Goal: Contribute content: Contribute content

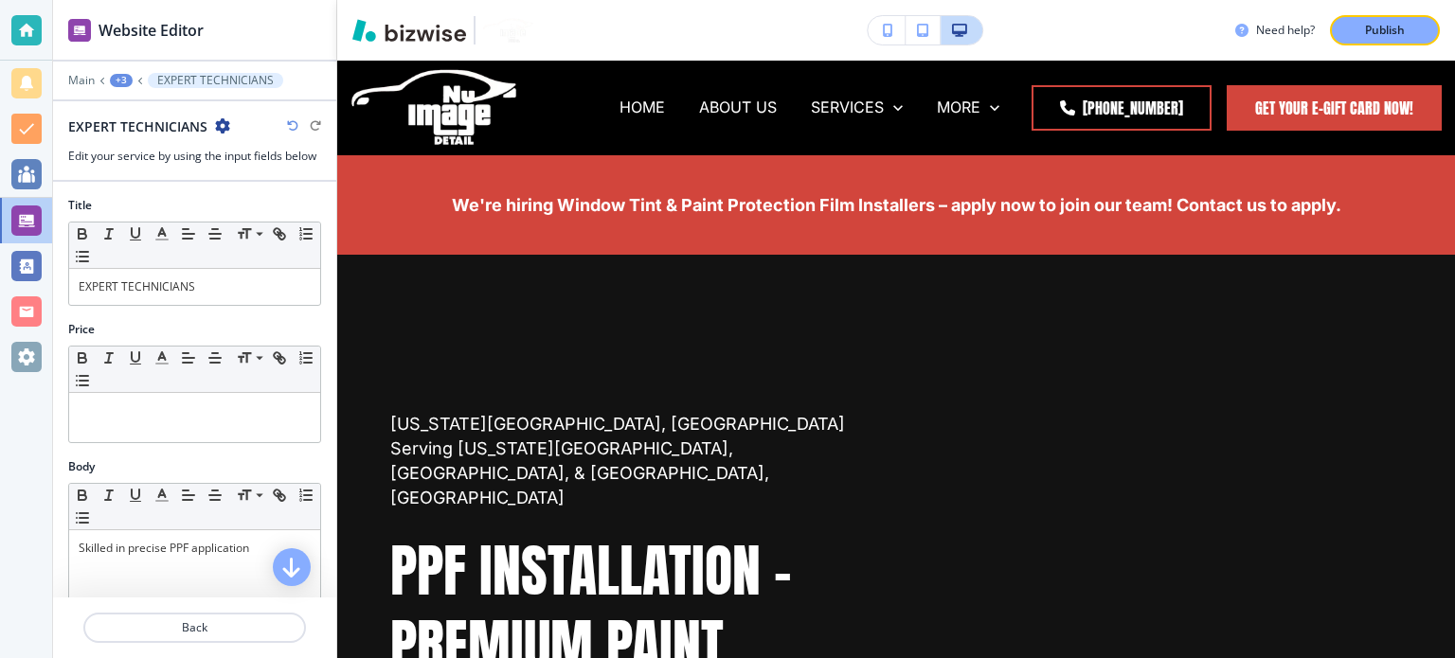
scroll to position [7201, 0]
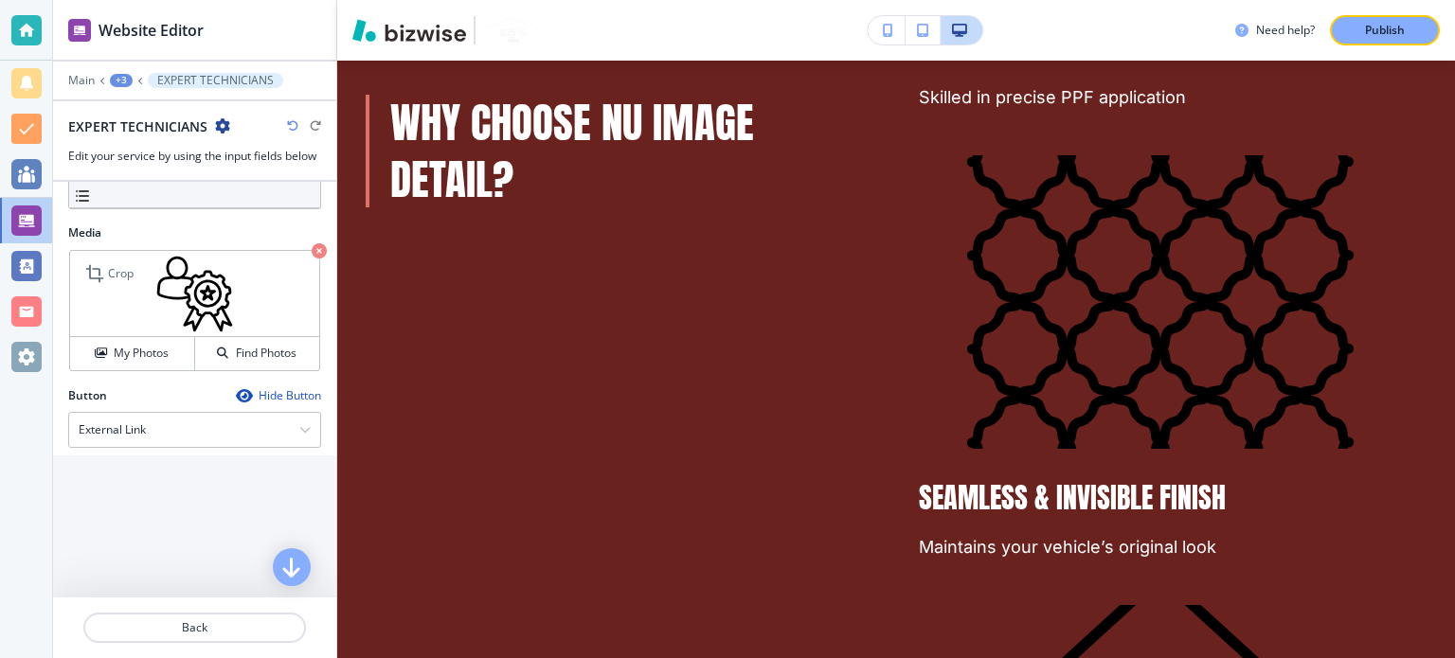
drag, startPoint x: 149, startPoint y: 348, endPoint x: 242, endPoint y: 301, distance: 104.6
click at [149, 347] on h4 "My Photos" at bounding box center [141, 353] width 55 height 17
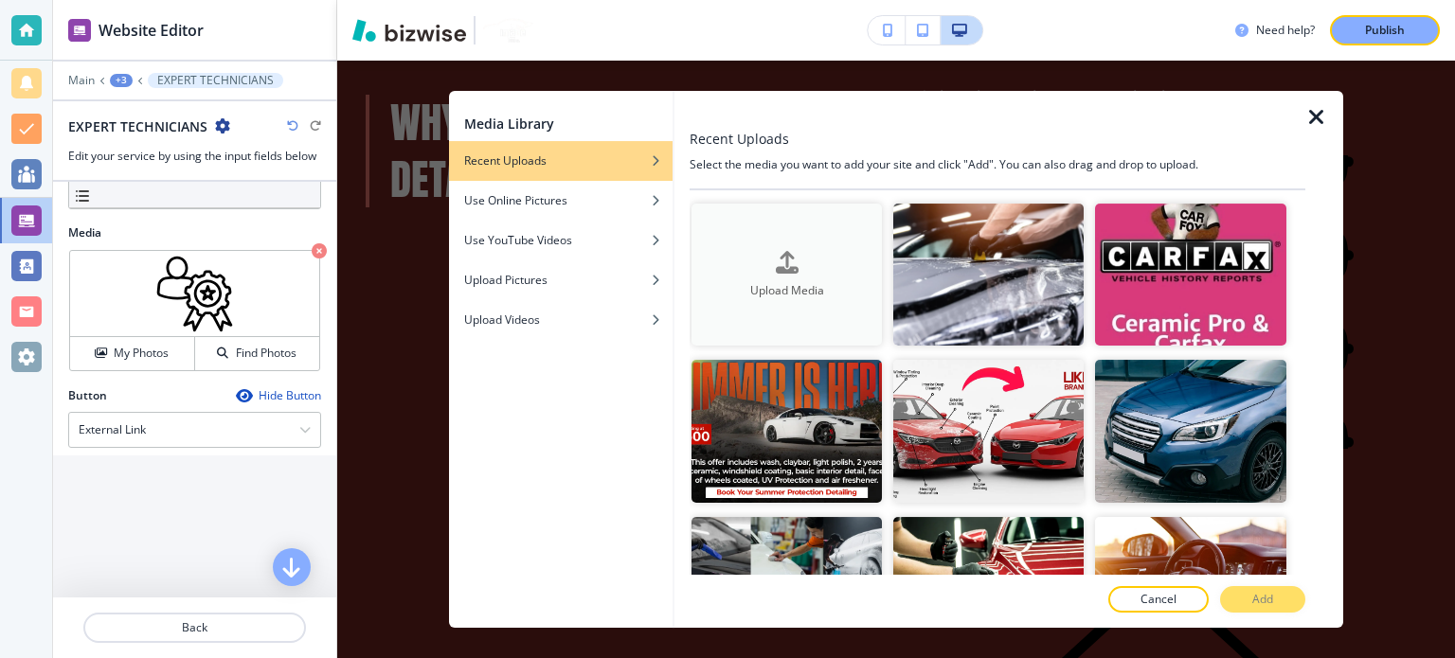
click at [794, 241] on button "Upload Media" at bounding box center [786, 275] width 190 height 143
click at [1326, 107] on icon "button" at bounding box center [1316, 117] width 23 height 23
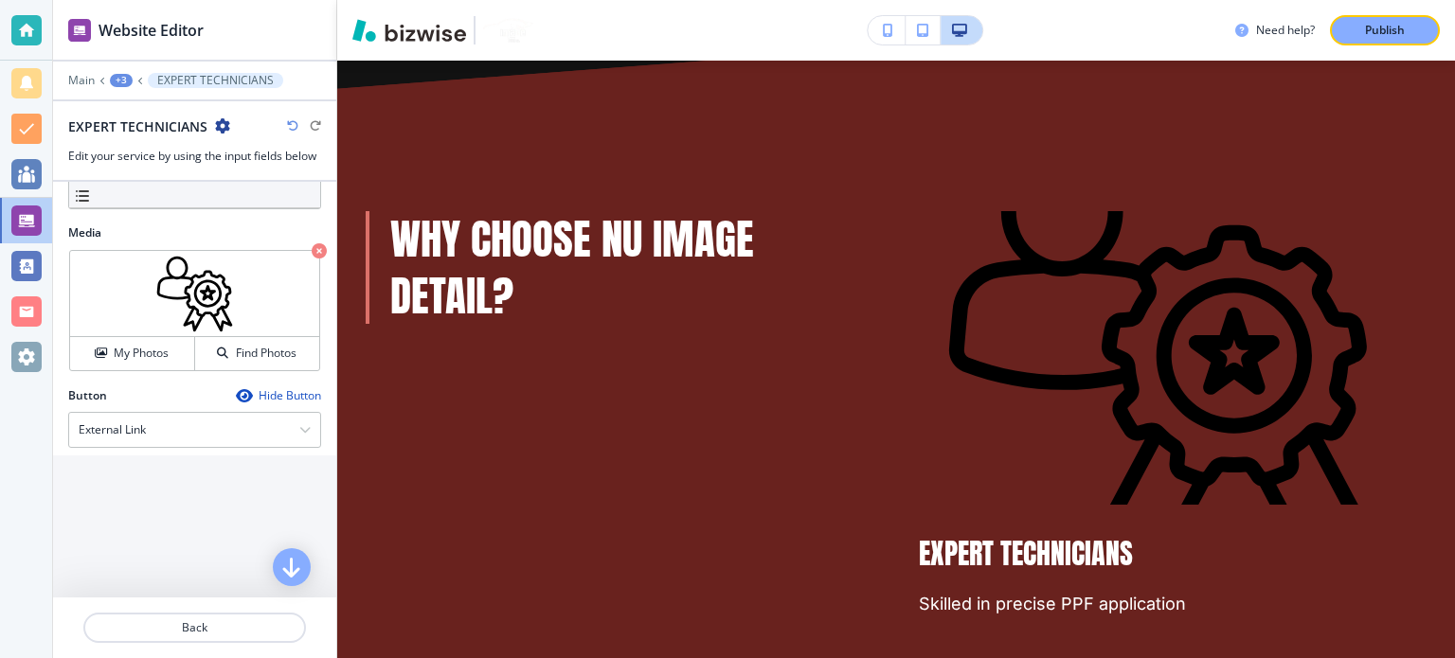
scroll to position [6727, 0]
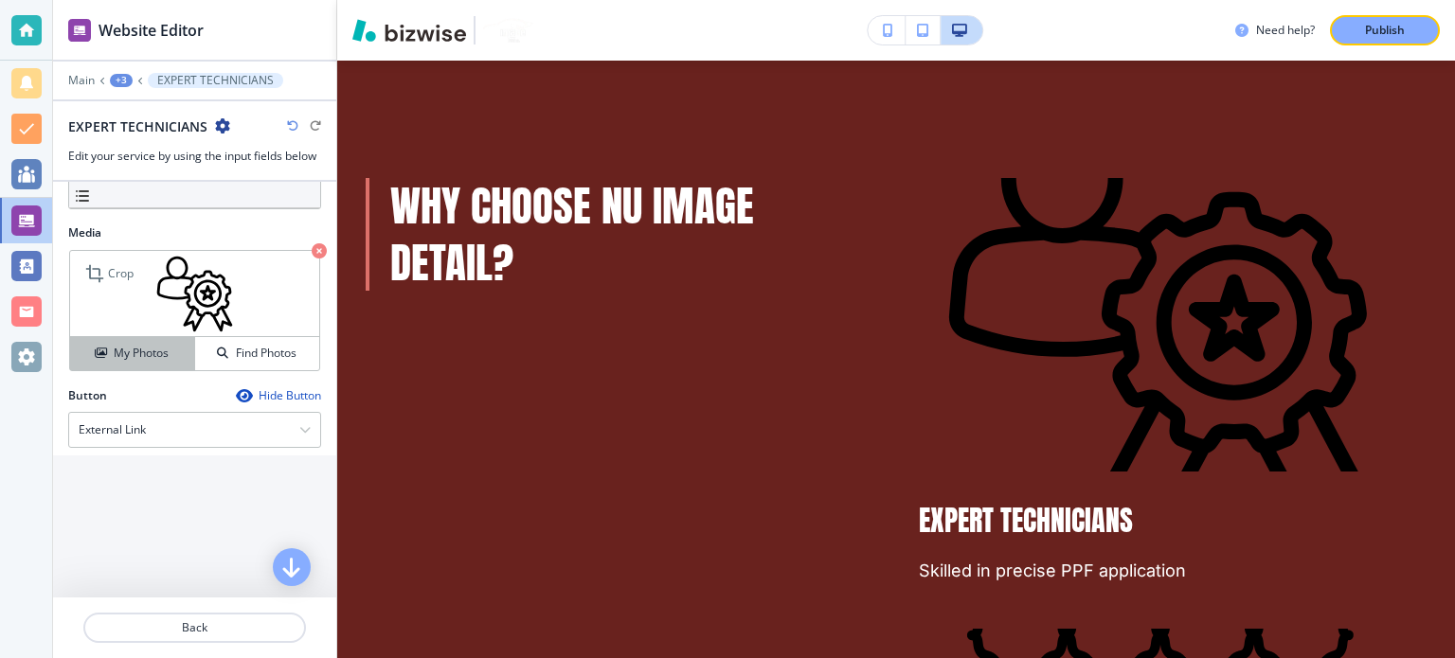
click at [140, 348] on h4 "My Photos" at bounding box center [141, 353] width 55 height 17
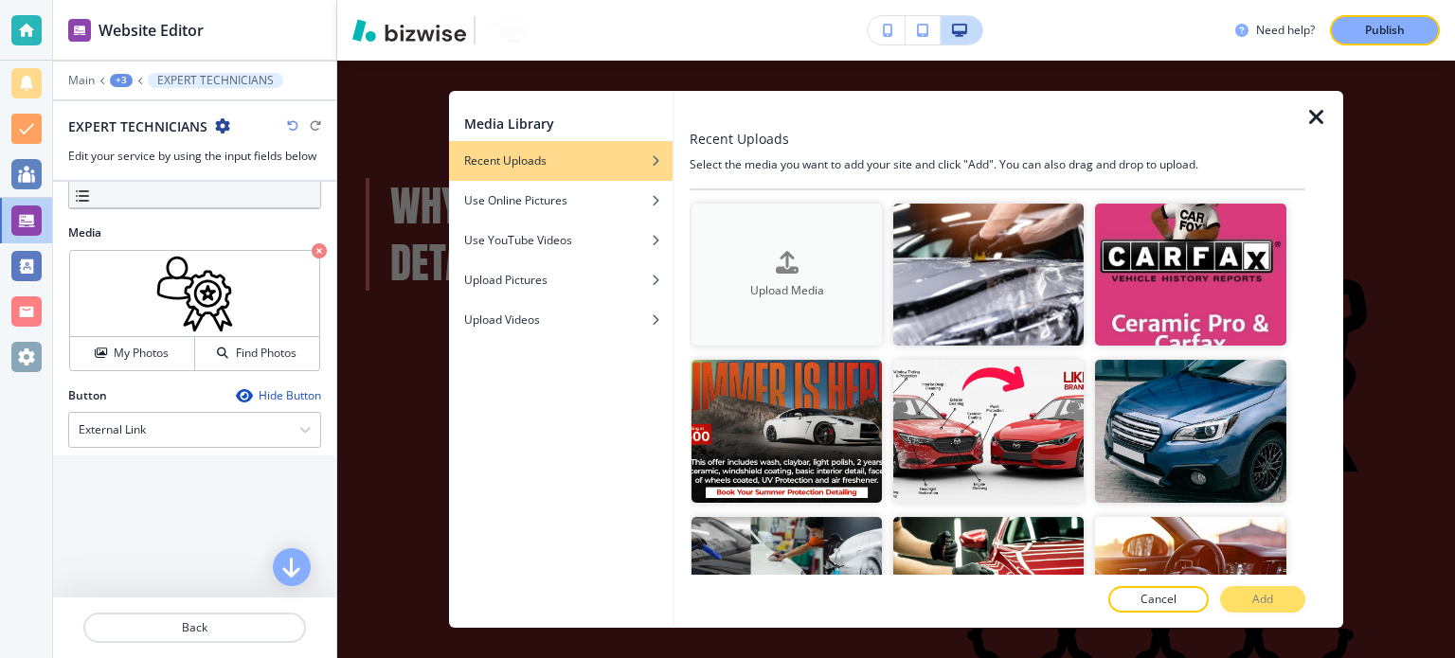
click at [737, 253] on div "Upload Media" at bounding box center [786, 275] width 190 height 48
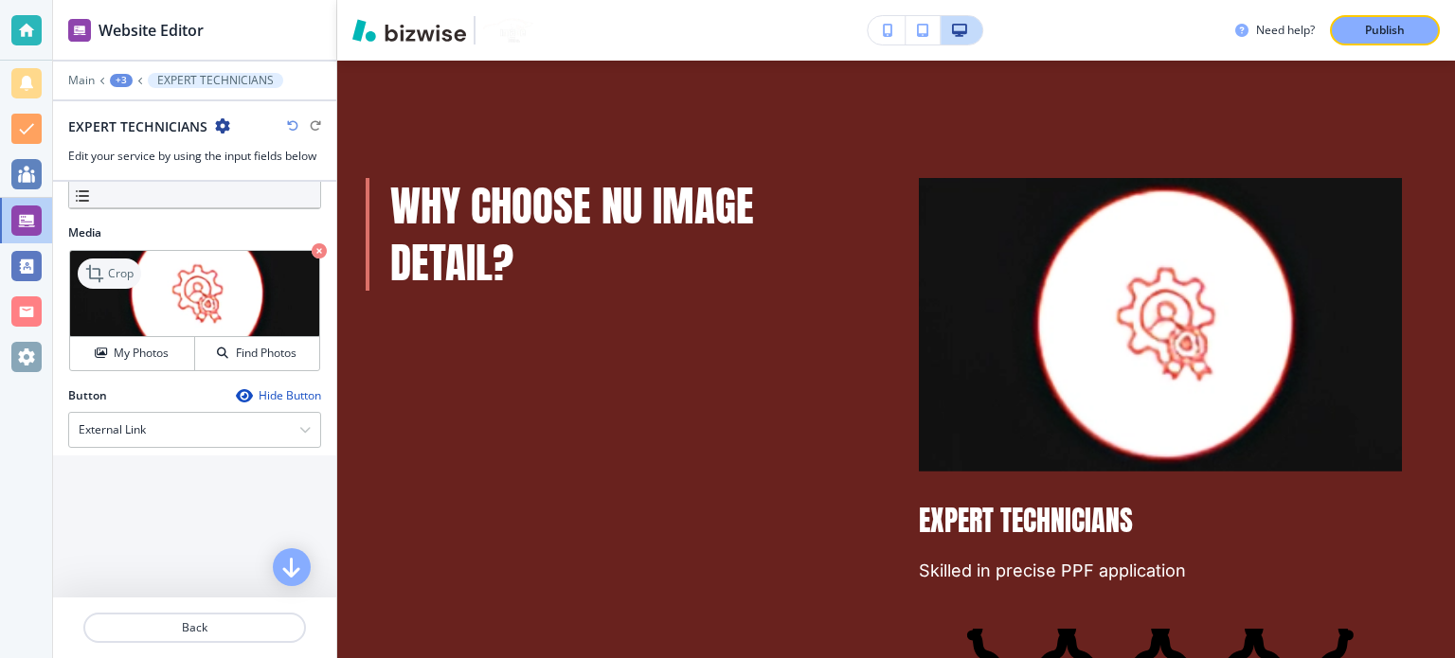
click at [98, 272] on icon at bounding box center [94, 273] width 17 height 17
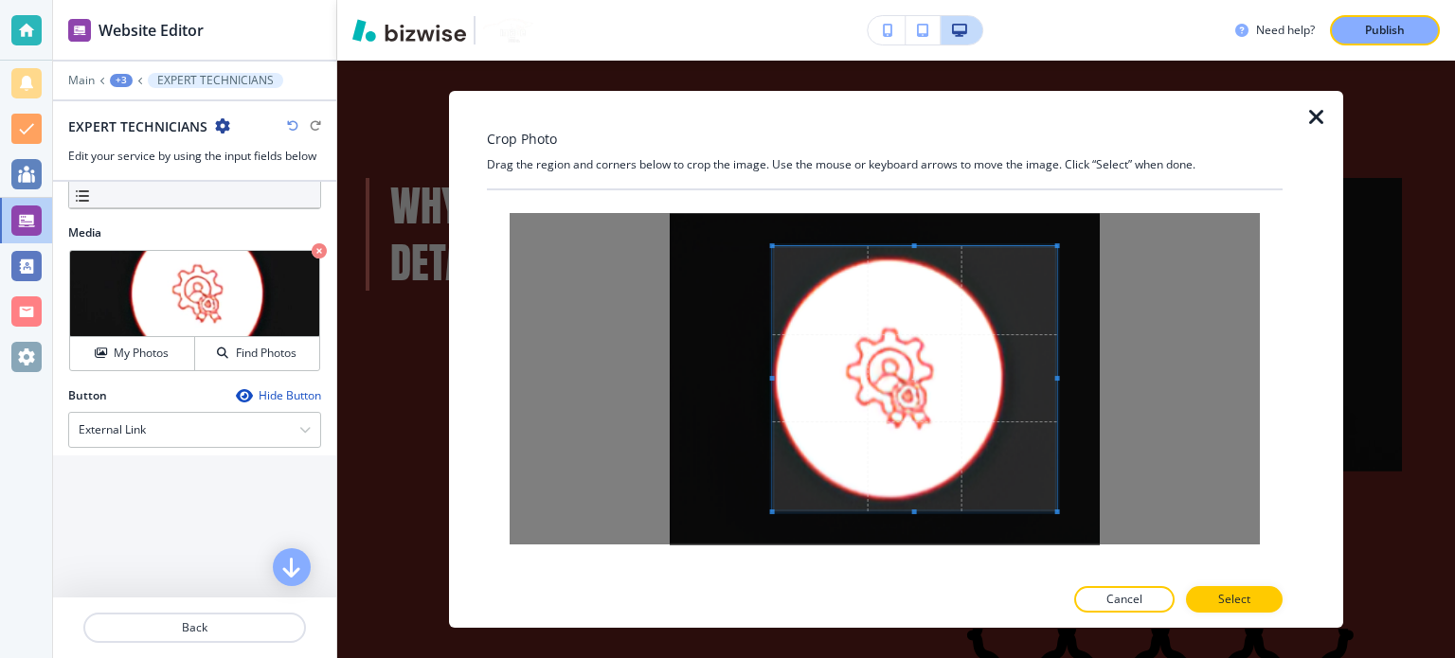
click at [773, 376] on span at bounding box center [772, 378] width 5 height 5
click at [913, 250] on span at bounding box center [914, 381] width 283 height 265
click at [915, 255] on div at bounding box center [914, 384] width 283 height 259
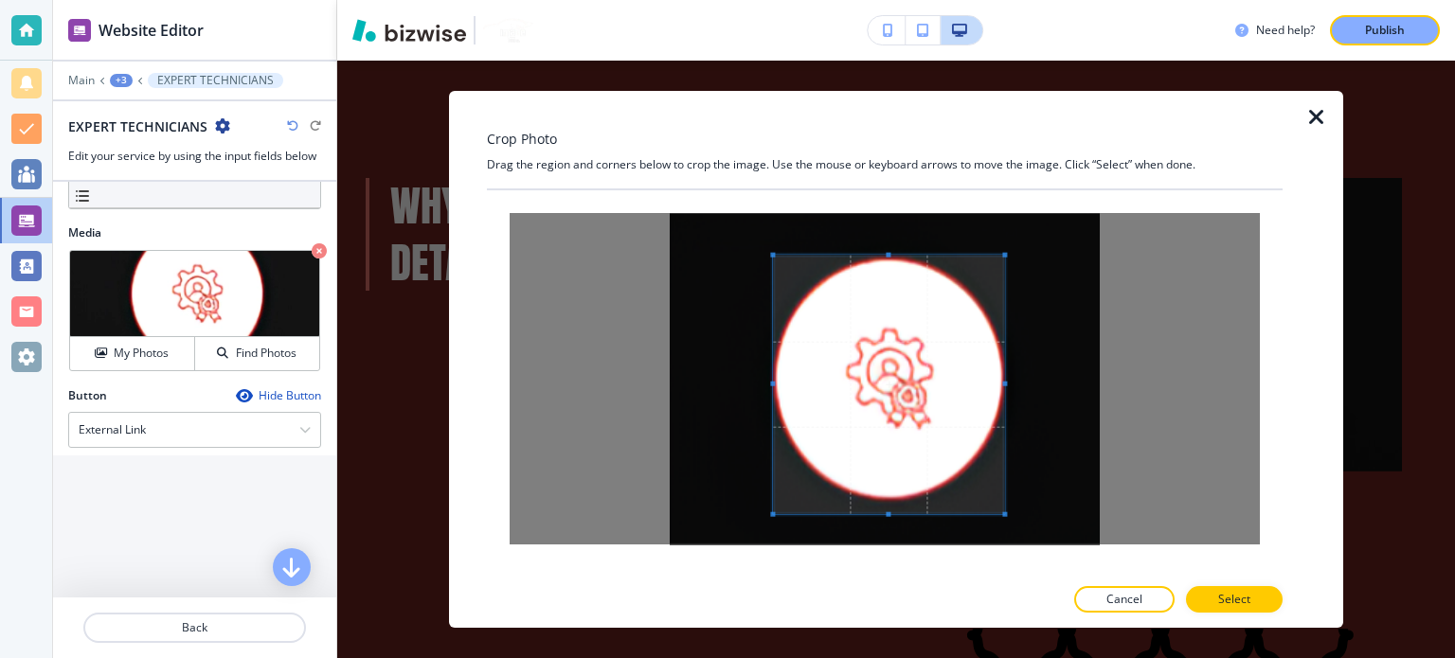
click at [1002, 378] on div at bounding box center [888, 384] width 231 height 259
click at [894, 499] on span at bounding box center [888, 500] width 231 height 5
click at [1259, 597] on button "Select" at bounding box center [1234, 599] width 97 height 27
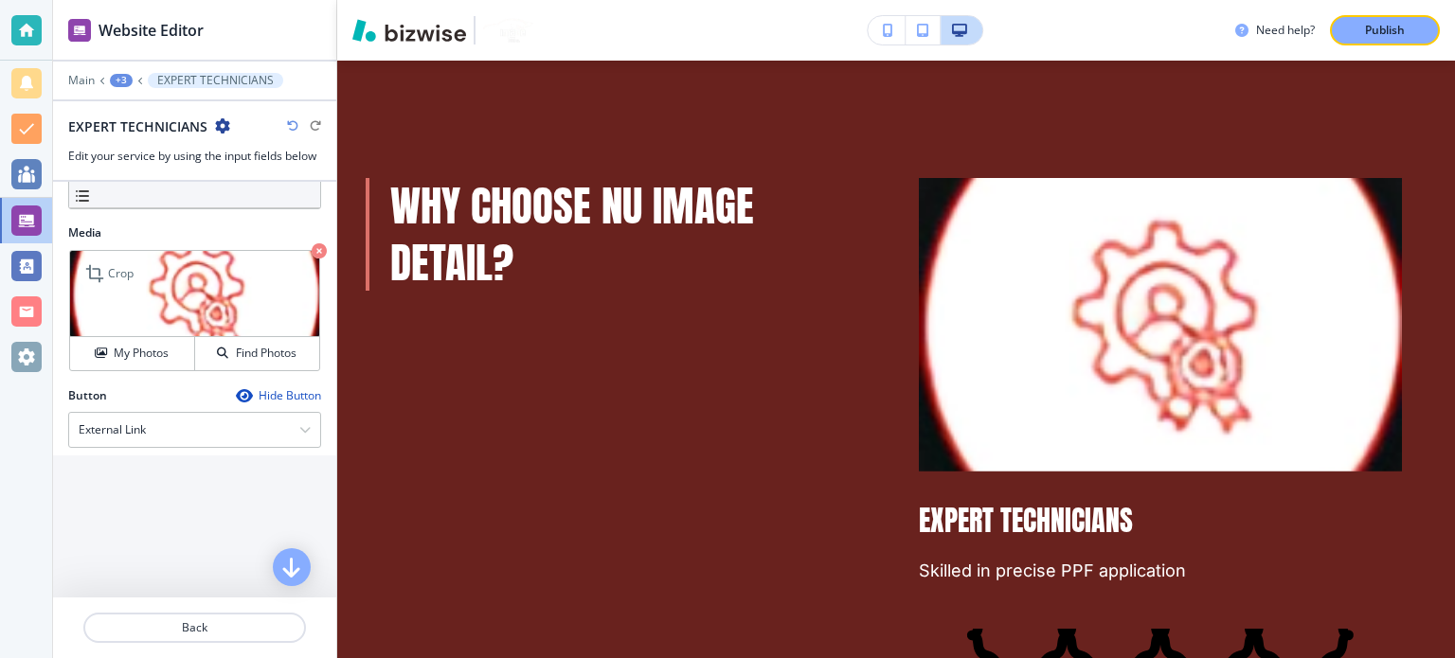
click at [221, 288] on img at bounding box center [194, 294] width 249 height 86
click at [70, 257] on img at bounding box center [194, 294] width 249 height 86
click at [117, 279] on div "Crop" at bounding box center [109, 274] width 63 height 30
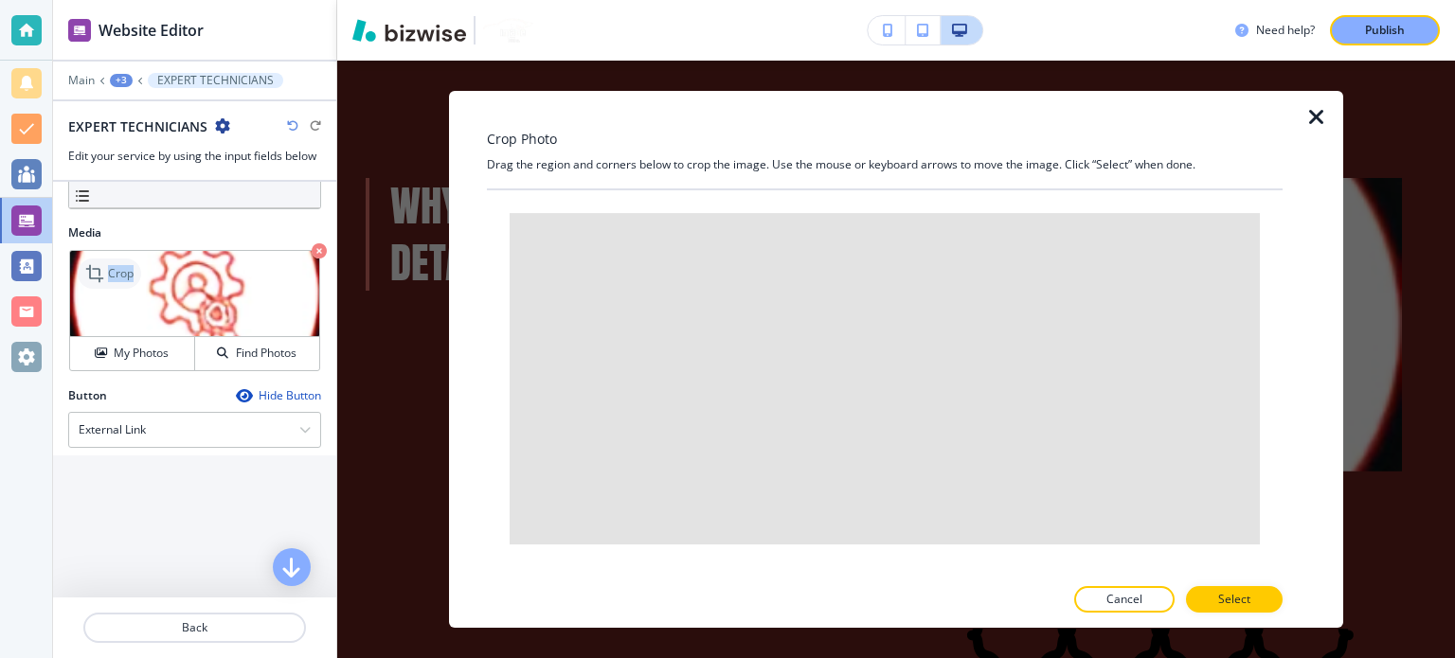
click at [117, 279] on div "Crop" at bounding box center [109, 274] width 63 height 30
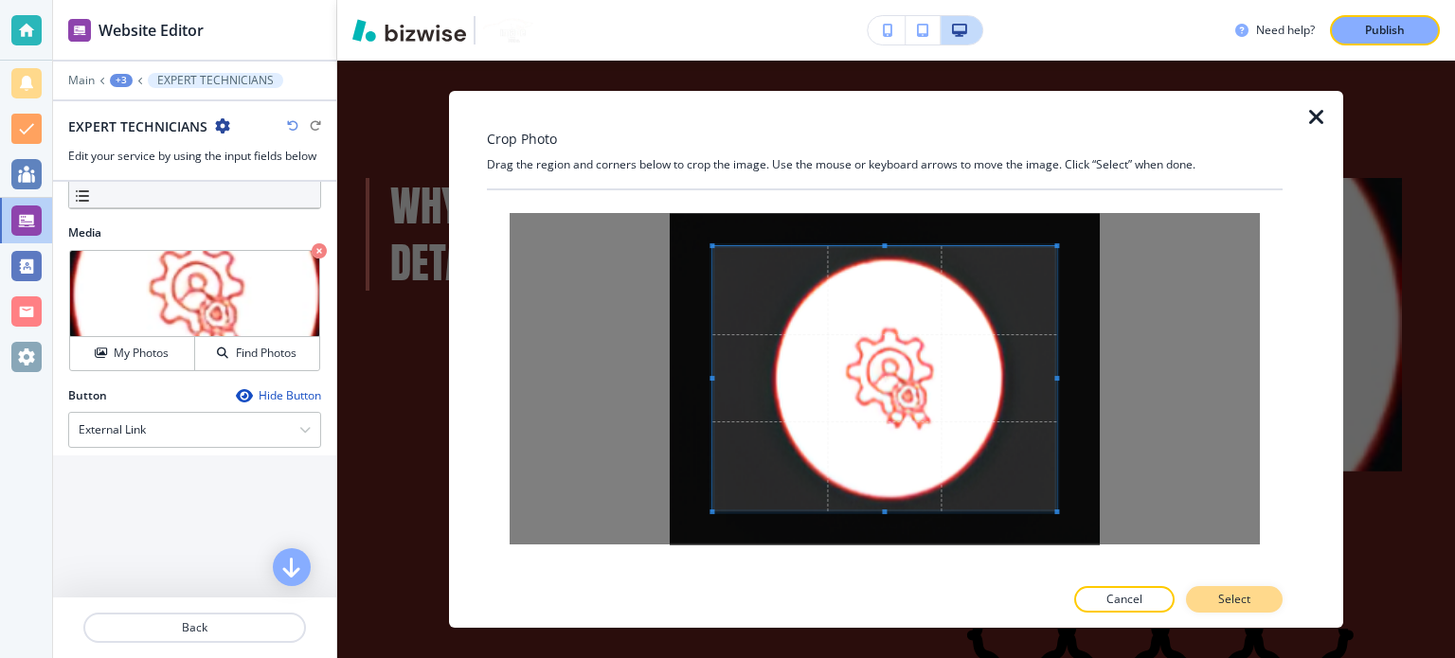
click at [1250, 599] on button "Select" at bounding box center [1234, 599] width 97 height 27
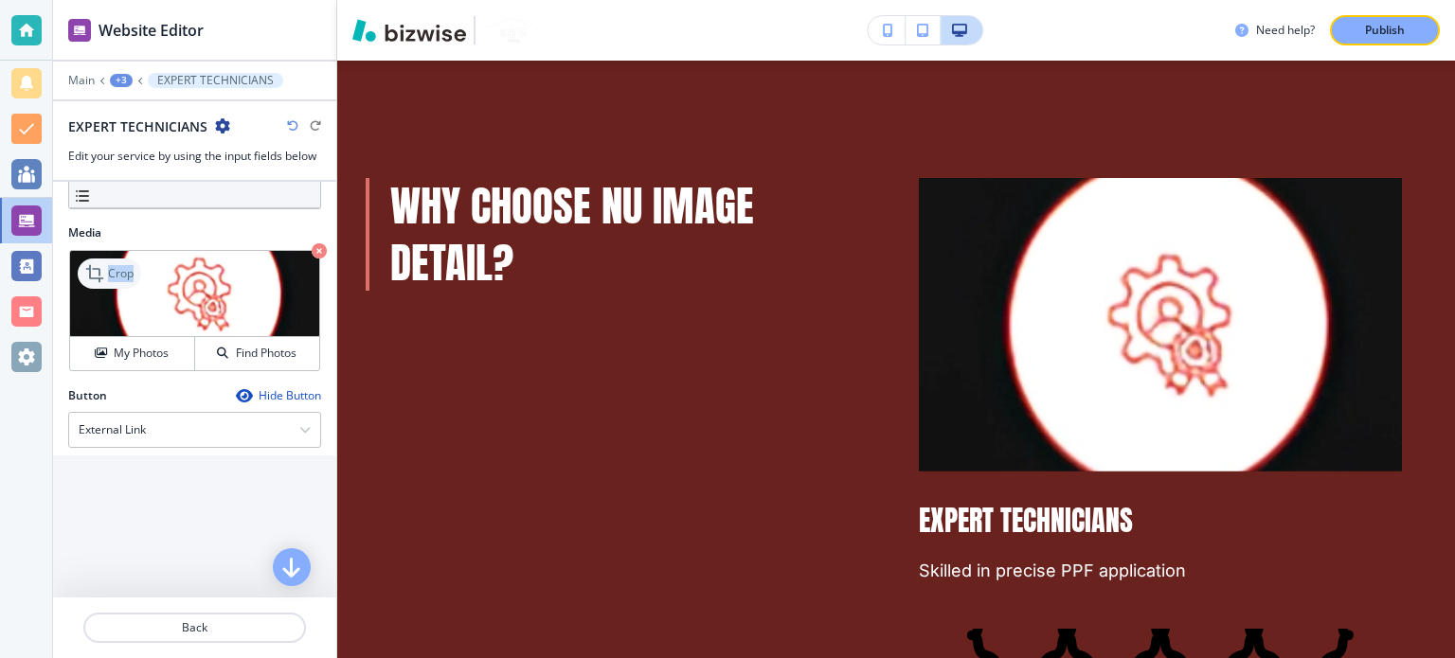
click at [94, 271] on icon at bounding box center [96, 273] width 23 height 23
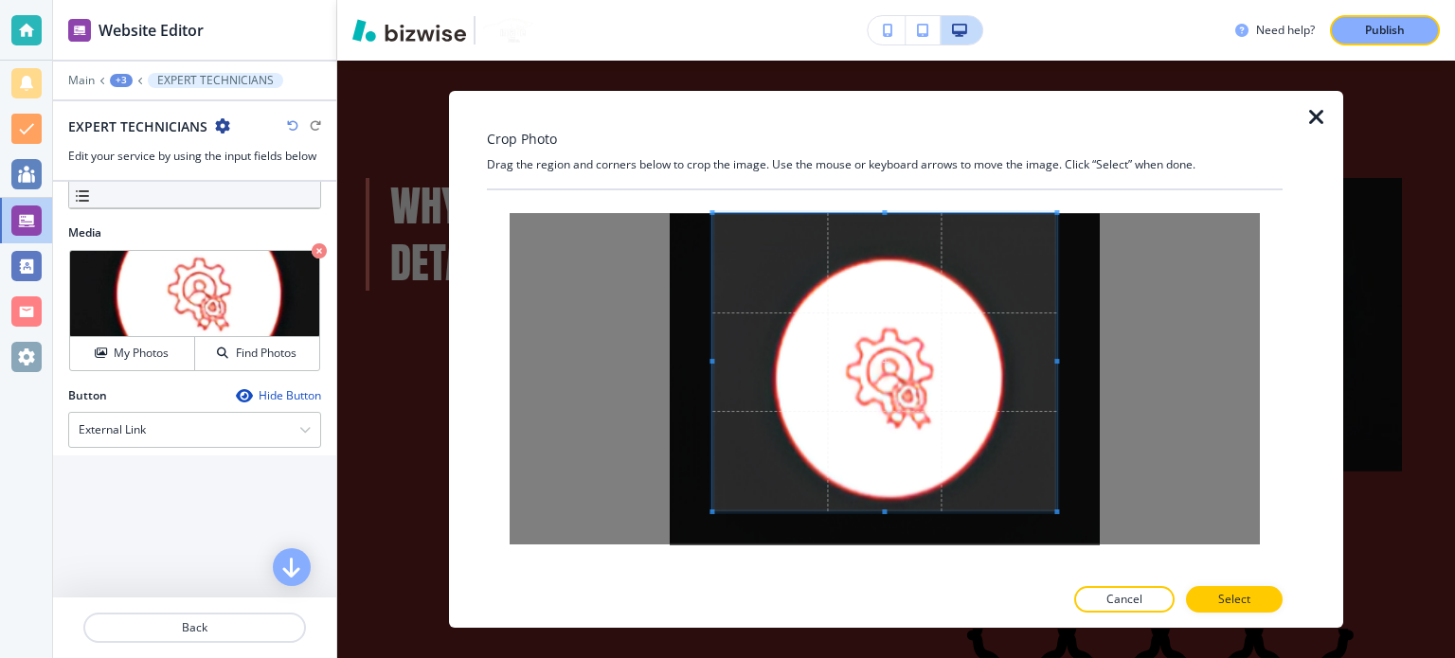
click at [649, 210] on div at bounding box center [884, 378] width 795 height 377
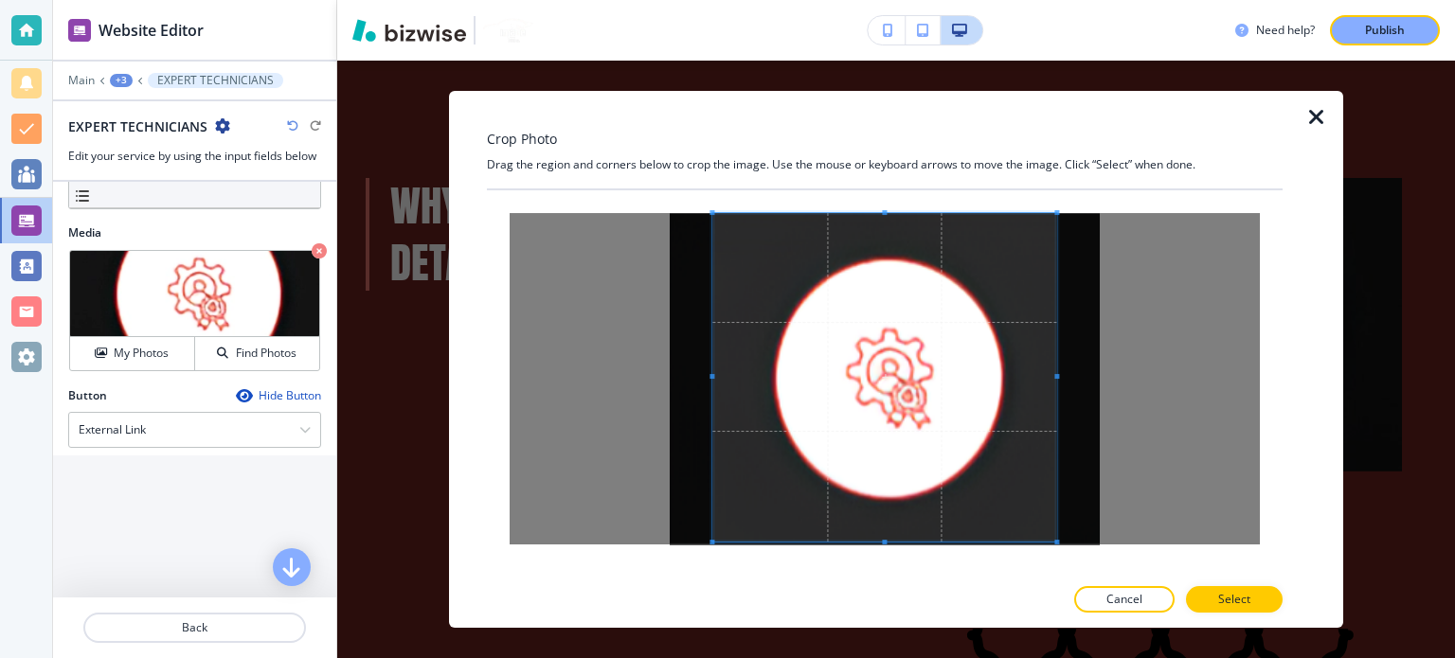
click at [890, 543] on div at bounding box center [884, 378] width 344 height 330
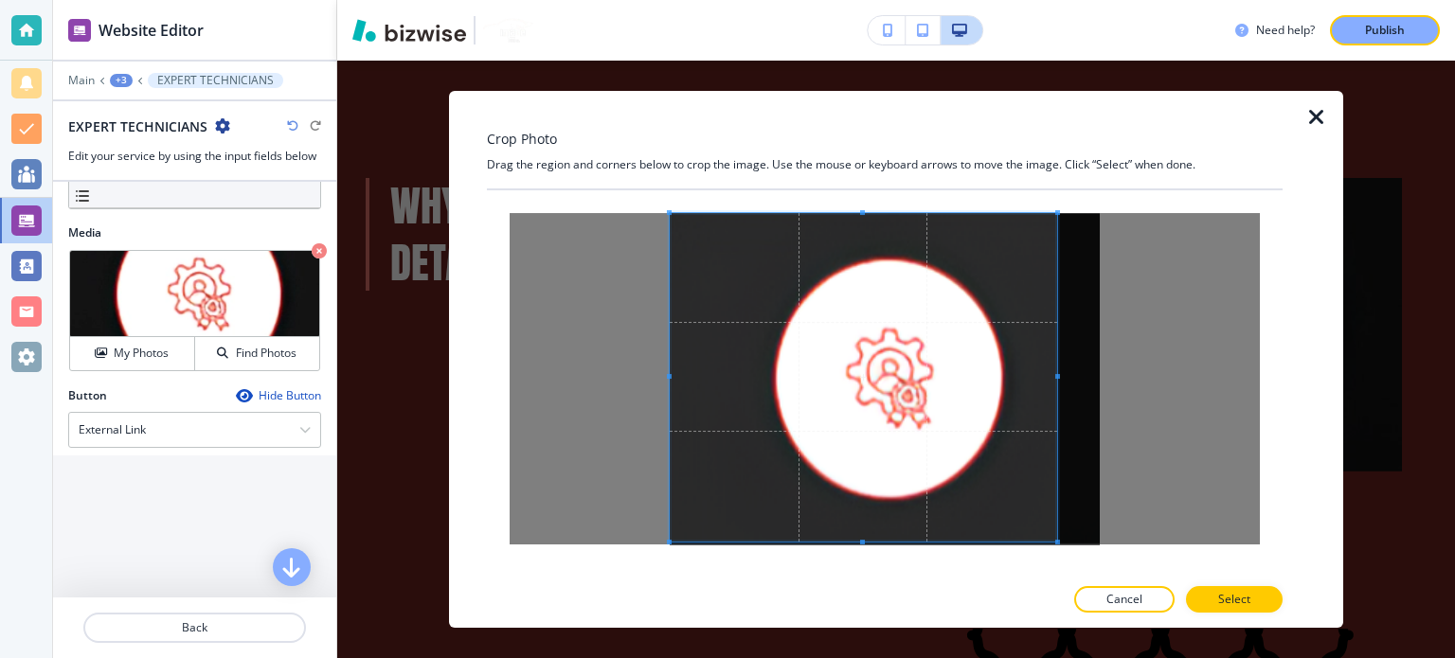
click at [667, 380] on span at bounding box center [669, 378] width 5 height 330
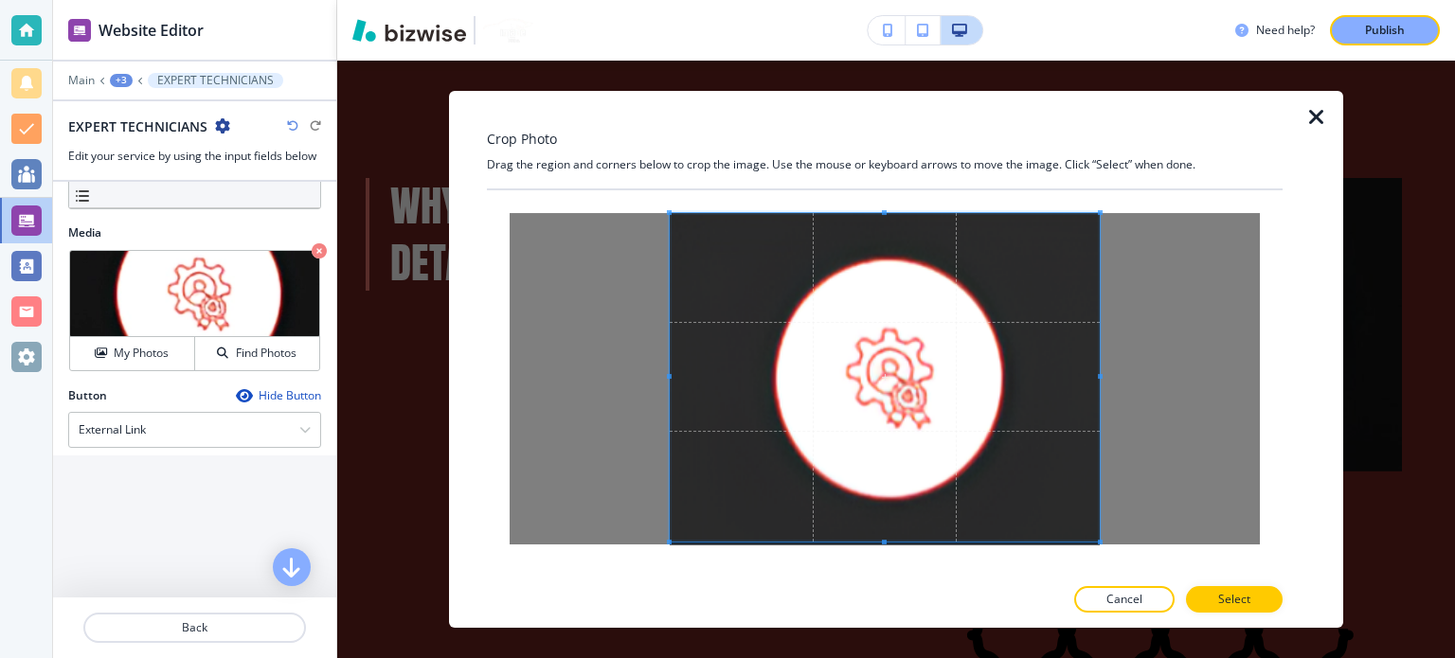
click at [1106, 384] on div at bounding box center [884, 378] width 750 height 331
click at [1240, 594] on p "Select" at bounding box center [1234, 599] width 32 height 17
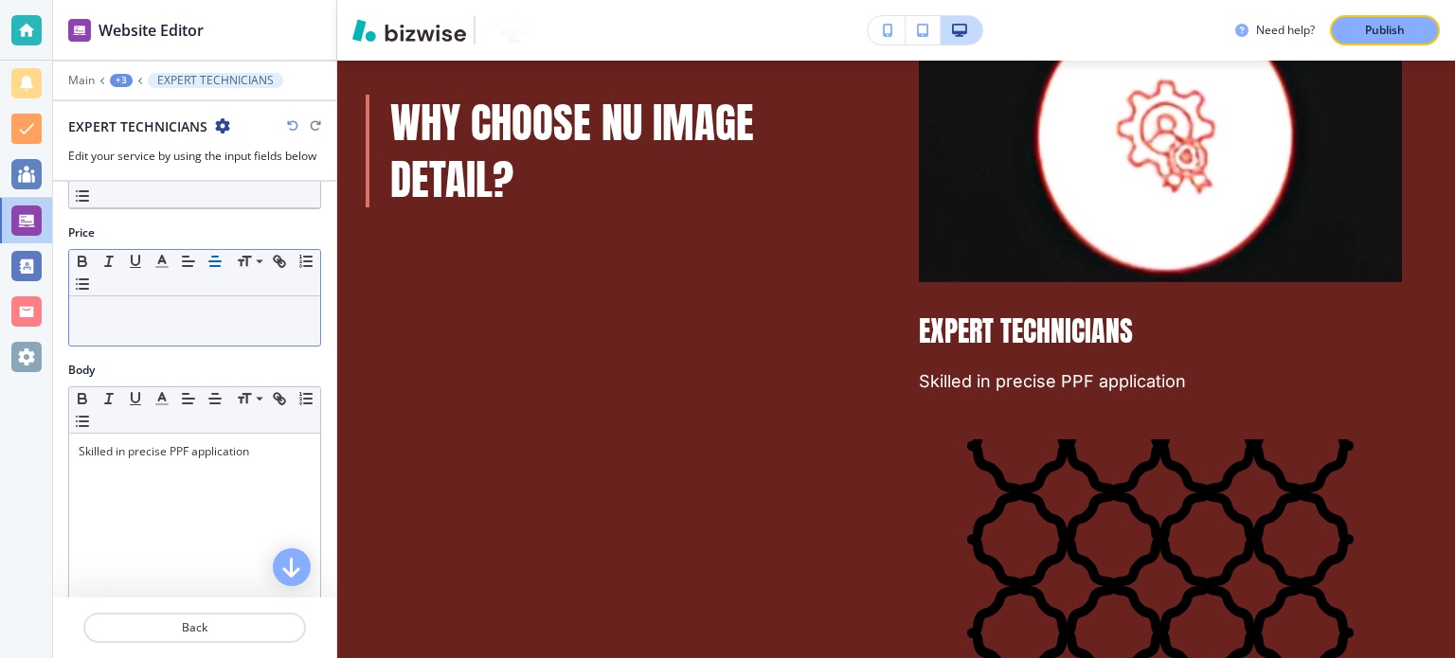
scroll to position [95, 0]
click at [131, 79] on div "+3" at bounding box center [121, 80] width 23 height 13
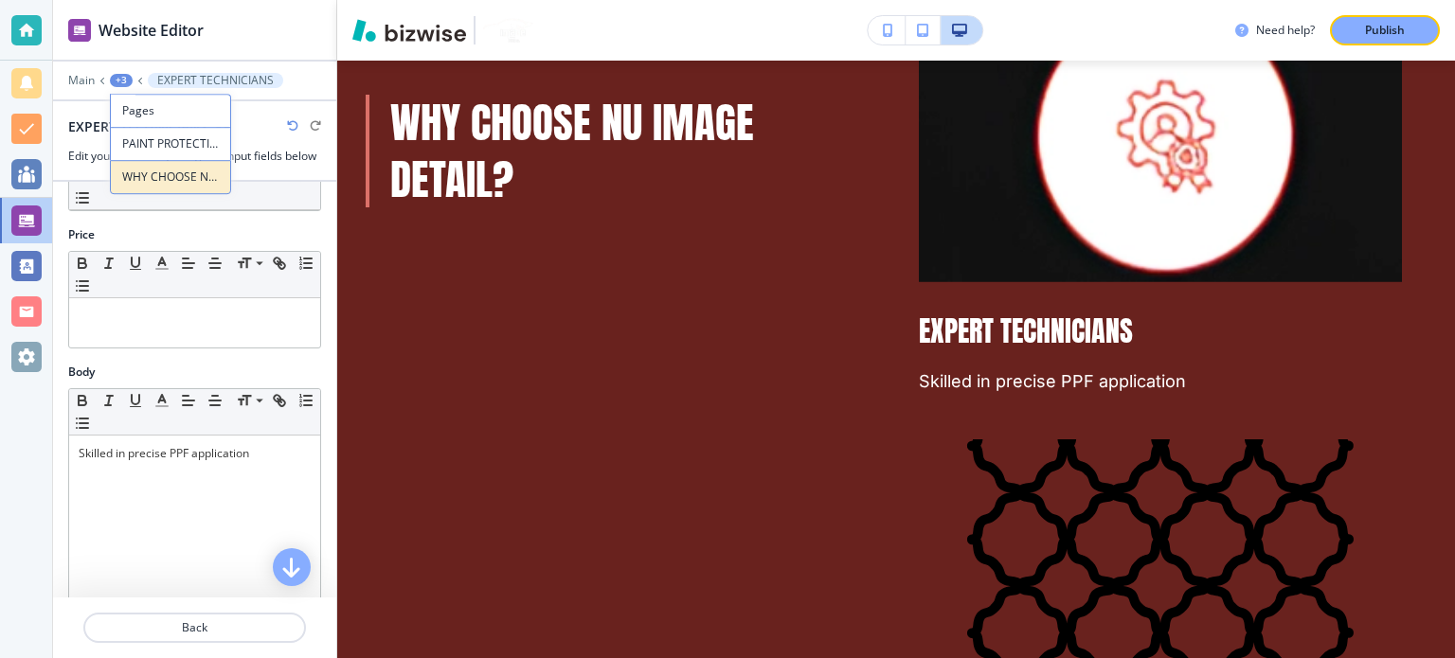
click at [161, 170] on p "WHY CHOOSE NU IMAGE DETAIL?" at bounding box center [170, 177] width 97 height 17
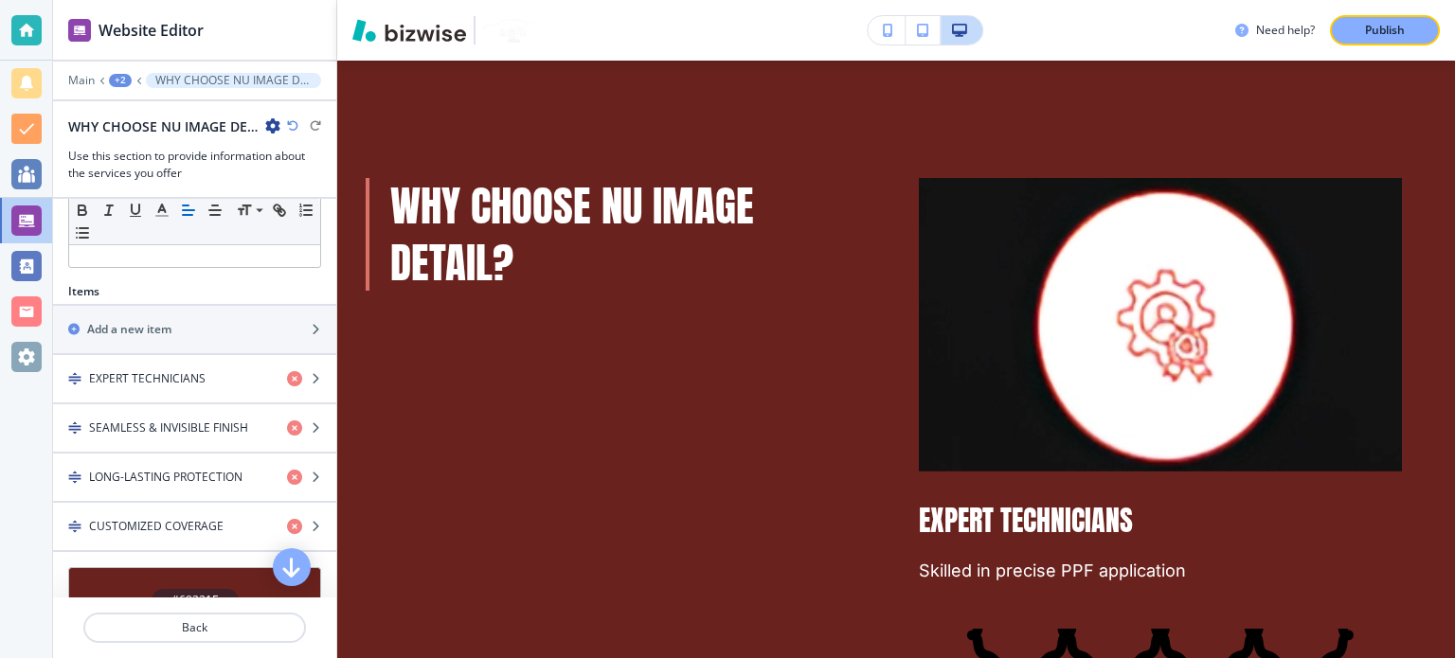
scroll to position [560, 0]
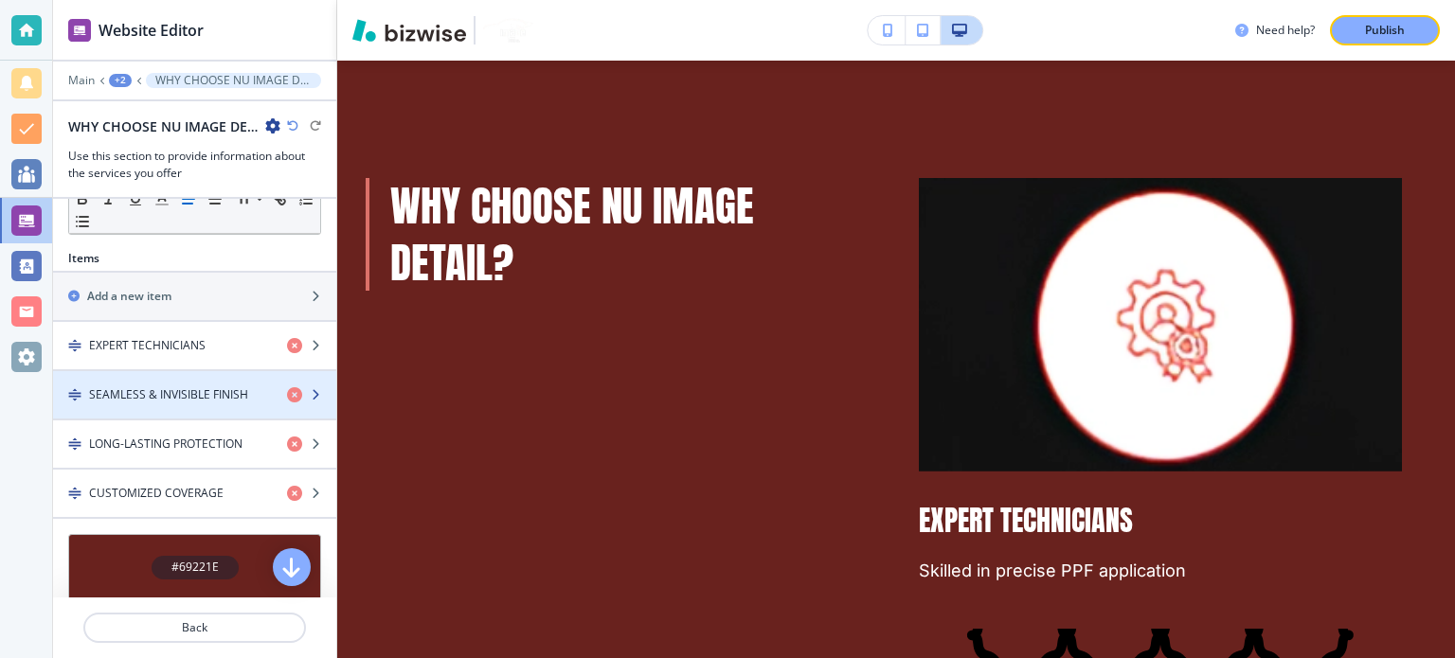
click at [196, 390] on h4 "SEAMLESS & INVISIBLE FINISH" at bounding box center [168, 394] width 159 height 17
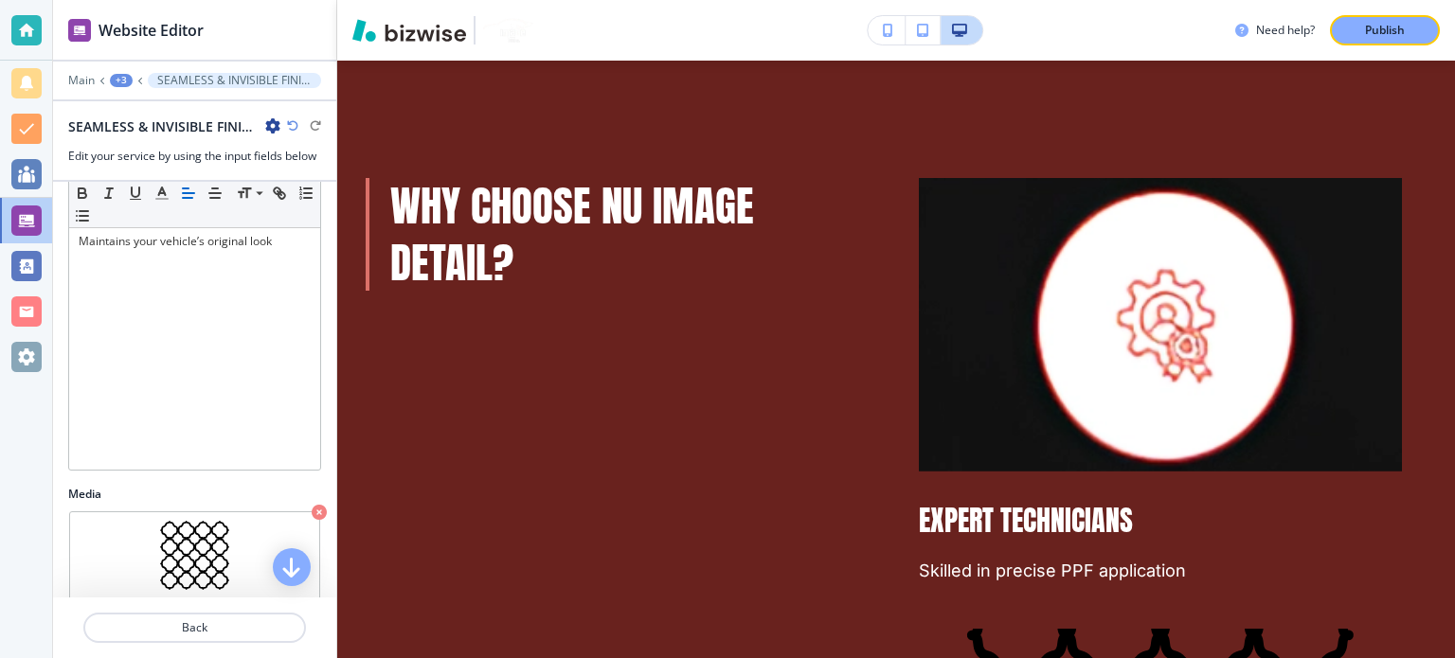
scroll to position [473, 0]
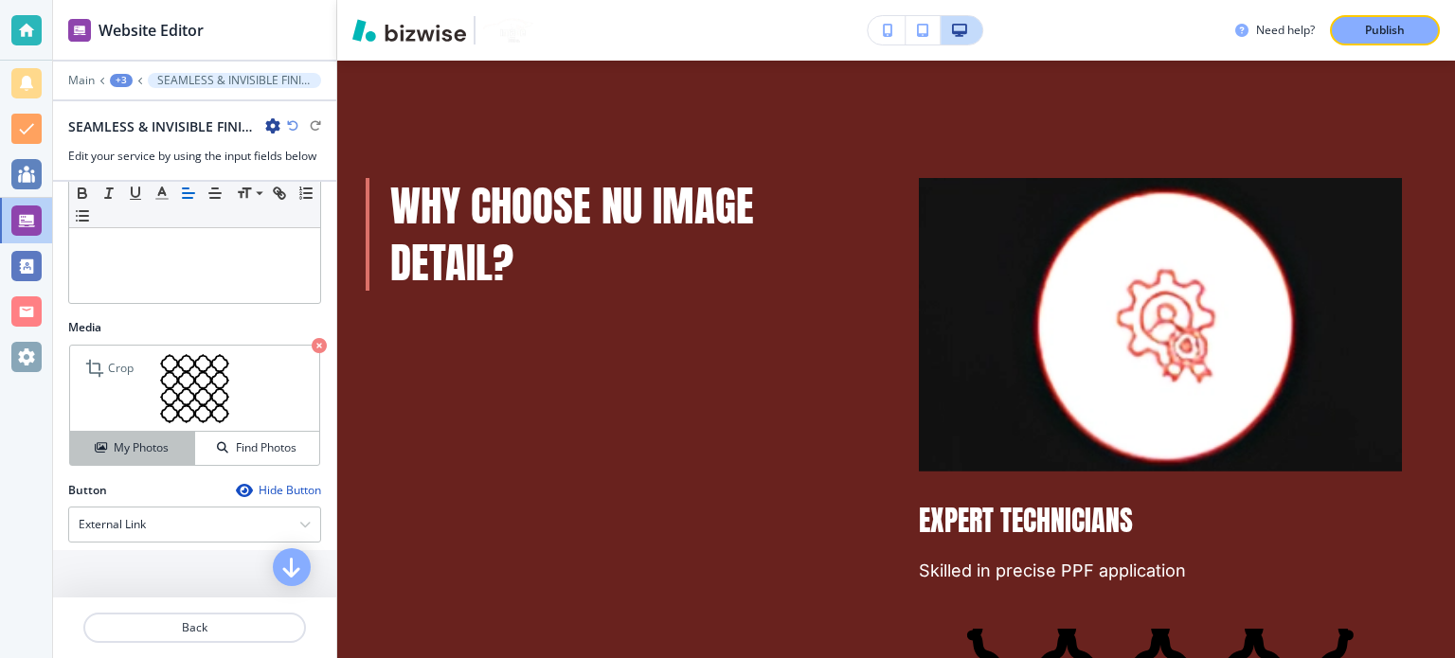
click at [136, 445] on h4 "My Photos" at bounding box center [141, 447] width 55 height 17
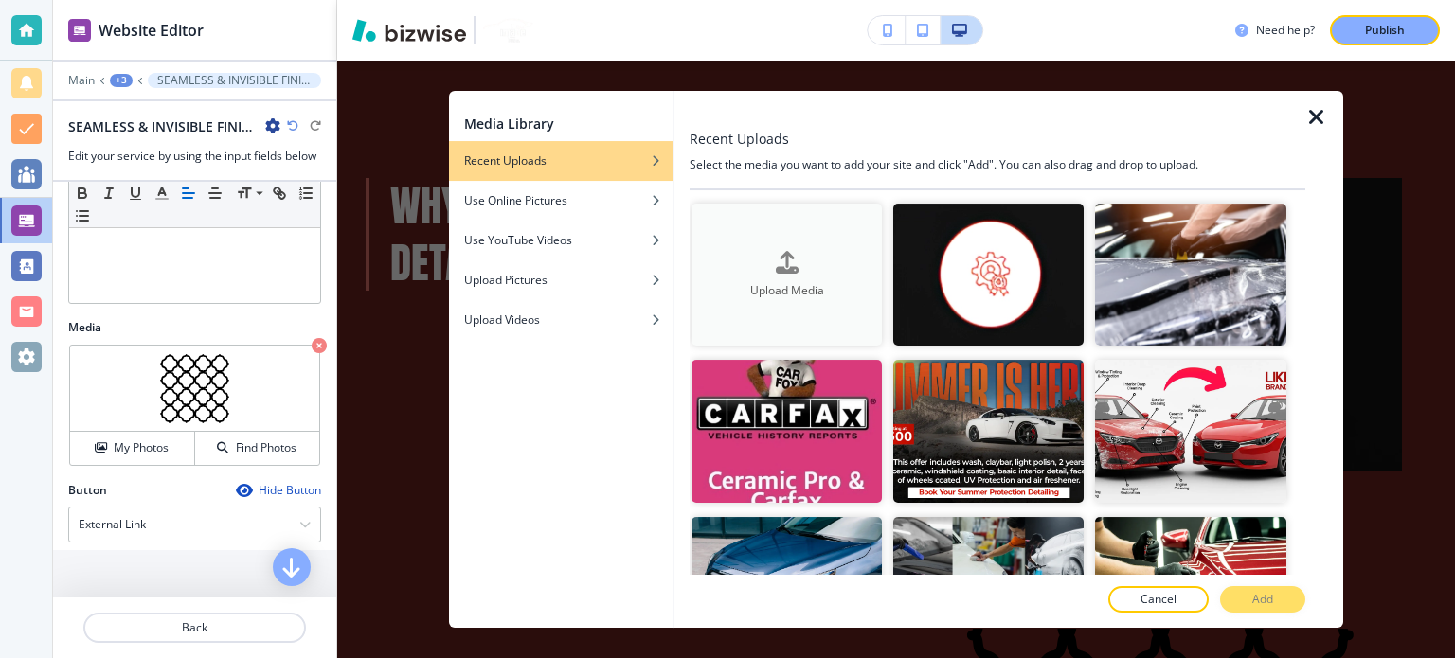
click at [784, 241] on button "Upload Media" at bounding box center [786, 275] width 190 height 143
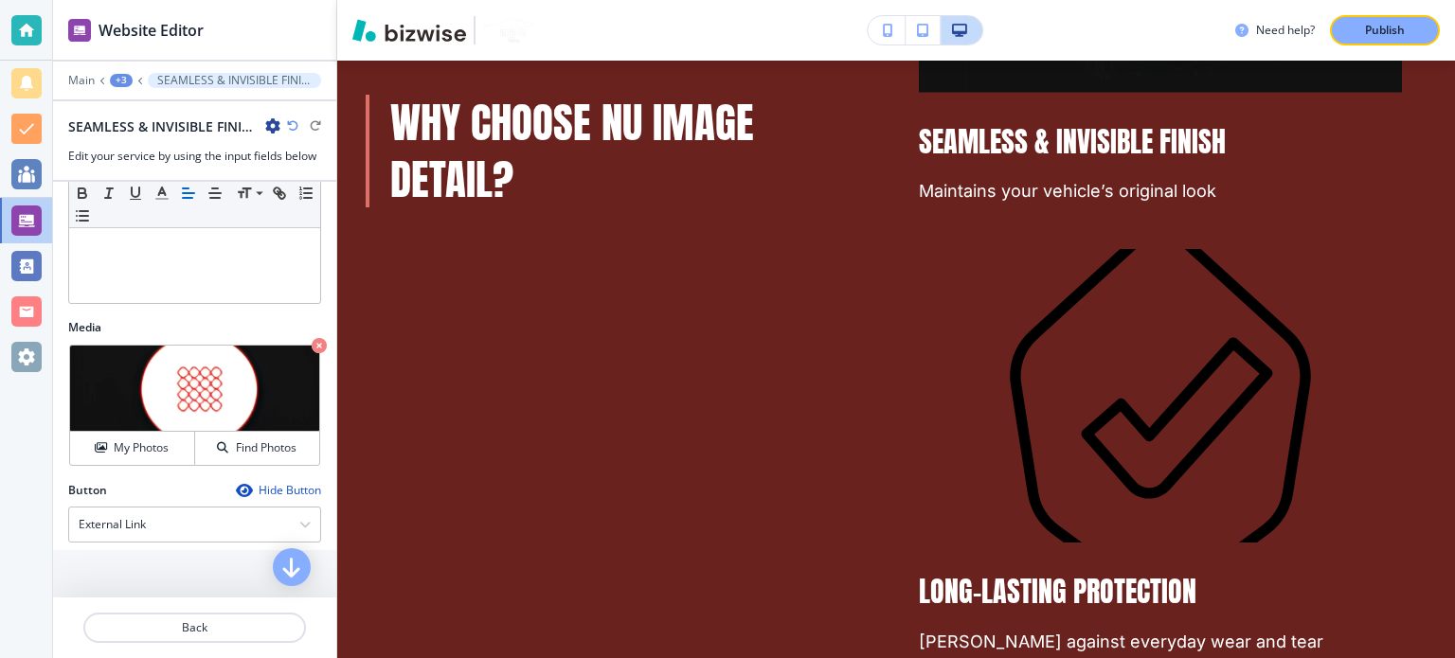
scroll to position [7579, 0]
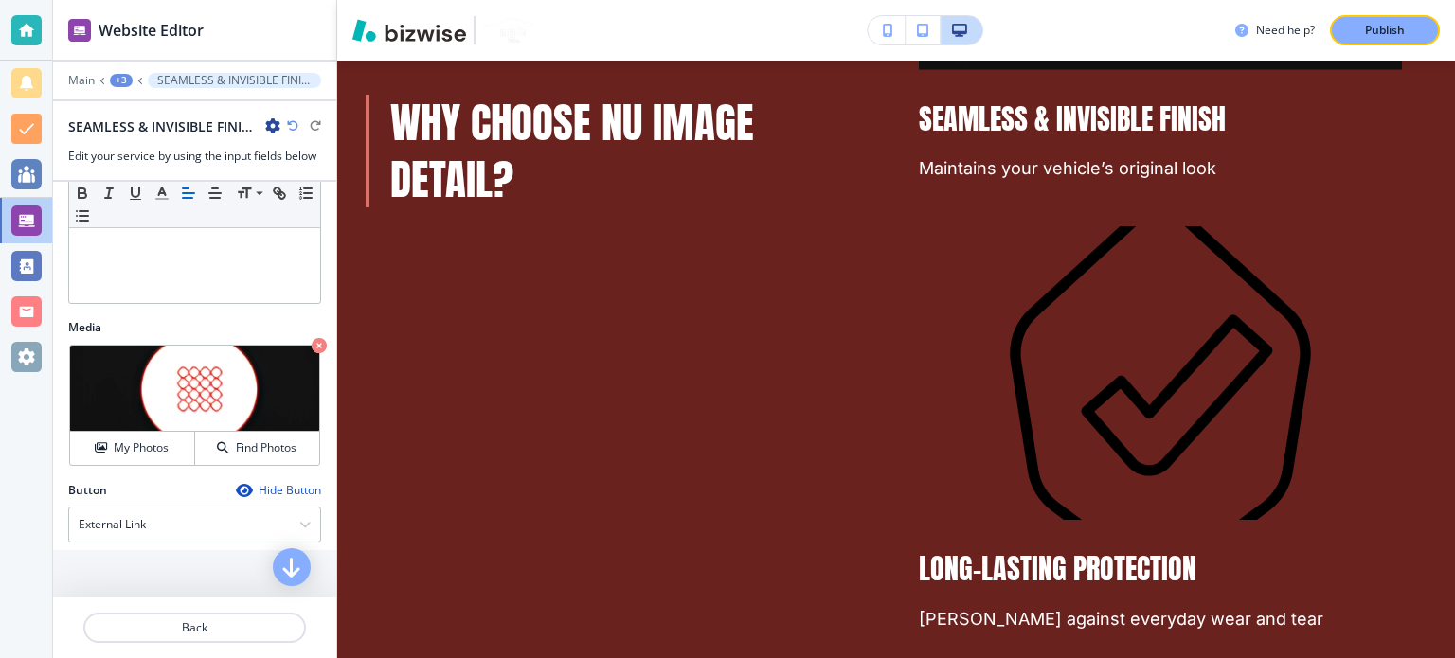
click at [121, 80] on div "+3" at bounding box center [121, 80] width 23 height 13
click at [190, 179] on p "WHY CHOOSE NU IMAGE DETAIL?" at bounding box center [170, 177] width 97 height 17
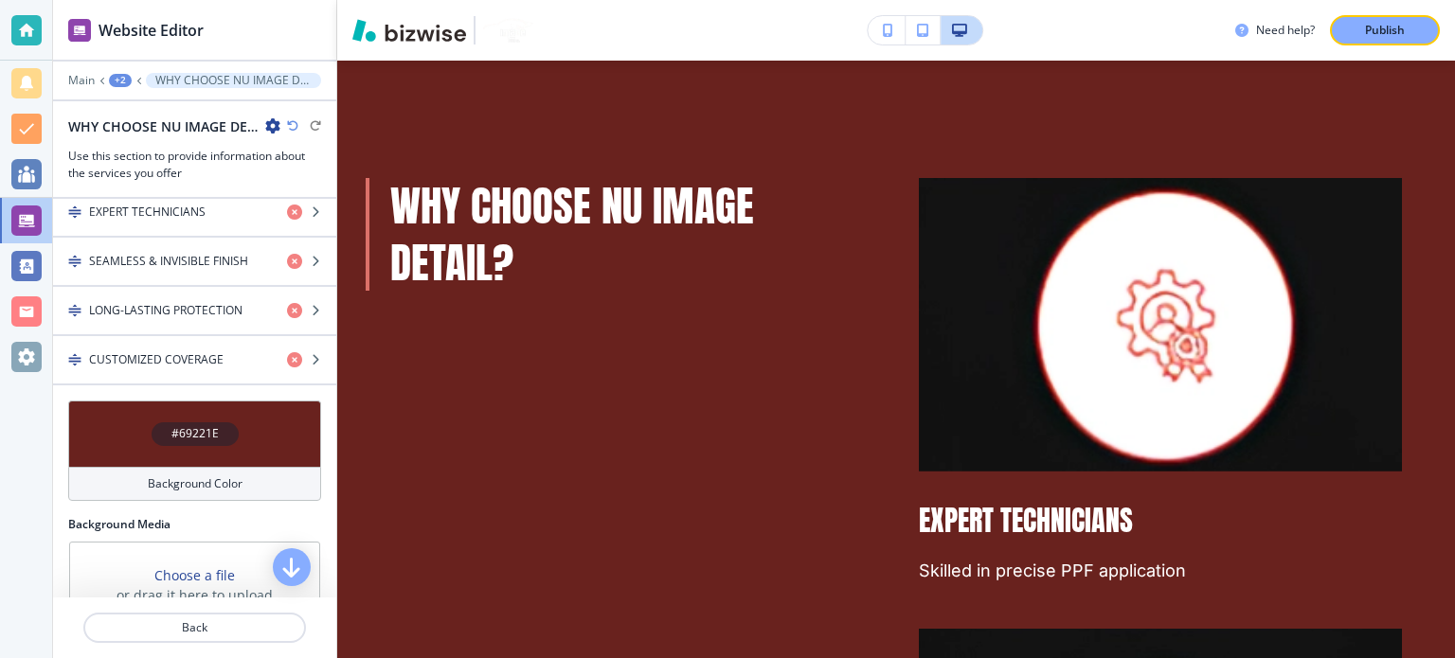
scroll to position [663, 0]
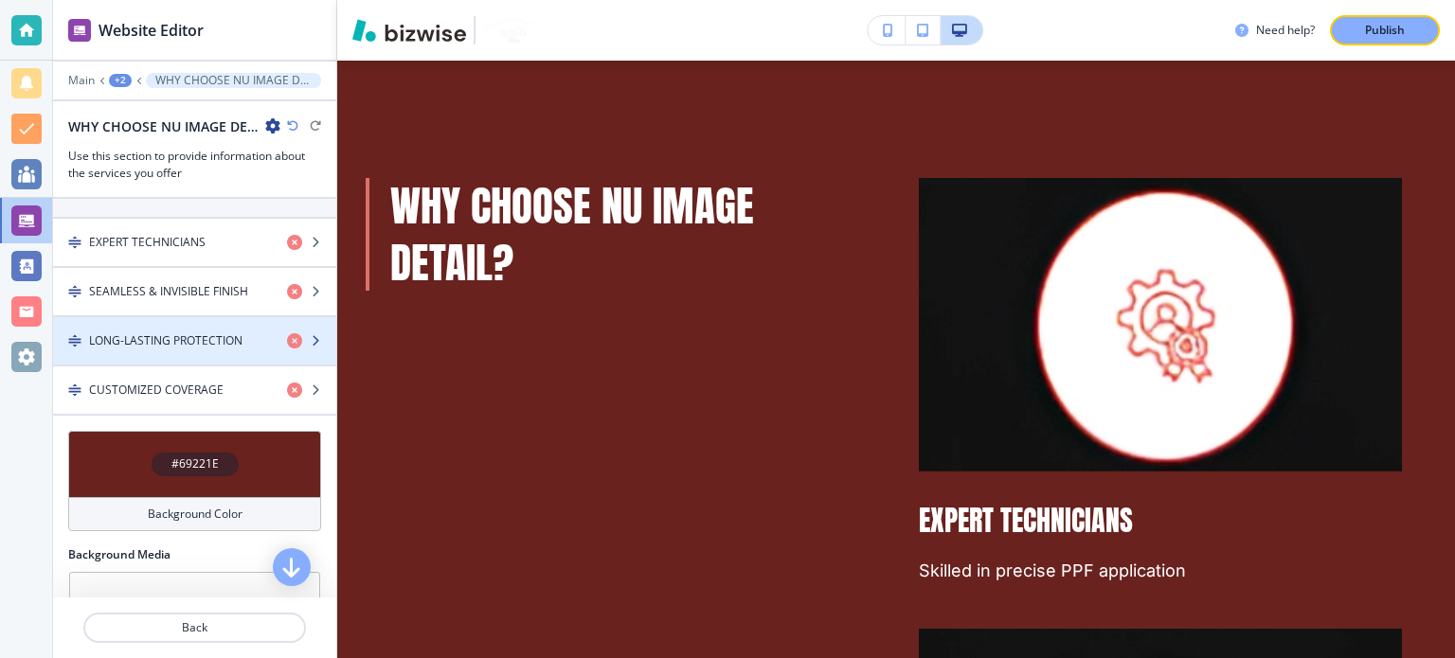
click at [197, 336] on h4 "LONG-LASTING PROTECTION" at bounding box center [165, 340] width 153 height 17
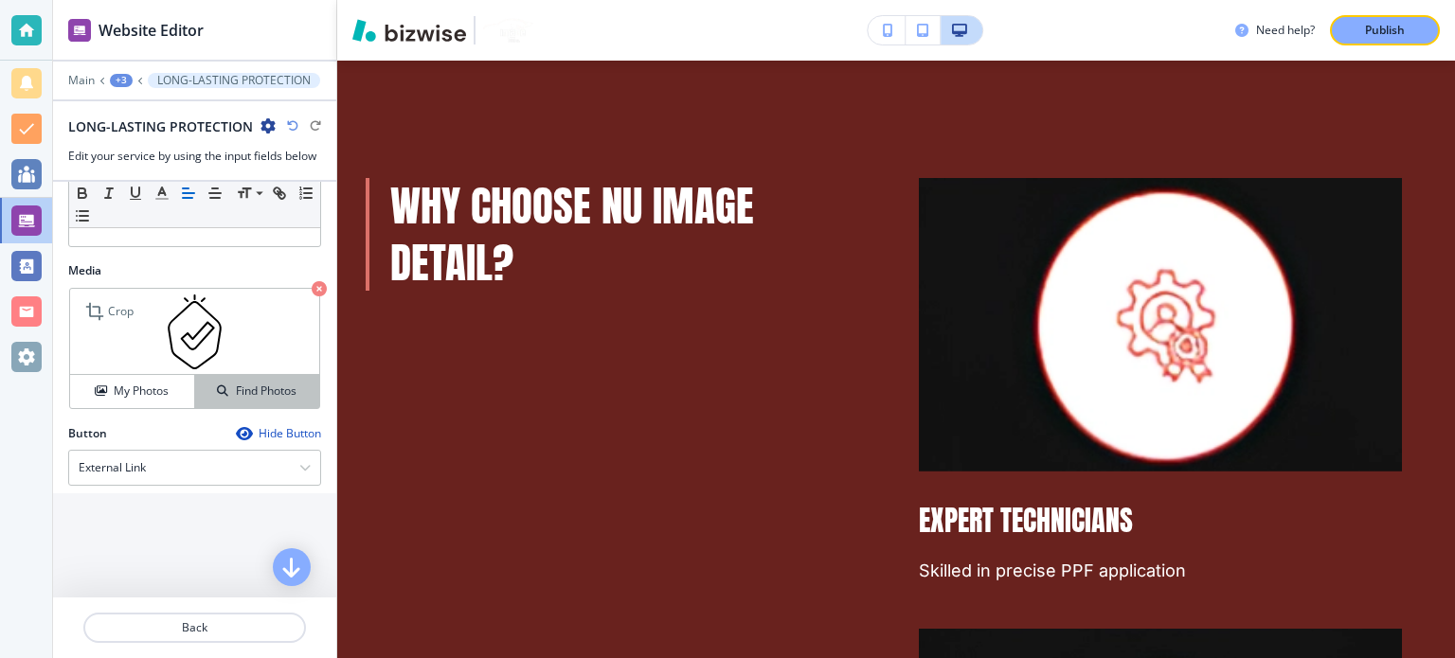
scroll to position [496, 0]
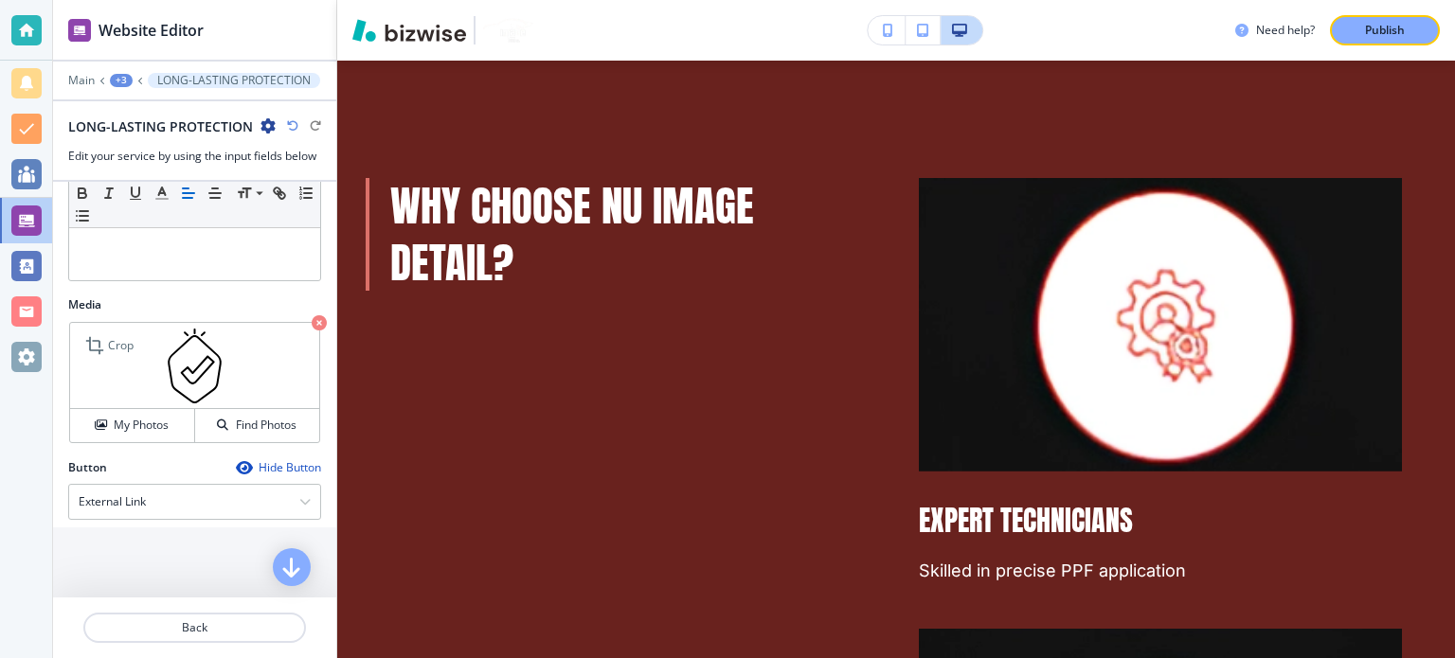
click at [116, 382] on img at bounding box center [194, 366] width 249 height 86
click at [131, 417] on h4 "My Photos" at bounding box center [141, 425] width 55 height 17
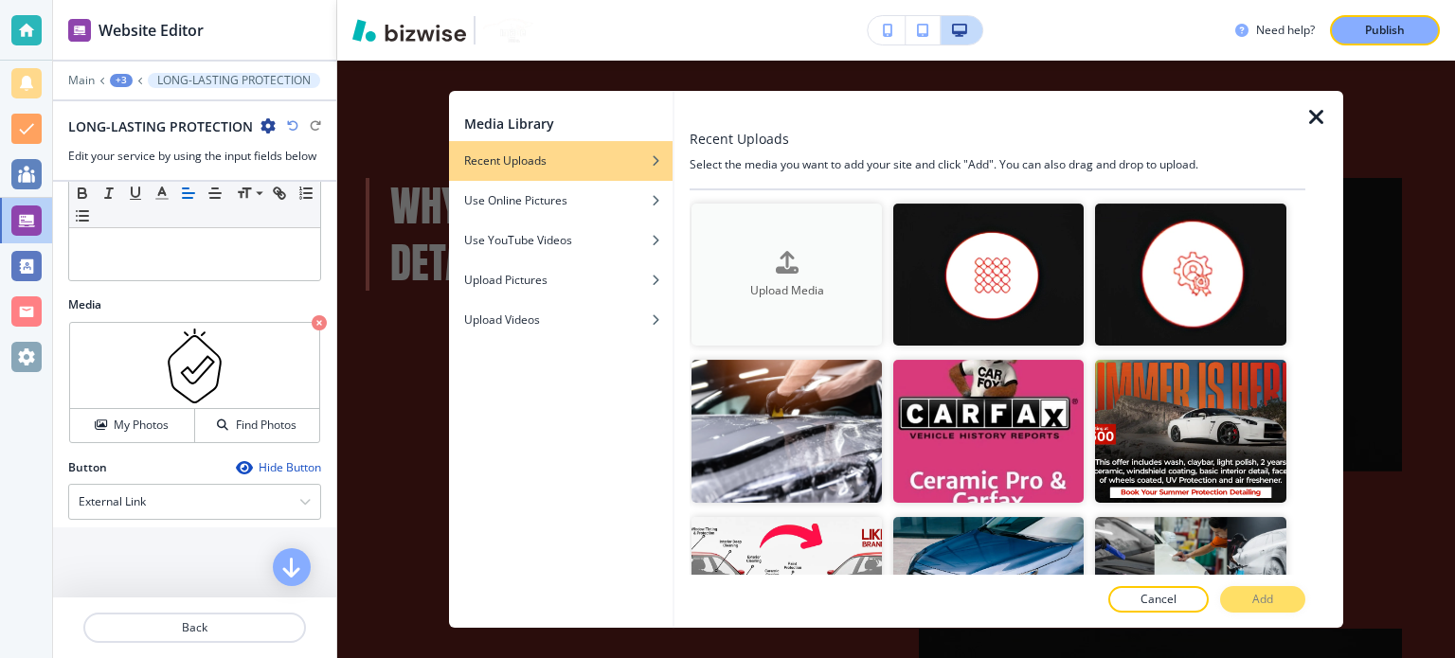
click at [792, 245] on button "Upload Media" at bounding box center [786, 275] width 190 height 143
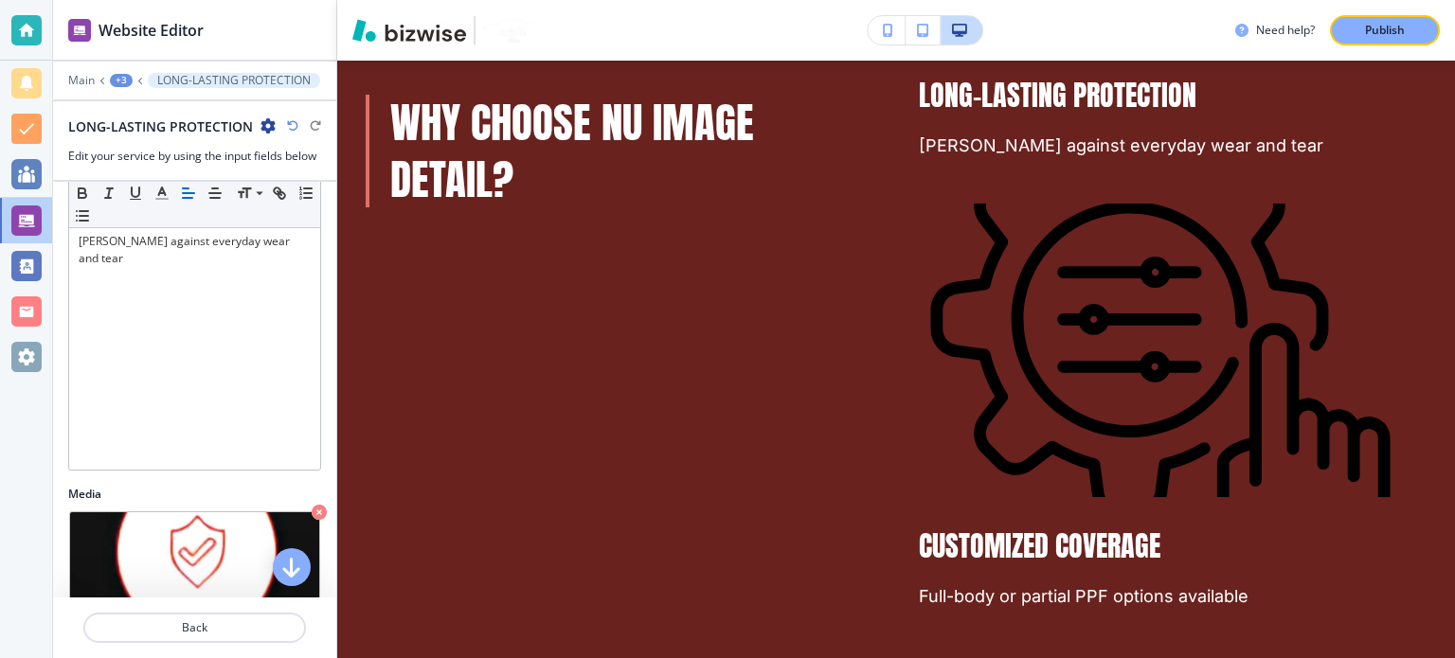
scroll to position [117, 0]
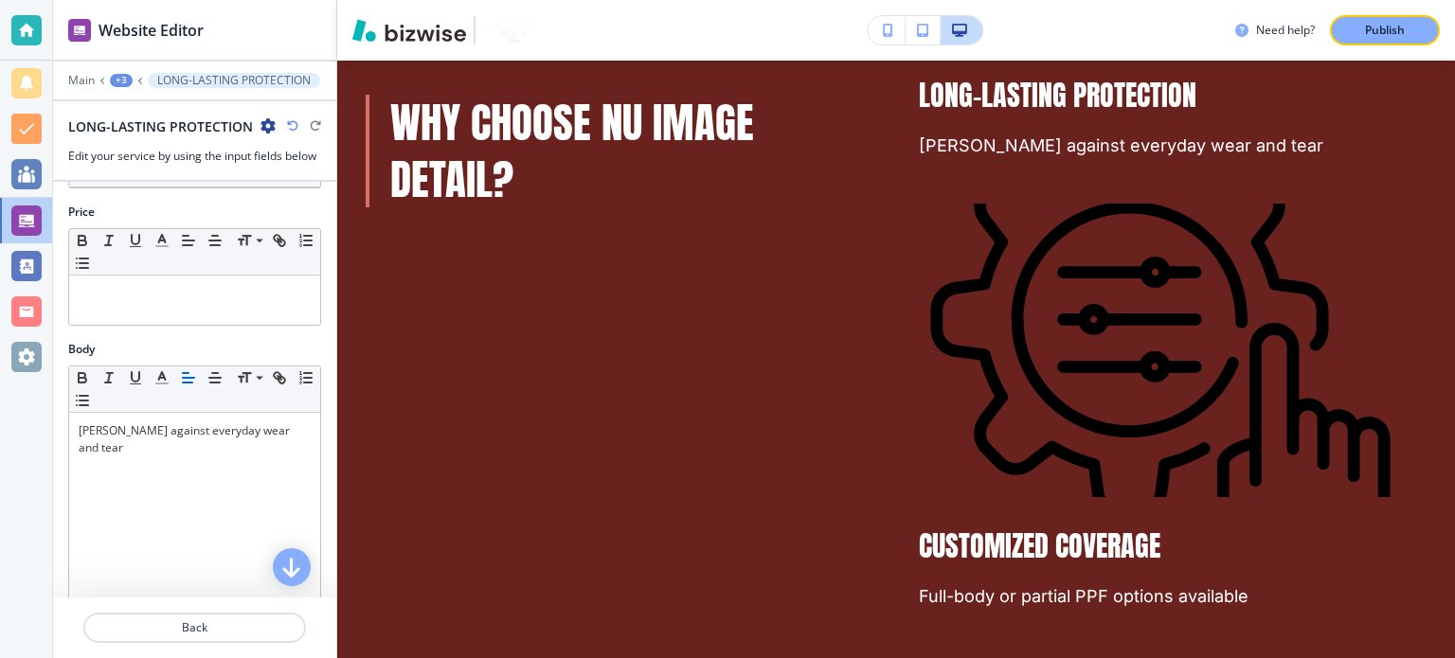
click at [122, 74] on div "+3" at bounding box center [121, 80] width 23 height 13
click at [170, 185] on p "WHY CHOOSE NU IMAGE DETAIL?" at bounding box center [170, 177] width 97 height 17
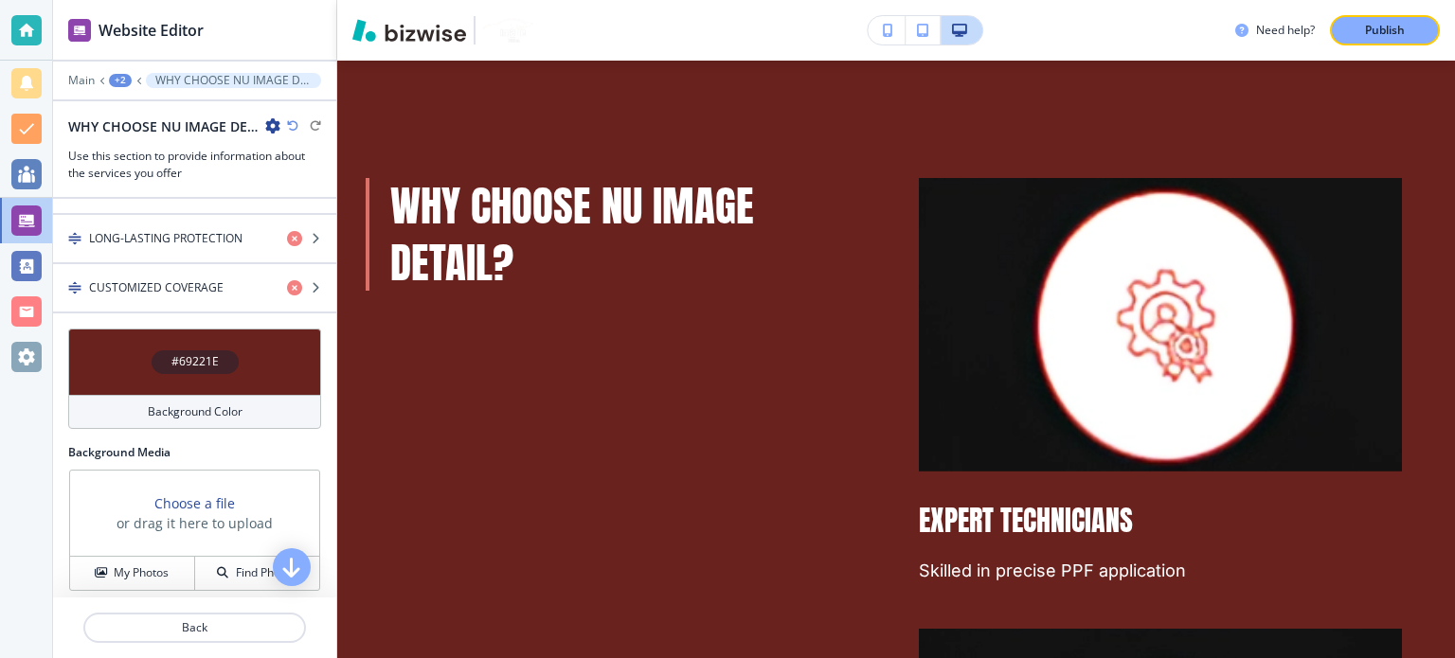
scroll to position [654, 0]
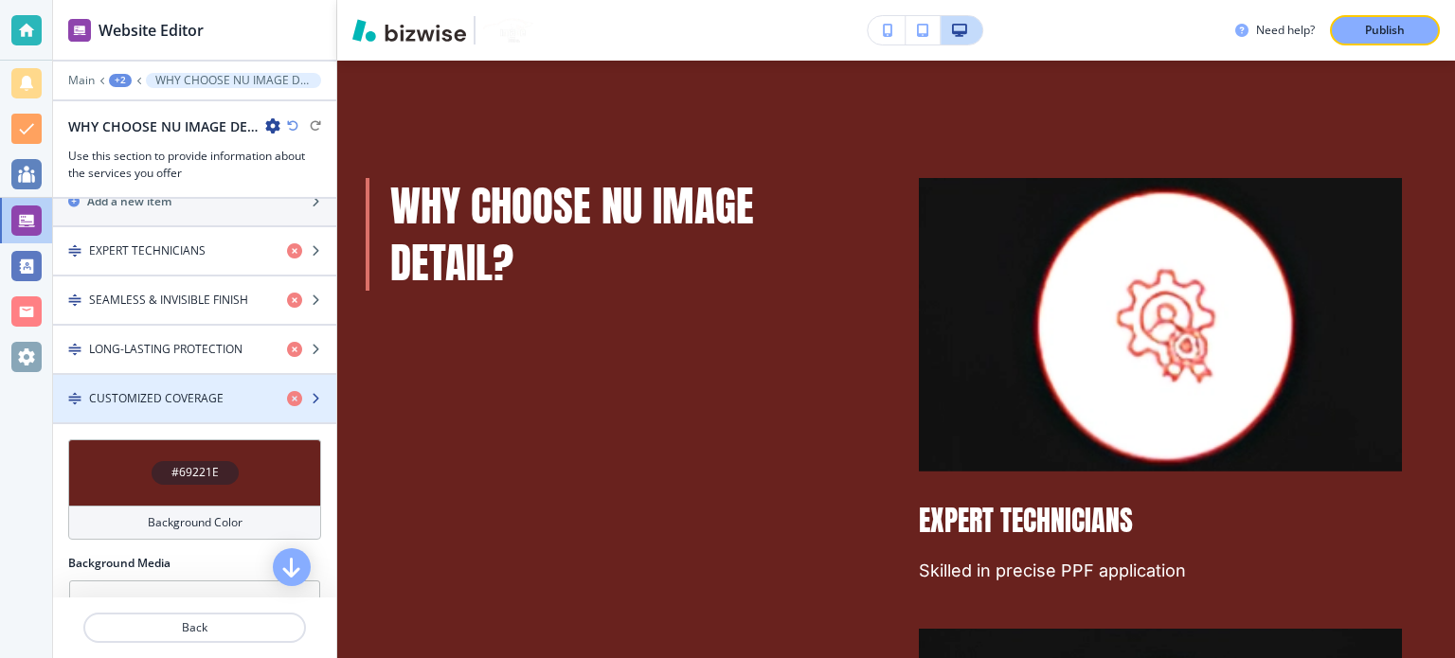
click at [189, 390] on h4 "CUSTOMIZED COVERAGE" at bounding box center [156, 398] width 134 height 17
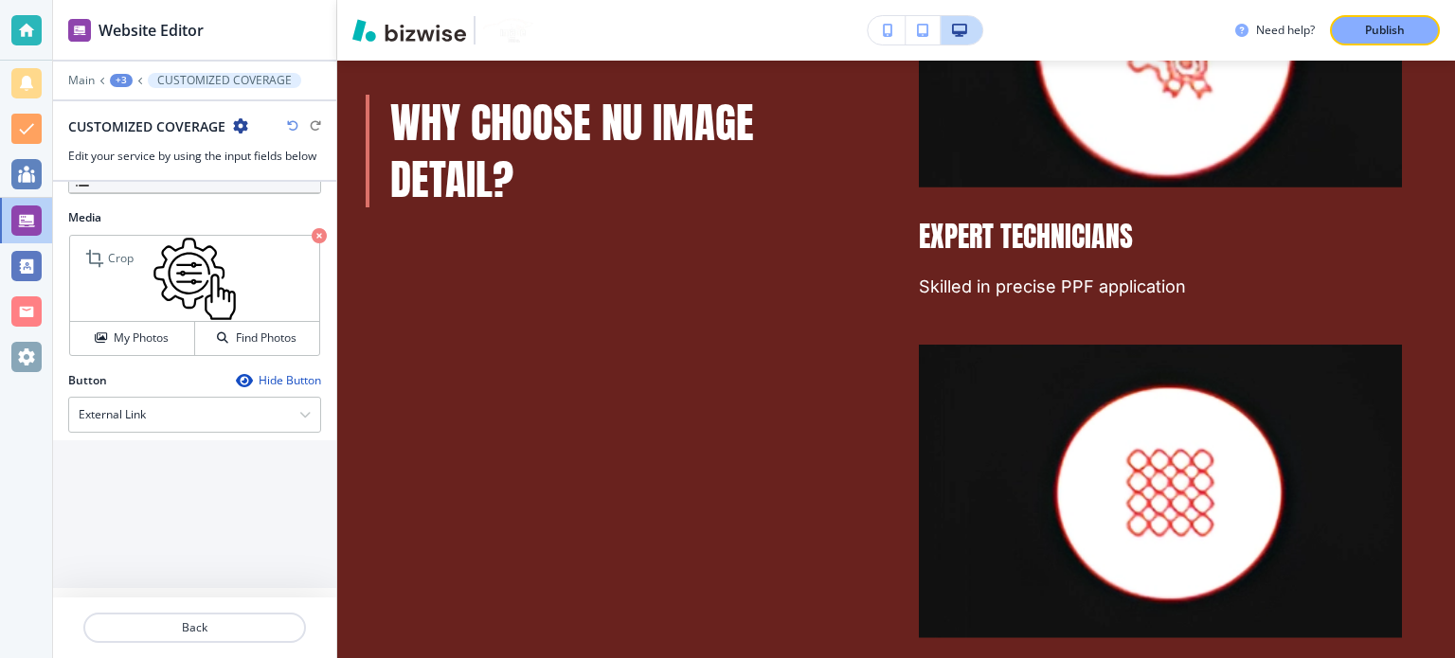
scroll to position [591, 0]
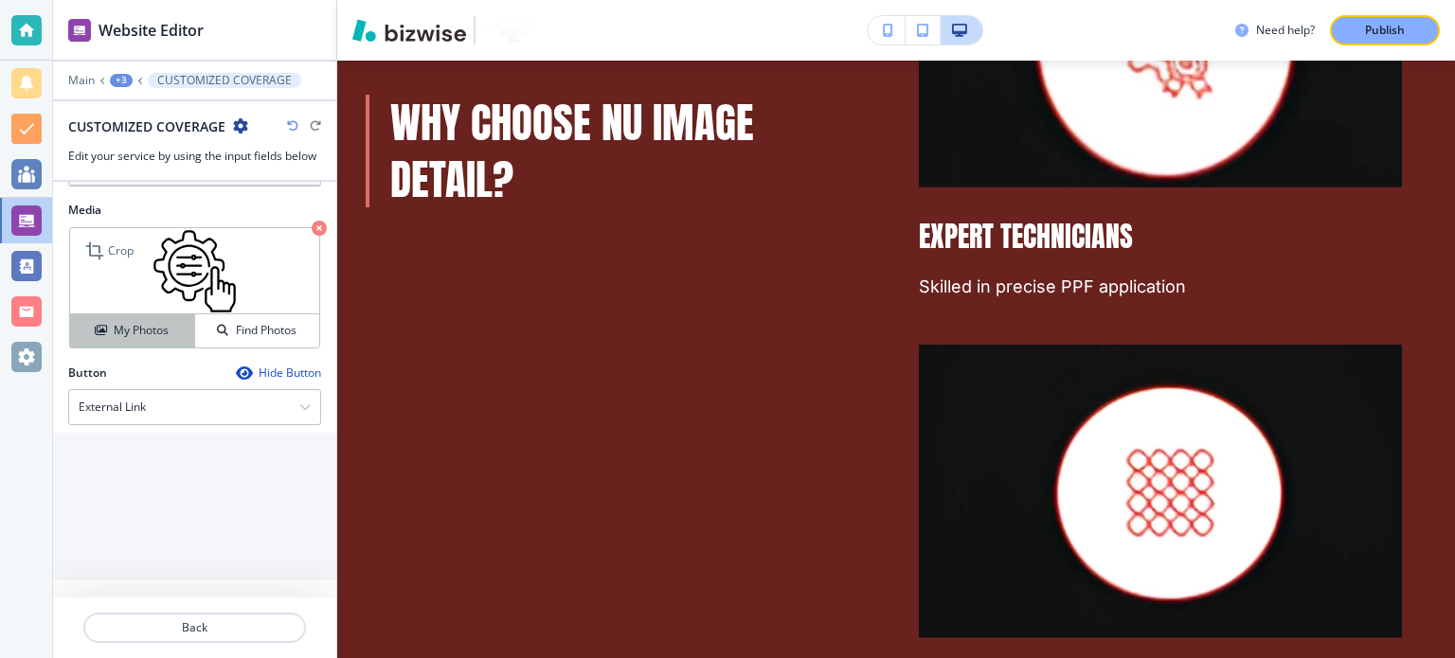
click at [155, 322] on h4 "My Photos" at bounding box center [141, 330] width 55 height 17
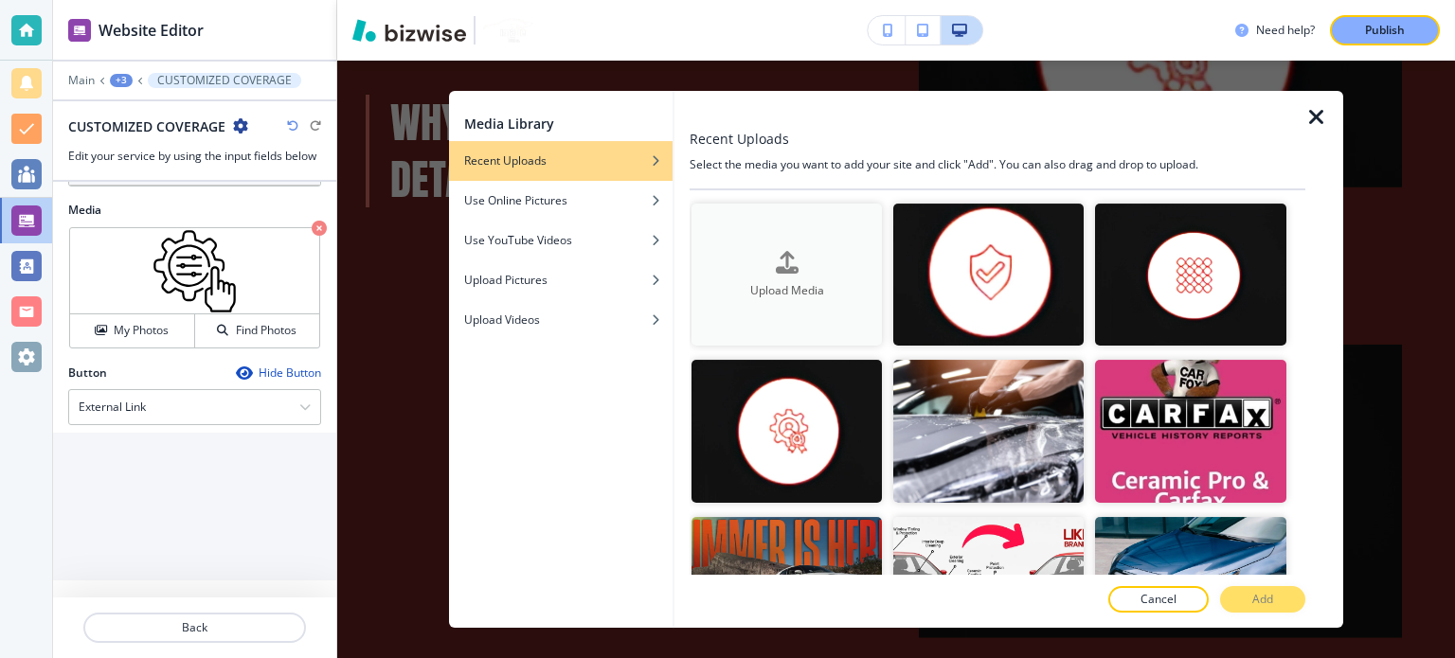
click at [803, 260] on div "Upload Media" at bounding box center [786, 275] width 190 height 48
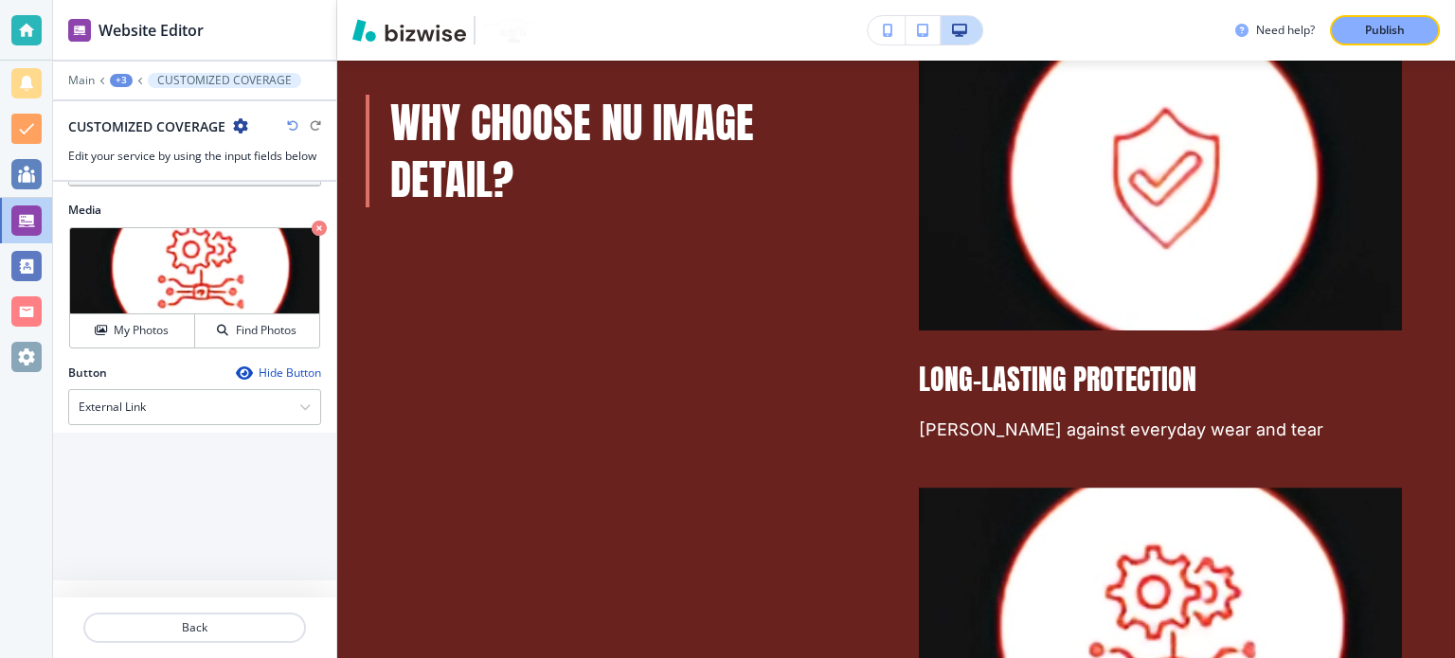
scroll to position [8053, 0]
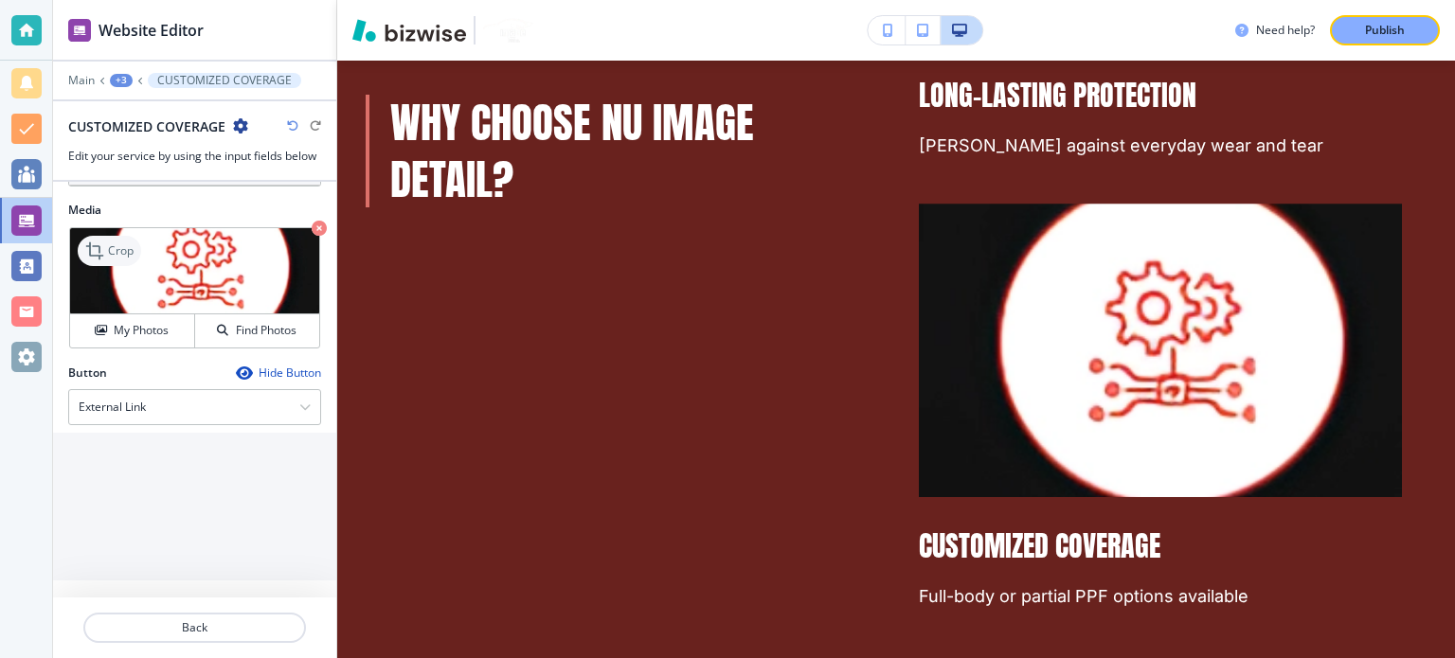
click at [113, 257] on div "Crop" at bounding box center [109, 251] width 63 height 30
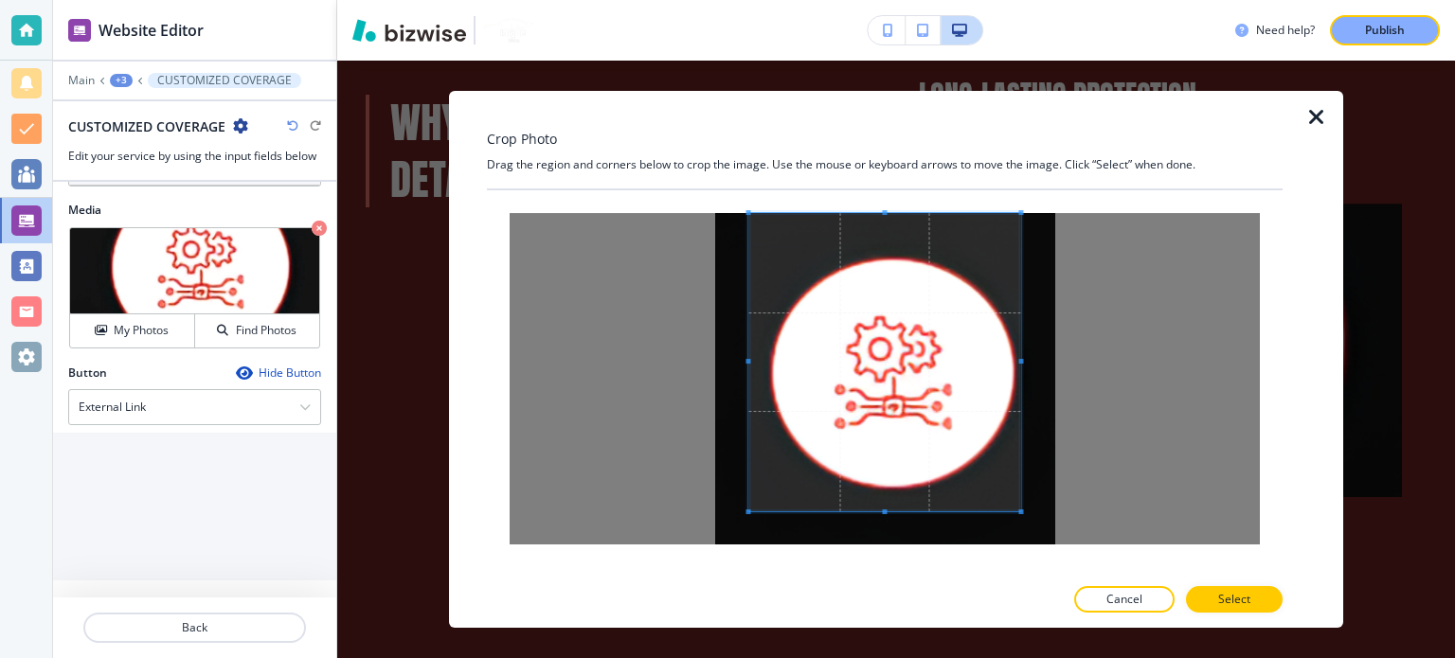
click at [880, 213] on div at bounding box center [884, 362] width 272 height 298
click at [881, 537] on div at bounding box center [884, 376] width 272 height 327
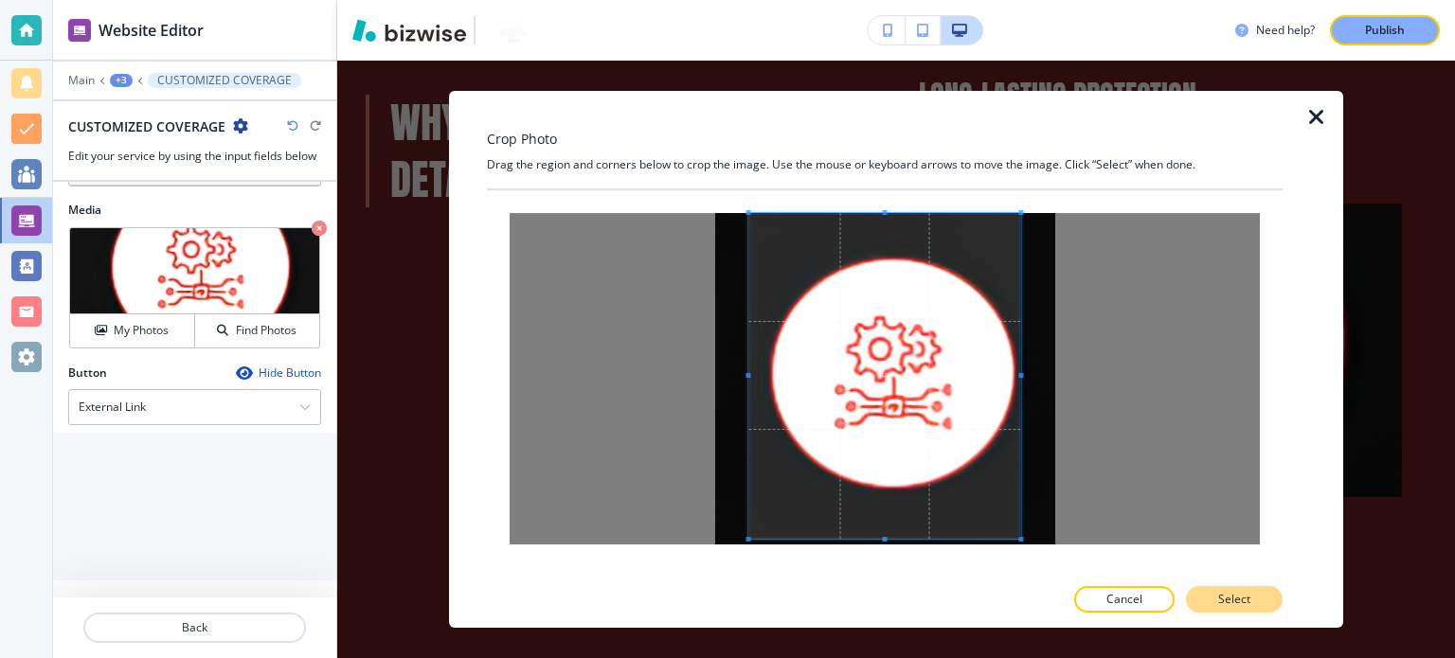
click at [1265, 588] on button "Select" at bounding box center [1234, 599] width 97 height 27
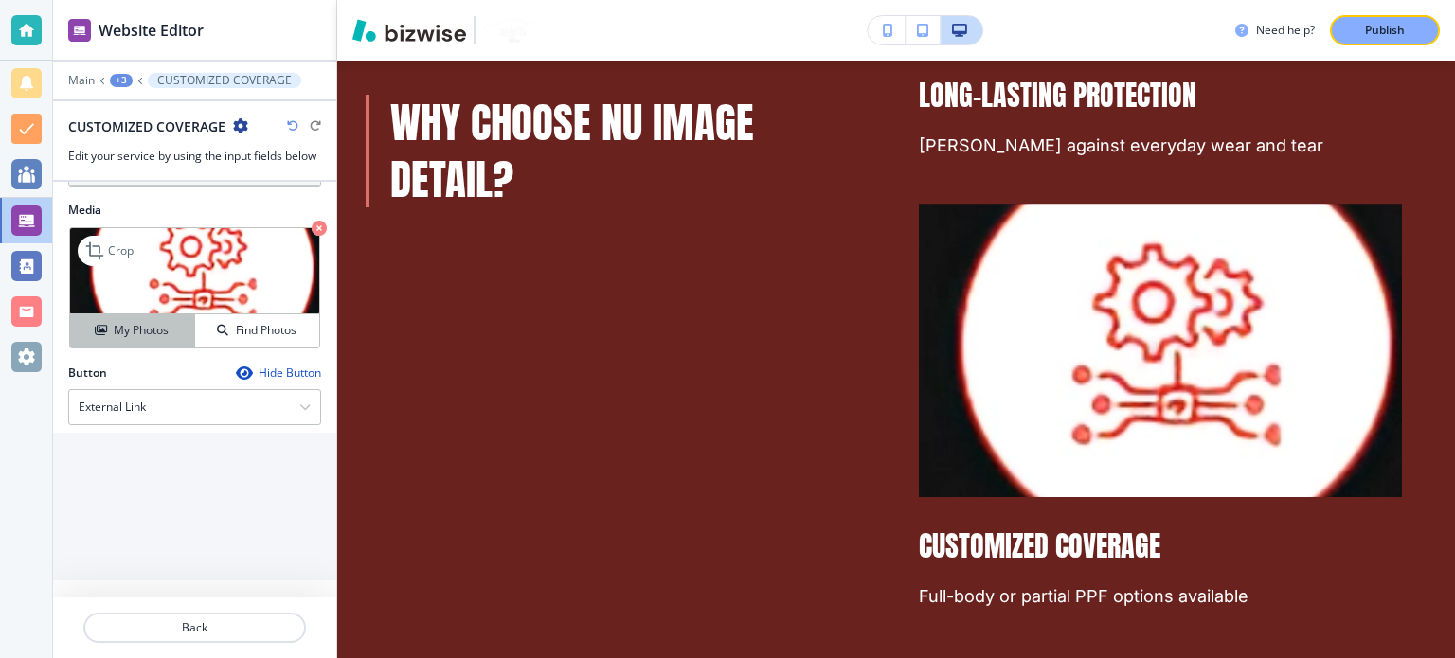
click at [131, 323] on h4 "My Photos" at bounding box center [141, 330] width 55 height 17
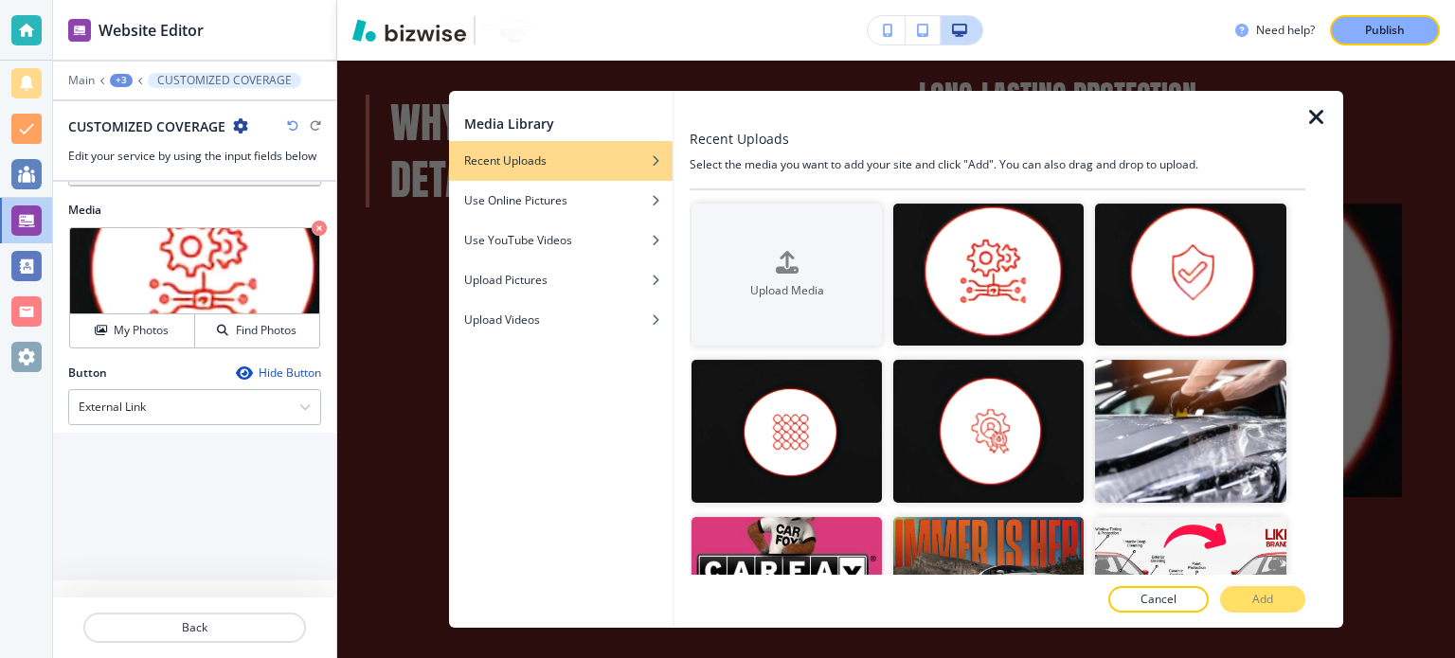
drag, startPoint x: 1317, startPoint y: 117, endPoint x: 531, endPoint y: 220, distance: 792.6
click at [1315, 116] on icon "button" at bounding box center [1316, 117] width 23 height 23
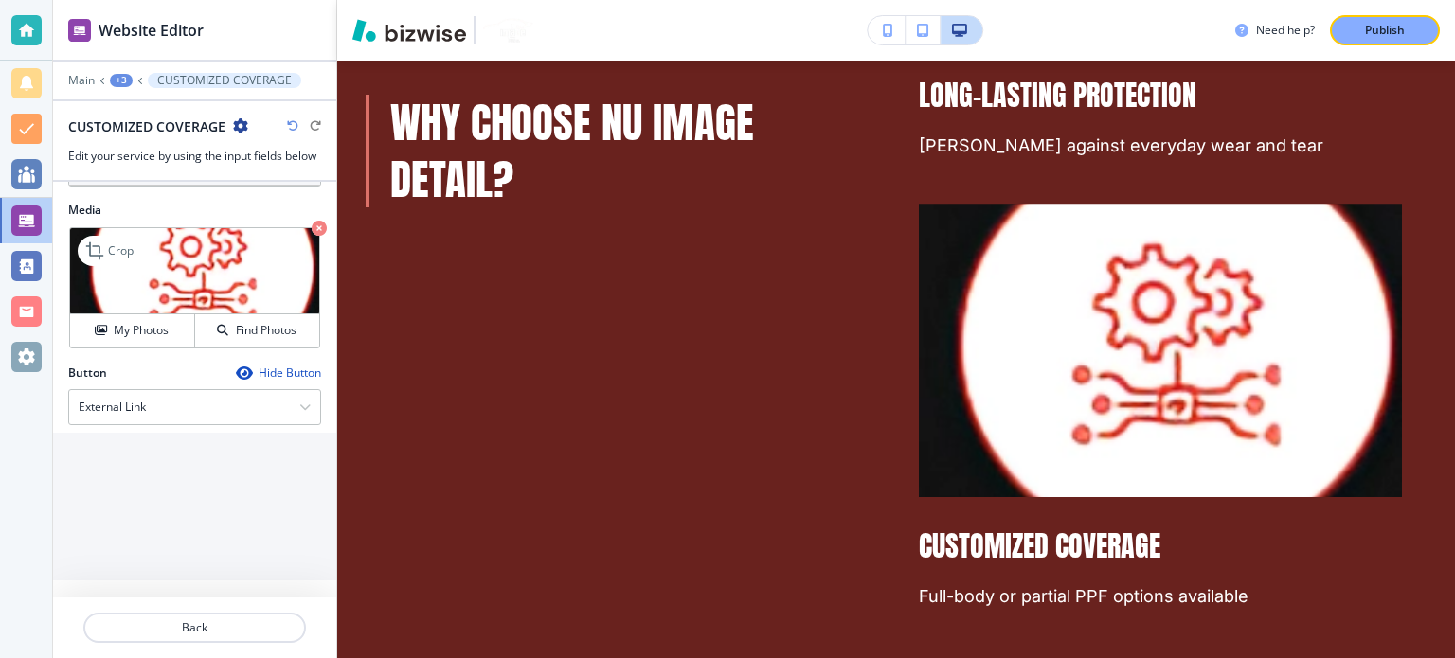
click at [190, 267] on img at bounding box center [194, 271] width 249 height 86
click at [109, 253] on p "Crop" at bounding box center [121, 250] width 26 height 17
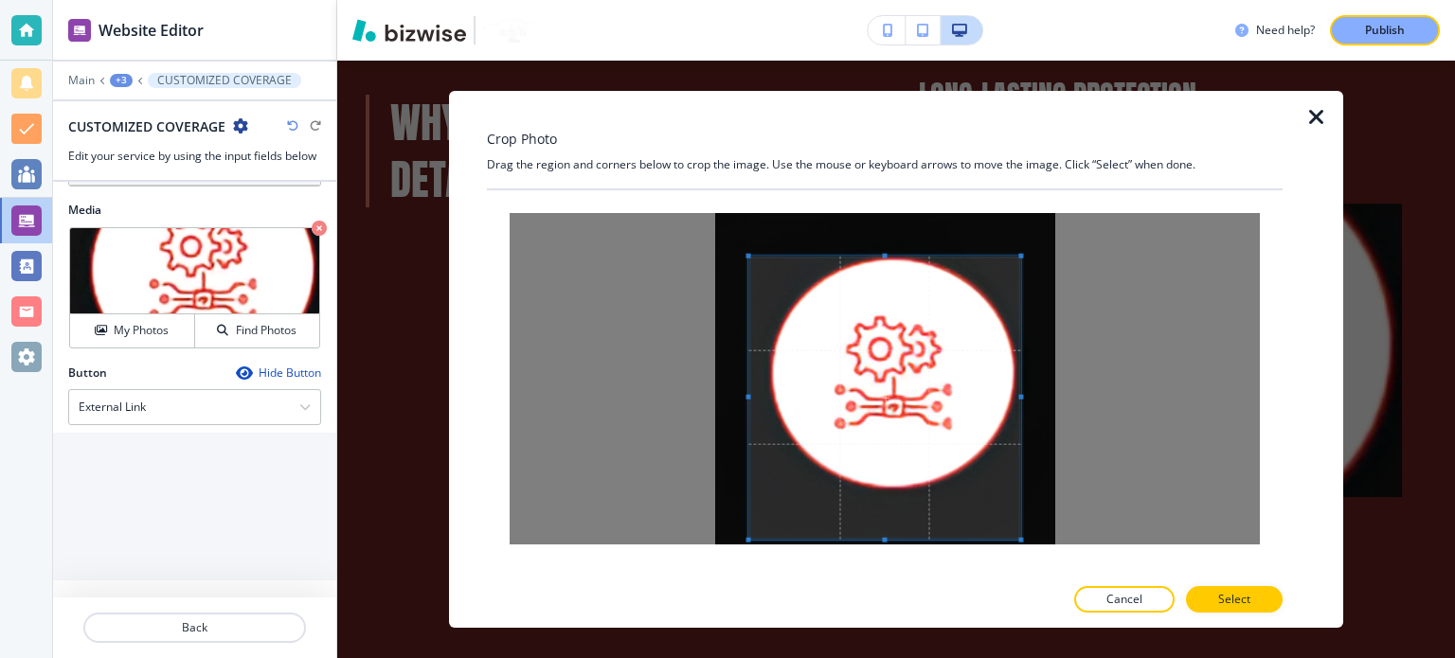
click at [882, 253] on span at bounding box center [884, 255] width 5 height 5
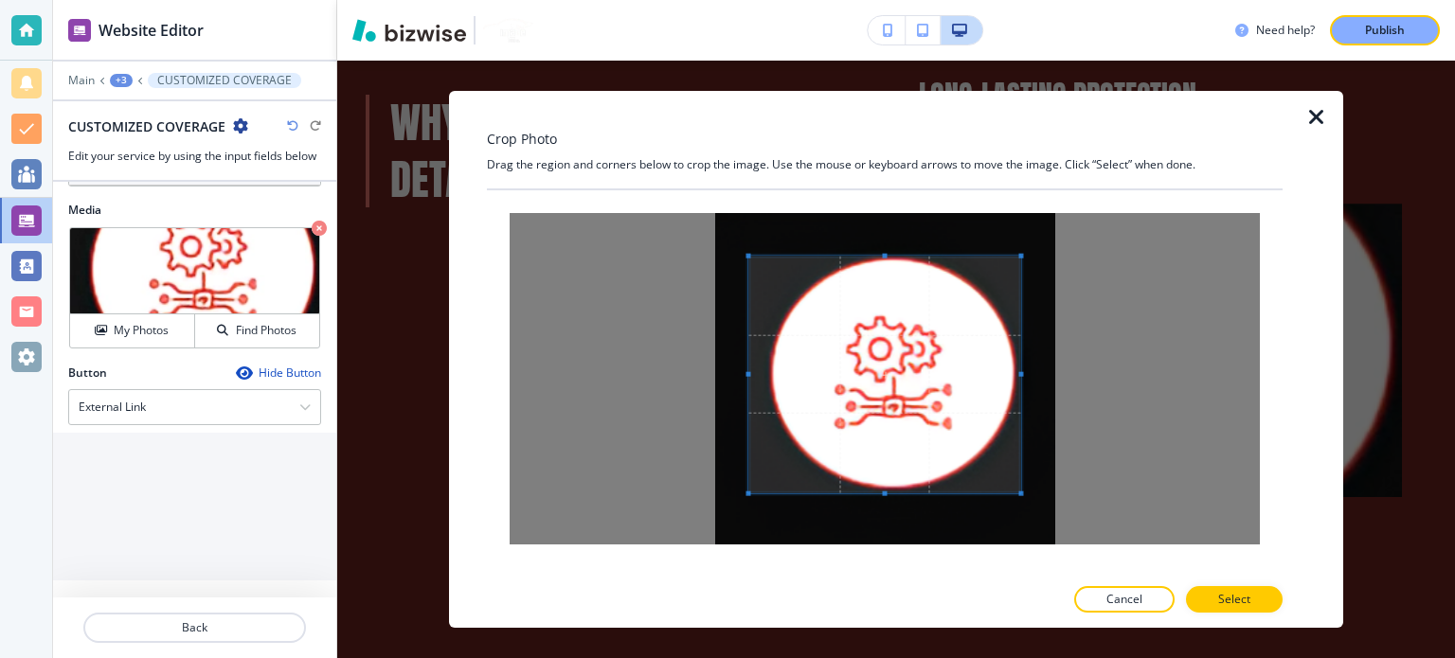
click at [905, 491] on span at bounding box center [884, 493] width 272 height 5
click at [1272, 604] on button "Select" at bounding box center [1234, 599] width 97 height 27
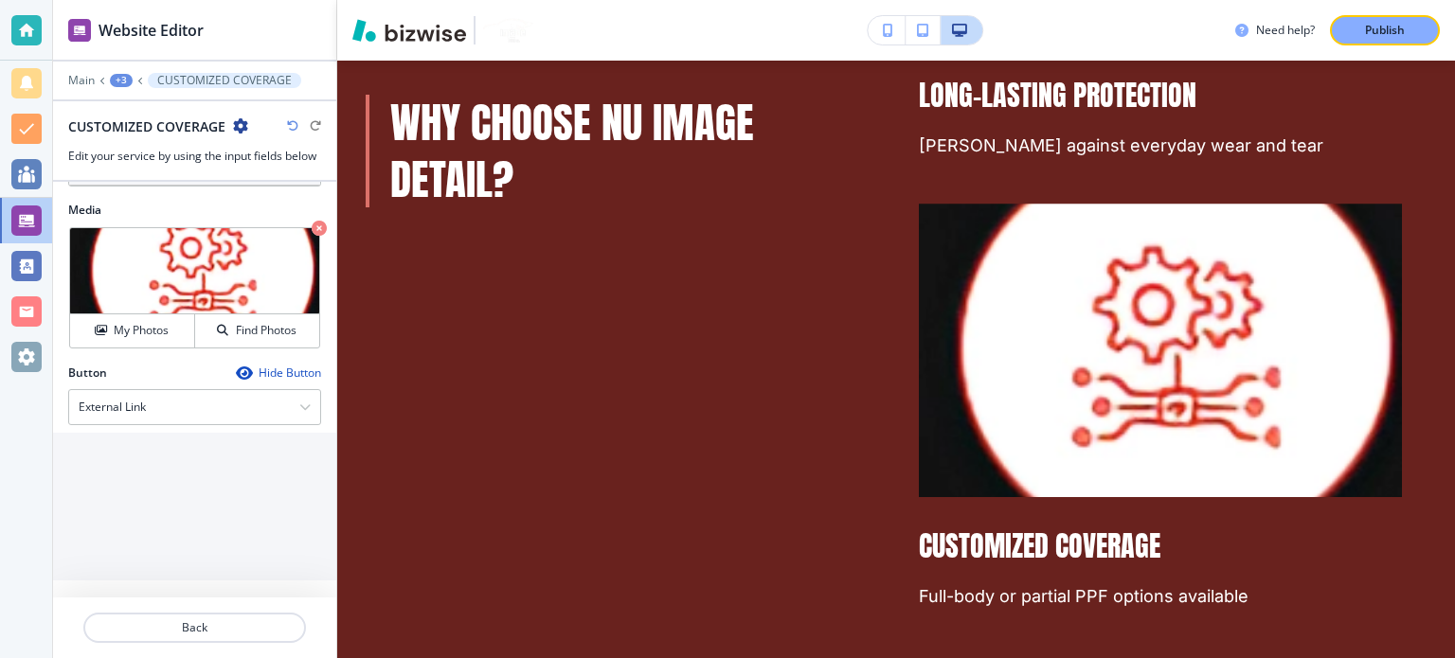
scroll to position [7863, 0]
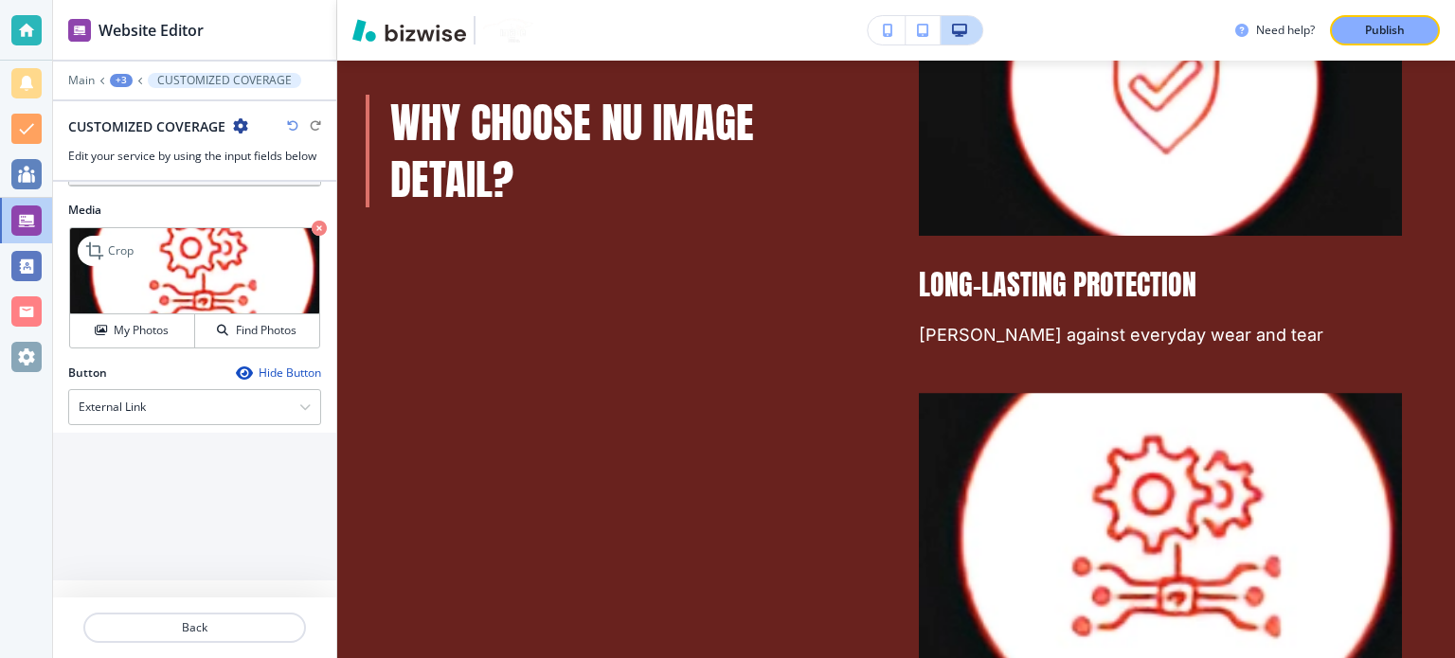
click at [312, 221] on icon "button" at bounding box center [319, 228] width 15 height 15
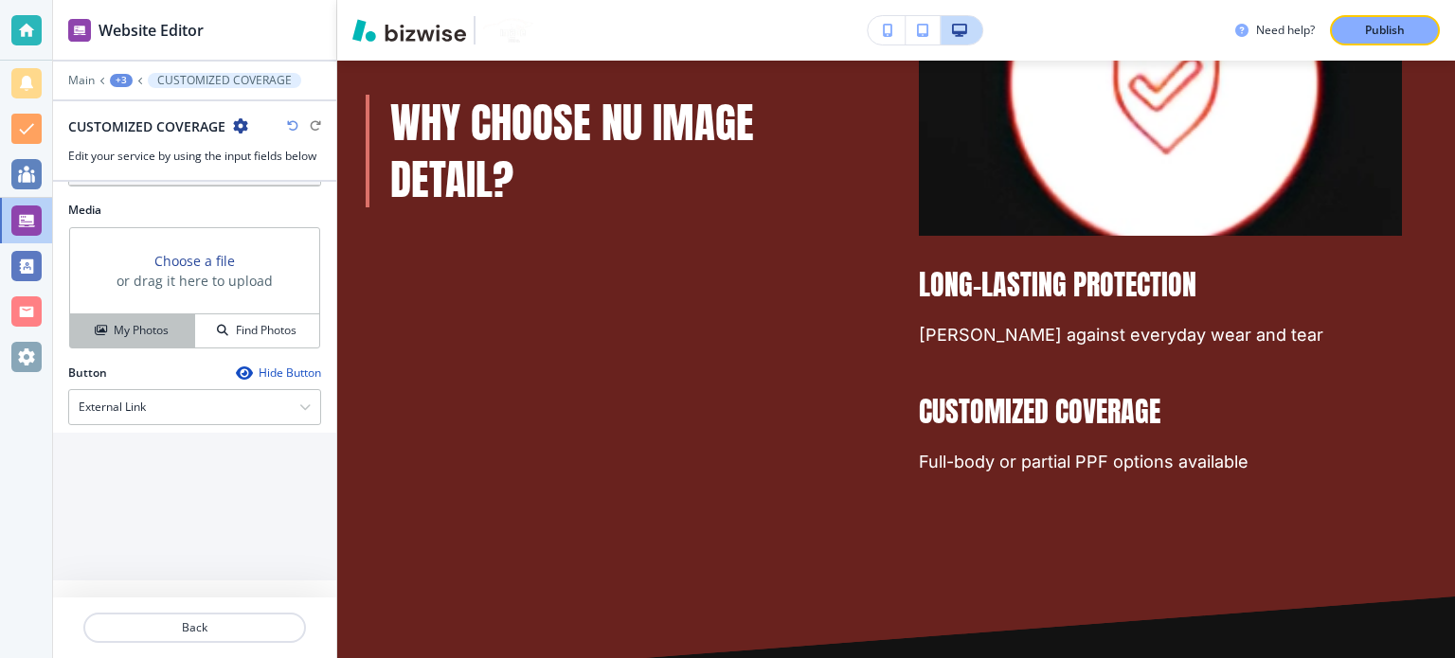
click at [138, 314] on button "My Photos" at bounding box center [132, 330] width 125 height 33
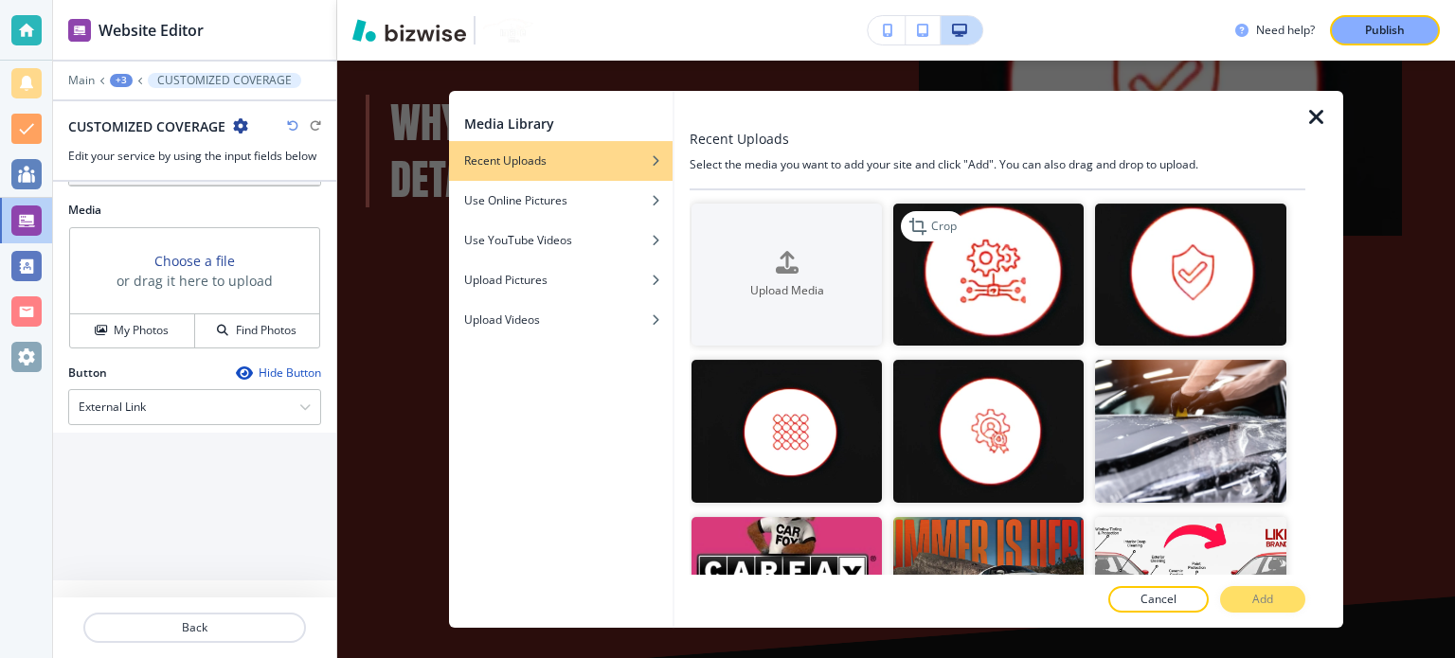
click at [980, 269] on img "button" at bounding box center [988, 275] width 190 height 143
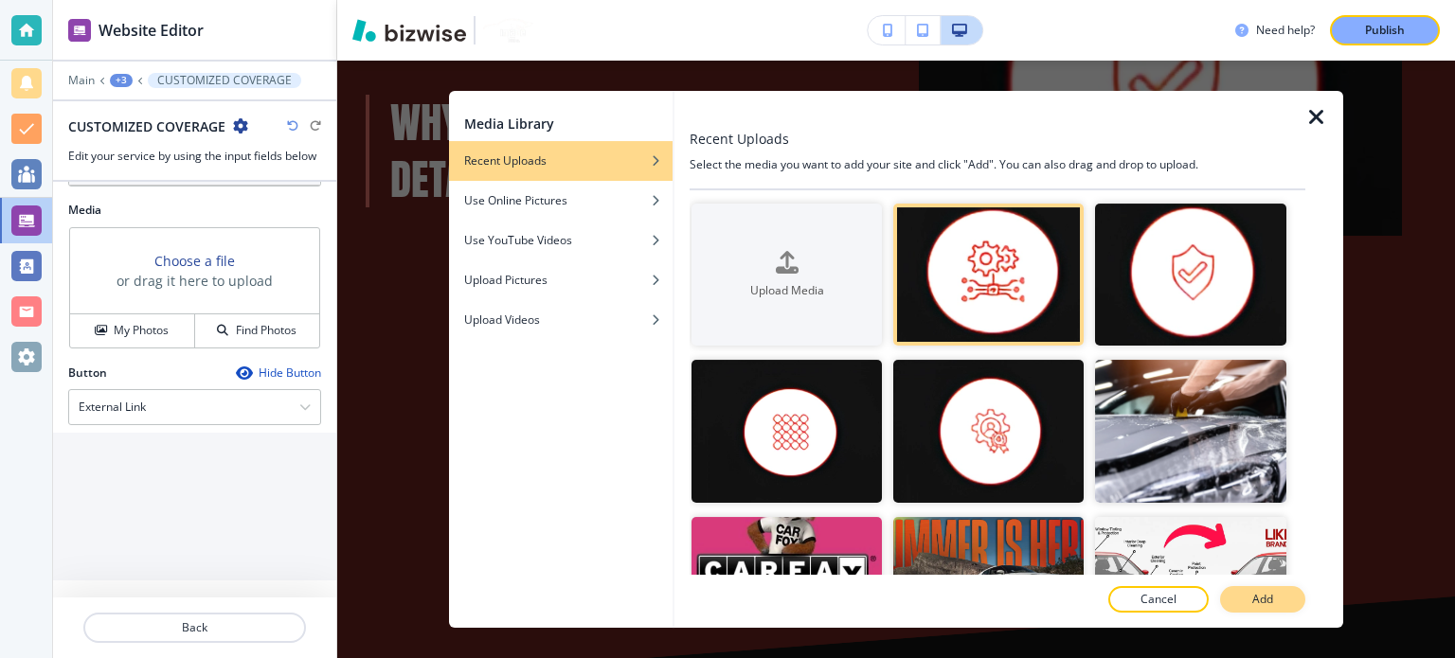
click at [1270, 598] on p "Add" at bounding box center [1262, 599] width 21 height 17
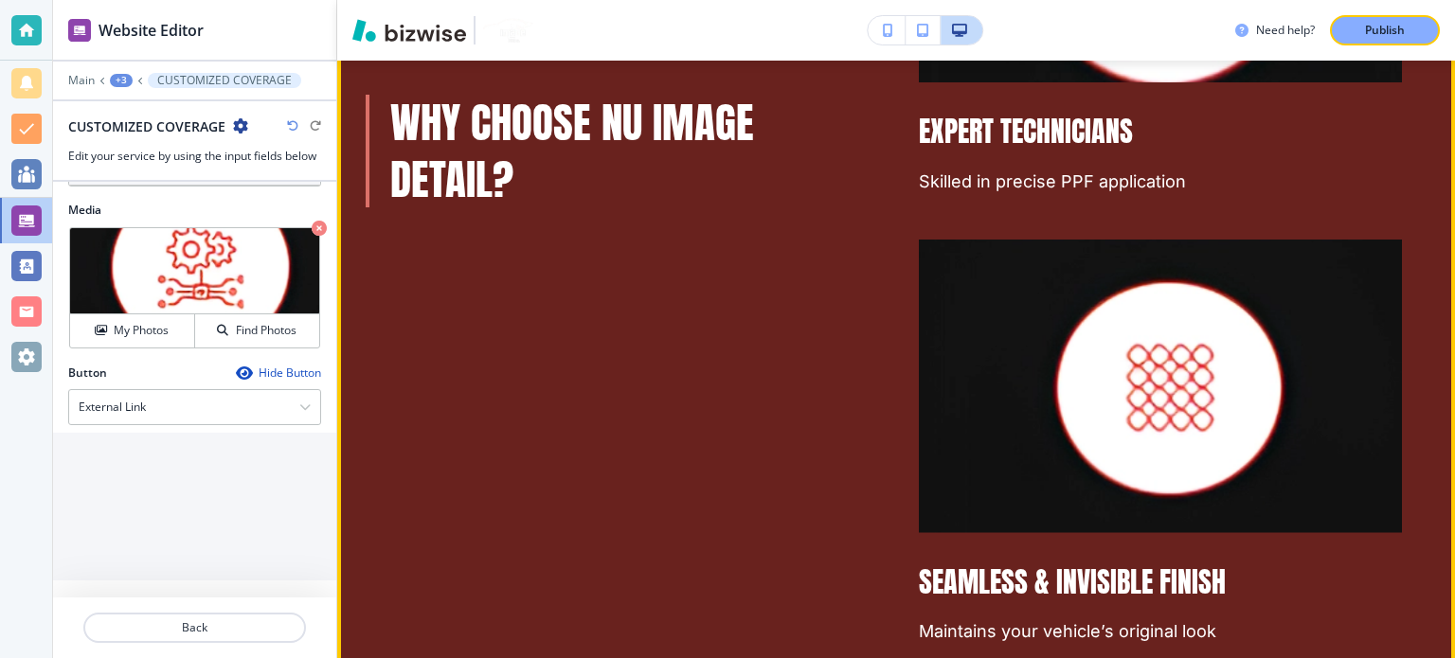
scroll to position [6916, 0]
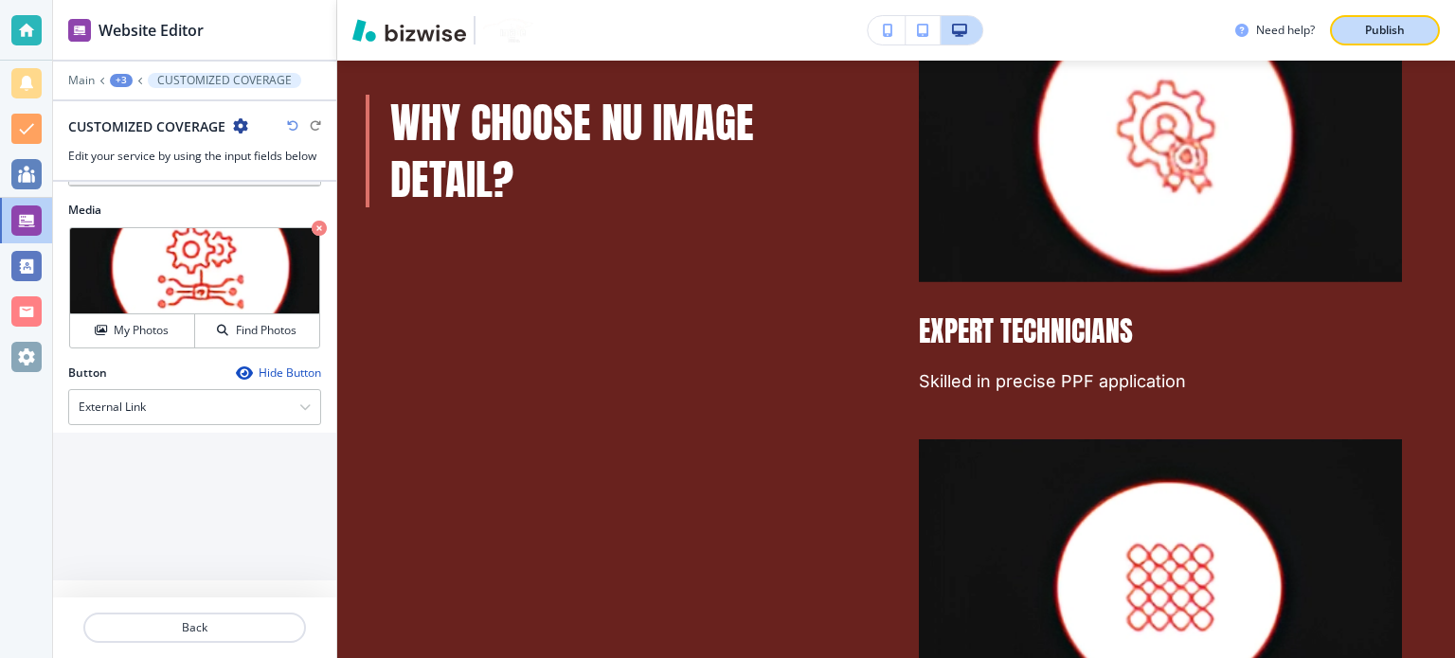
click at [1399, 35] on p "Publish" at bounding box center [1385, 30] width 40 height 17
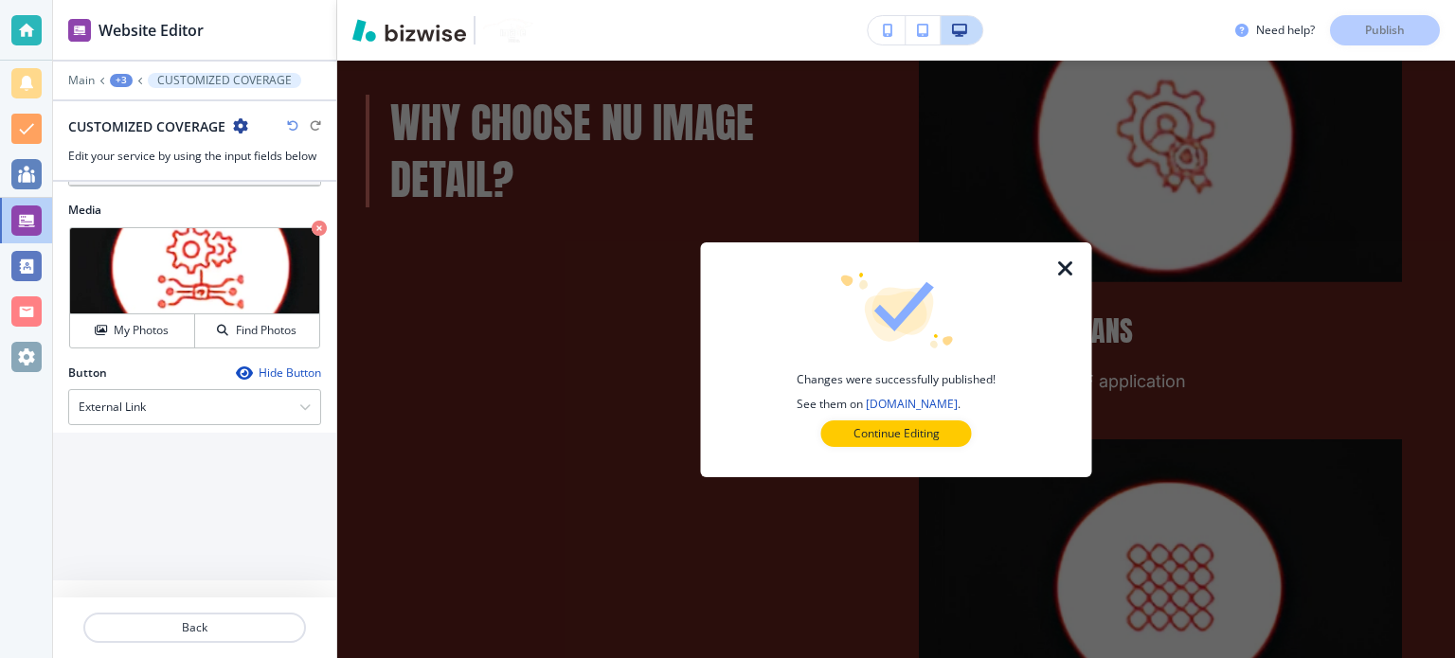
click at [1068, 269] on icon "button" at bounding box center [1065, 269] width 23 height 23
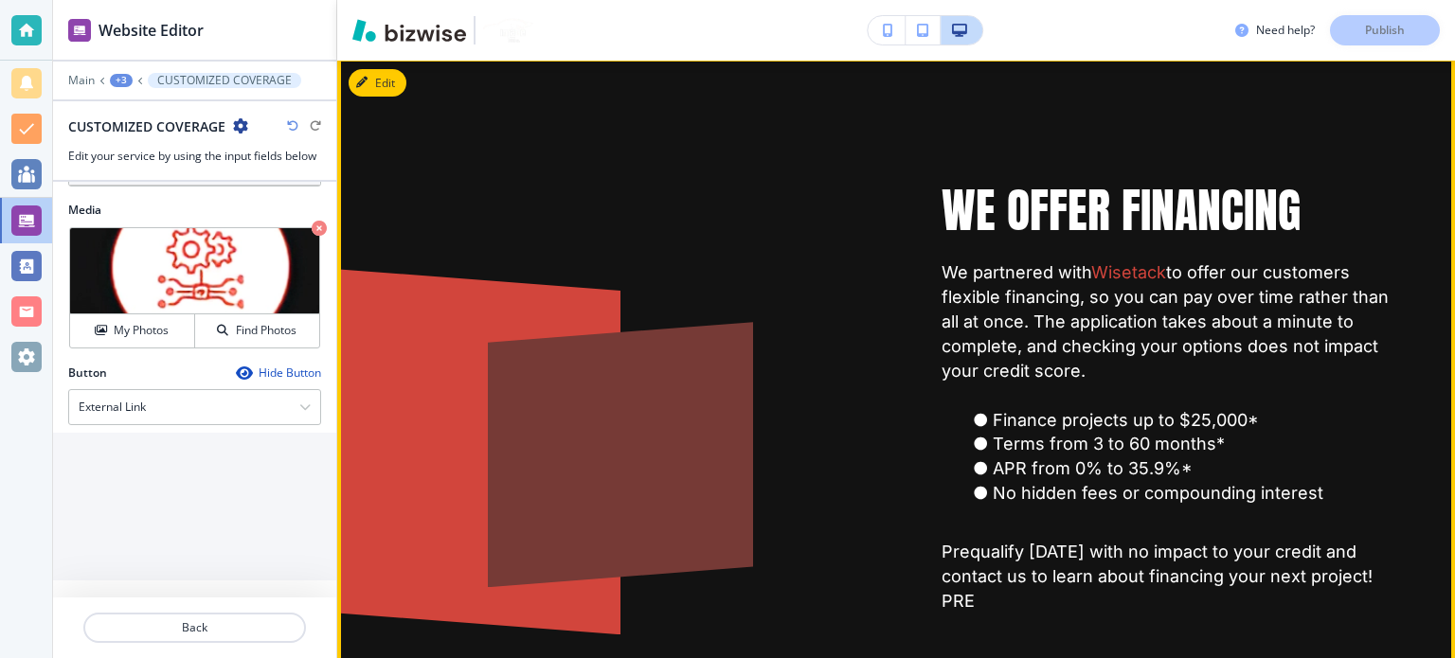
scroll to position [8810, 0]
click at [479, 319] on div at bounding box center [390, 445] width 460 height 379
click at [374, 89] on button "Edit This Section" at bounding box center [412, 83] width 128 height 28
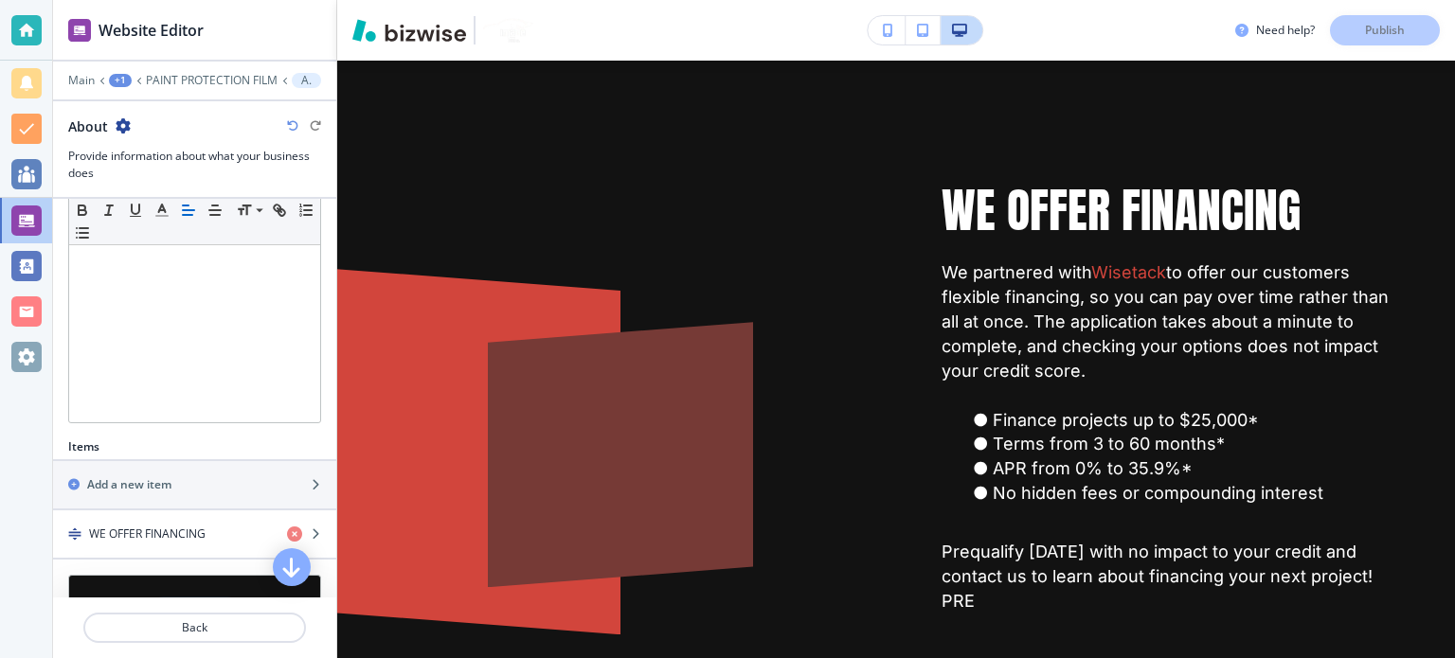
scroll to position [527, 0]
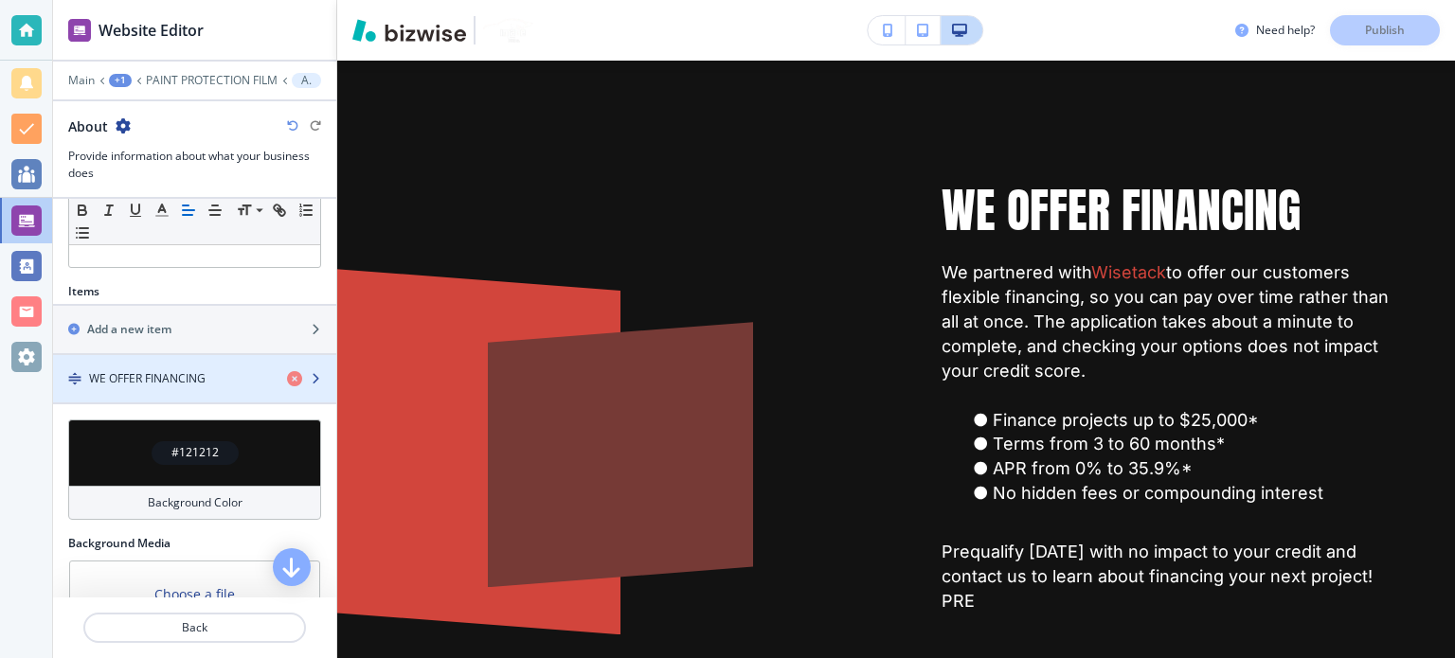
click at [208, 394] on div "button" at bounding box center [194, 394] width 283 height 15
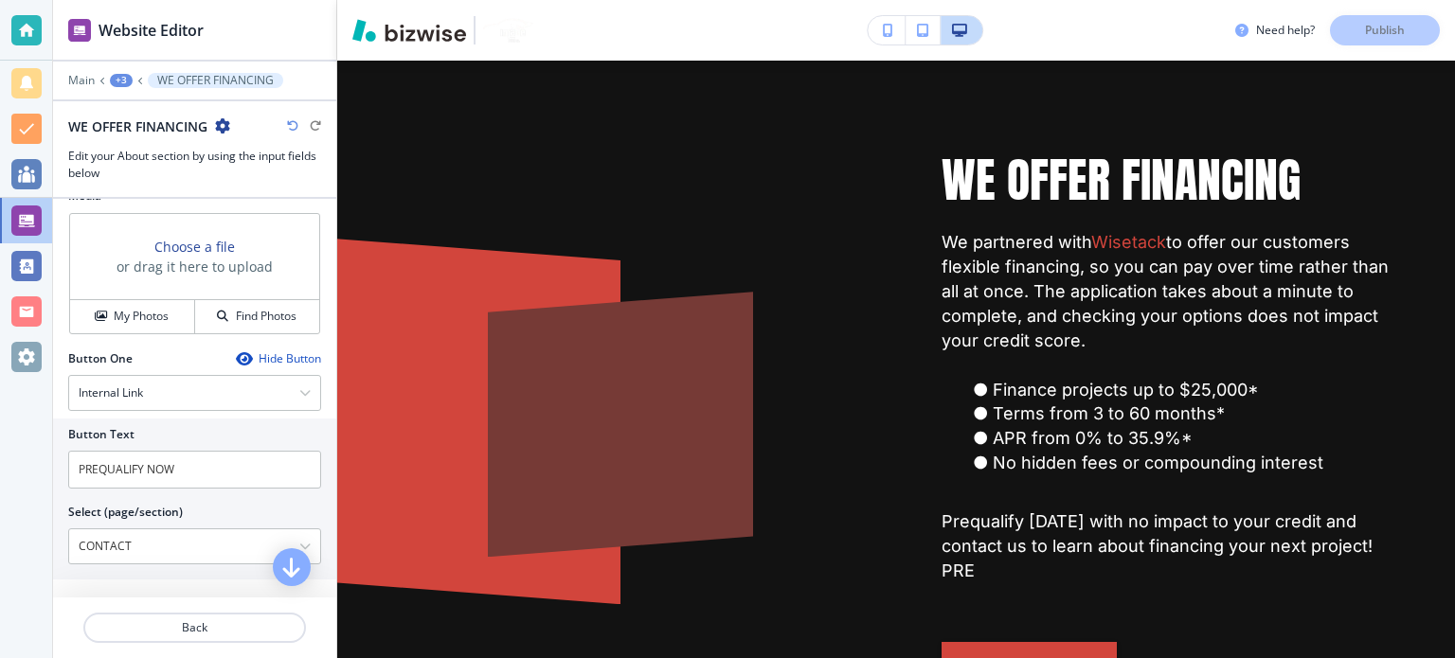
scroll to position [568, 0]
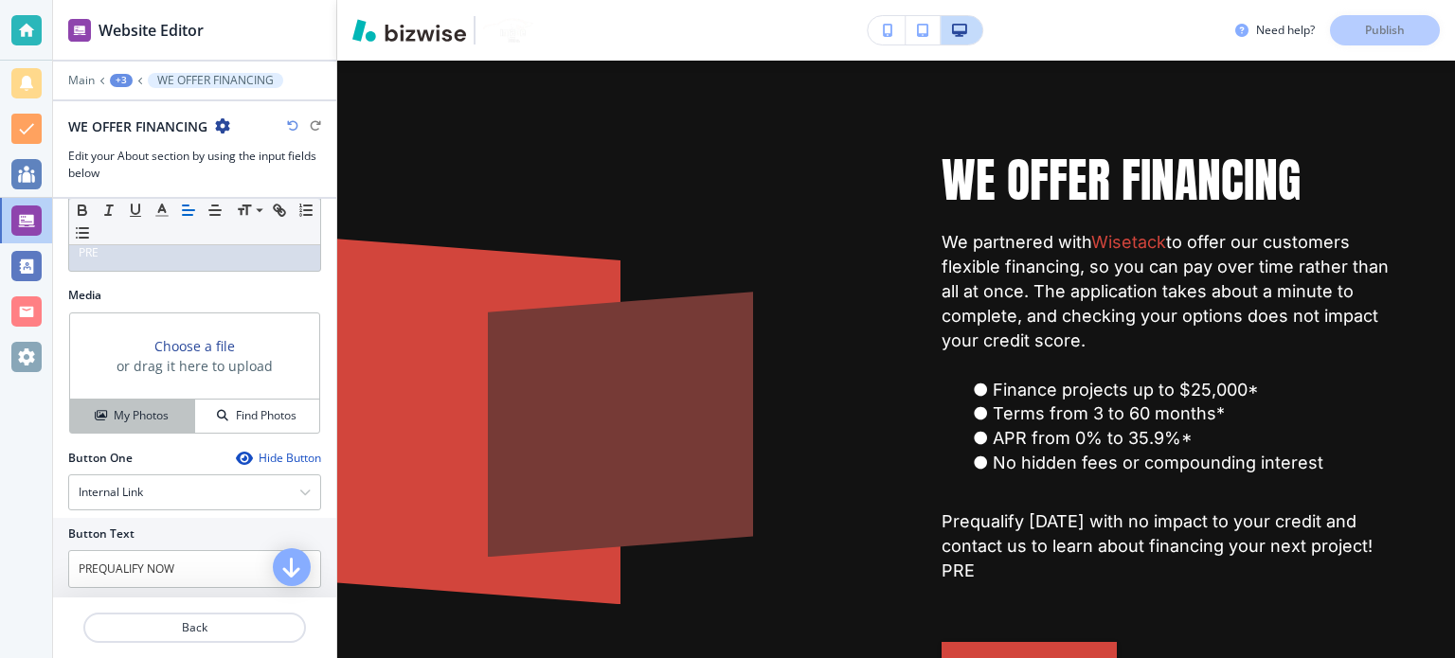
click at [125, 424] on h4 "My Photos" at bounding box center [141, 415] width 55 height 17
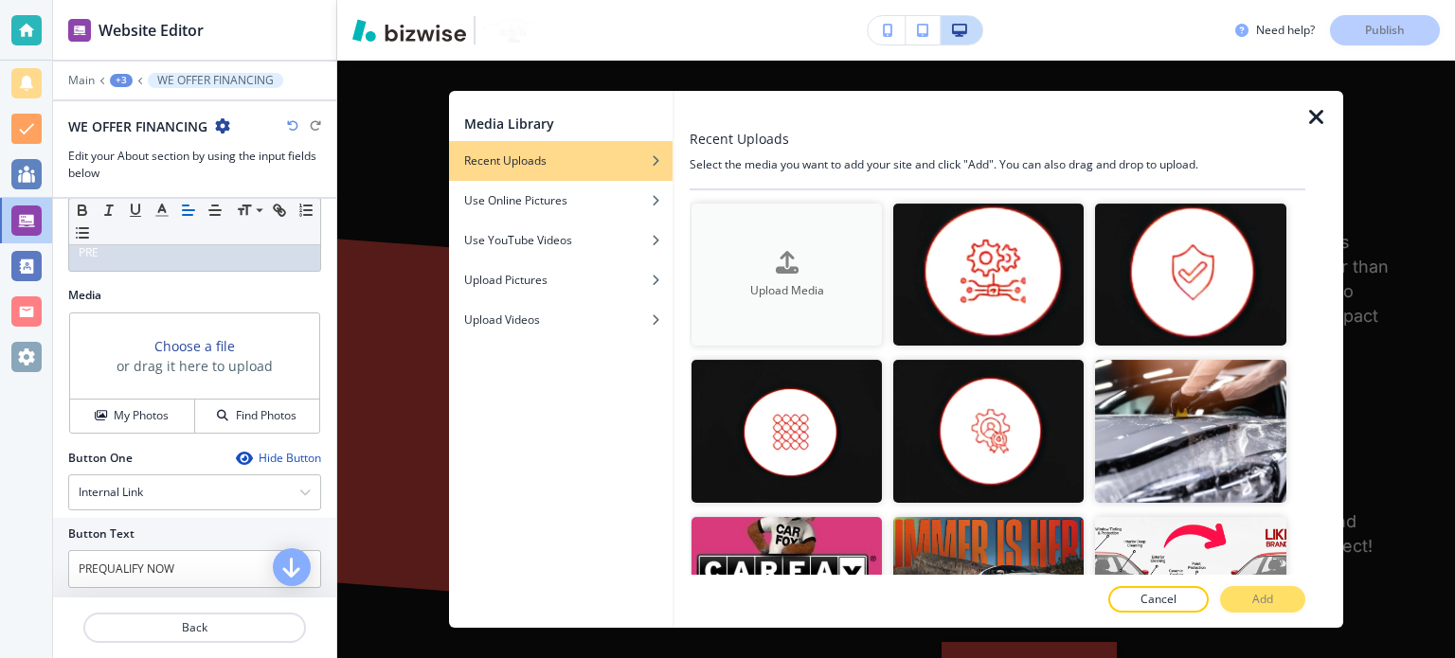
click at [738, 254] on div "Upload Media" at bounding box center [786, 275] width 190 height 48
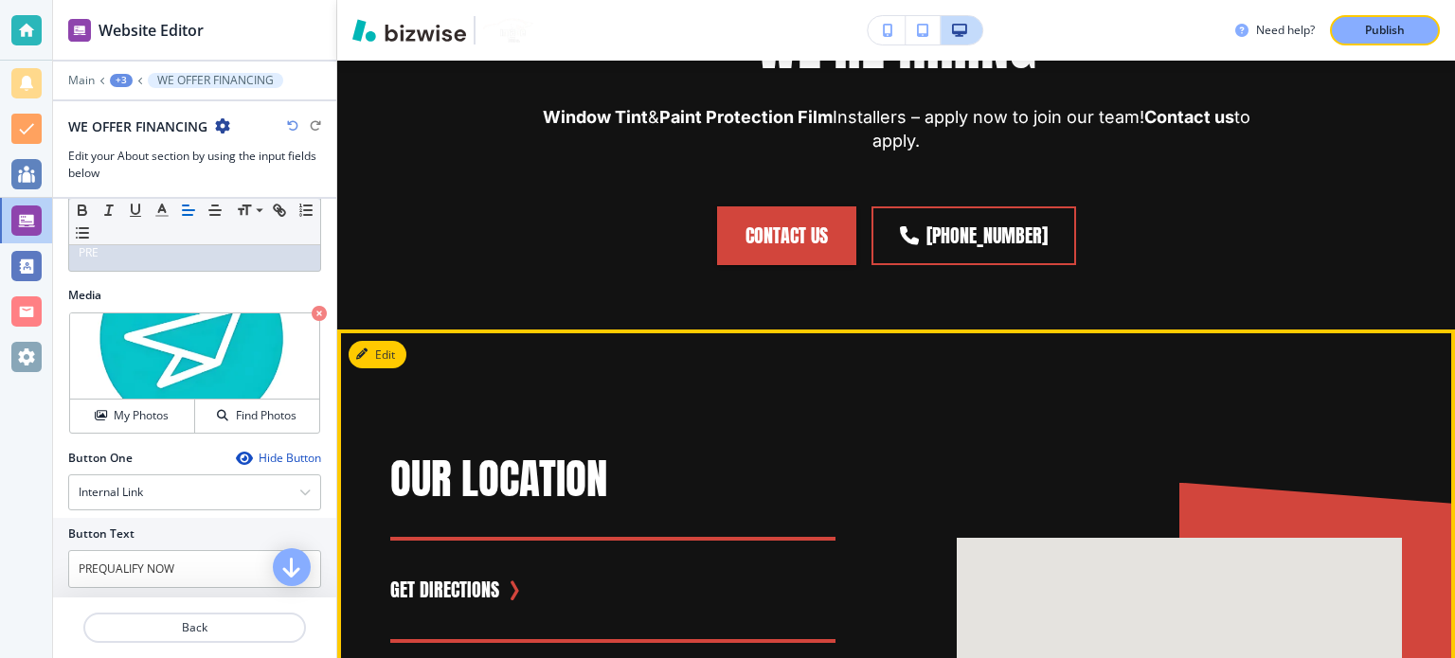
scroll to position [10735, 0]
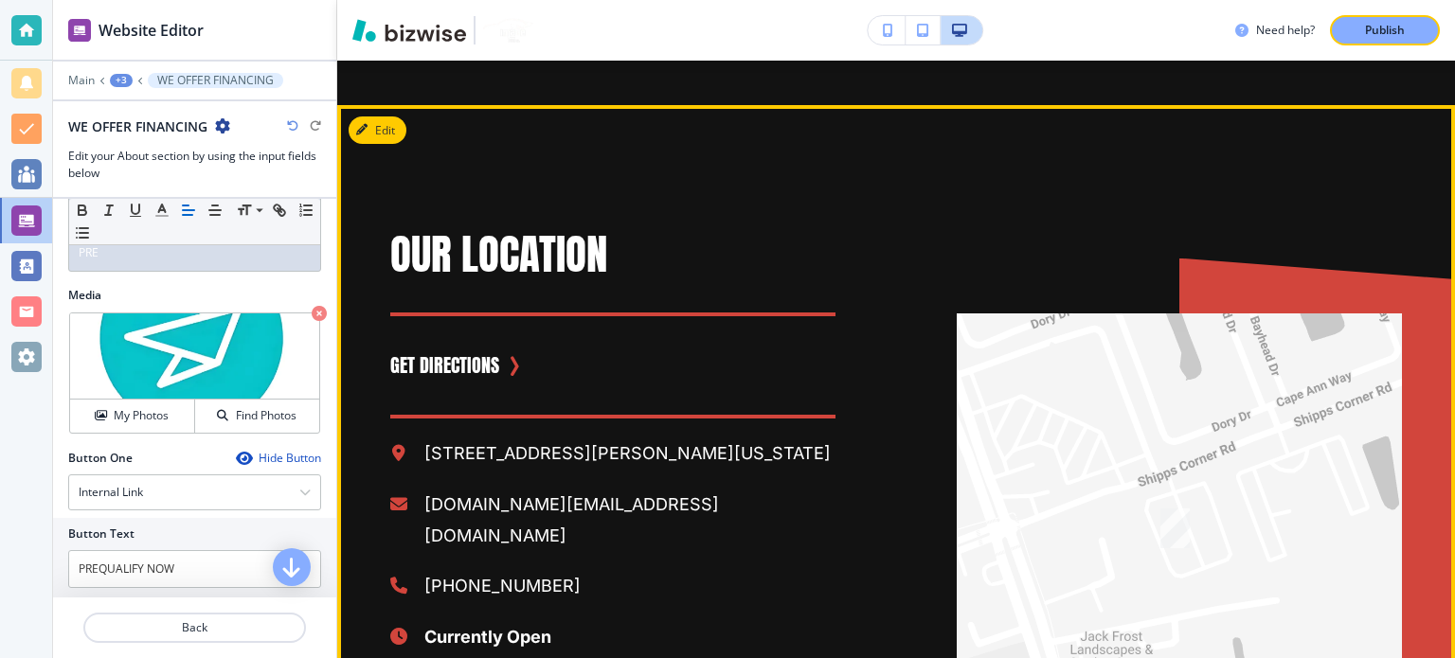
drag, startPoint x: 1074, startPoint y: 478, endPoint x: 1067, endPoint y: 450, distance: 29.2
click at [1067, 450] on div at bounding box center [1178, 575] width 445 height 524
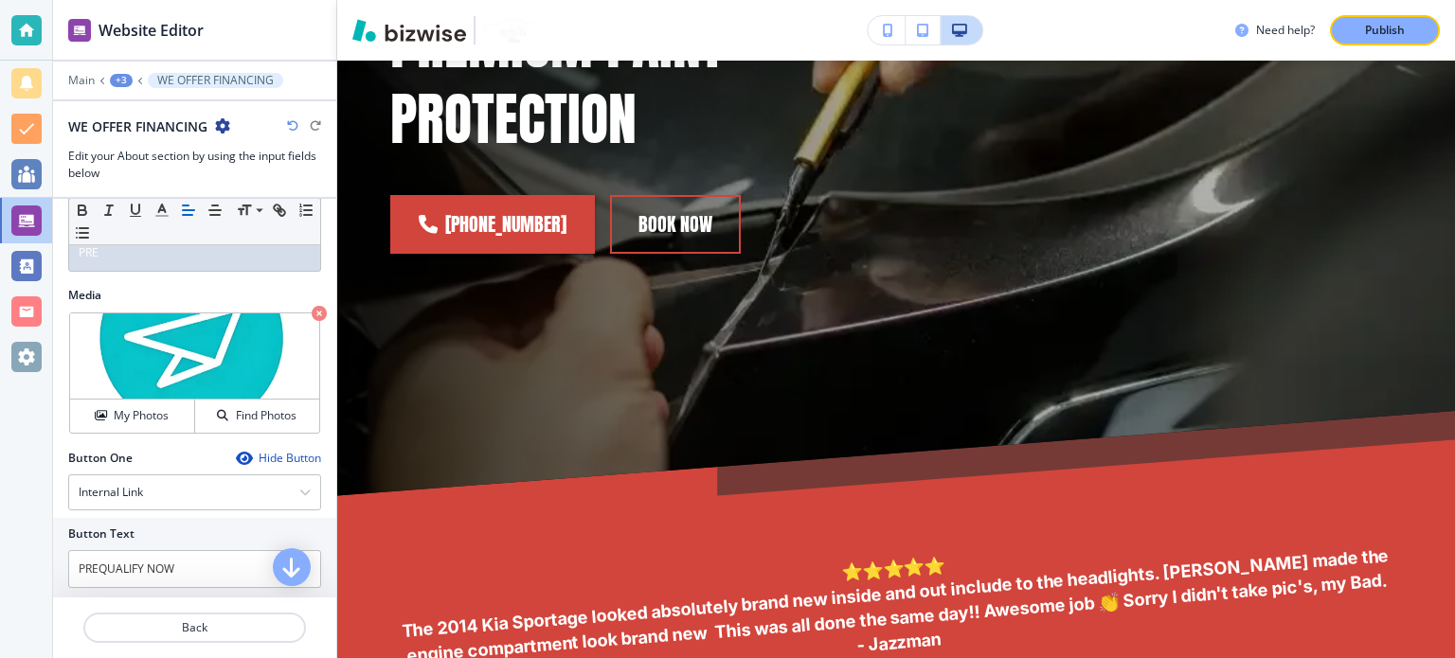
scroll to position [0, 0]
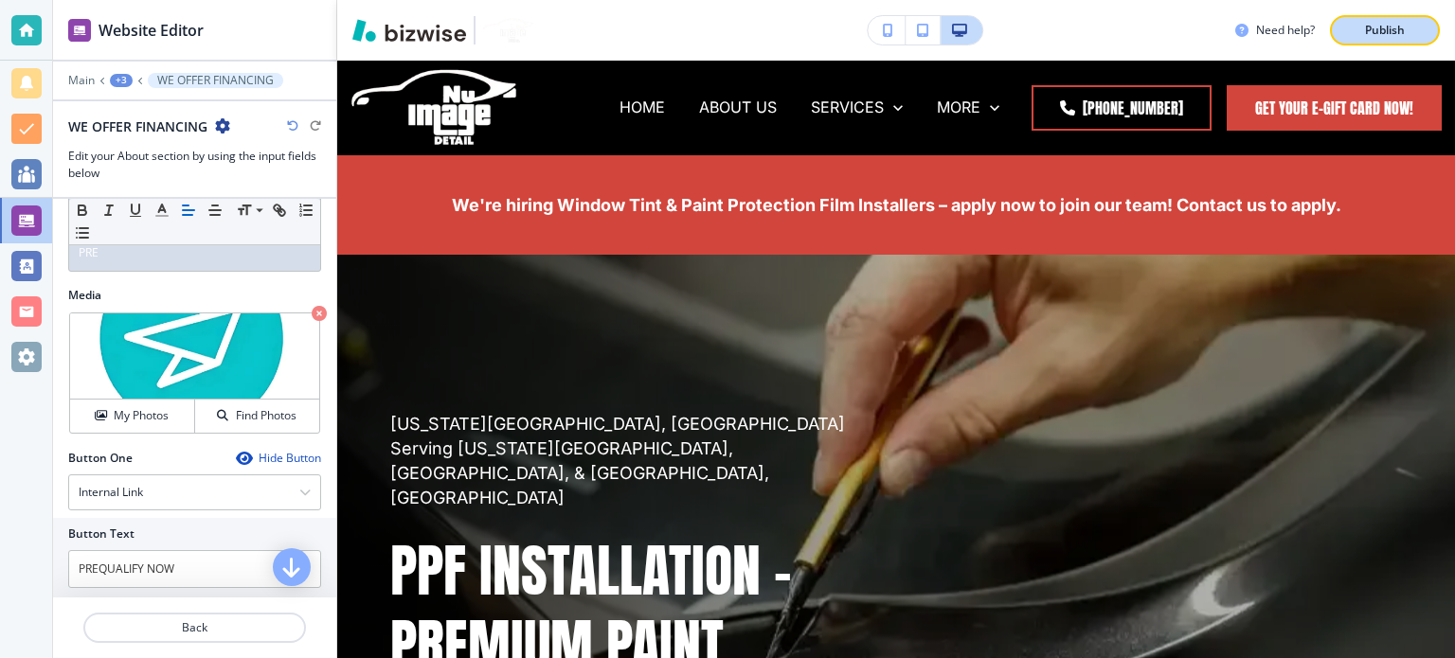
click at [1380, 27] on p "Publish" at bounding box center [1385, 30] width 40 height 17
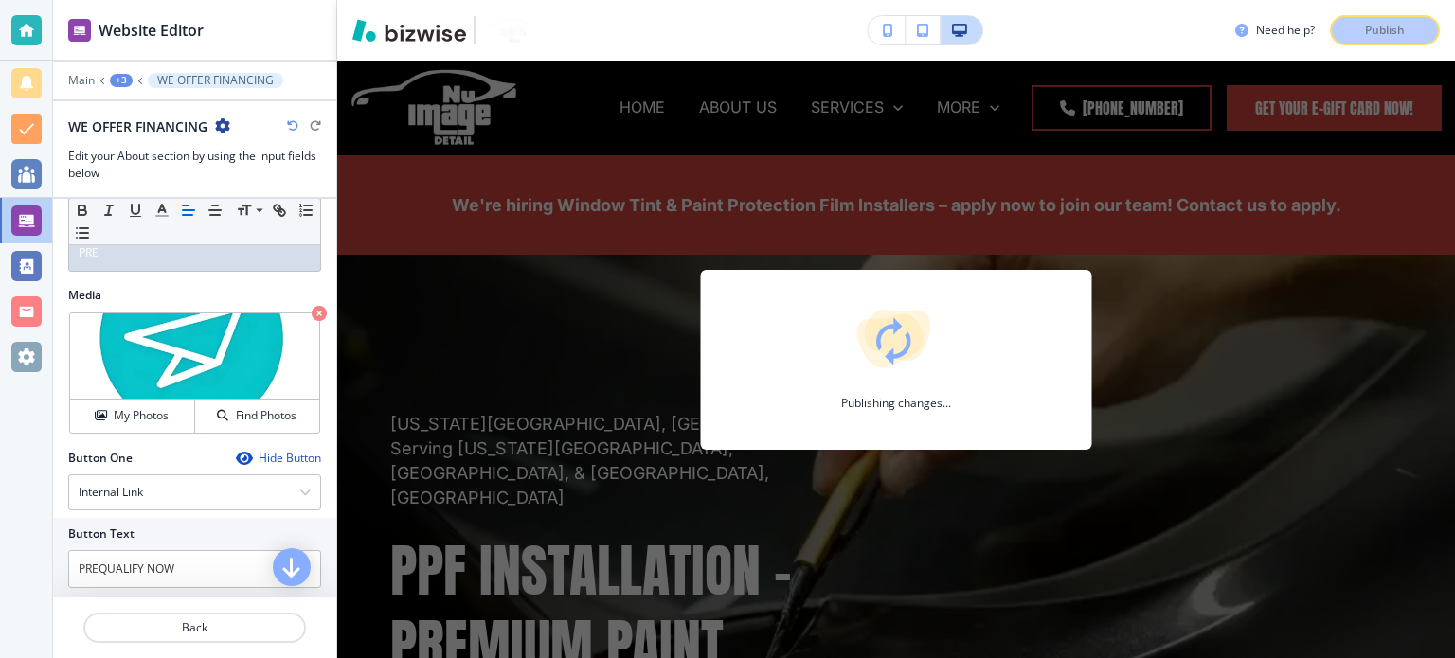
click at [114, 79] on div "+3" at bounding box center [121, 80] width 23 height 13
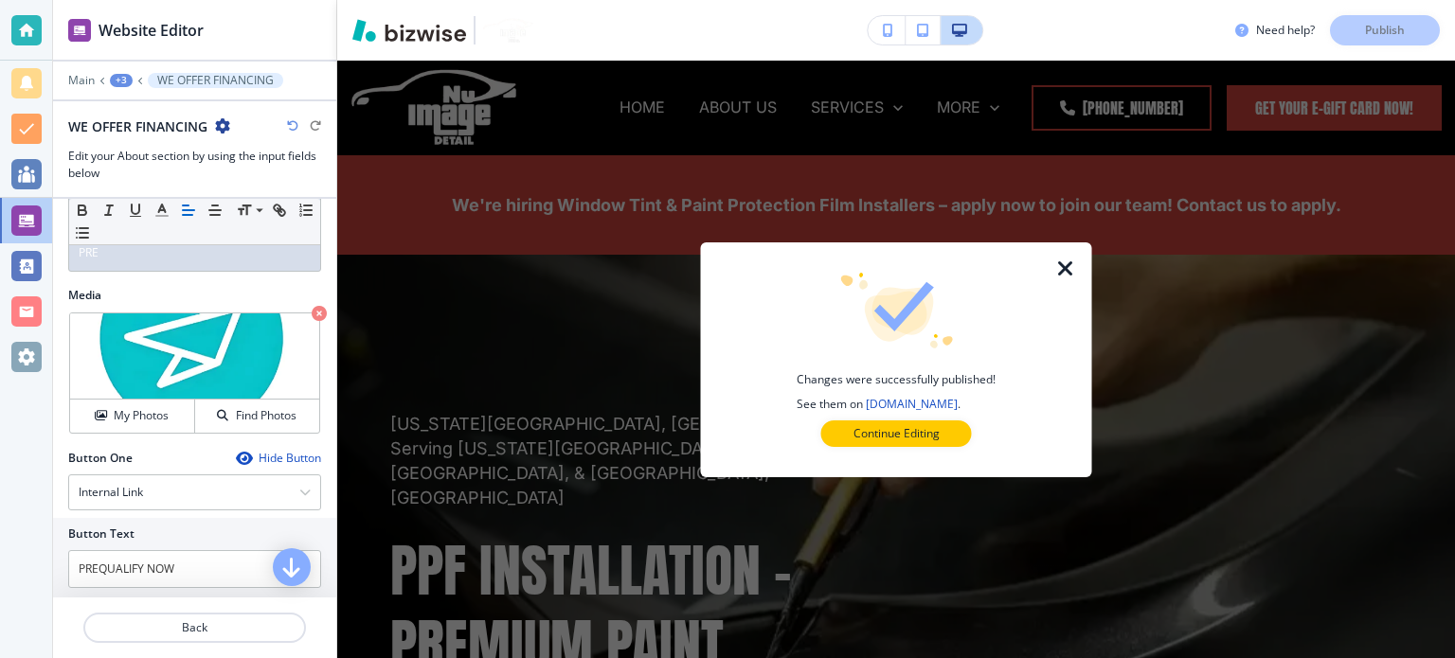
click at [1059, 272] on icon "button" at bounding box center [1065, 269] width 23 height 23
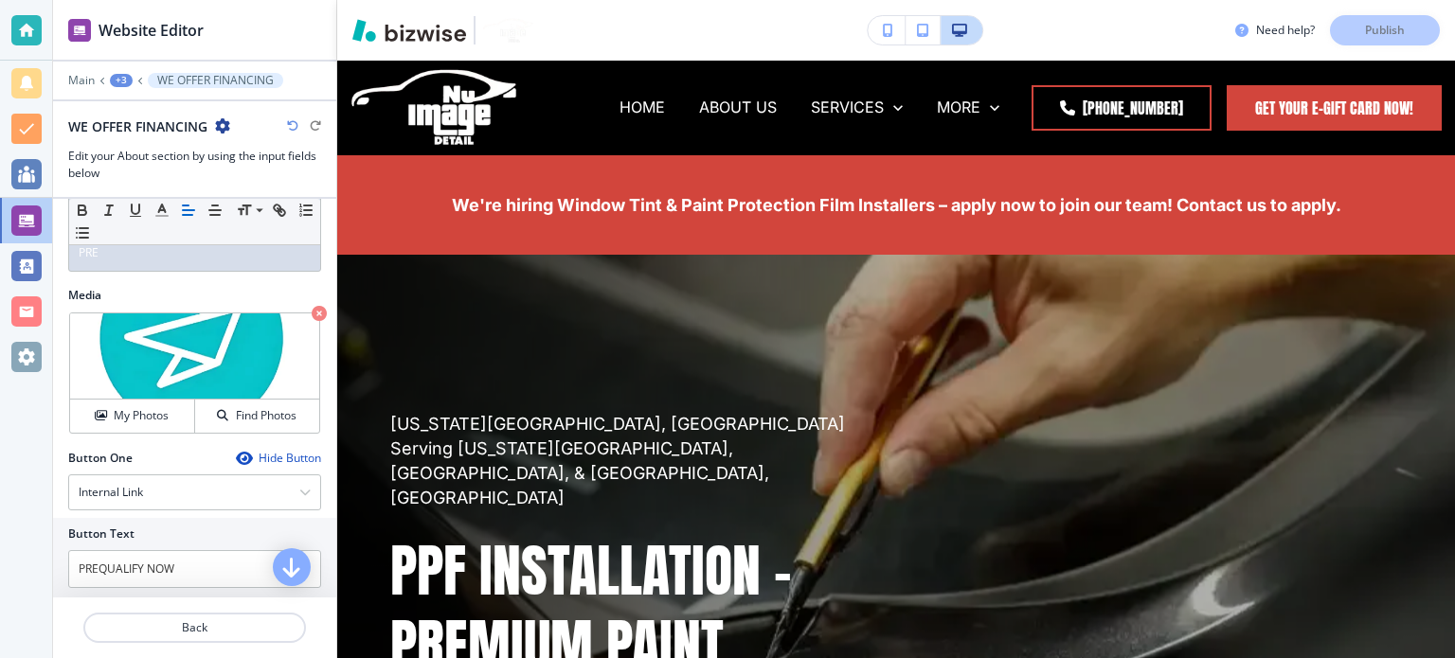
click at [117, 80] on div "+3" at bounding box center [121, 80] width 23 height 13
click at [152, 118] on p "Pages" at bounding box center [170, 110] width 97 height 17
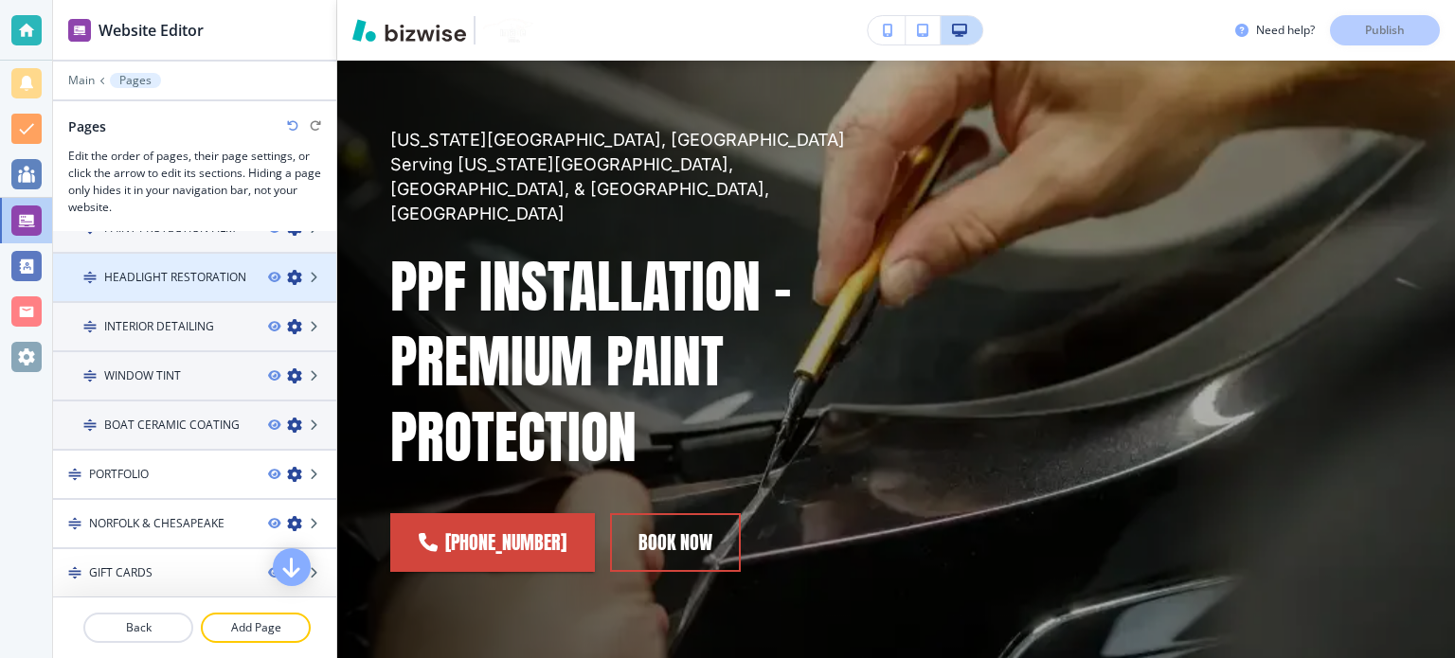
scroll to position [379, 0]
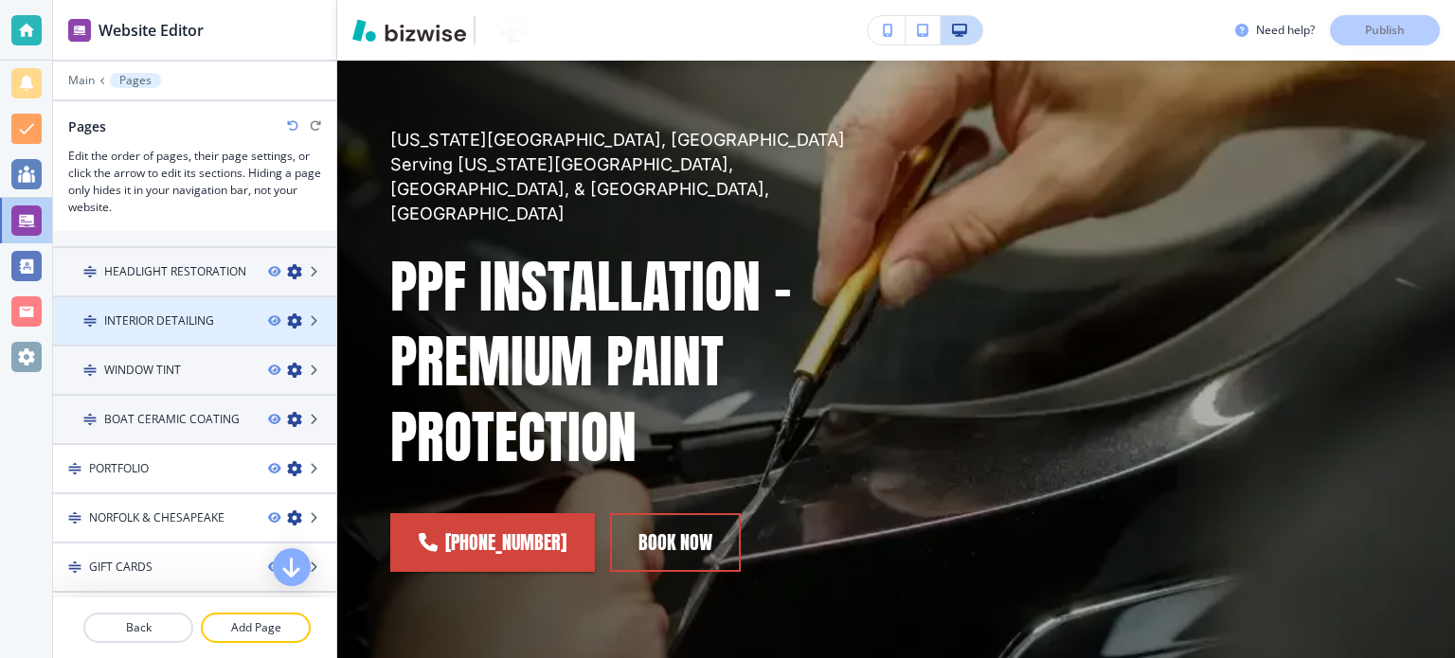
click at [223, 321] on div "INTERIOR DETAILING" at bounding box center [153, 320] width 200 height 17
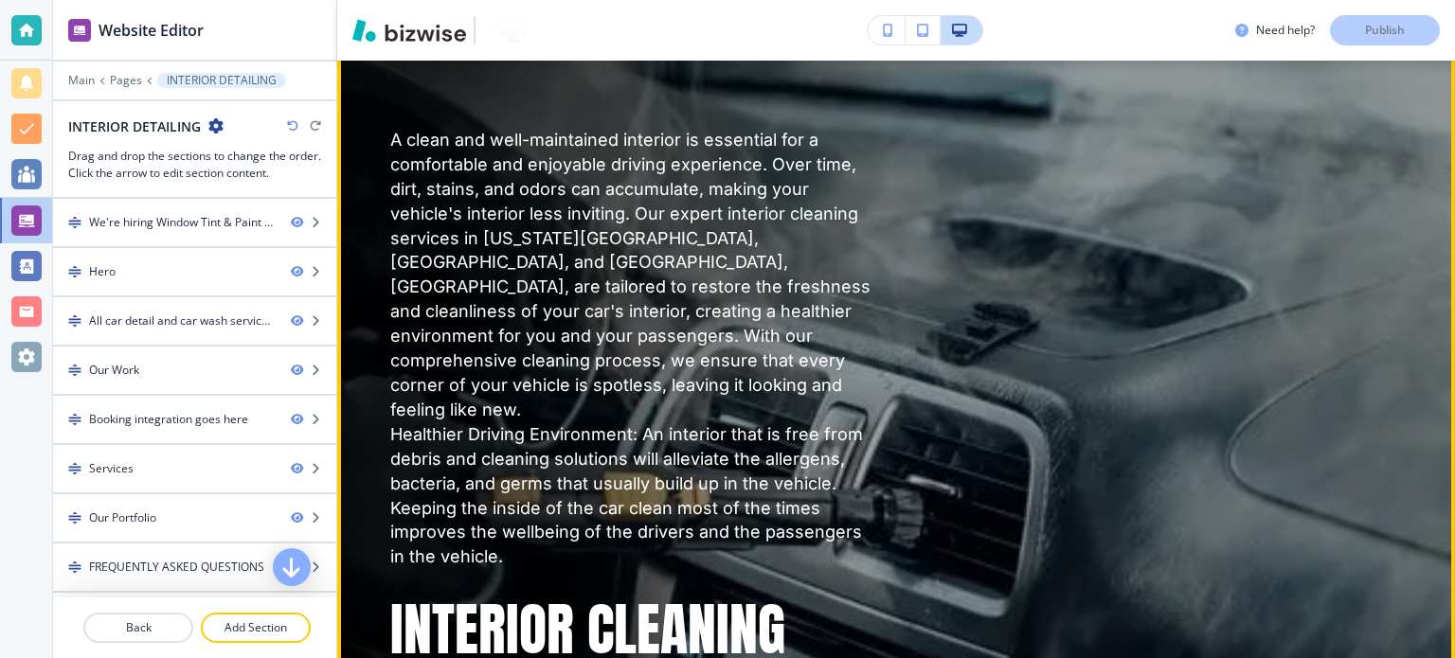
scroll to position [0, 0]
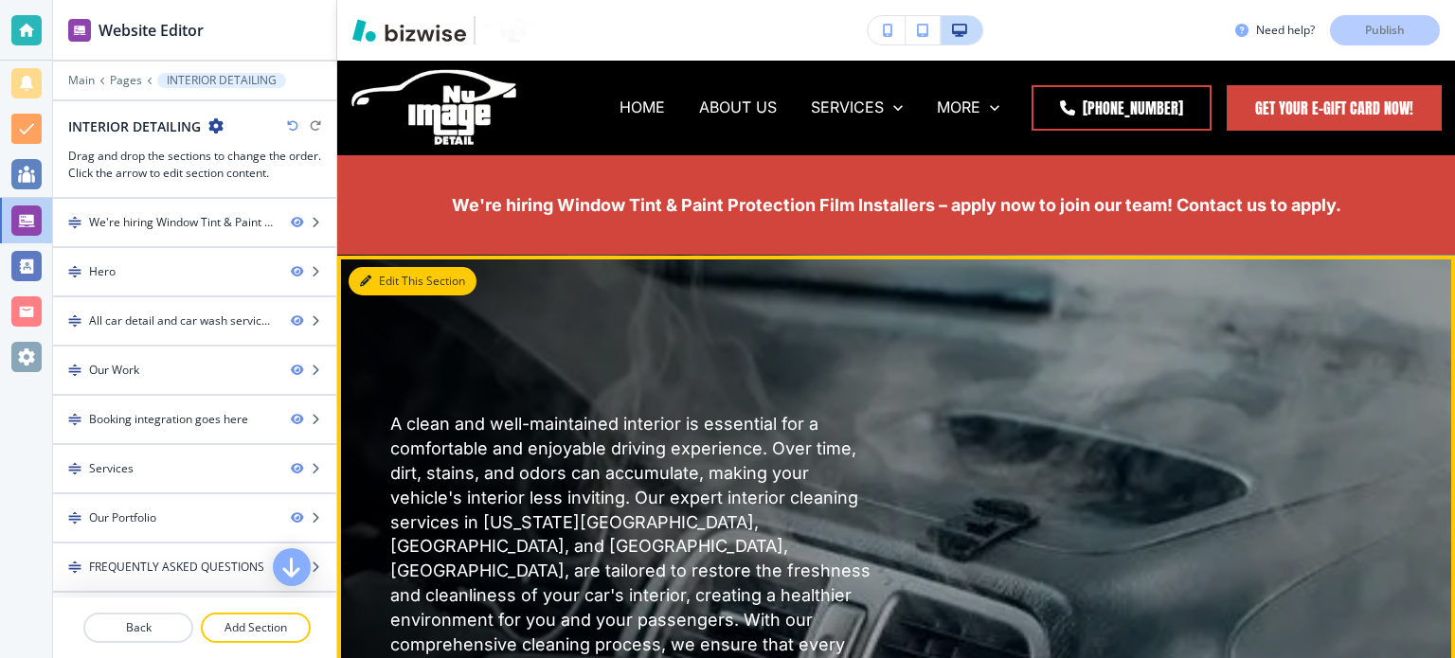
click at [395, 285] on button "Edit This Section" at bounding box center [412, 281] width 128 height 28
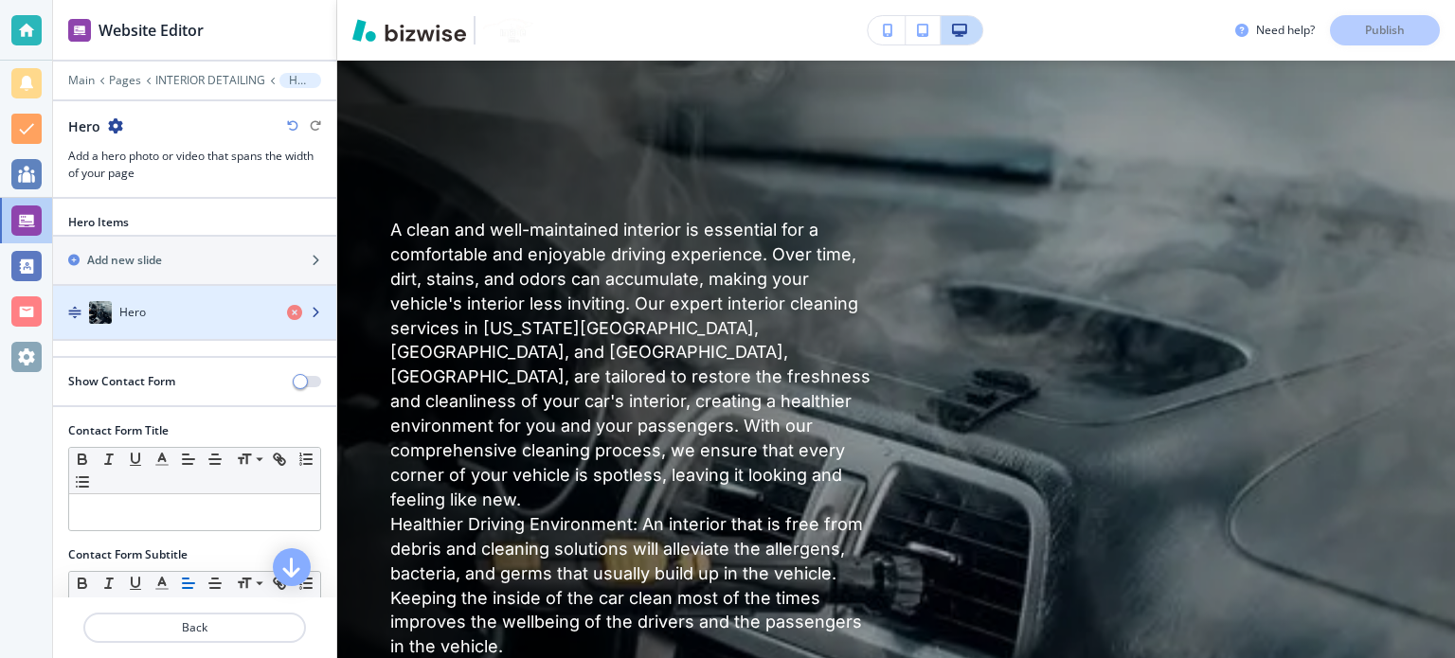
click at [178, 324] on div "button" at bounding box center [194, 331] width 283 height 15
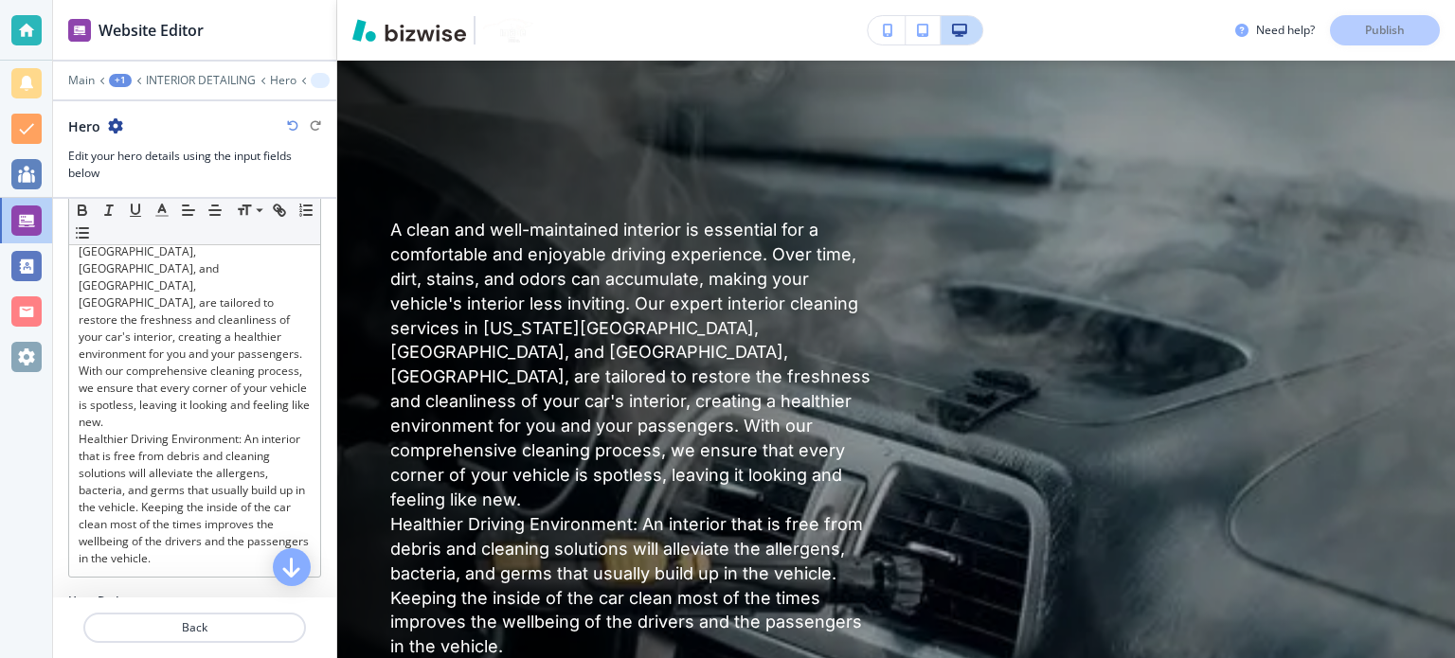
scroll to position [568, 0]
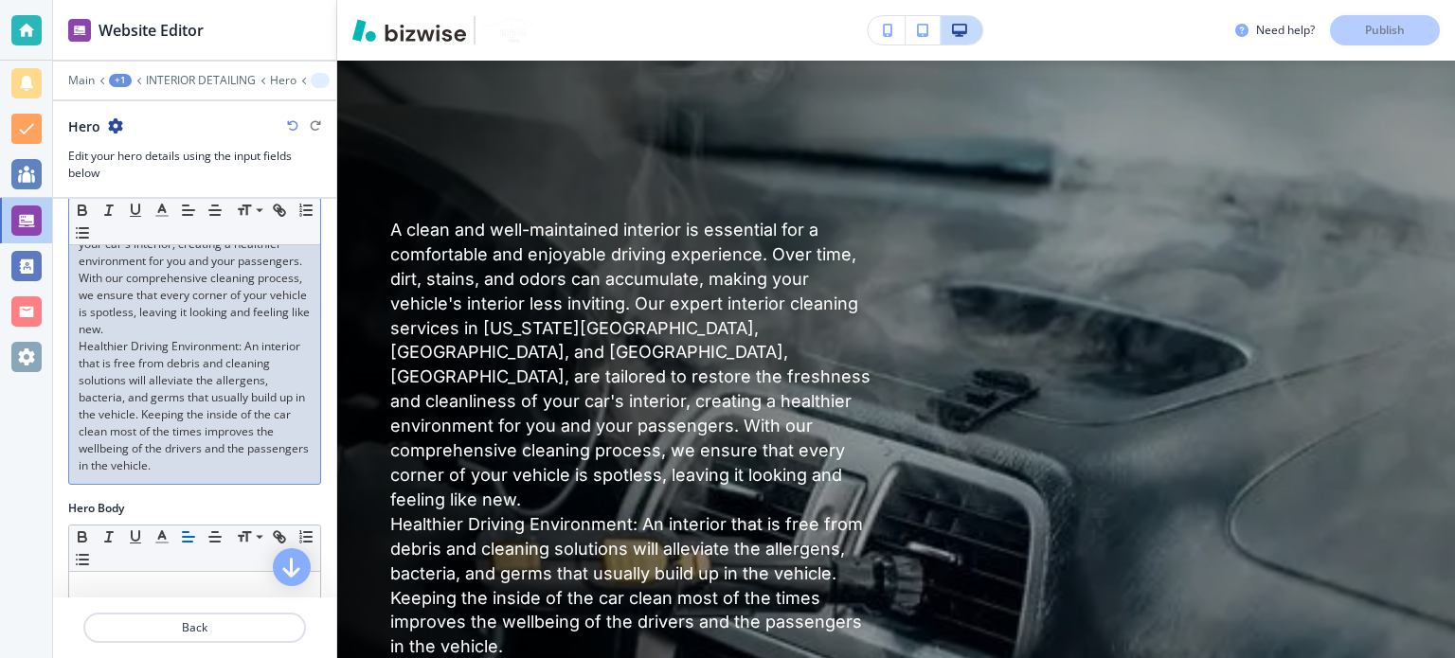
click at [183, 338] on p "Healthier Driving Environment: An interior that is free from debris and cleanin…" at bounding box center [195, 406] width 232 height 136
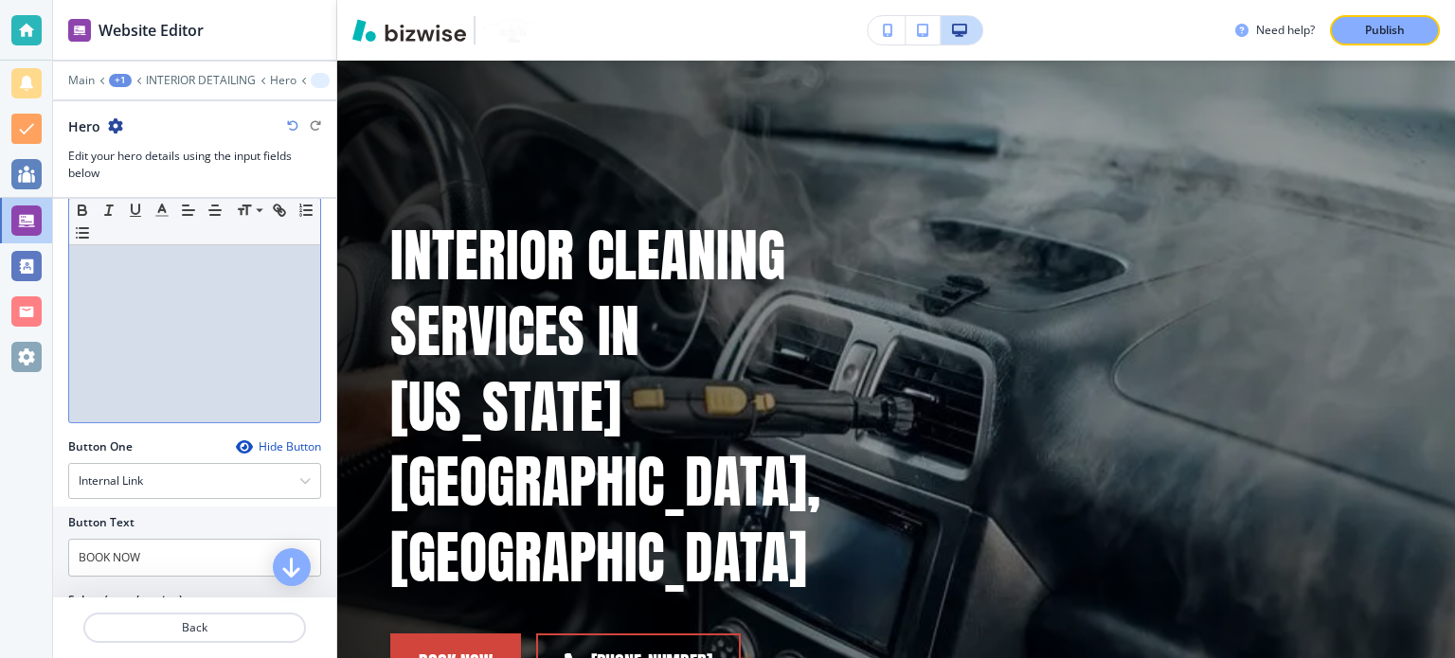
click at [133, 359] on div at bounding box center [194, 299] width 251 height 246
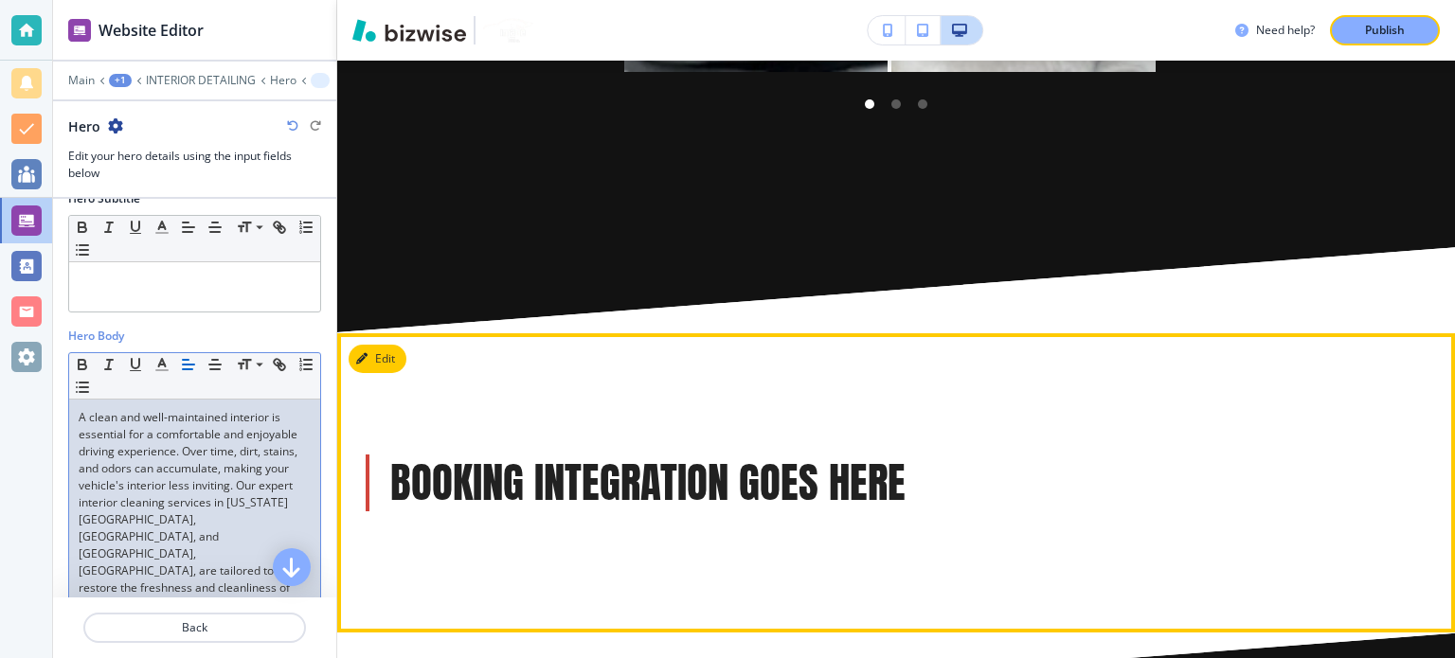
scroll to position [2846, 0]
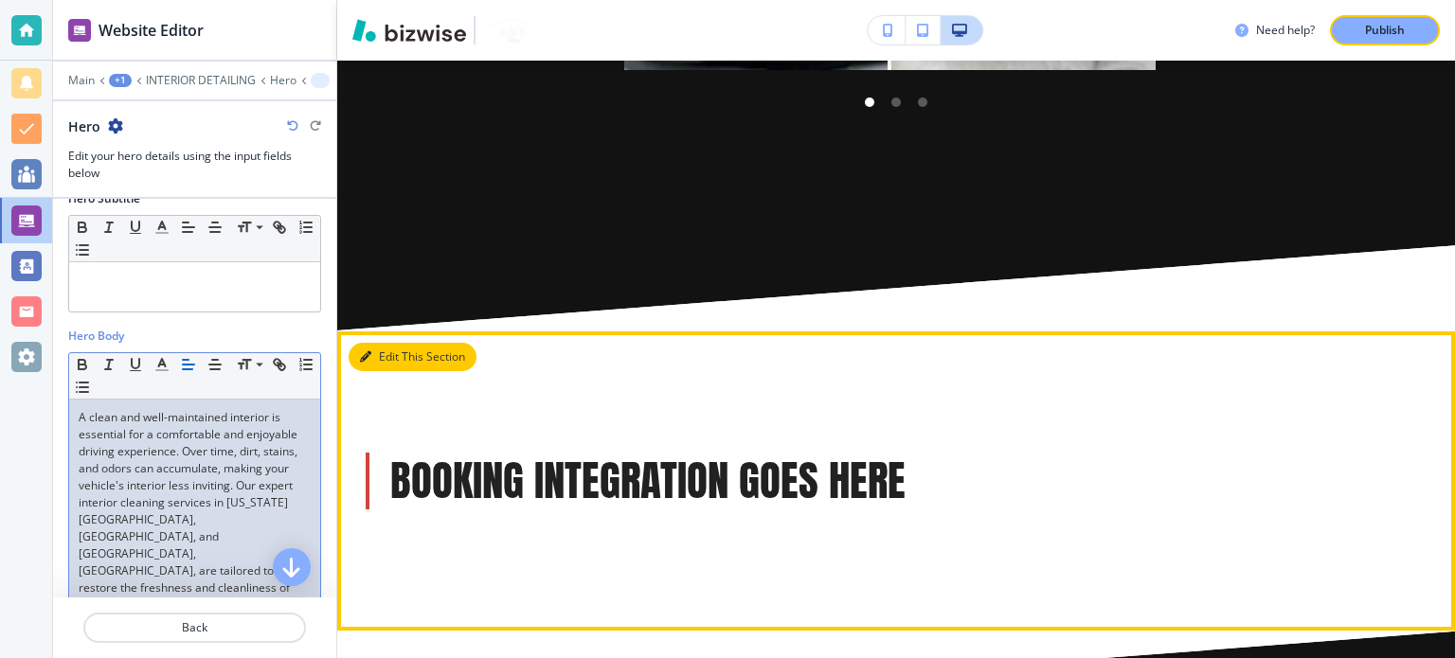
click at [387, 343] on button "Edit This Section" at bounding box center [412, 357] width 128 height 28
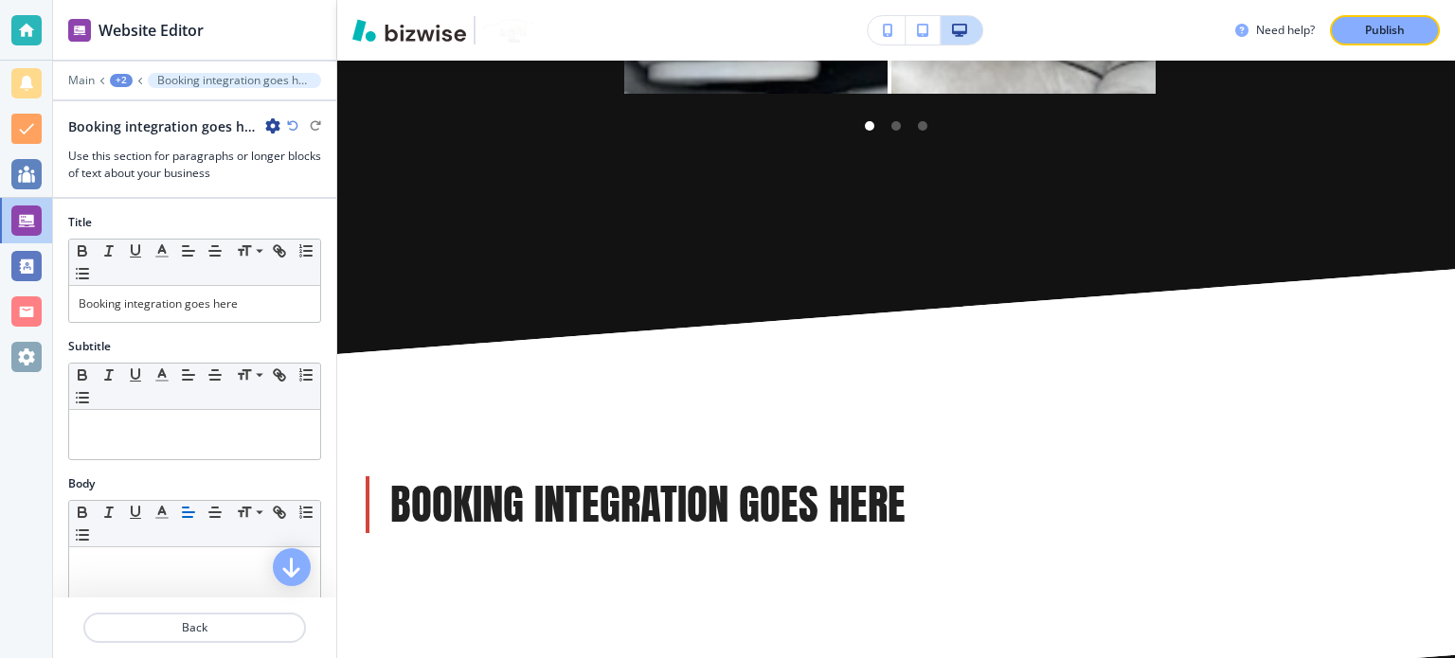
scroll to position [2731, 0]
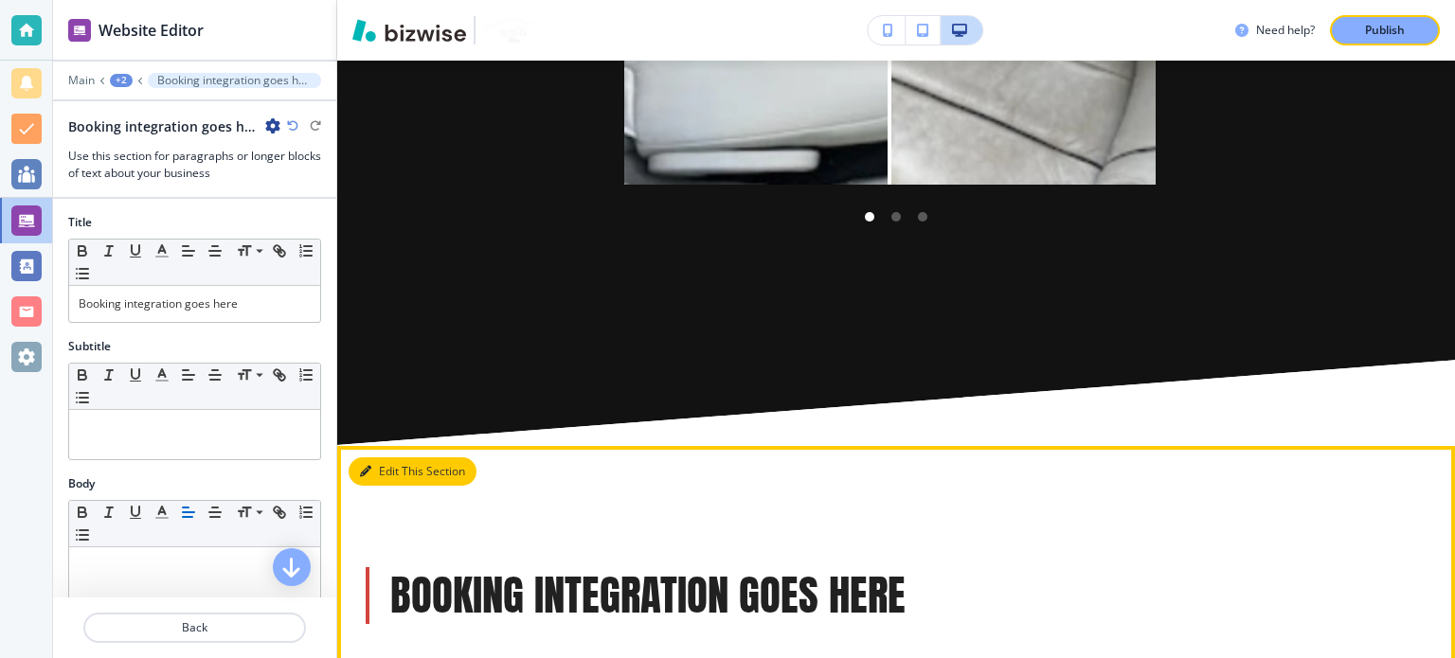
click at [388, 457] on button "Edit This Section" at bounding box center [412, 471] width 128 height 28
click at [386, 457] on button "Edit This Section" at bounding box center [412, 471] width 128 height 28
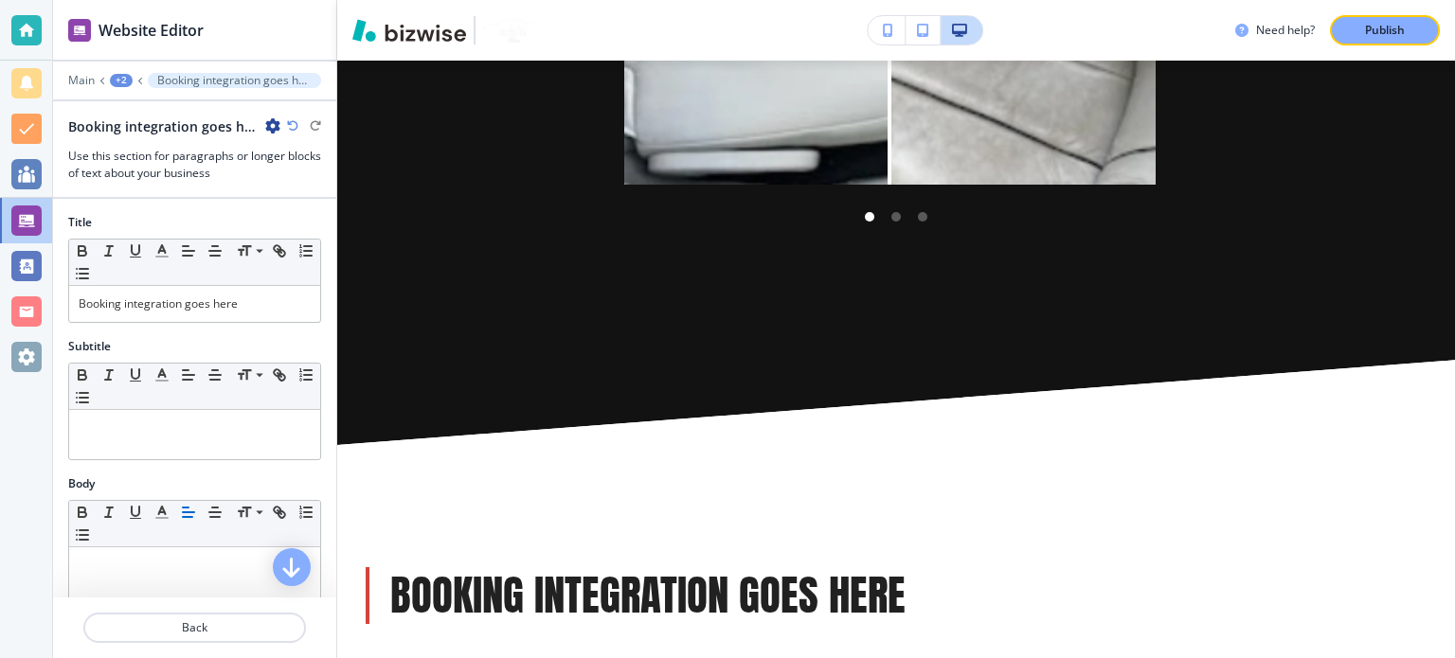
click at [119, 82] on div "+2" at bounding box center [121, 80] width 23 height 13
click at [160, 147] on p "INTERIOR DETAILING" at bounding box center [170, 143] width 97 height 17
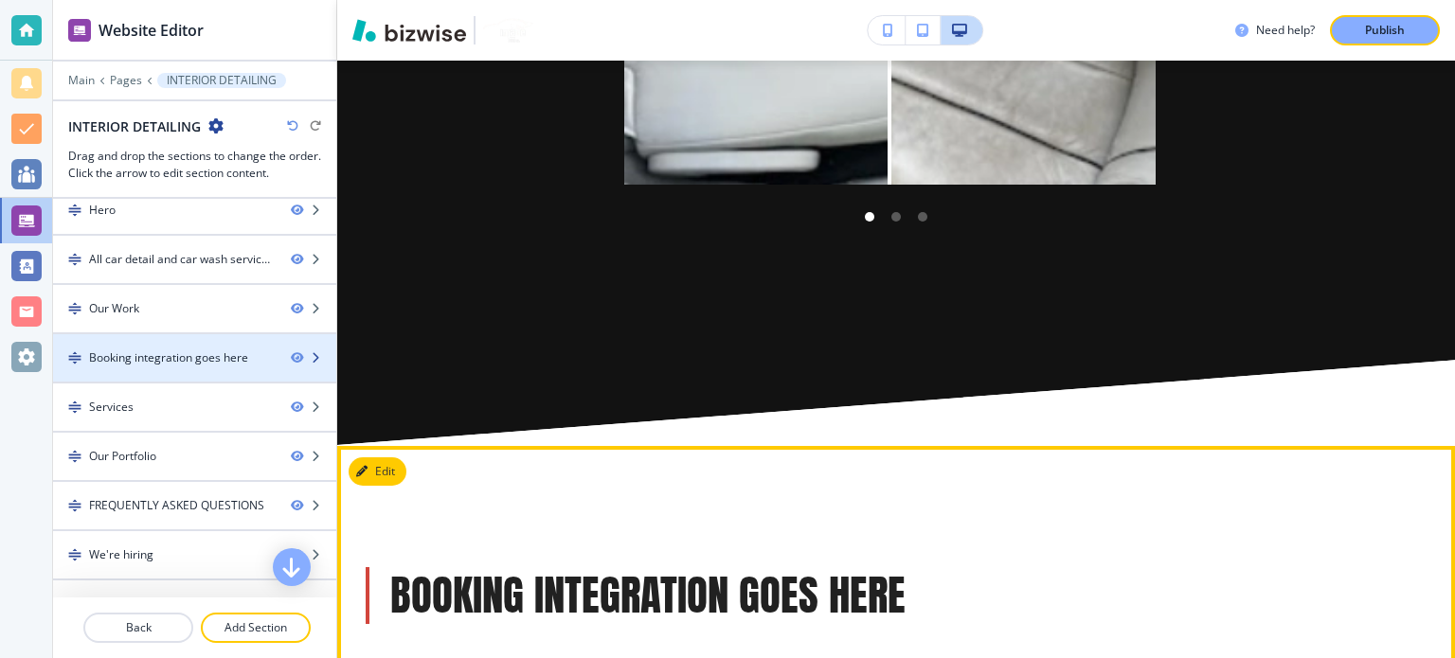
scroll to position [95, 0]
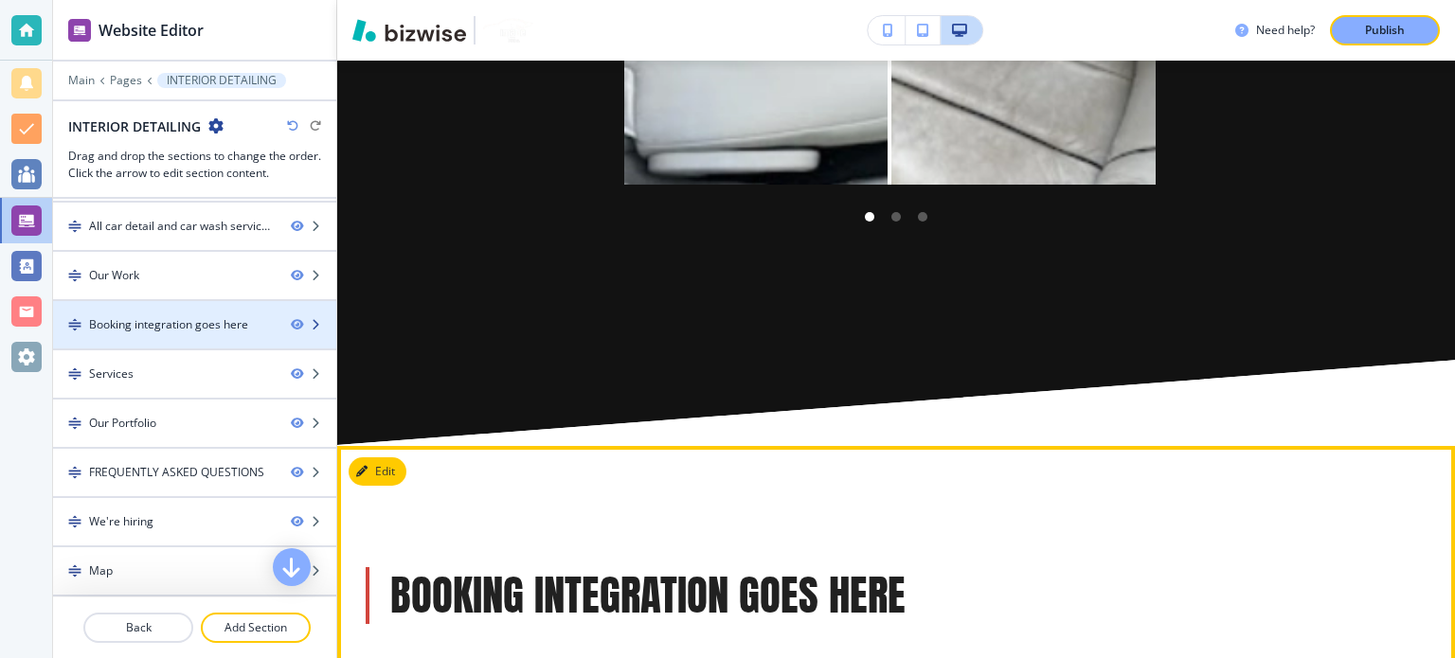
click at [223, 321] on div "Booking integration goes here" at bounding box center [168, 324] width 159 height 17
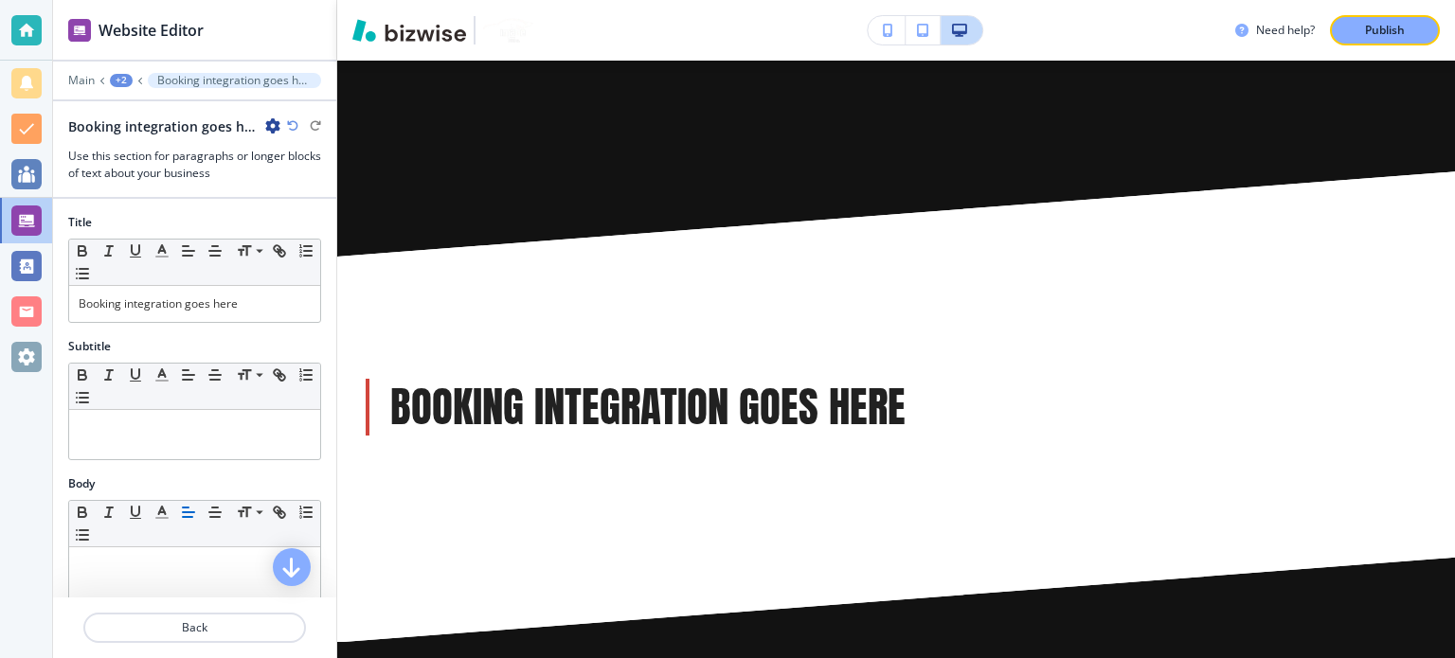
scroll to position [2920, 0]
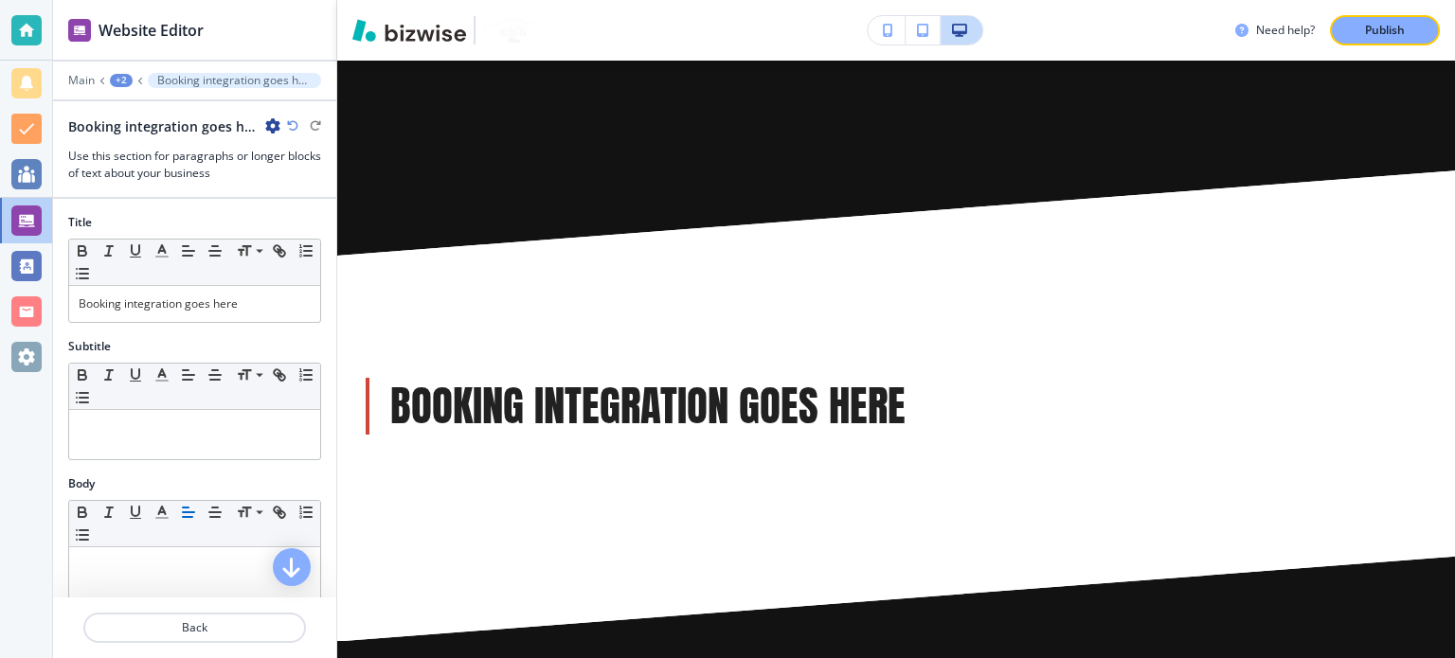
click at [275, 120] on icon "button" at bounding box center [272, 125] width 15 height 15
click at [280, 216] on p "Delete Section" at bounding box center [325, 224] width 97 height 17
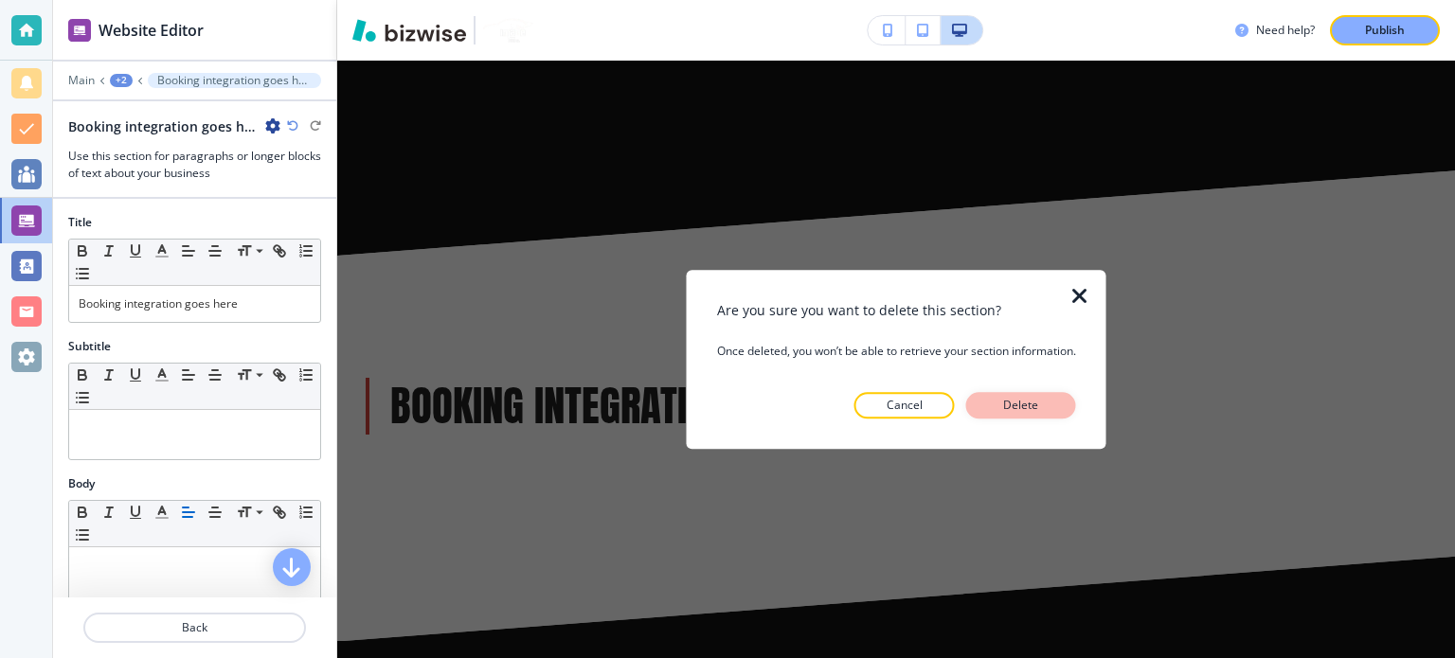
click at [1043, 405] on p "Delete" at bounding box center [1020, 405] width 45 height 17
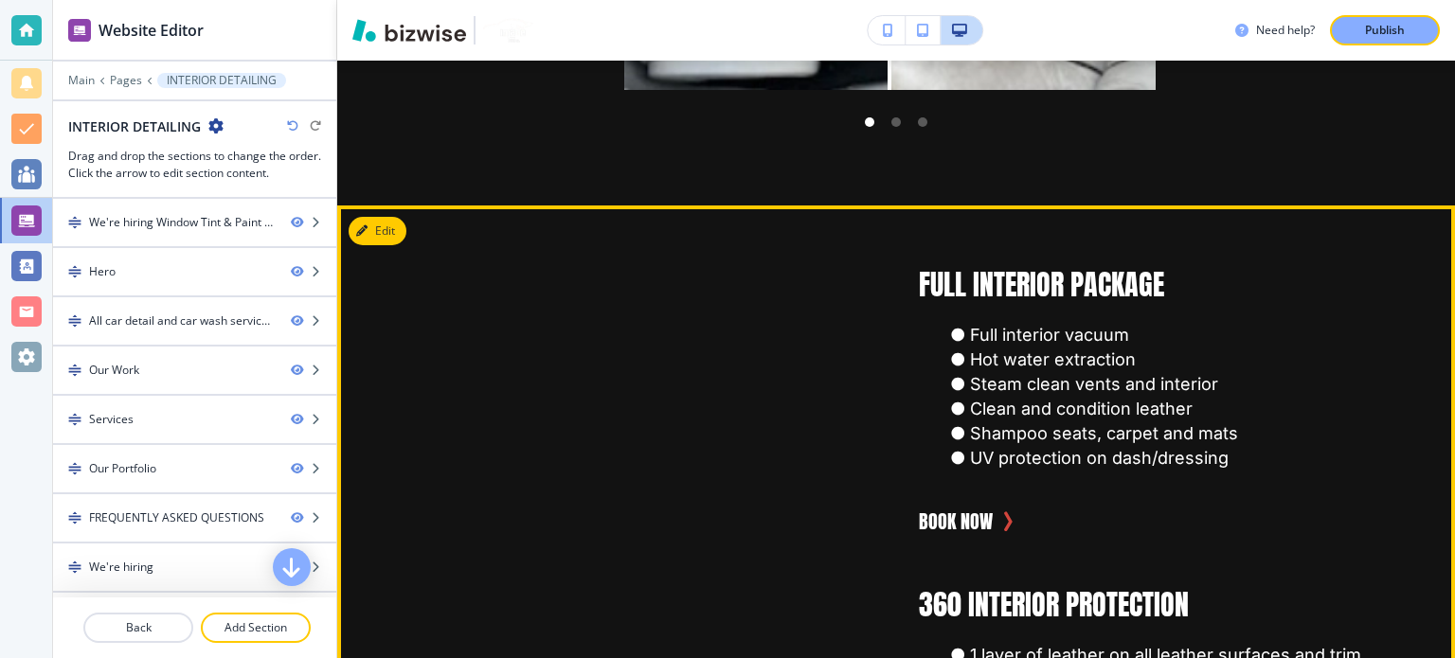
scroll to position [2542, 0]
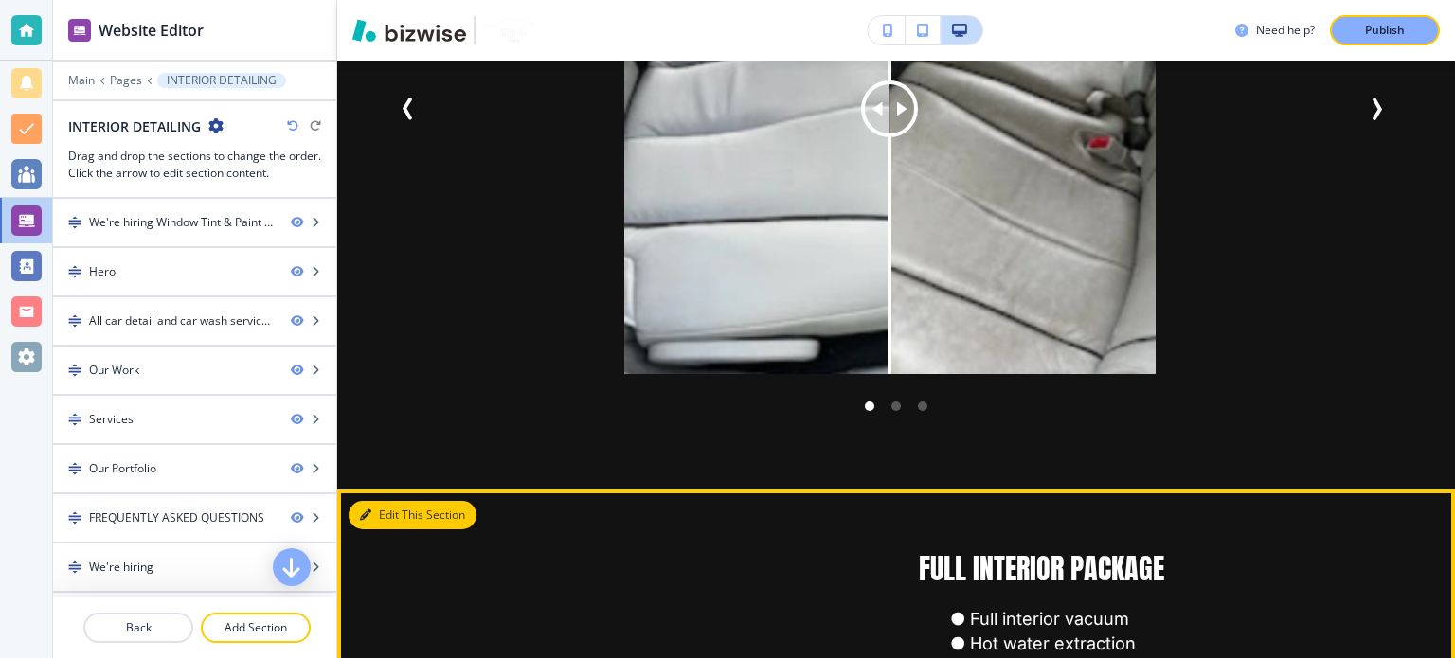
click at [377, 501] on button "Edit This Section" at bounding box center [412, 515] width 128 height 28
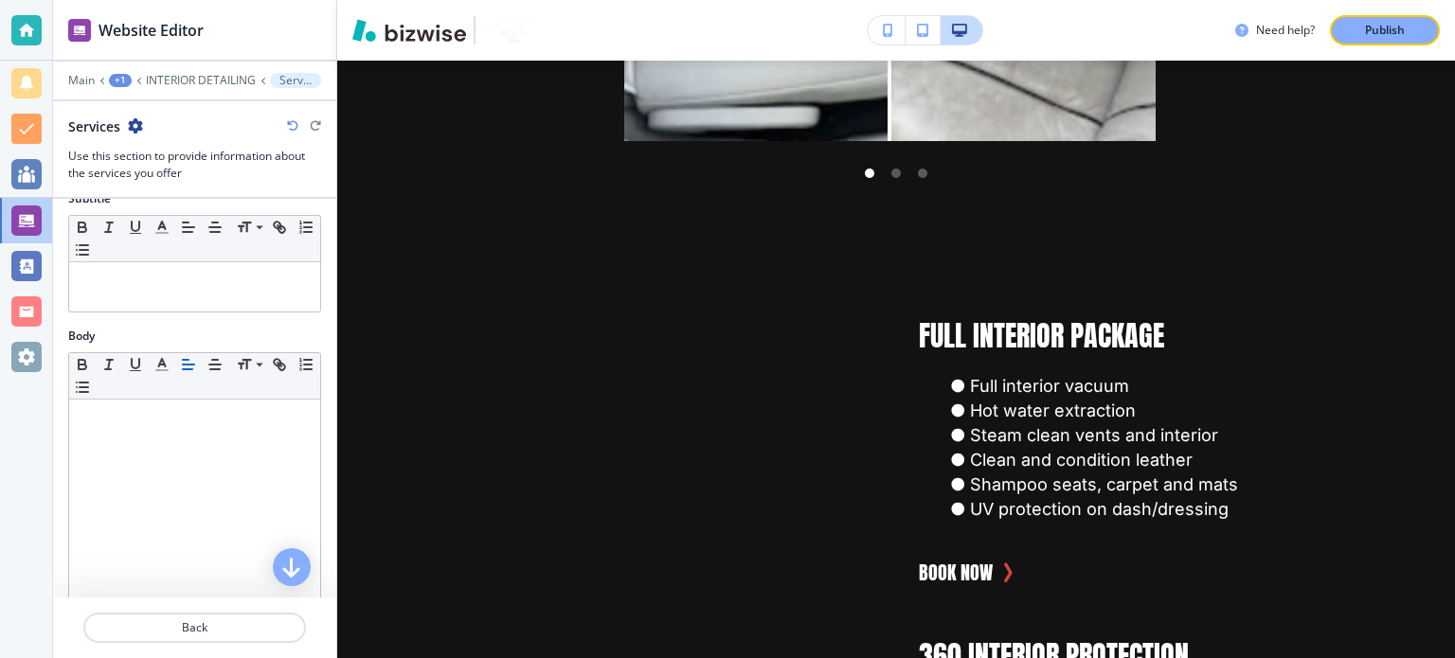
scroll to position [0, 0]
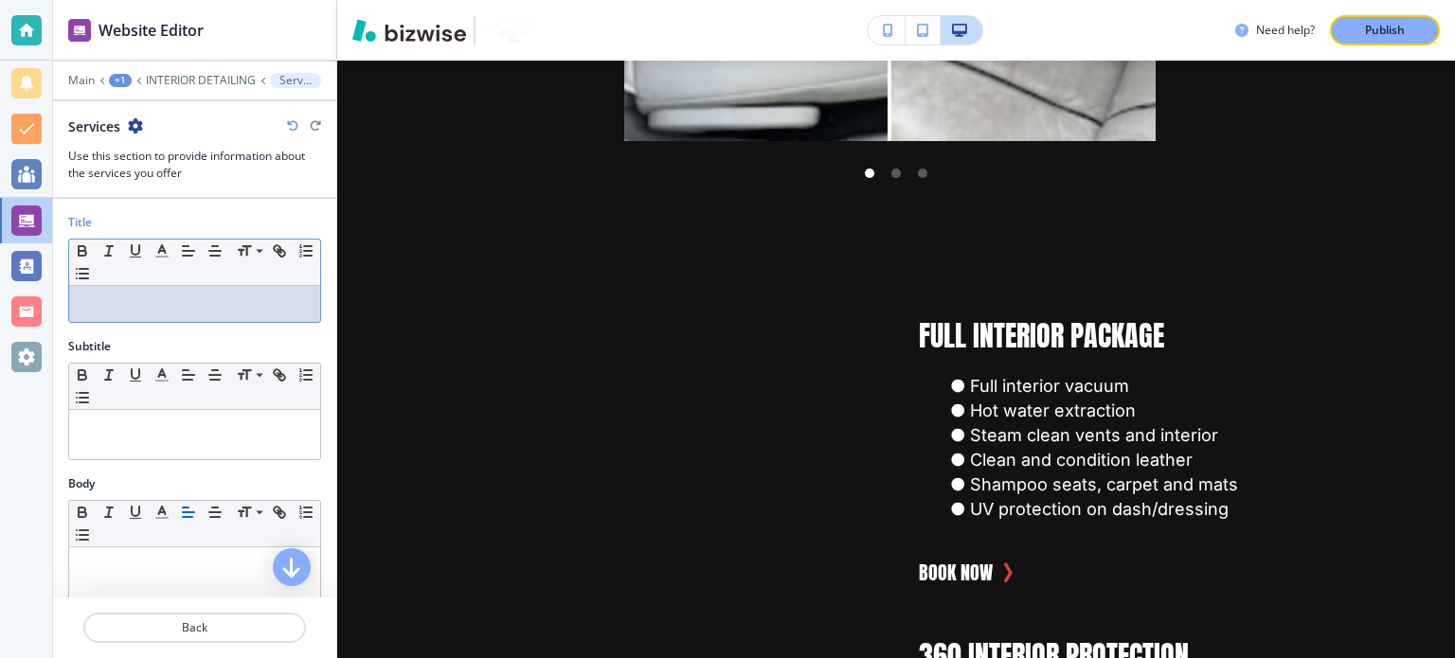
click at [177, 295] on p at bounding box center [195, 303] width 232 height 17
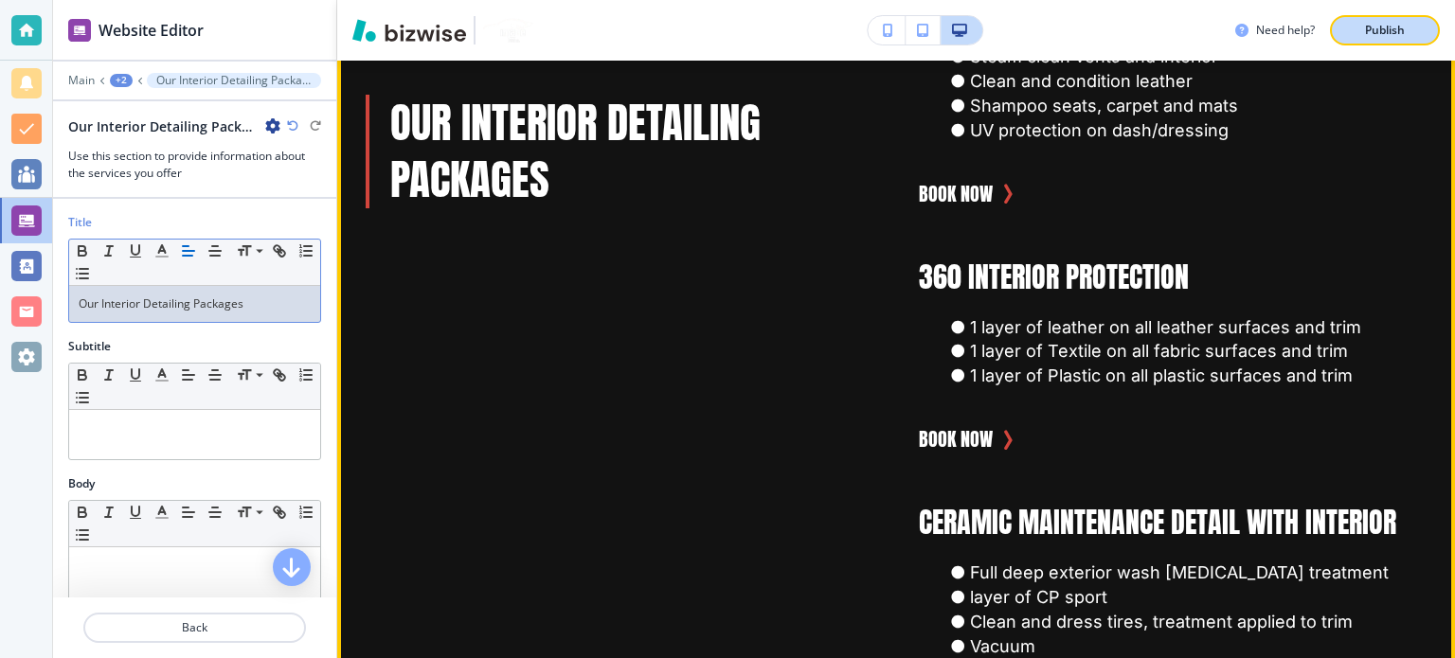
scroll to position [3532, 0]
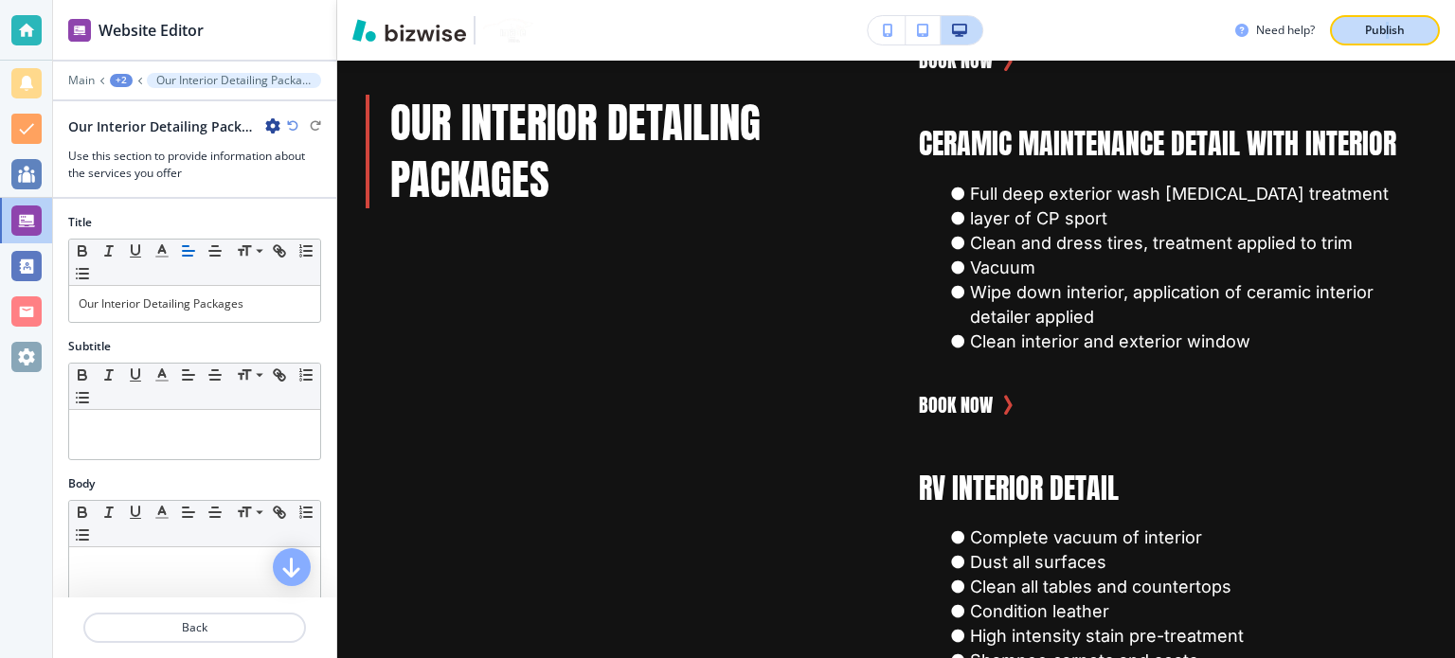
drag, startPoint x: 1387, startPoint y: 44, endPoint x: 1394, endPoint y: 27, distance: 17.4
click at [1390, 36] on div "Need help? Publish" at bounding box center [895, 30] width 1117 height 61
click at [1397, 22] on p "Publish" at bounding box center [1385, 30] width 40 height 17
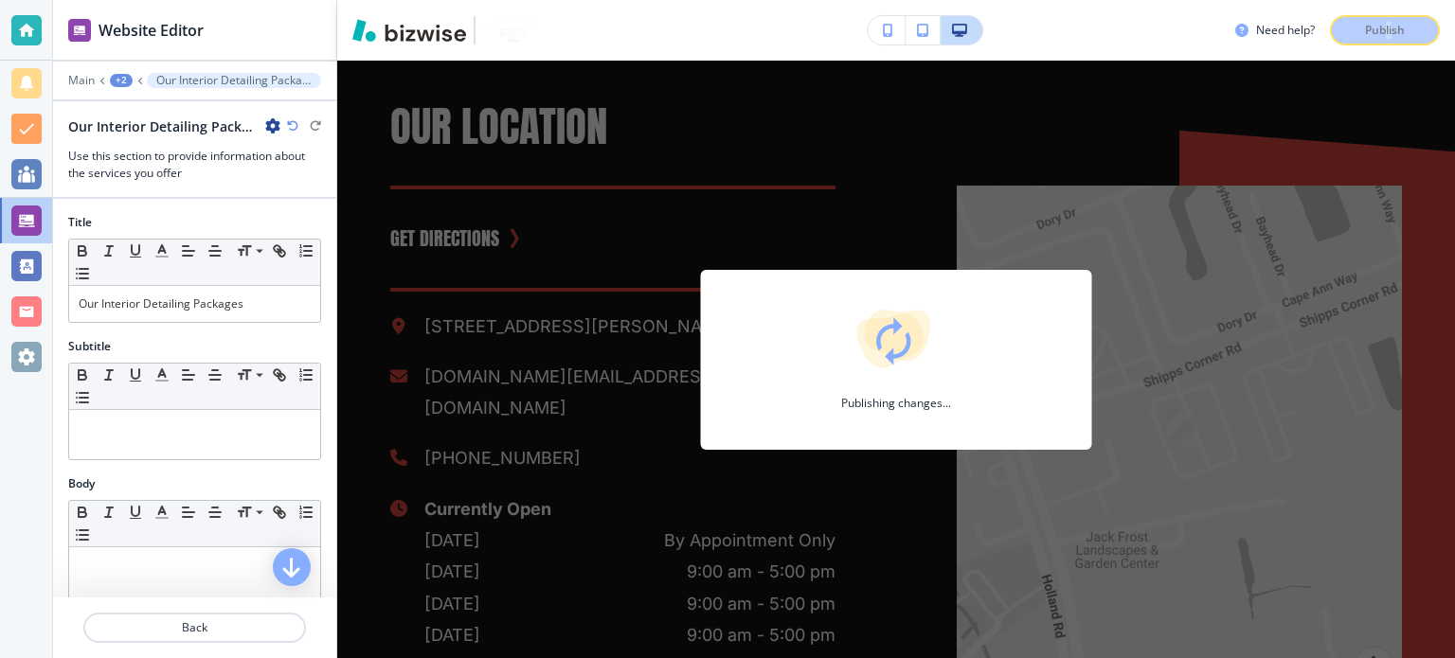
scroll to position [6657, 0]
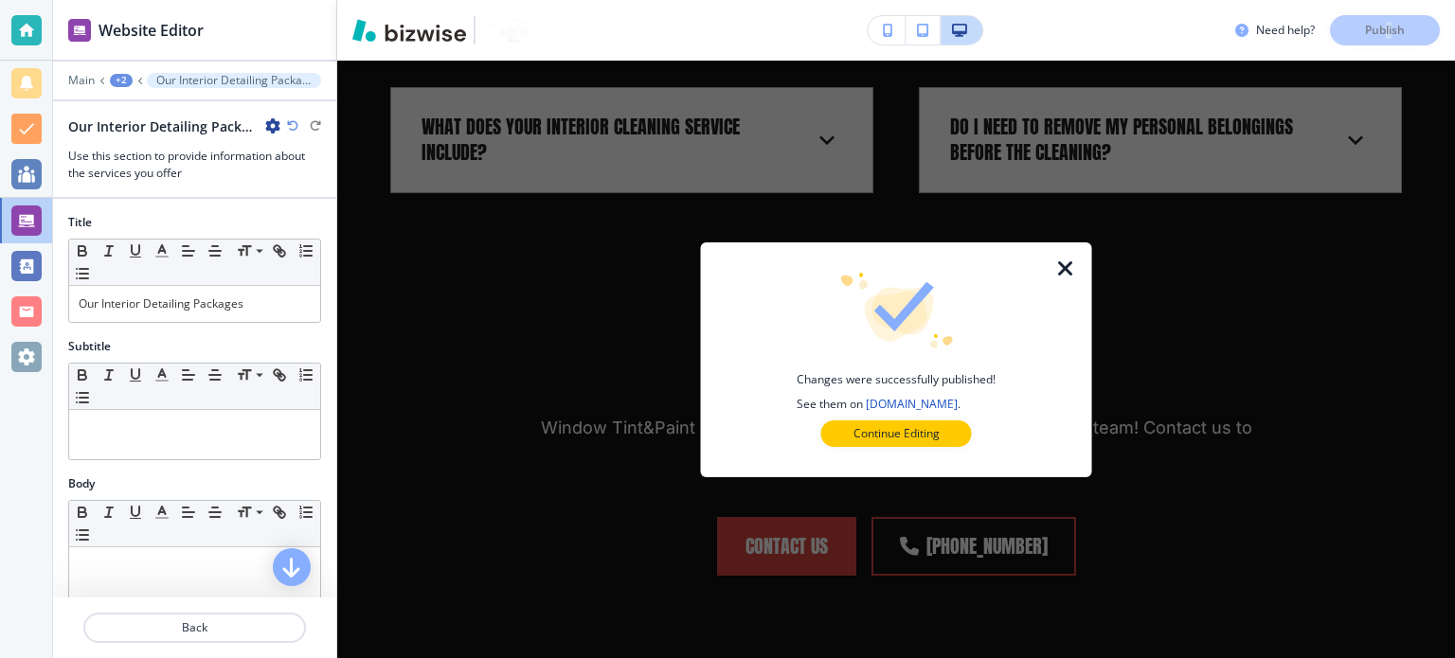
click at [1063, 264] on icon "button" at bounding box center [1065, 269] width 23 height 23
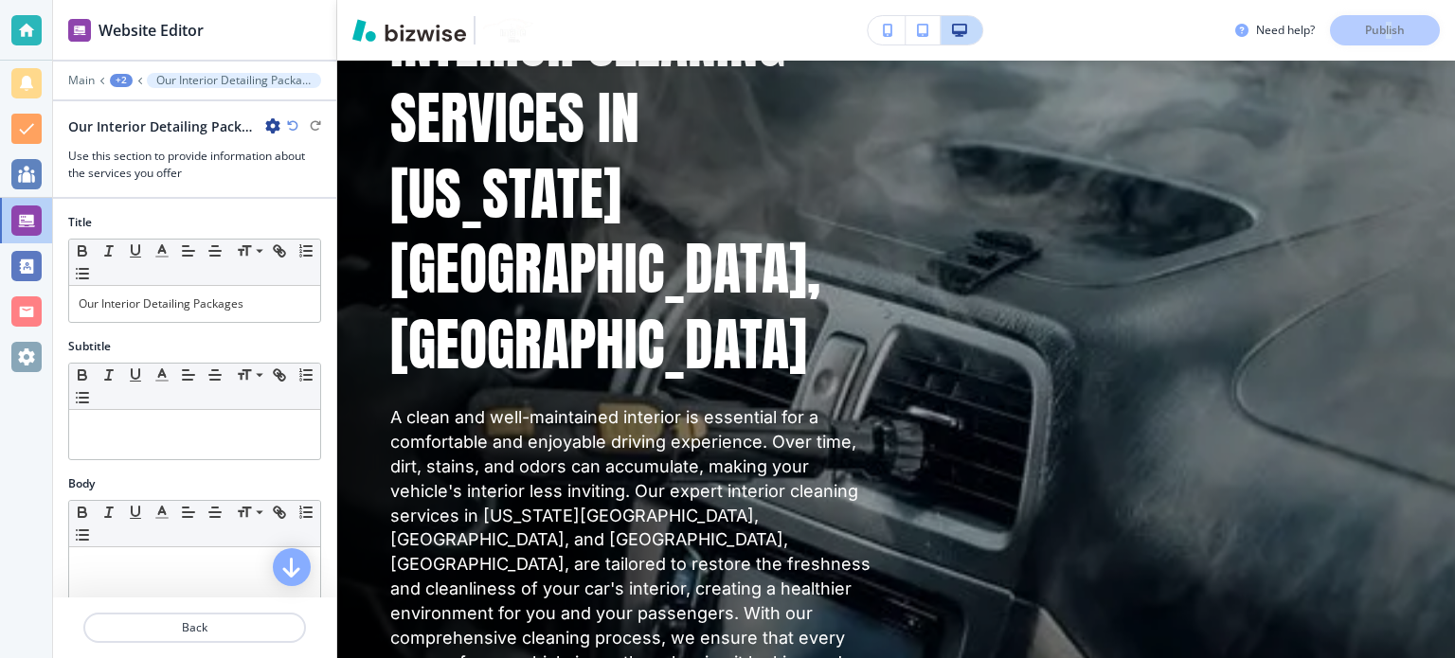
scroll to position [0, 0]
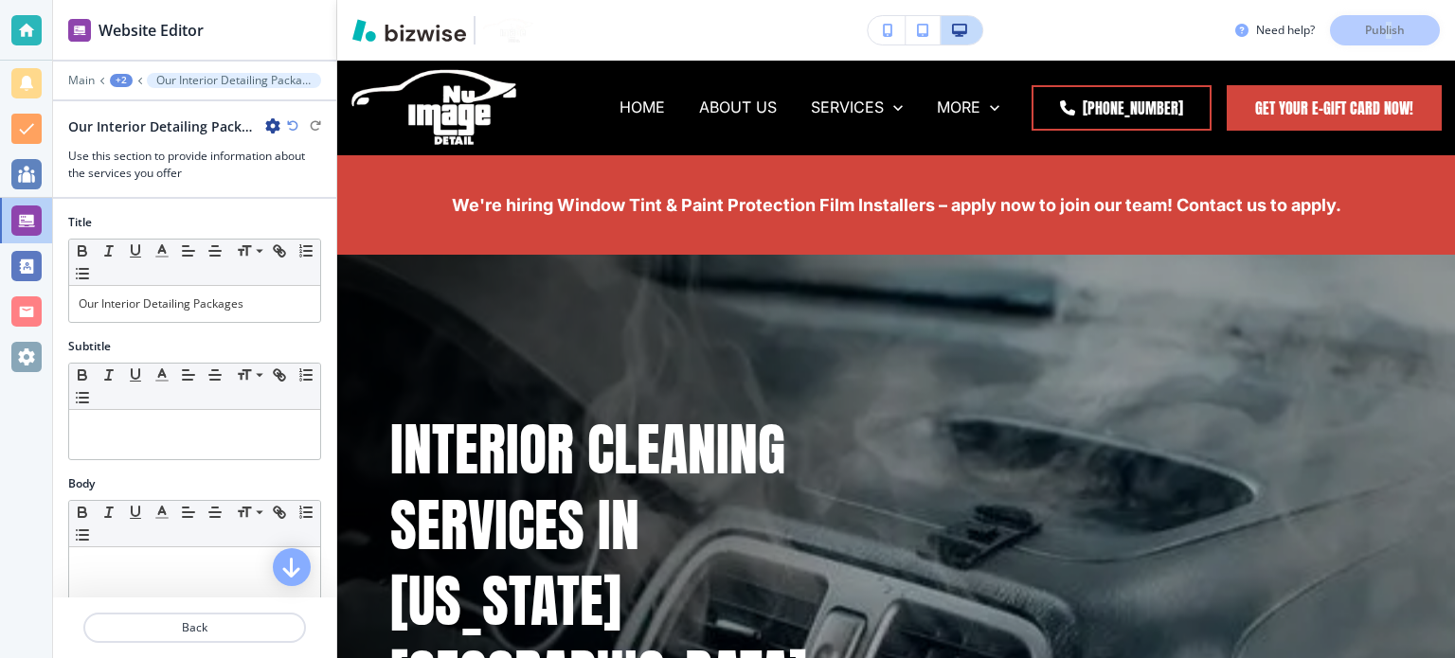
click at [126, 85] on div "+2" at bounding box center [121, 80] width 23 height 13
click at [158, 116] on p "Pages" at bounding box center [169, 110] width 97 height 17
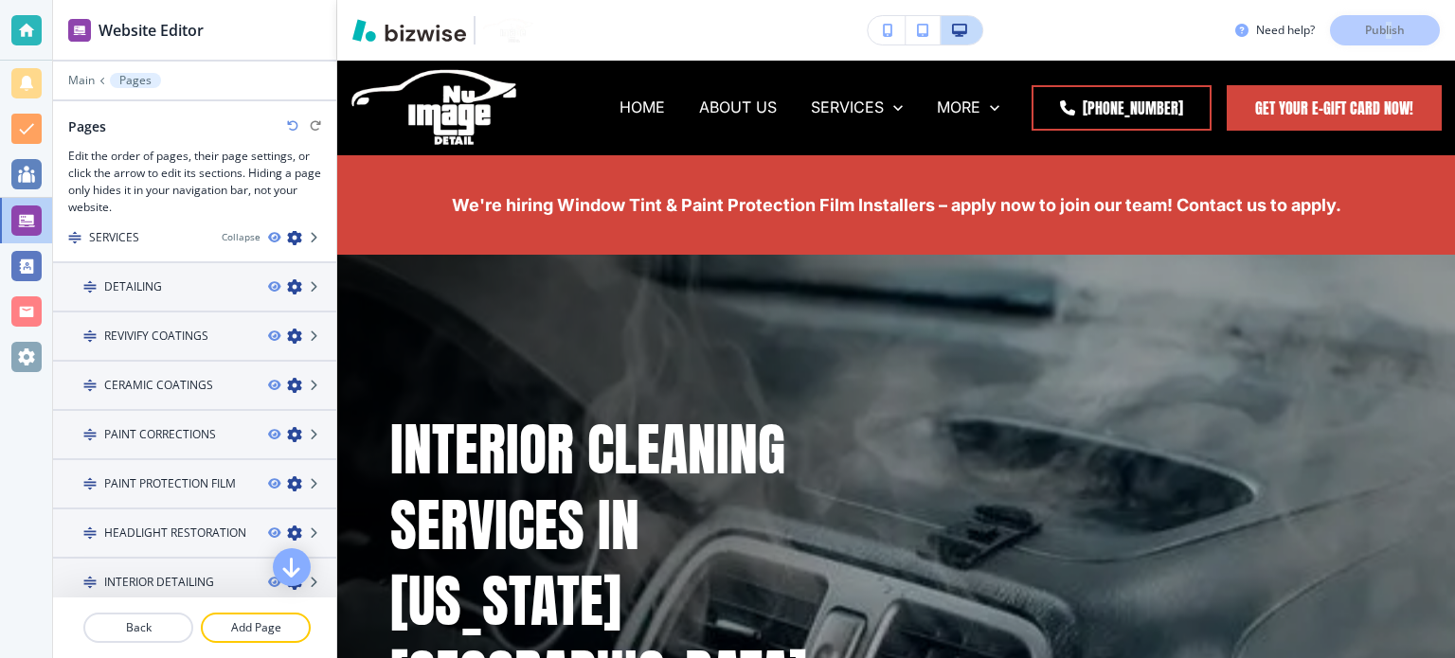
scroll to position [284, 0]
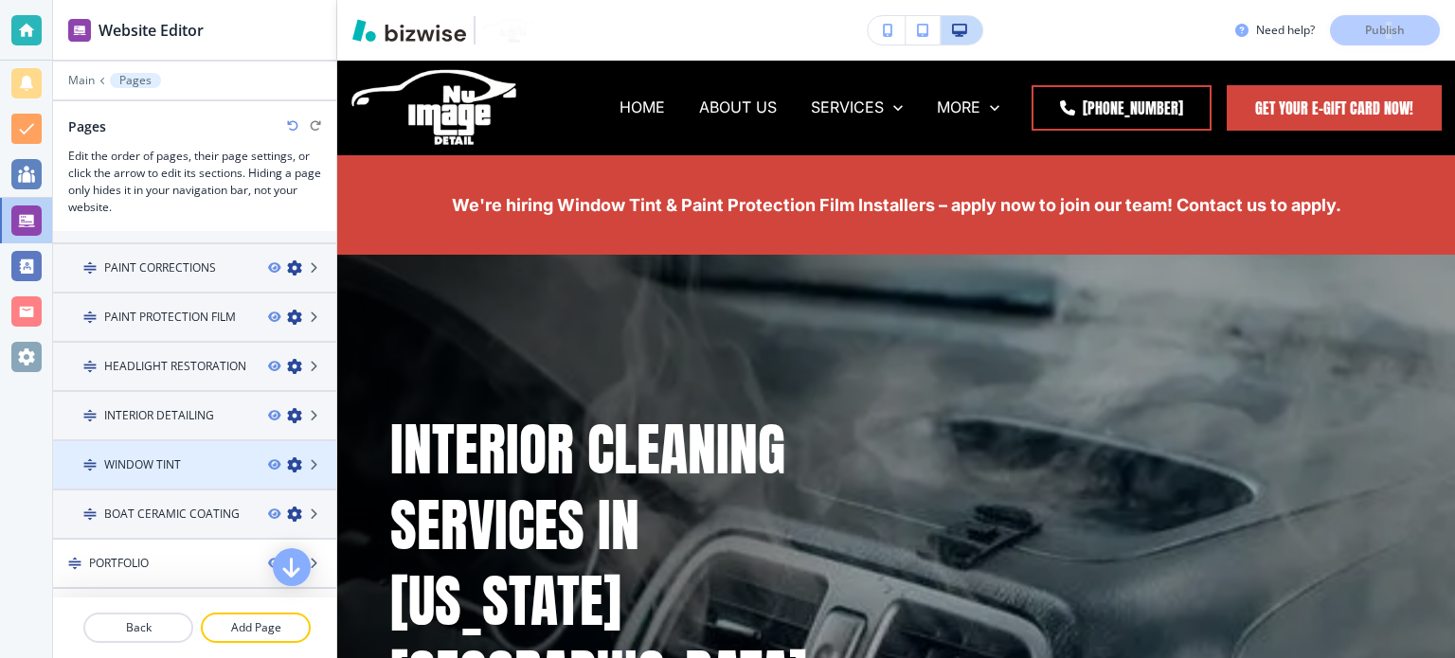
click at [163, 457] on h4 "WINDOW TINT" at bounding box center [142, 464] width 77 height 17
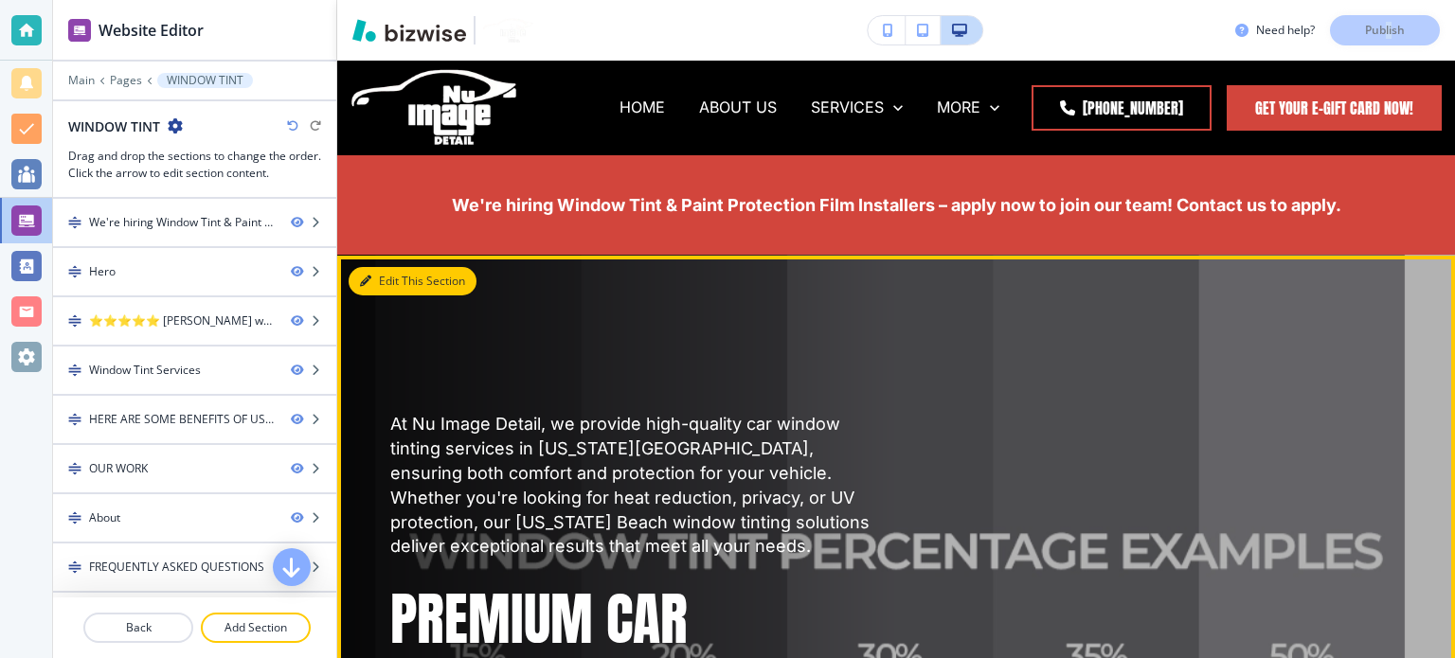
click at [383, 277] on button "Edit This Section" at bounding box center [412, 281] width 128 height 28
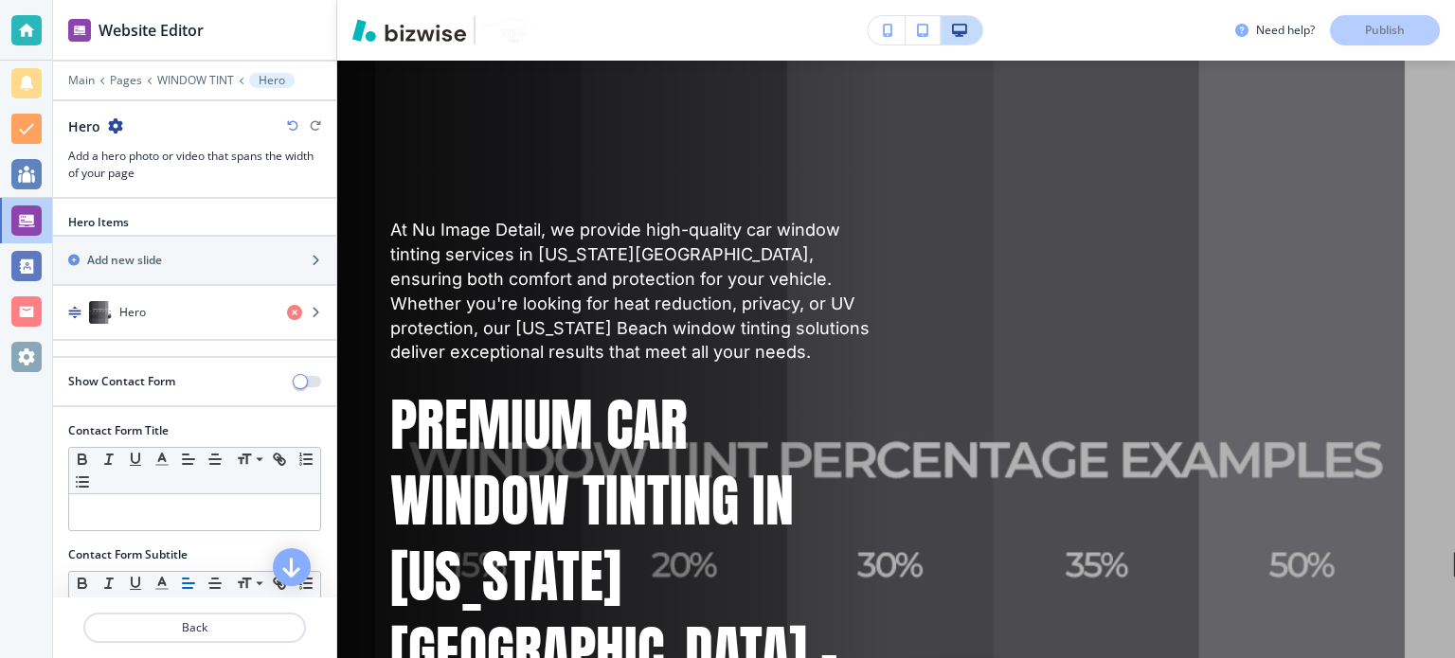
scroll to position [68, 0]
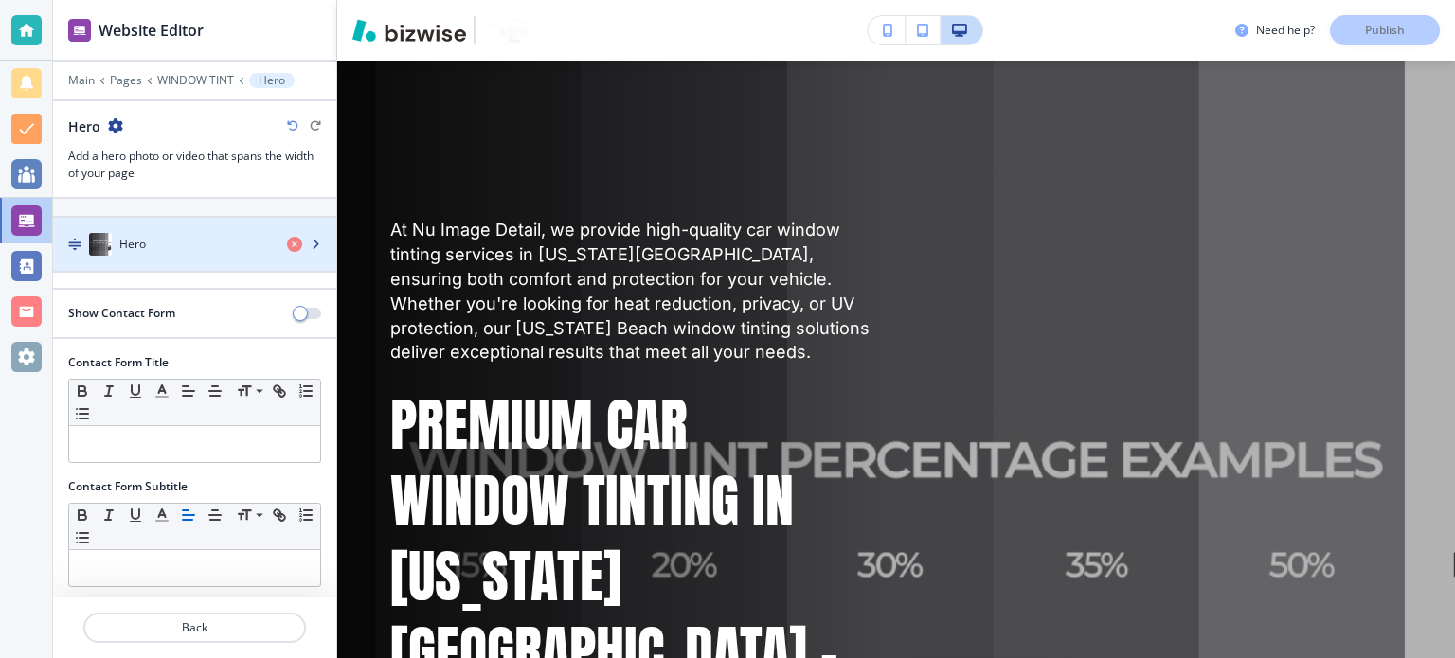
click at [169, 259] on div "button" at bounding box center [194, 263] width 283 height 15
click at [165, 238] on div "Hero" at bounding box center [162, 244] width 219 height 23
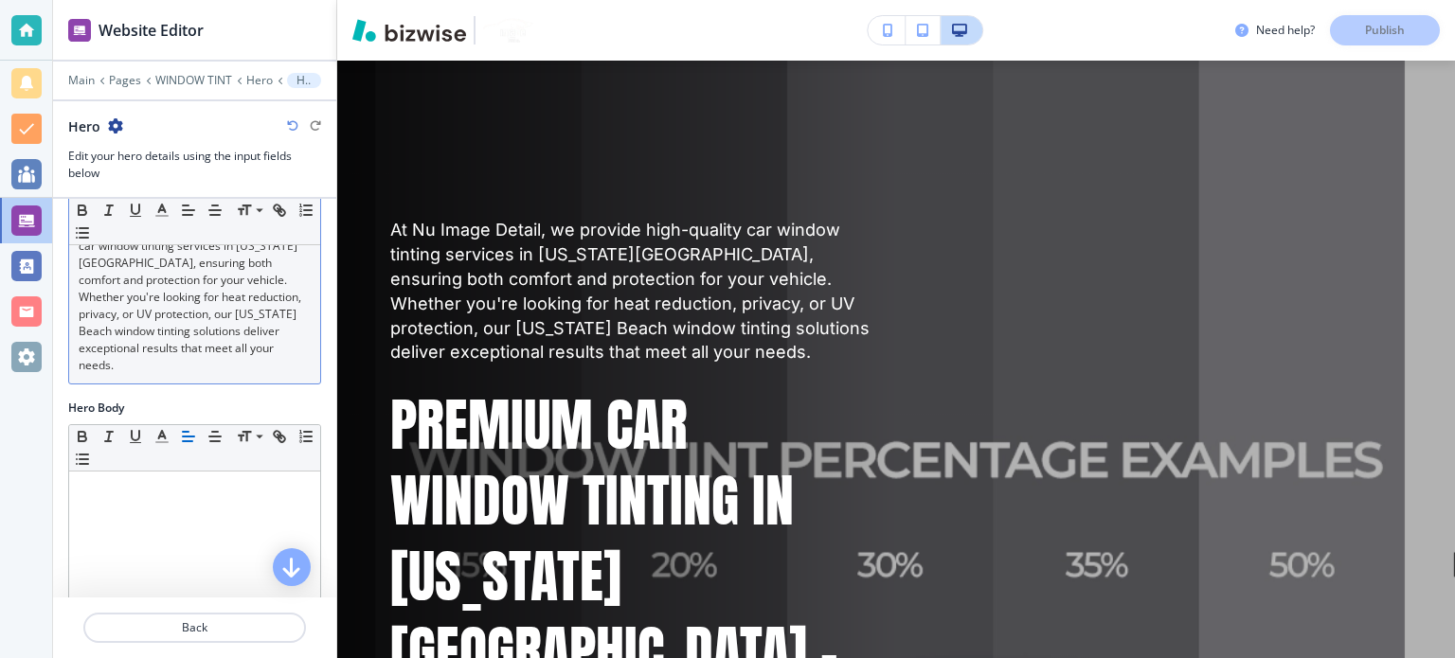
scroll to position [284, 0]
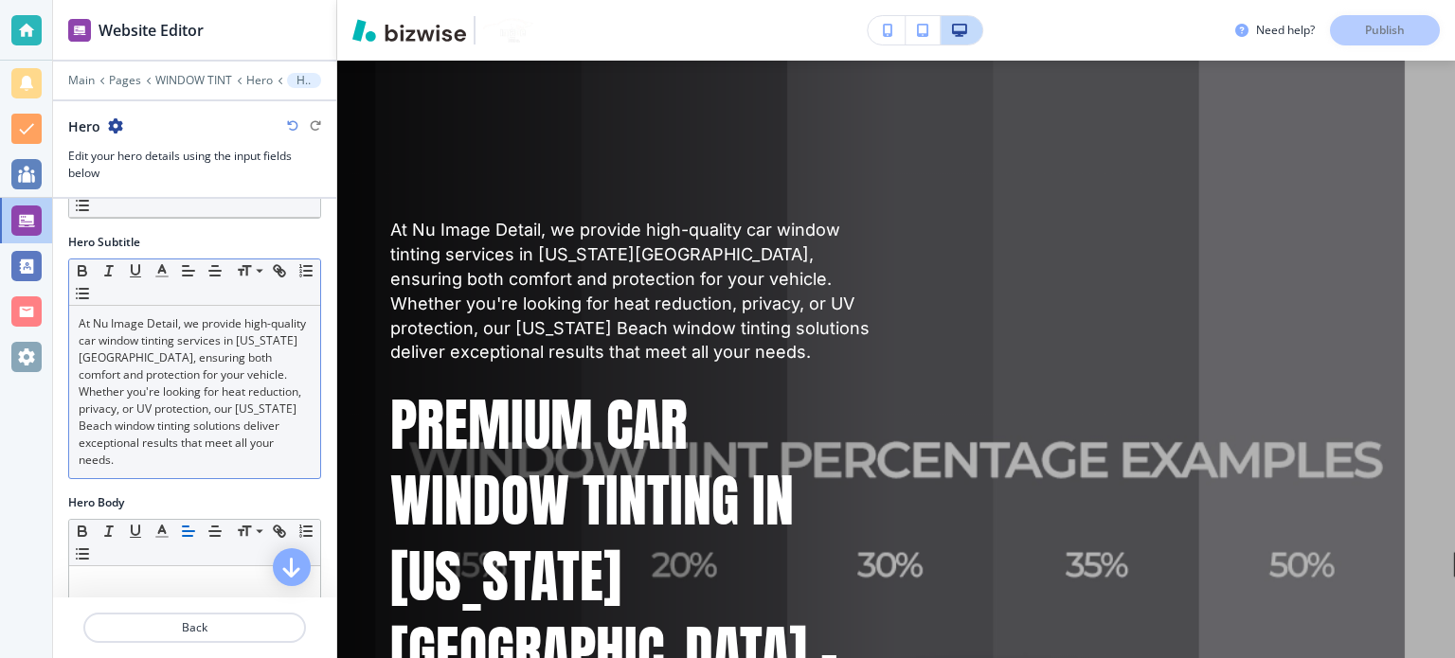
click at [216, 367] on p "At Nu Image Detail, we provide high-quality car window tinting services in [US_…" at bounding box center [195, 391] width 232 height 153
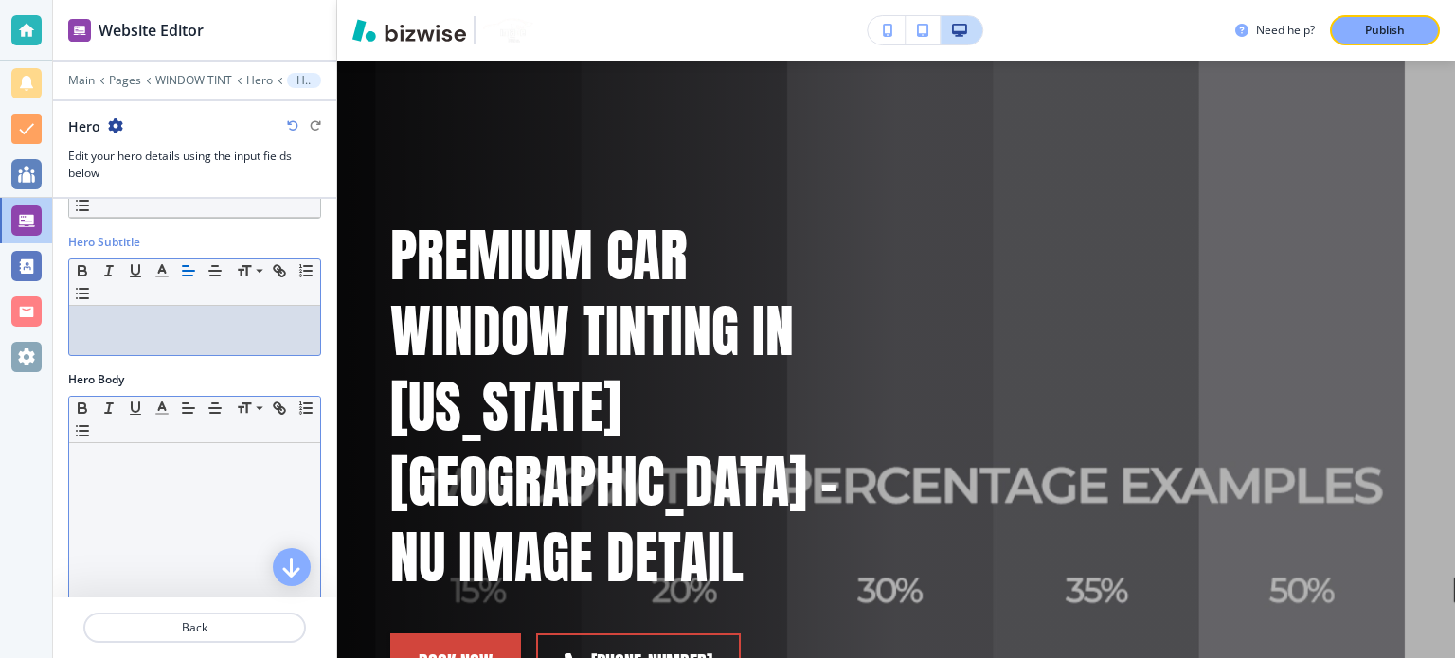
click at [185, 487] on div at bounding box center [194, 566] width 251 height 246
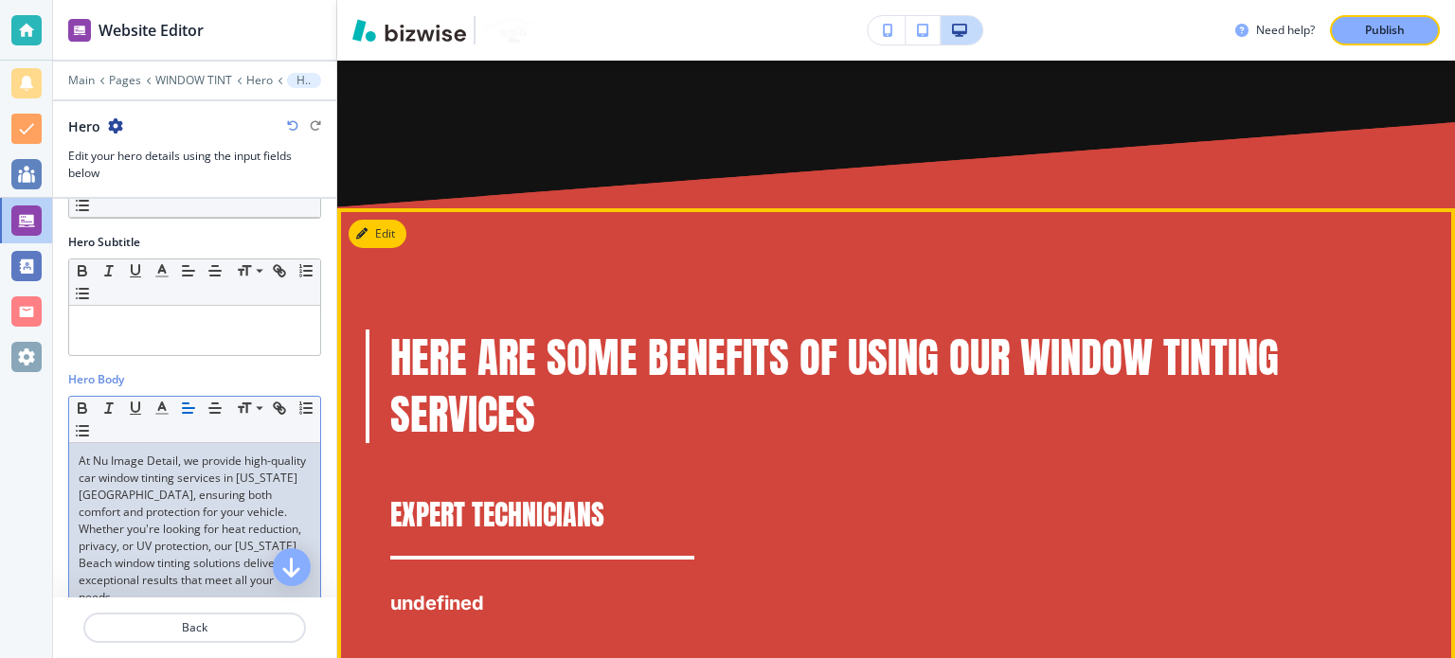
scroll to position [2561, 0]
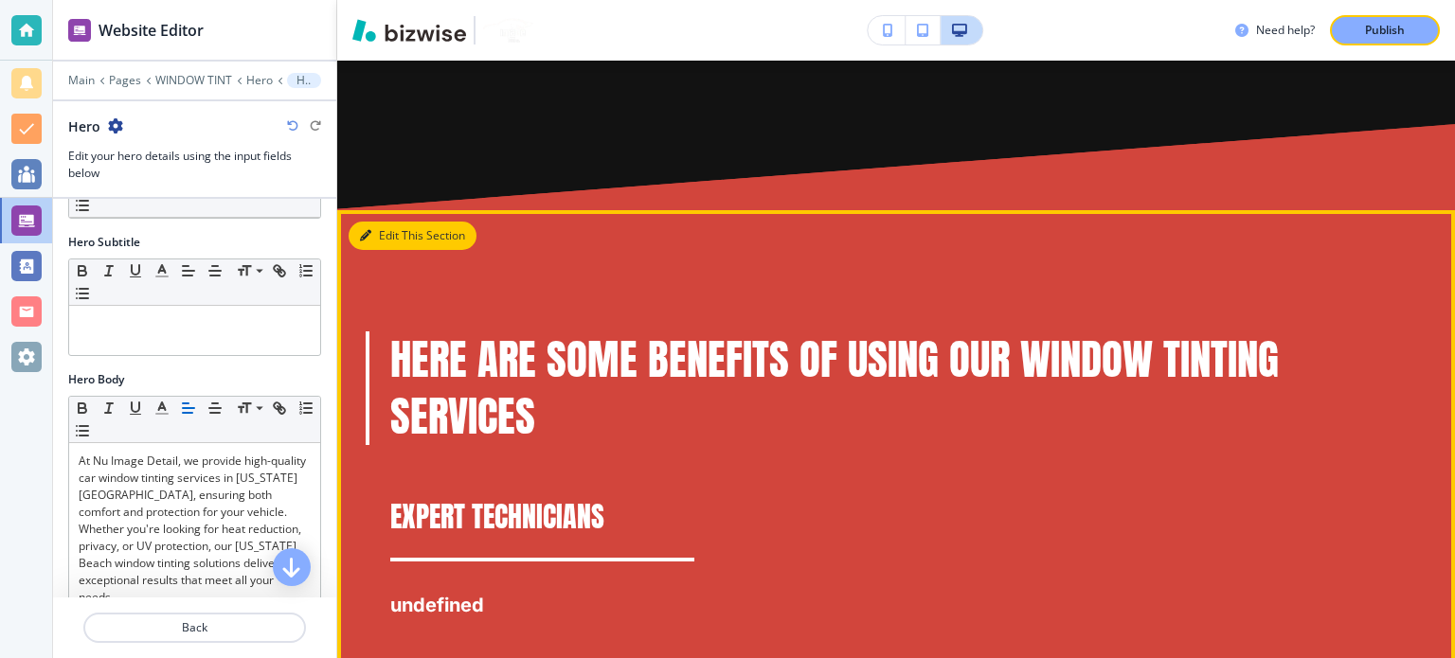
click at [386, 222] on button "Edit This Section" at bounding box center [412, 236] width 128 height 28
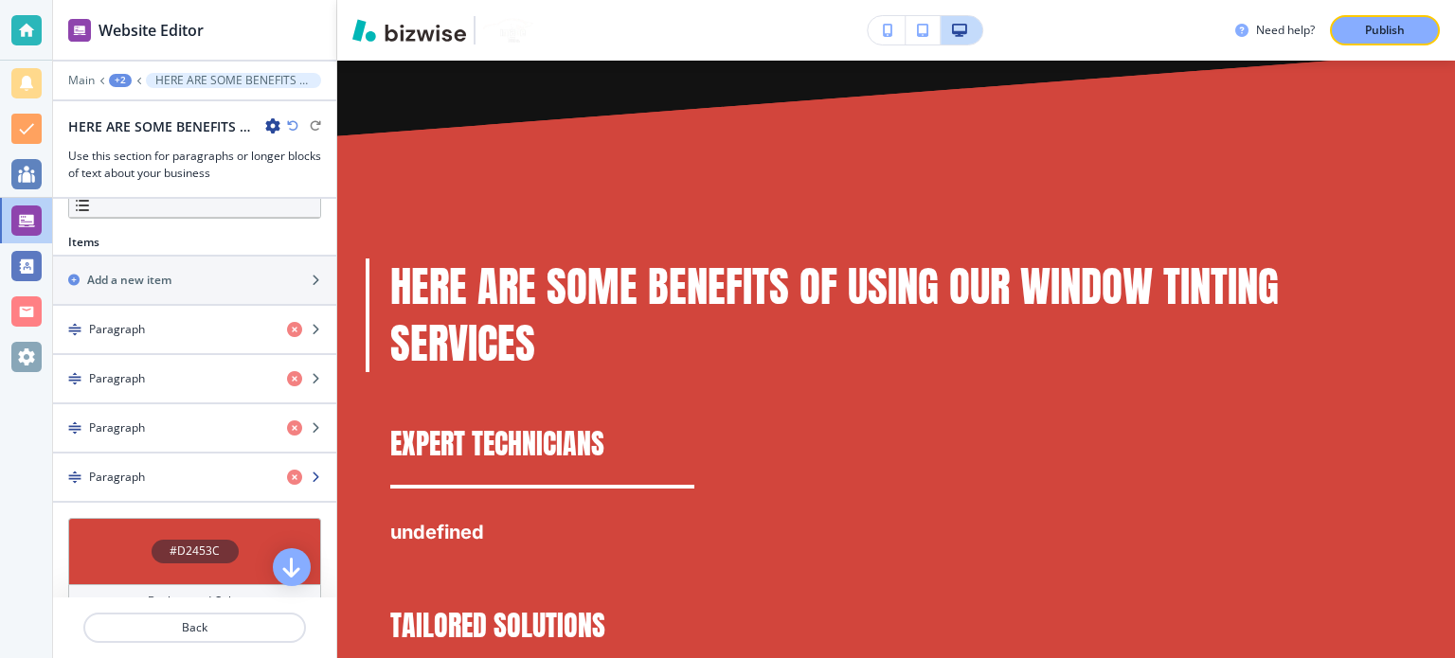
scroll to position [596, 0]
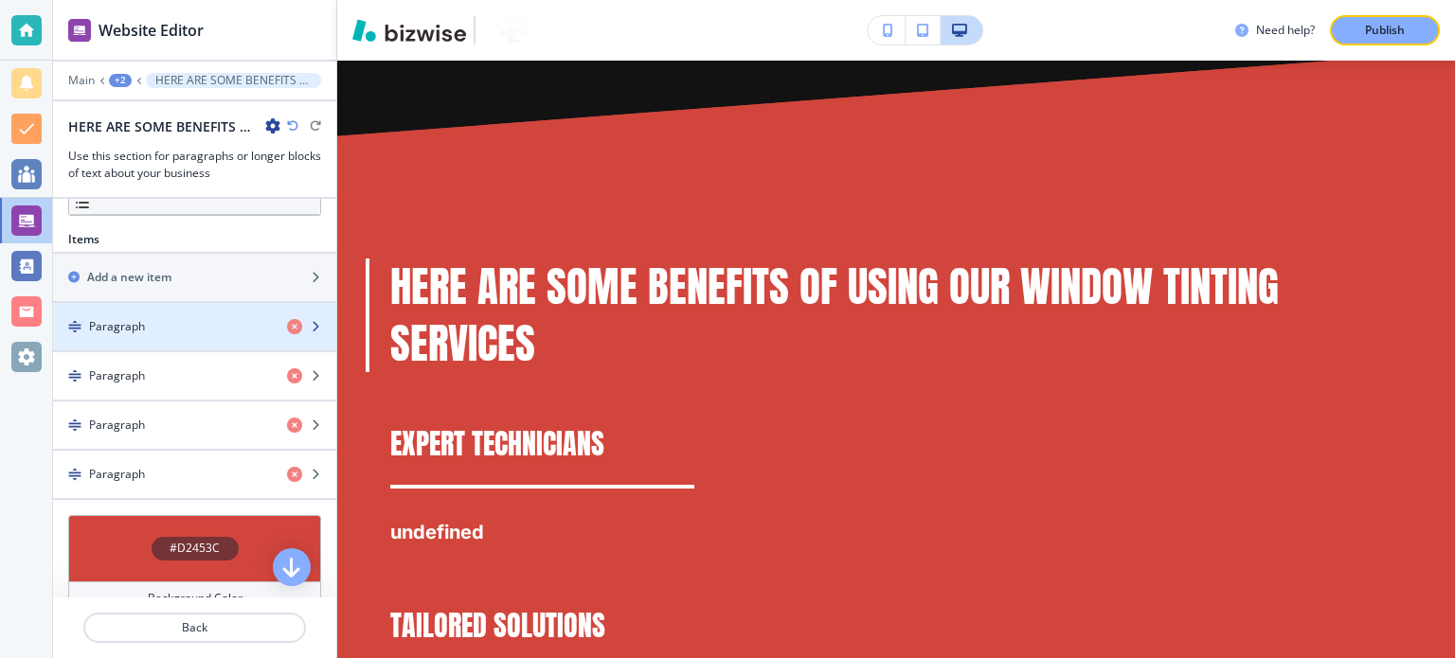
click at [140, 318] on h4 "Paragraph" at bounding box center [117, 326] width 56 height 17
click at [175, 335] on div "button" at bounding box center [194, 342] width 283 height 15
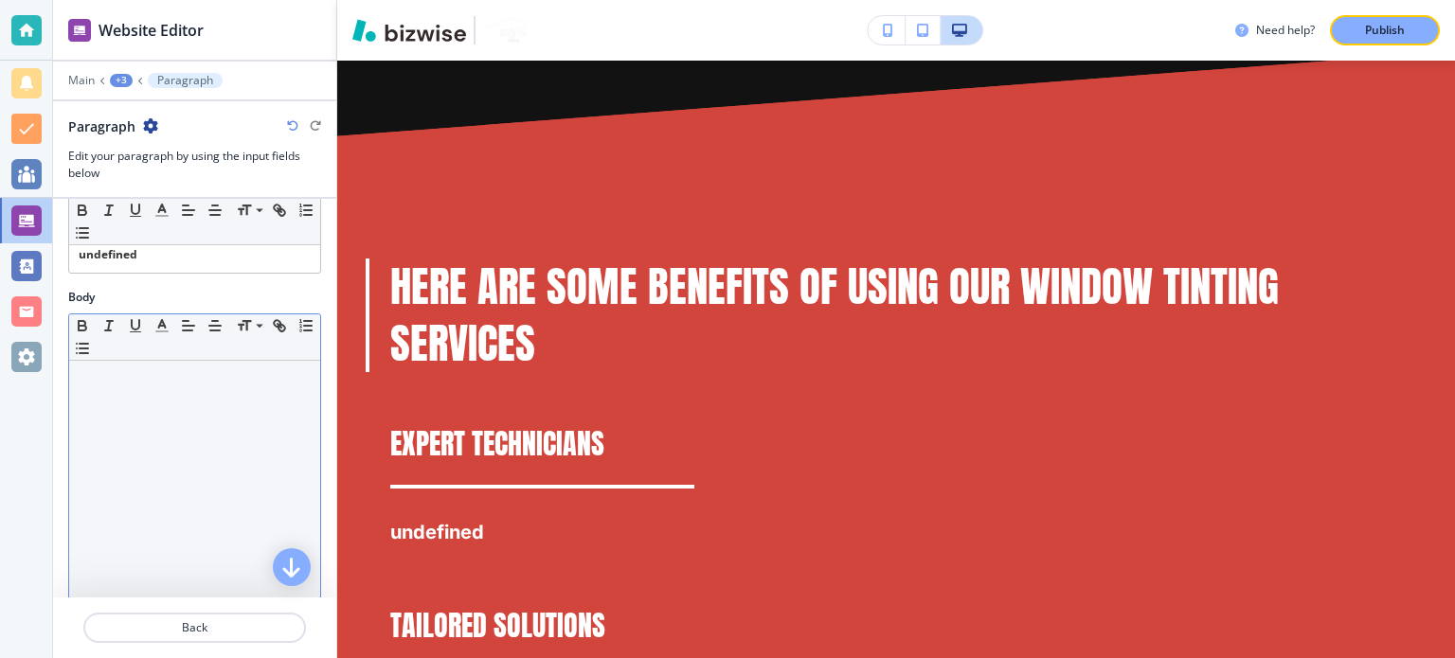
scroll to position [189, 0]
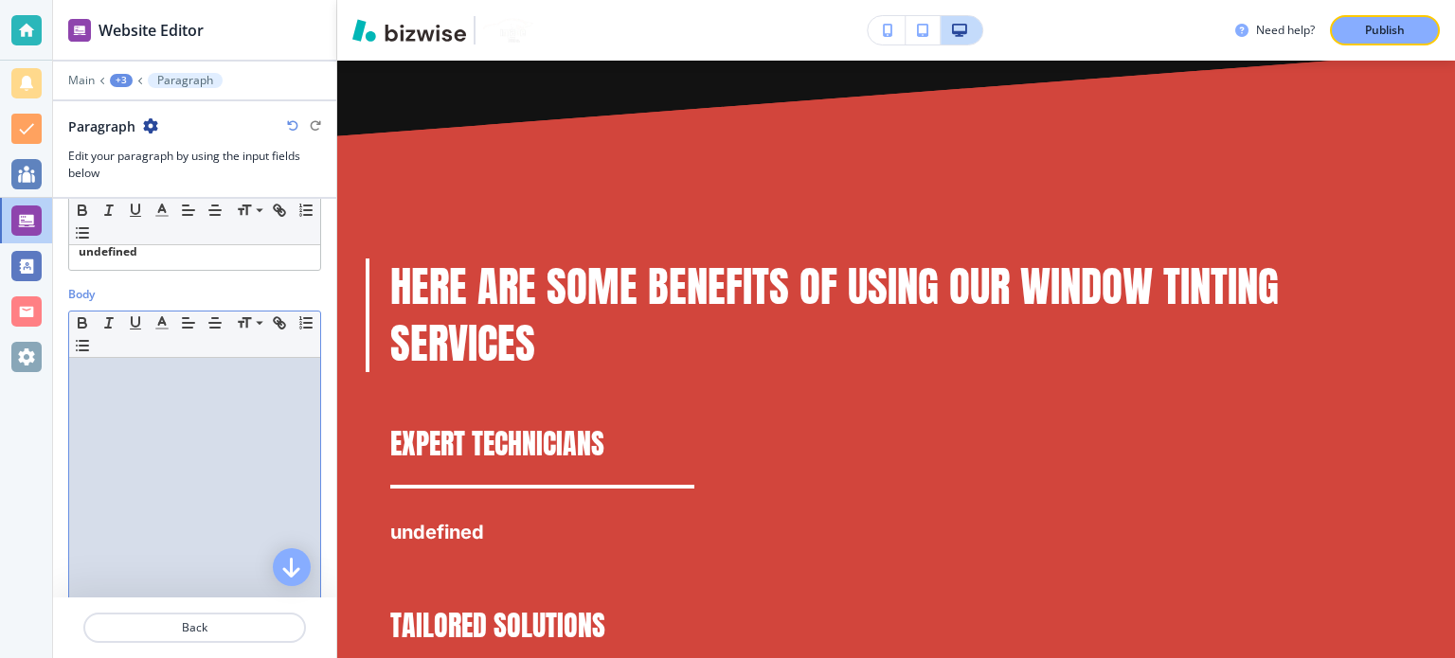
click at [173, 384] on div at bounding box center [194, 481] width 251 height 246
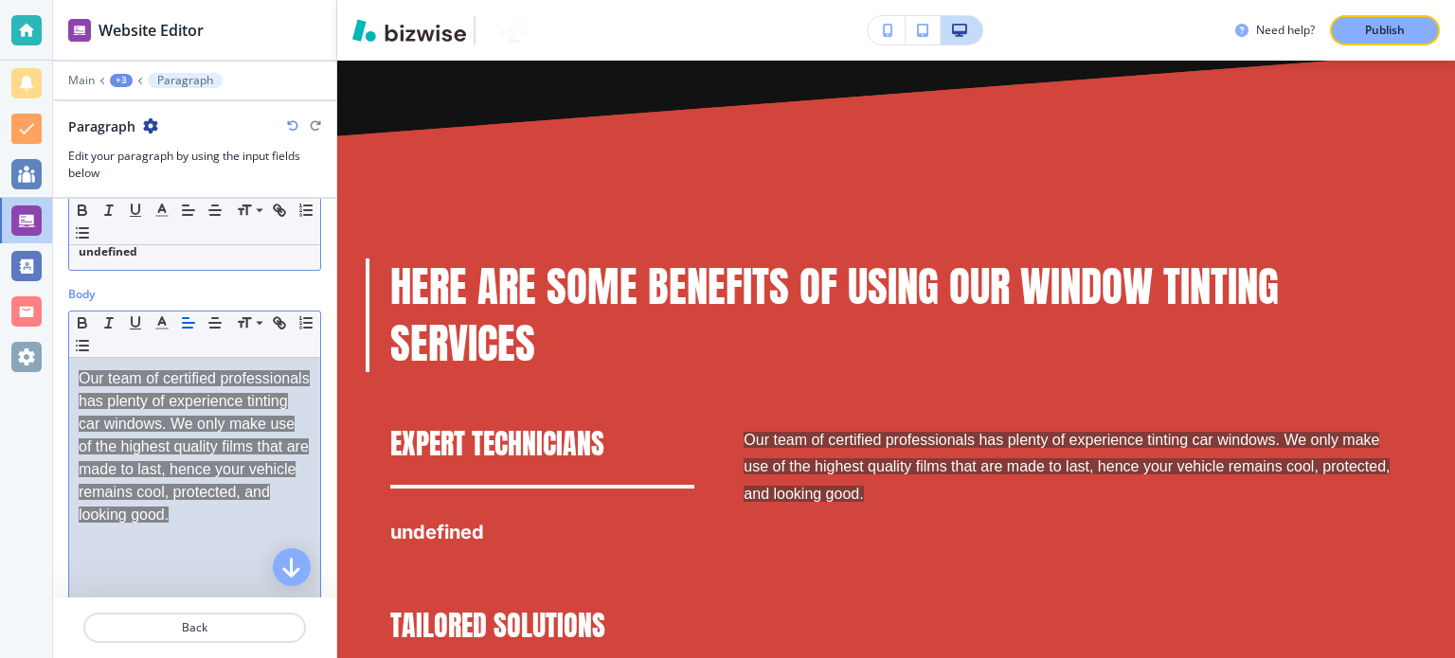
click at [159, 260] on div "undefined" at bounding box center [194, 252] width 251 height 36
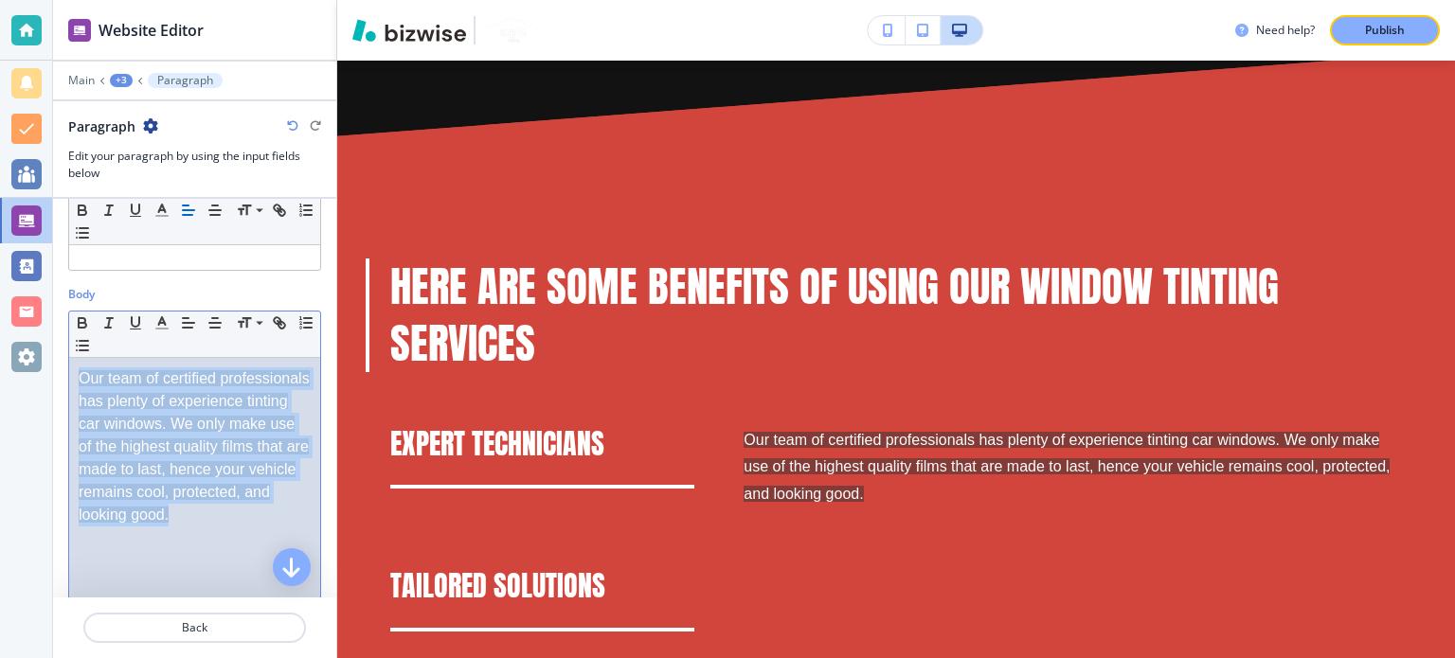
drag, startPoint x: 186, startPoint y: 541, endPoint x: 61, endPoint y: 385, distance: 199.4
click at [61, 385] on div "Body Small Normal Large Huge Our team of certified professionals has plenty of …" at bounding box center [194, 453] width 283 height 334
click at [76, 375] on div "Our team of certified professionals has plenty of experience tinting car window…" at bounding box center [194, 481] width 251 height 246
drag, startPoint x: 182, startPoint y: 527, endPoint x: 83, endPoint y: 364, distance: 191.1
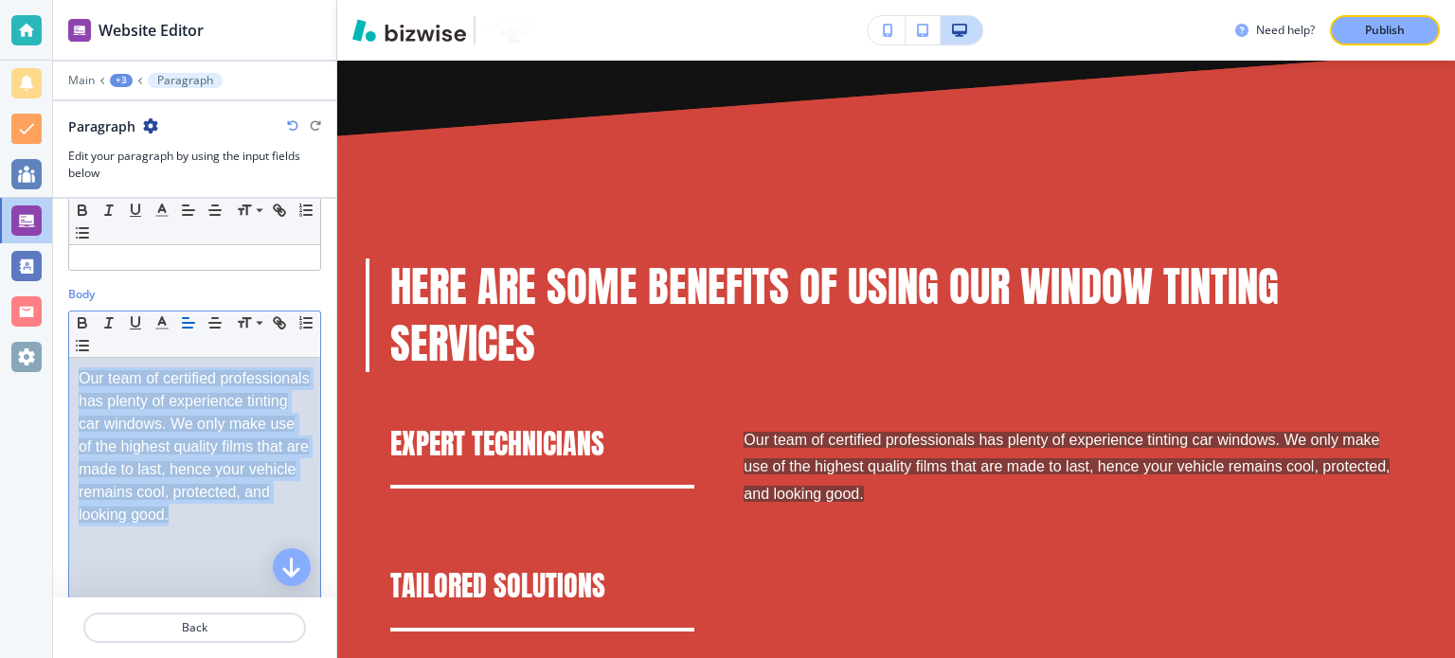
click at [83, 367] on p "Our team of certified professionals has plenty of experience tinting car window…" at bounding box center [195, 446] width 232 height 159
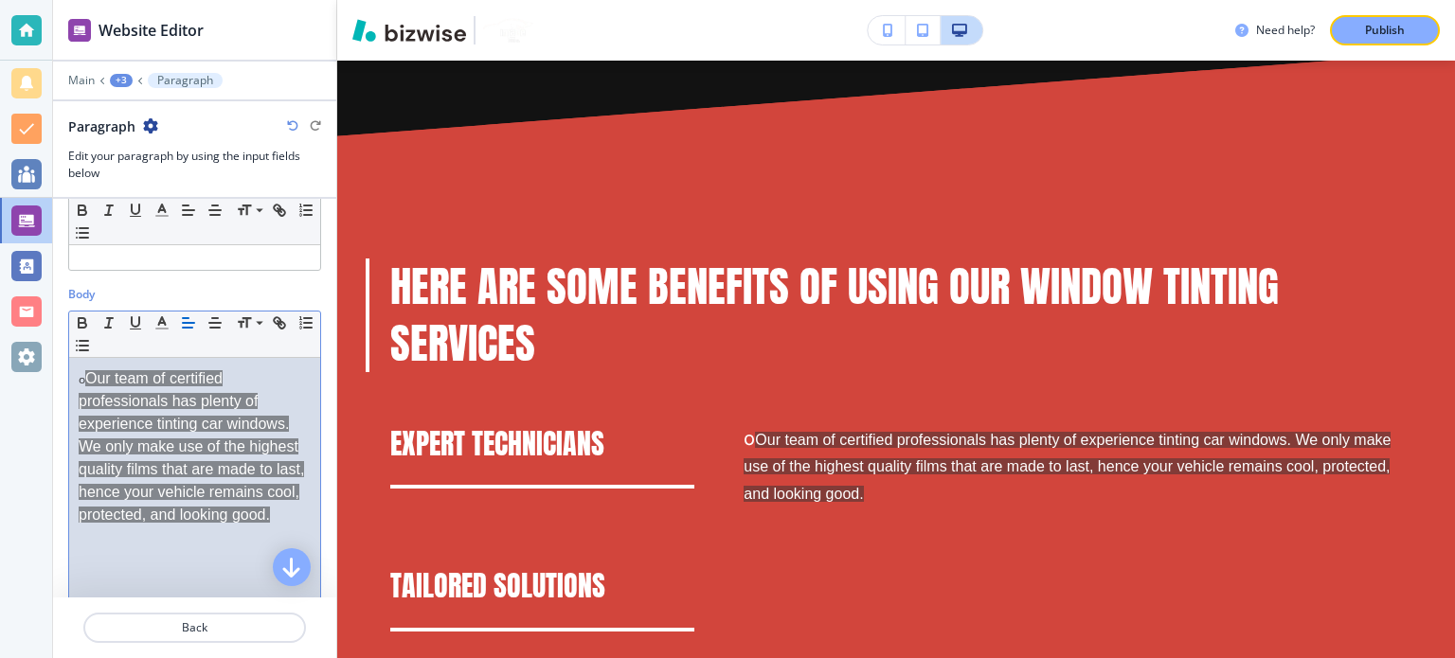
click at [83, 376] on p "o Our team of certified professionals has plenty of experience tinting car wind…" at bounding box center [195, 446] width 232 height 159
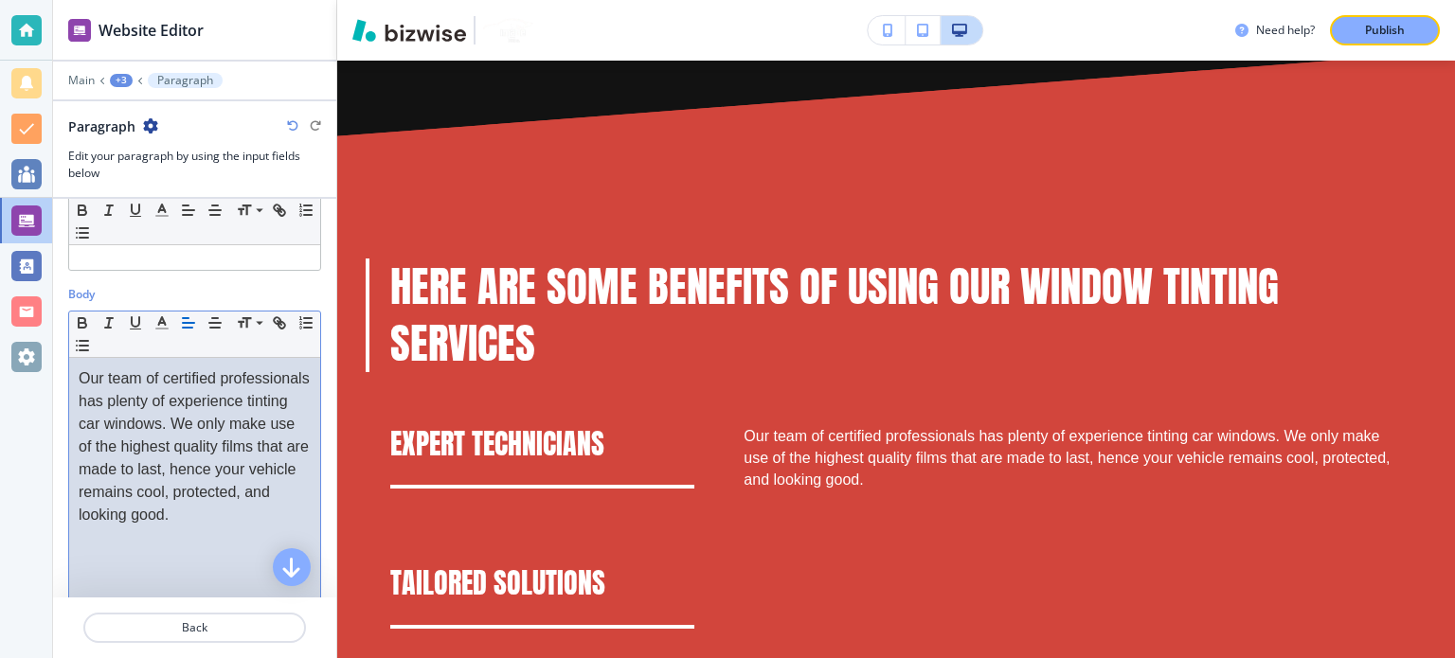
scroll to position [0, 0]
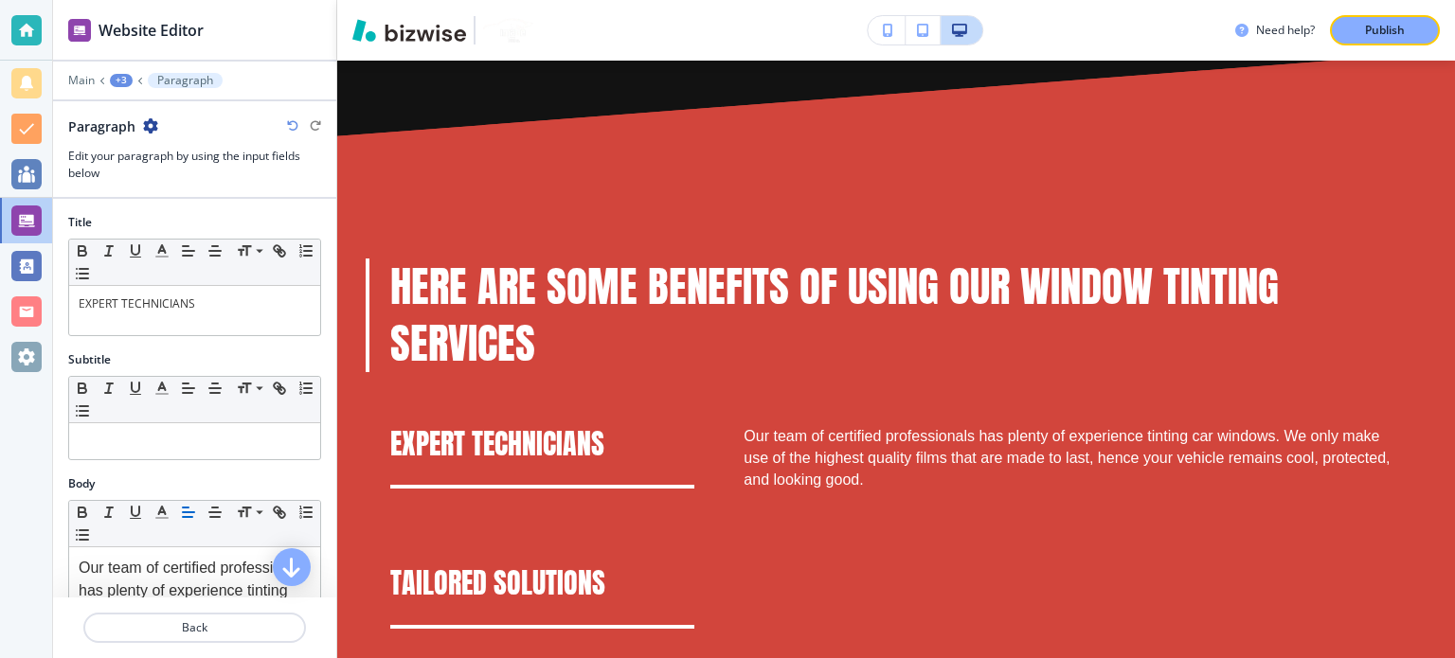
click at [115, 82] on div "+3" at bounding box center [121, 80] width 23 height 13
click at [172, 185] on p "HERE ARE SOME BENEFITS OF USING OUR WINDOW TINTING SERVICES" at bounding box center [170, 177] width 97 height 17
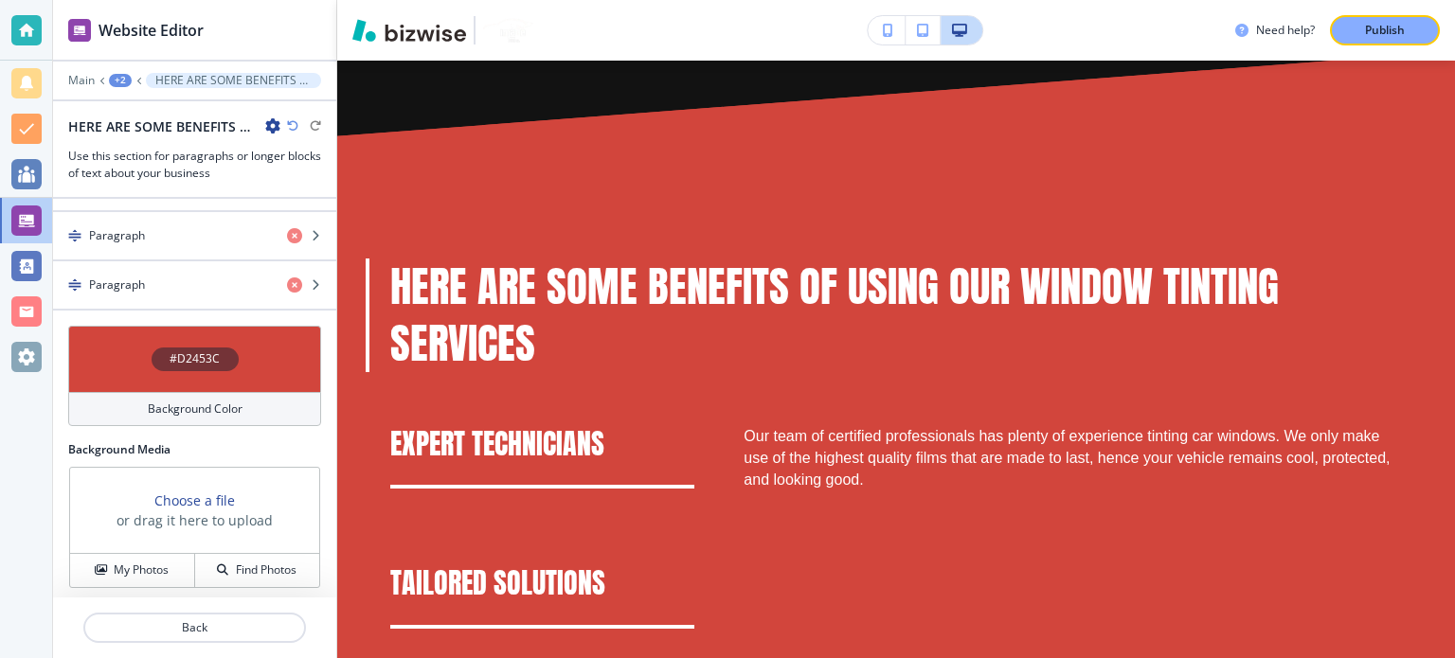
scroll to position [501, 0]
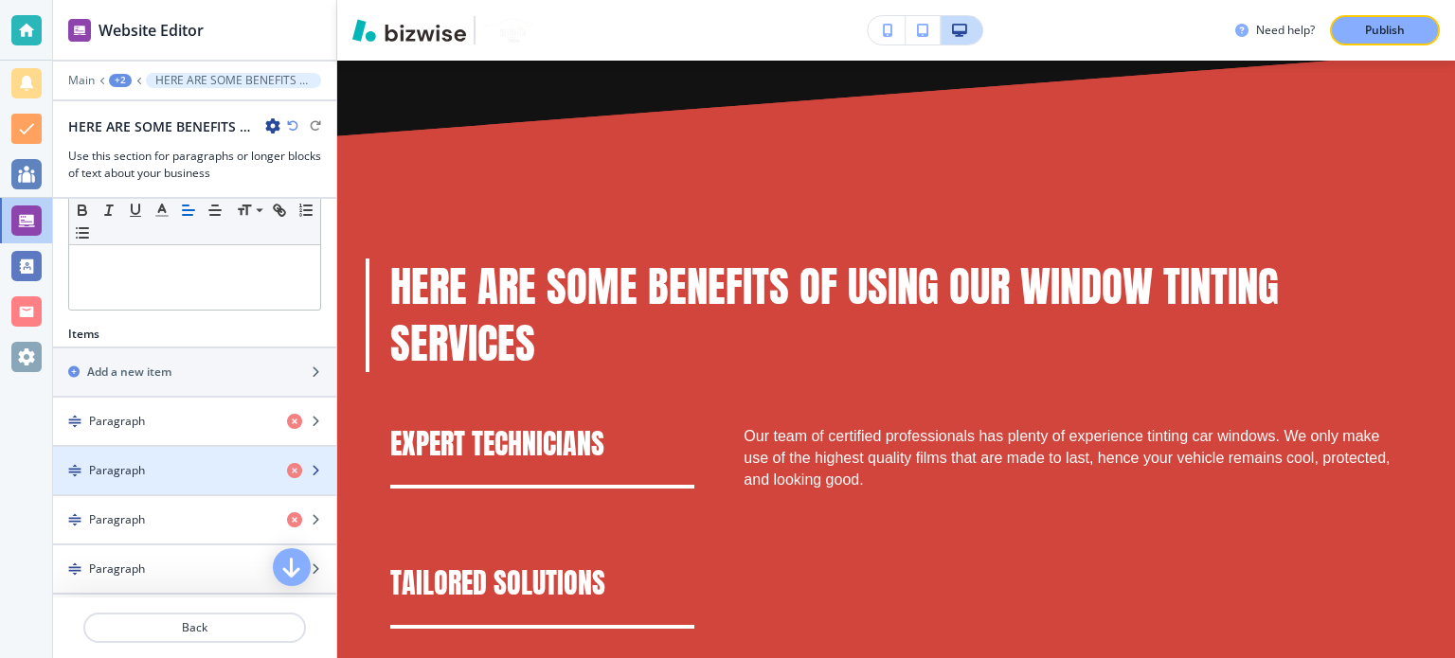
click at [177, 473] on div "Paragraph" at bounding box center [162, 470] width 219 height 17
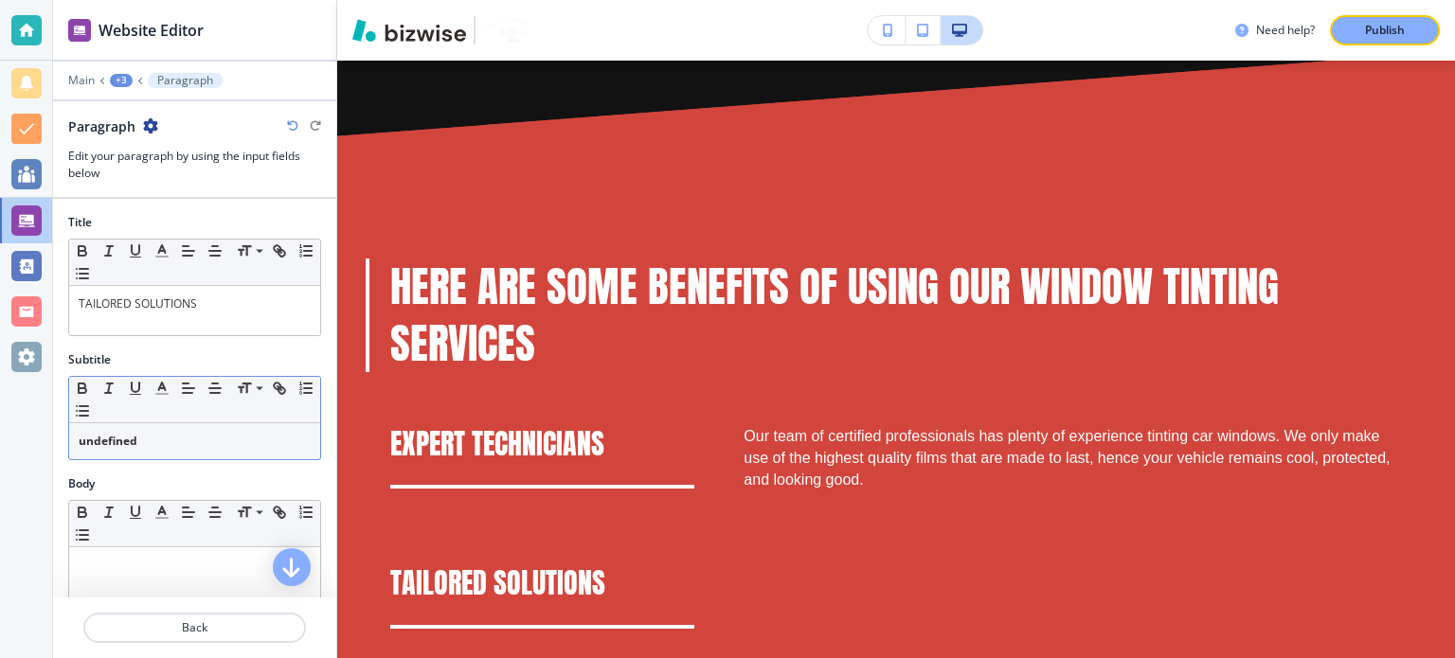
scroll to position [95, 0]
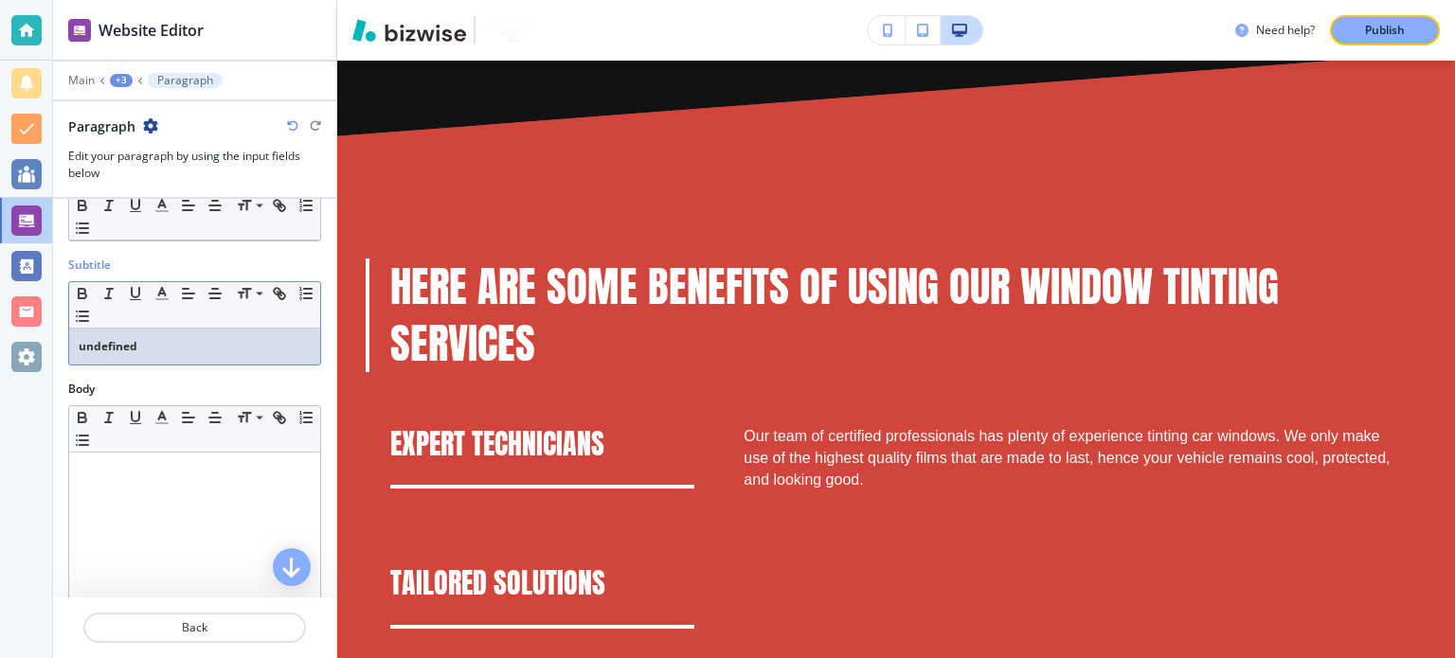
click at [140, 332] on div "undefined" at bounding box center [194, 347] width 251 height 36
click at [161, 343] on p "undefined" at bounding box center [195, 346] width 232 height 17
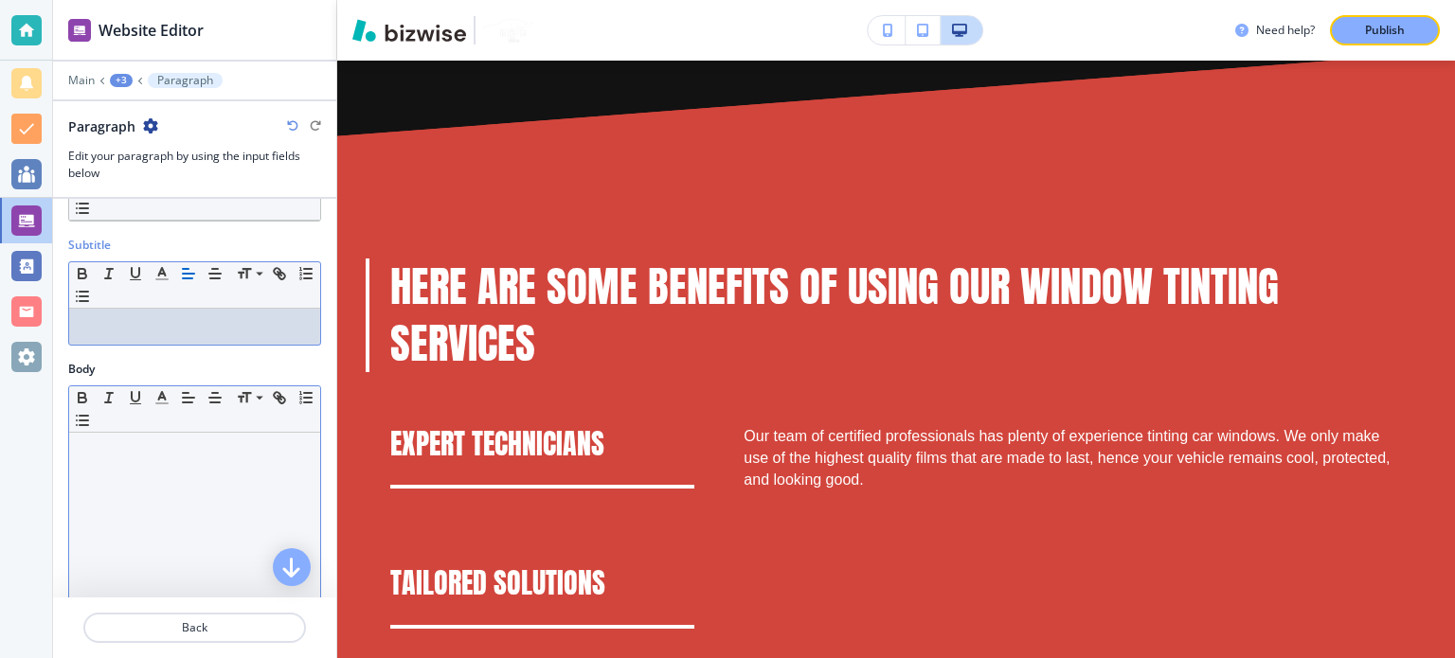
scroll to position [189, 0]
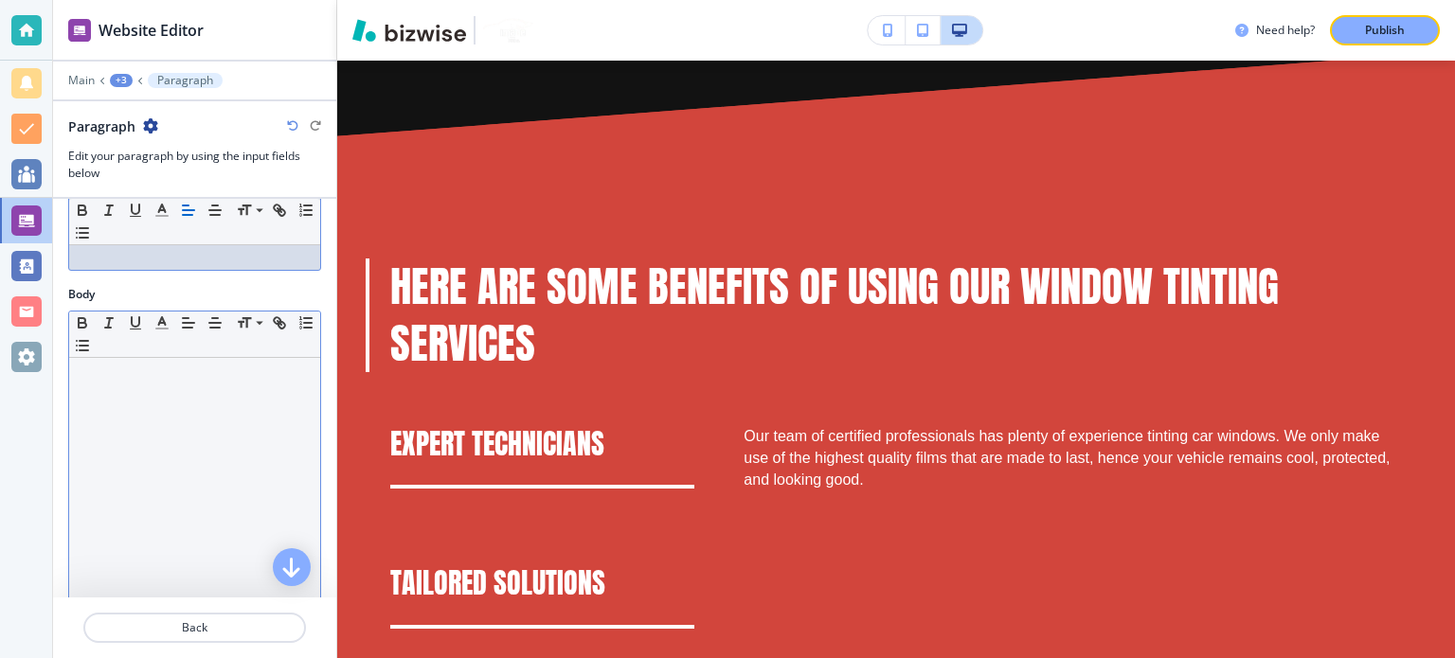
click at [115, 401] on div at bounding box center [194, 481] width 251 height 246
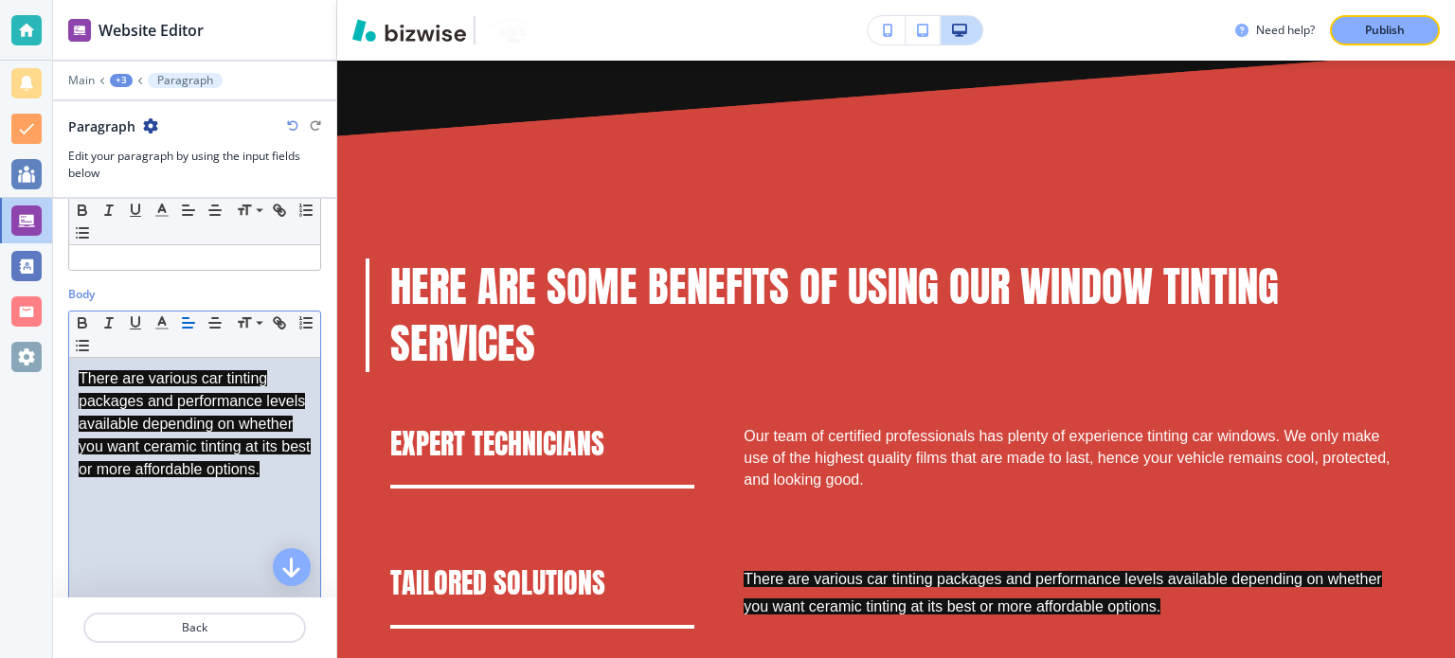
click at [75, 370] on div "There are various car tinting packages and performance levels available dependi…" at bounding box center [194, 481] width 251 height 246
click at [79, 378] on p "There are various car tinting packages and performance levels available dependi…" at bounding box center [195, 424] width 232 height 114
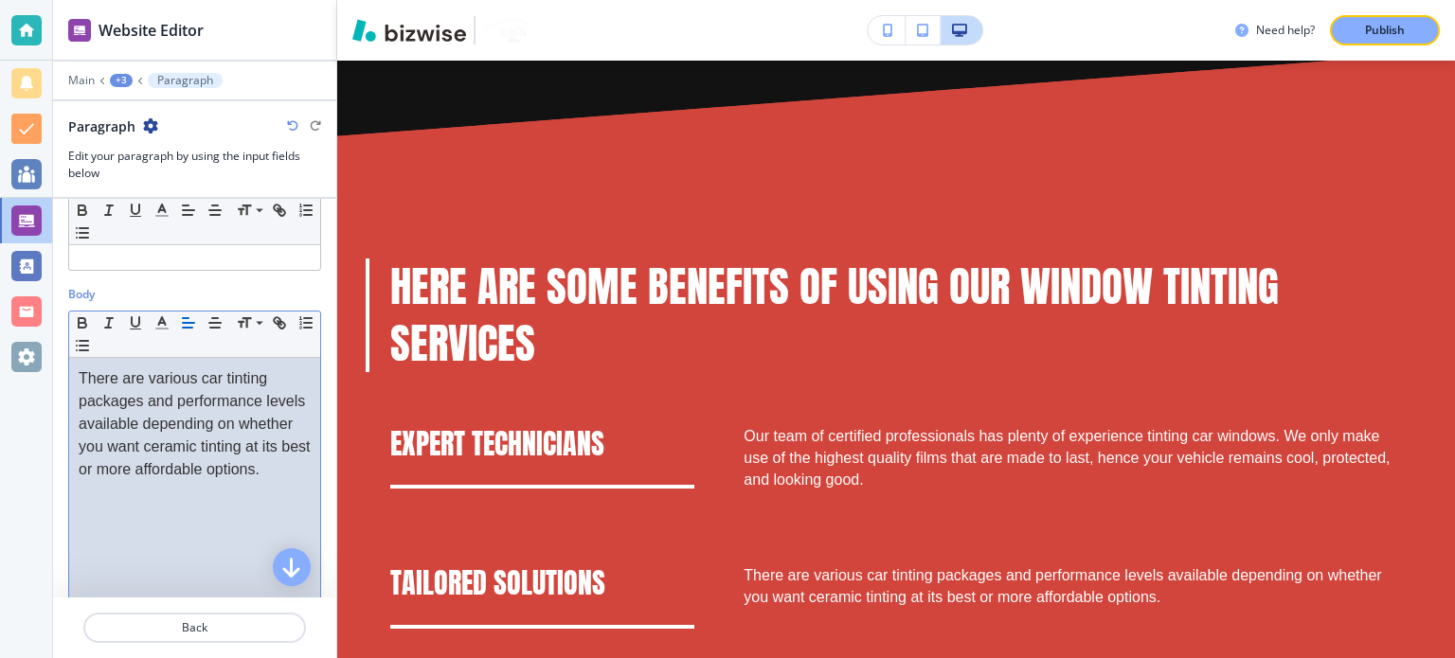
click at [119, 79] on div "+3" at bounding box center [121, 80] width 23 height 13
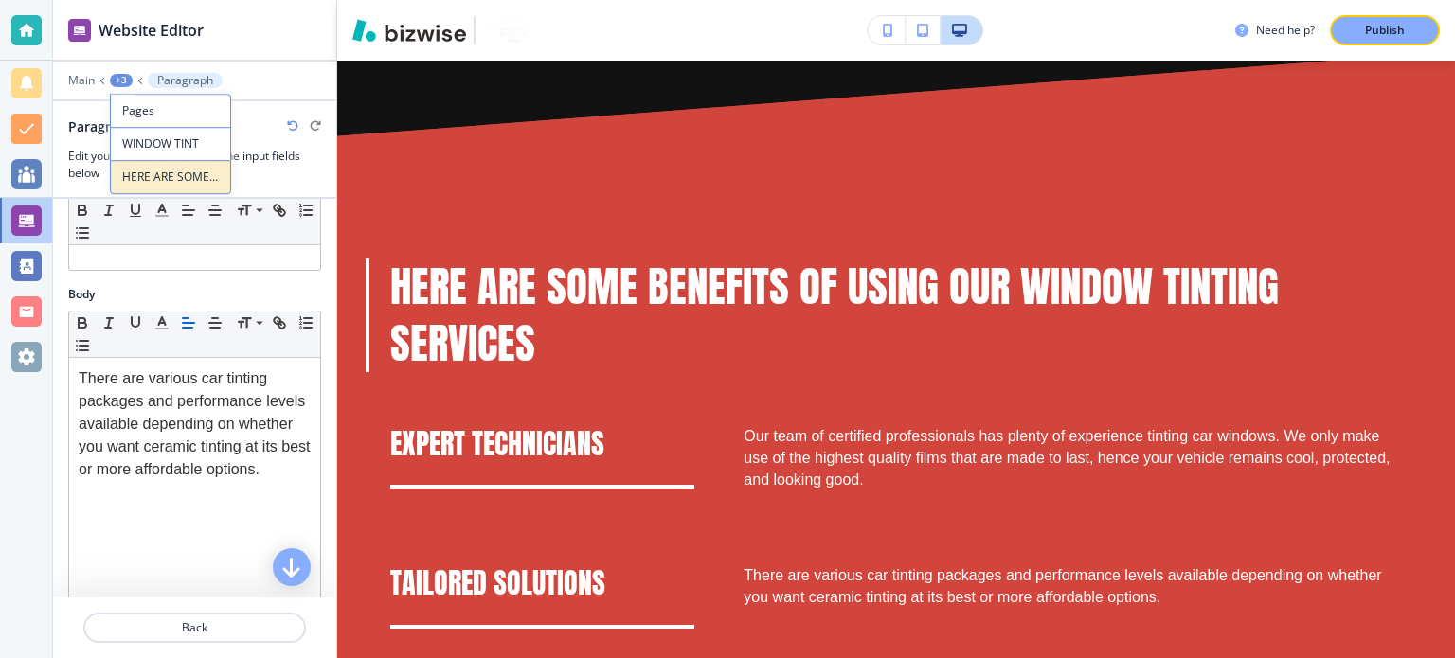
click at [155, 188] on button "HERE ARE SOME BENEFITS OF USING OUR WINDOW TINTING SERVICES" at bounding box center [170, 177] width 121 height 34
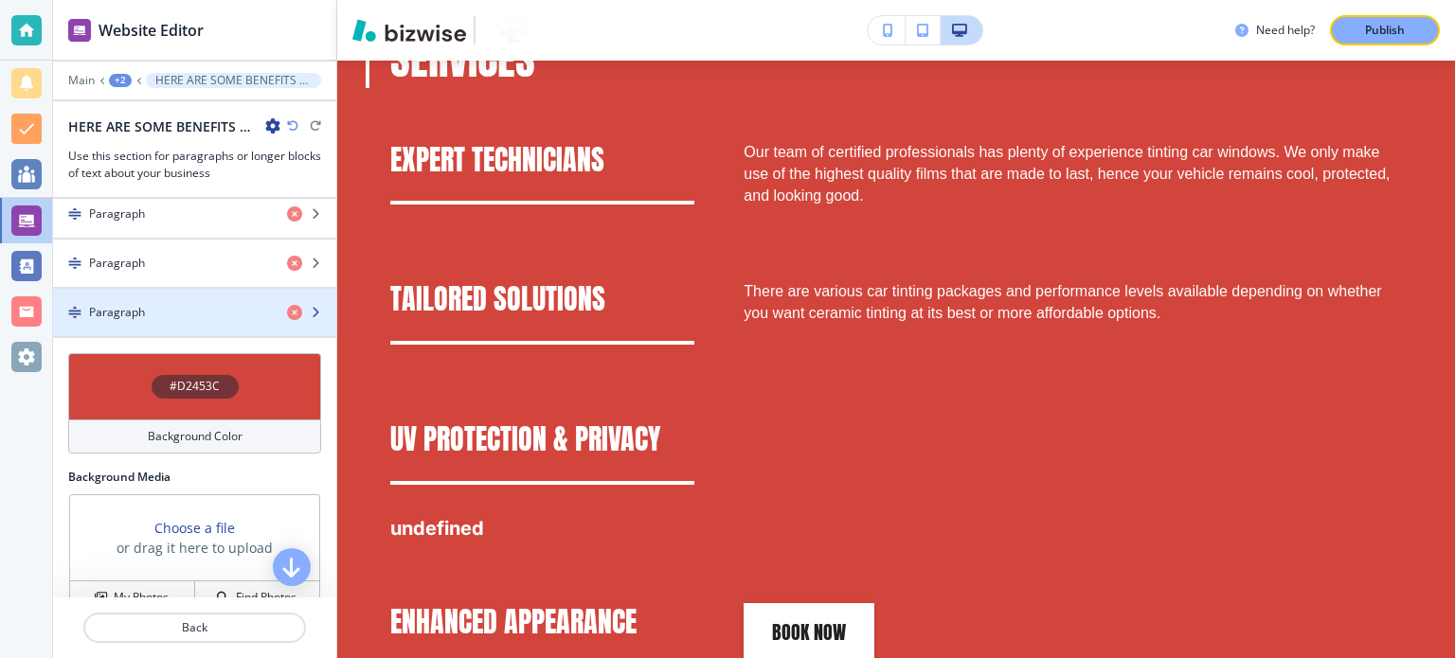
scroll to position [663, 0]
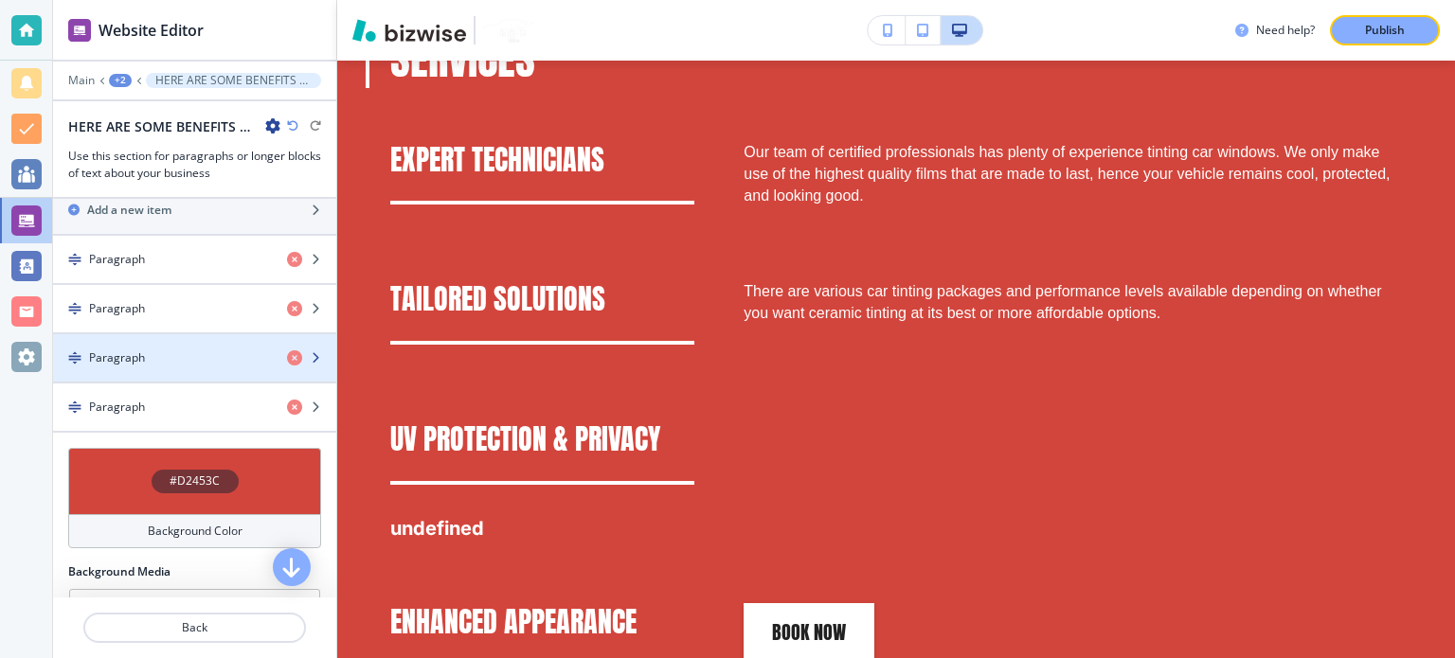
click at [165, 354] on div "Paragraph" at bounding box center [162, 357] width 219 height 17
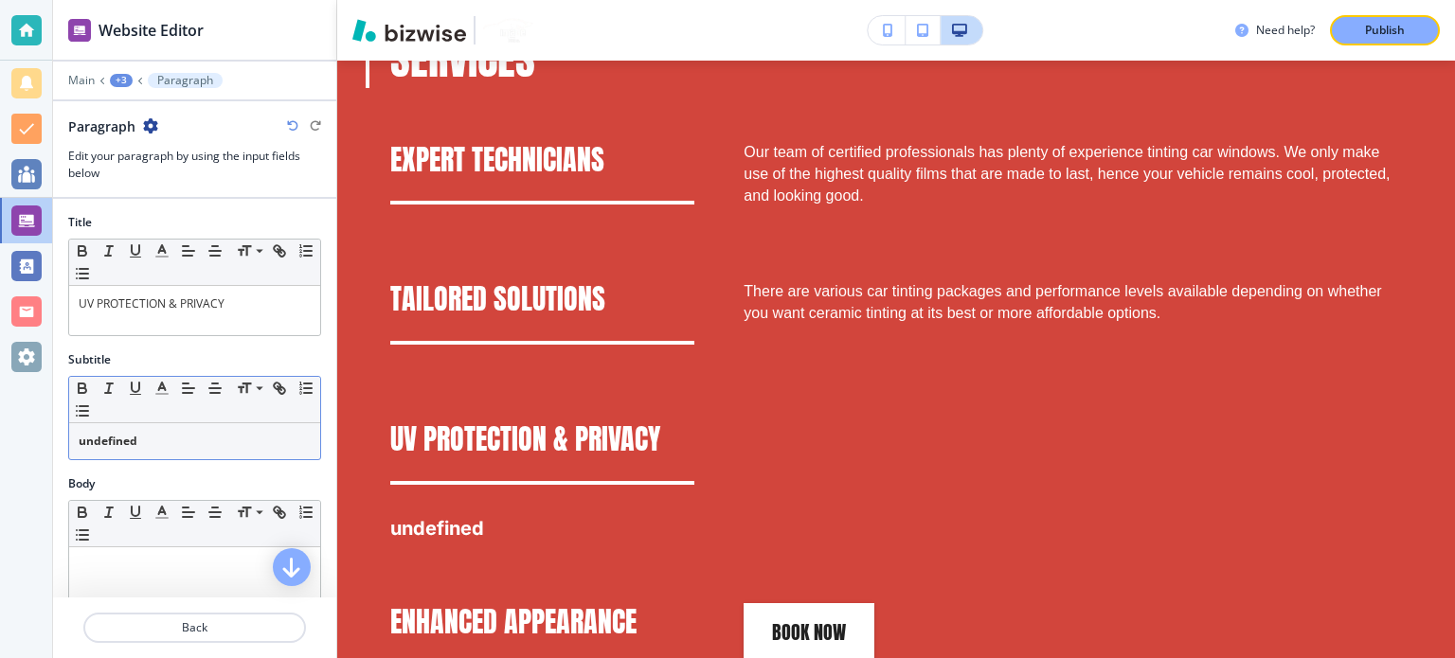
click at [183, 433] on p "undefined" at bounding box center [195, 441] width 232 height 17
click at [182, 434] on p "undefined" at bounding box center [195, 441] width 232 height 17
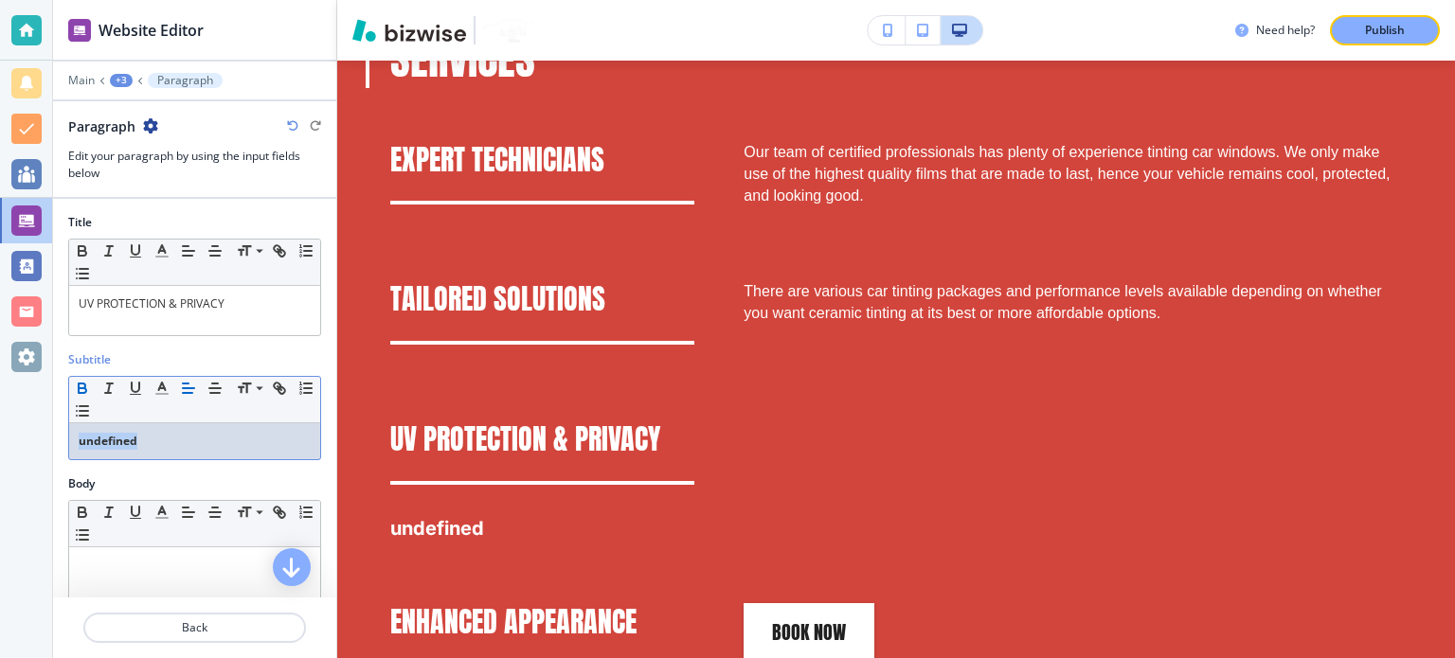
click at [182, 434] on p "undefined" at bounding box center [195, 441] width 232 height 17
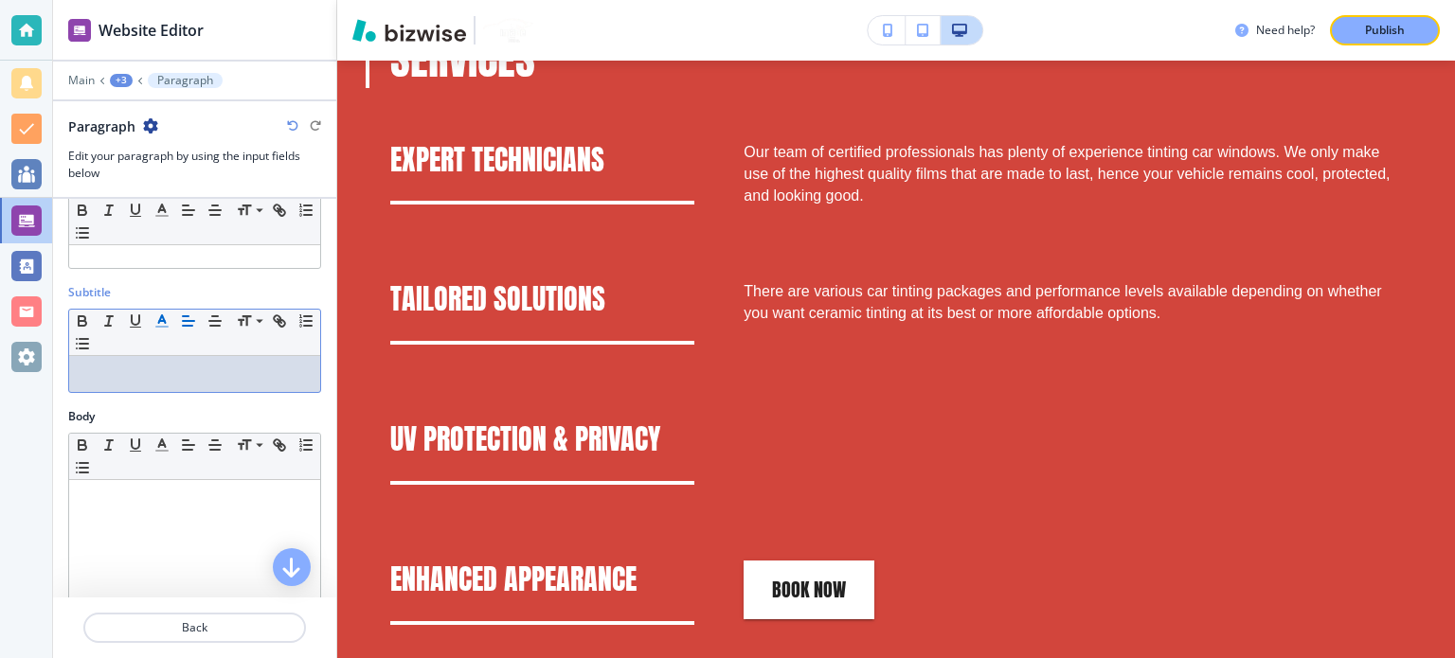
scroll to position [95, 0]
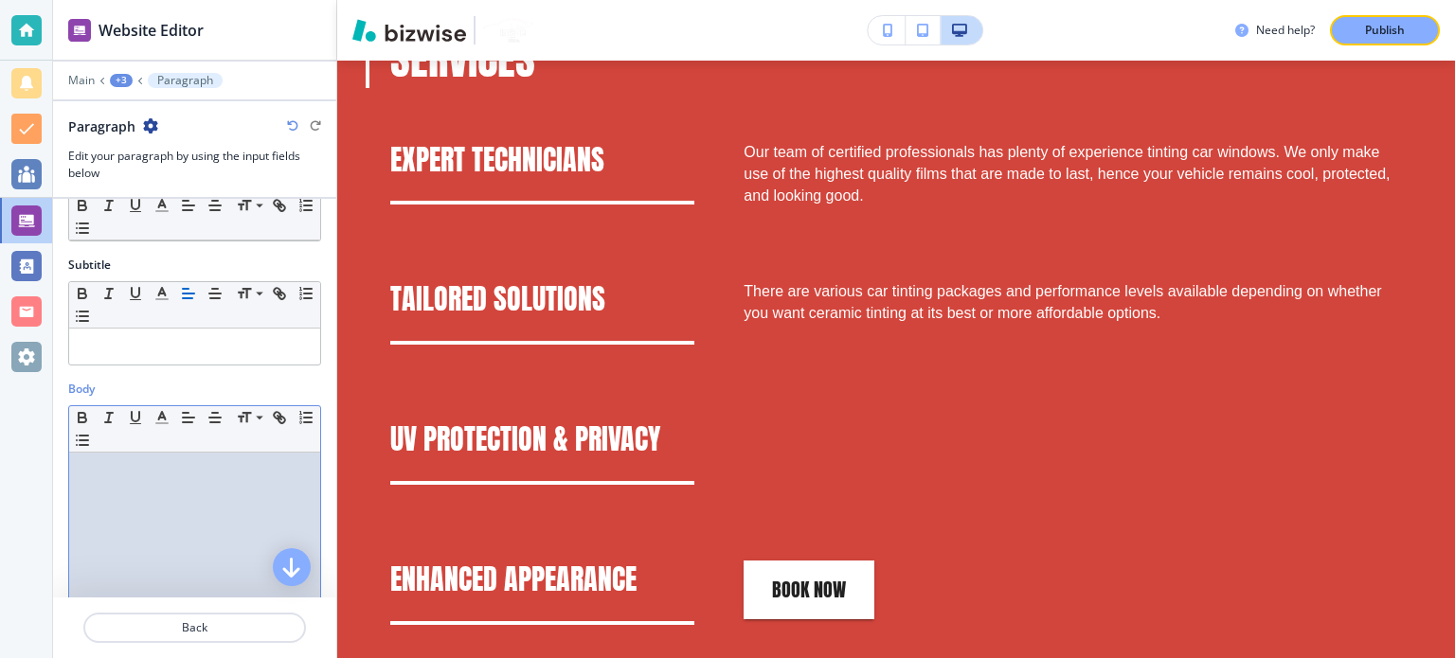
drag, startPoint x: 76, startPoint y: 514, endPoint x: 96, endPoint y: 499, distance: 25.0
click at [87, 509] on div at bounding box center [194, 576] width 251 height 246
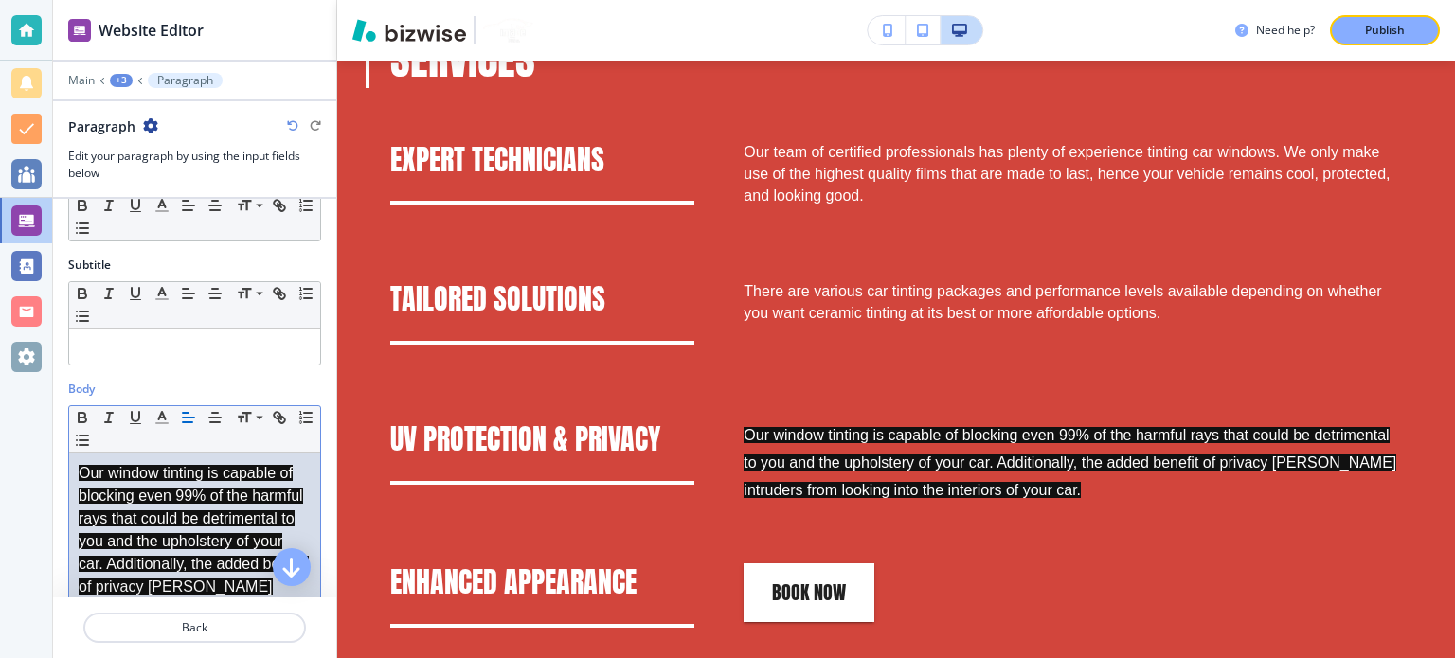
click at [85, 469] on span "Our window tinting is capable of blocking even 99% of the harmful rays that cou…" at bounding box center [194, 552] width 230 height 175
click at [79, 469] on span "Our window tinting is capable of blocking even 99% of the harmful rays that cou…" at bounding box center [194, 552] width 230 height 175
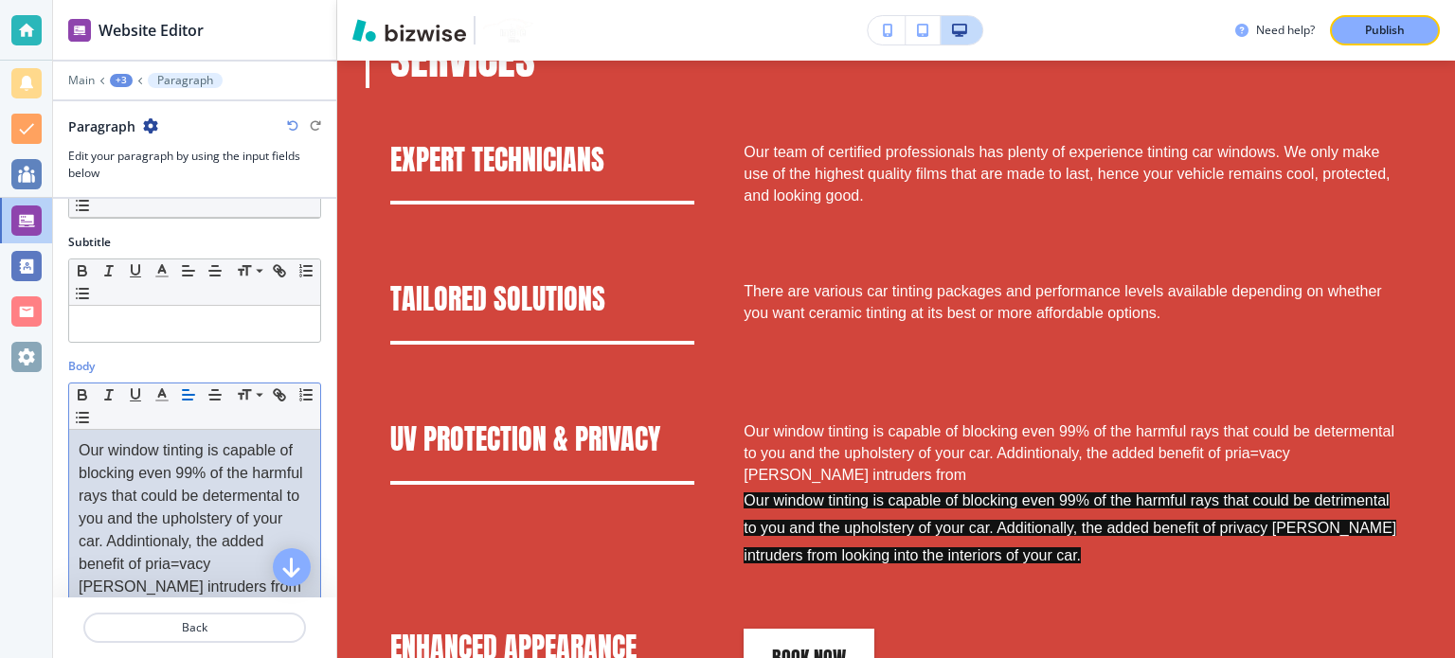
scroll to position [135, 0]
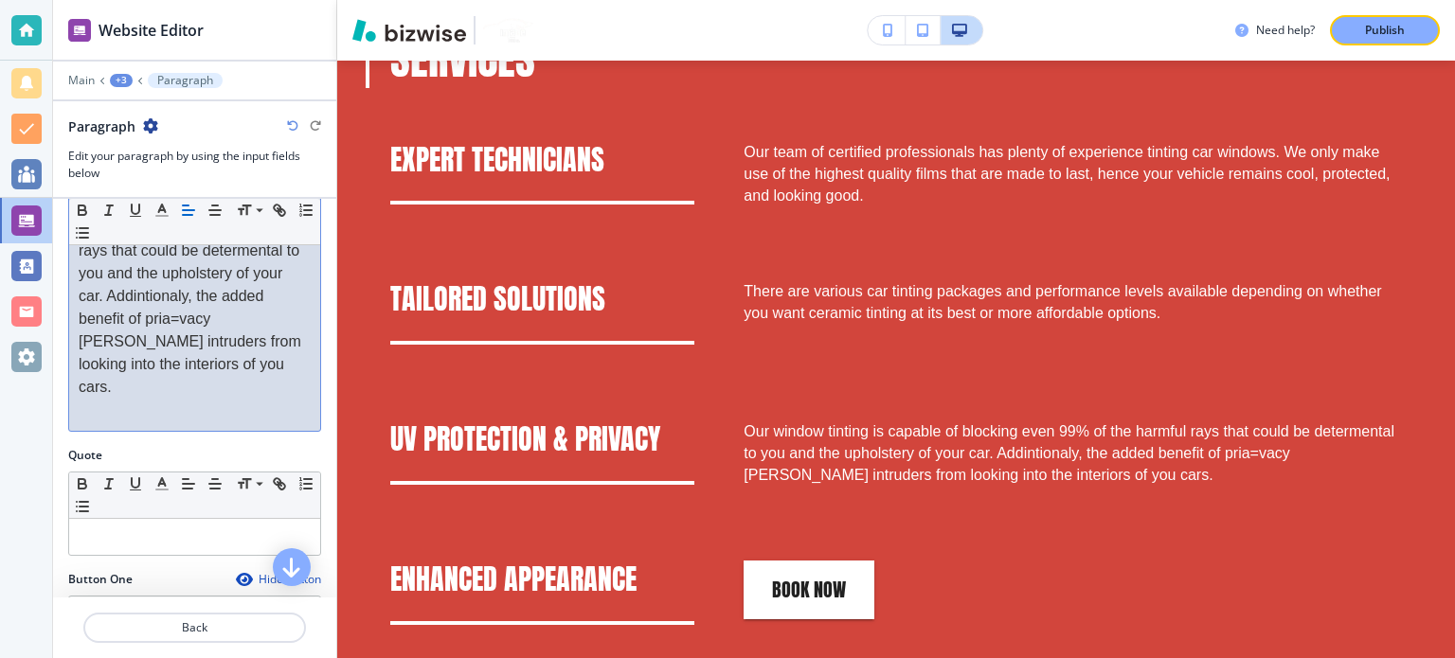
scroll to position [158, 0]
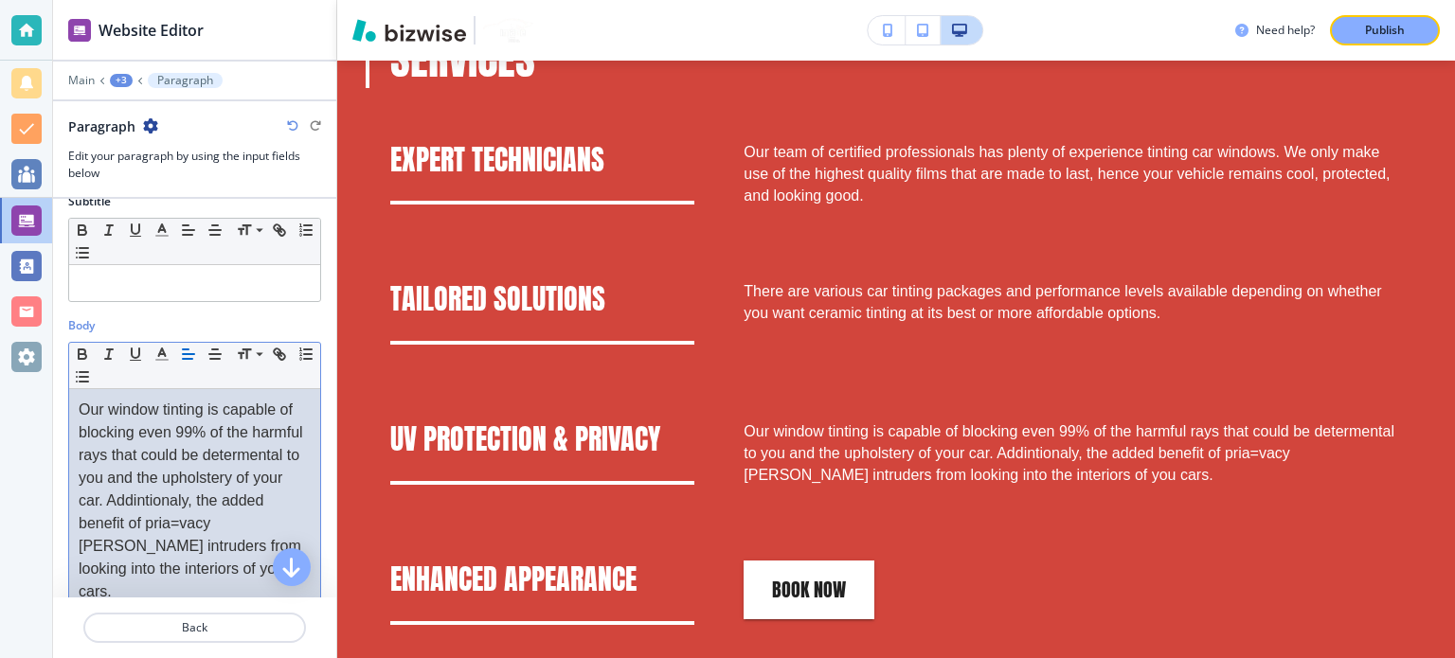
click at [122, 80] on div "+3" at bounding box center [121, 80] width 23 height 13
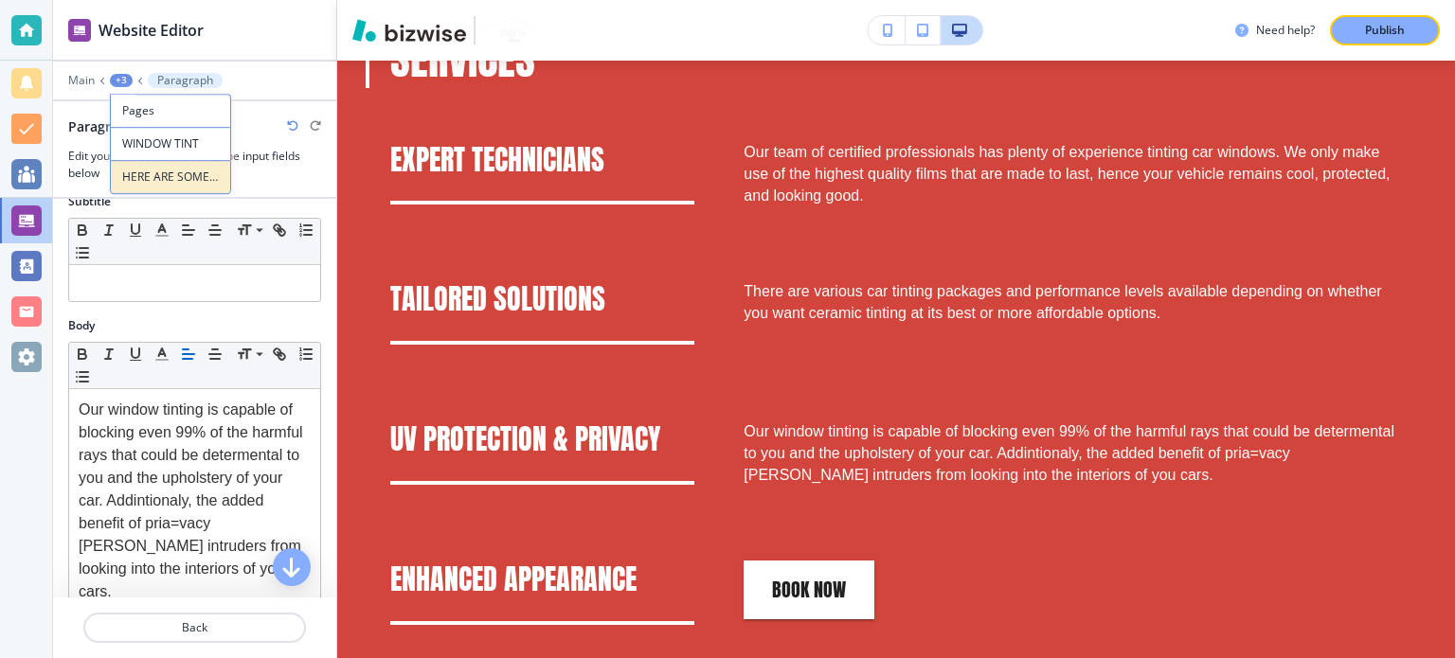
click at [168, 163] on button "HERE ARE SOME BENEFITS OF USING OUR WINDOW TINTING SERVICES" at bounding box center [170, 177] width 121 height 34
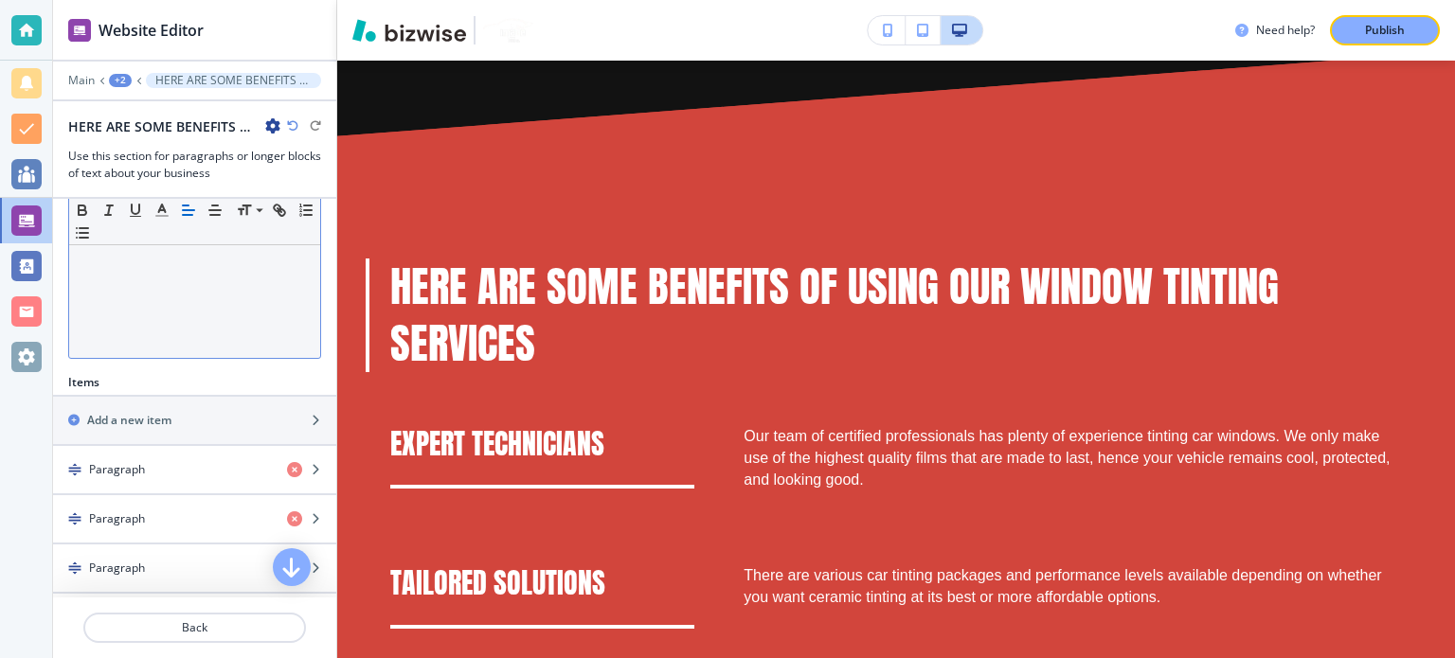
scroll to position [663, 0]
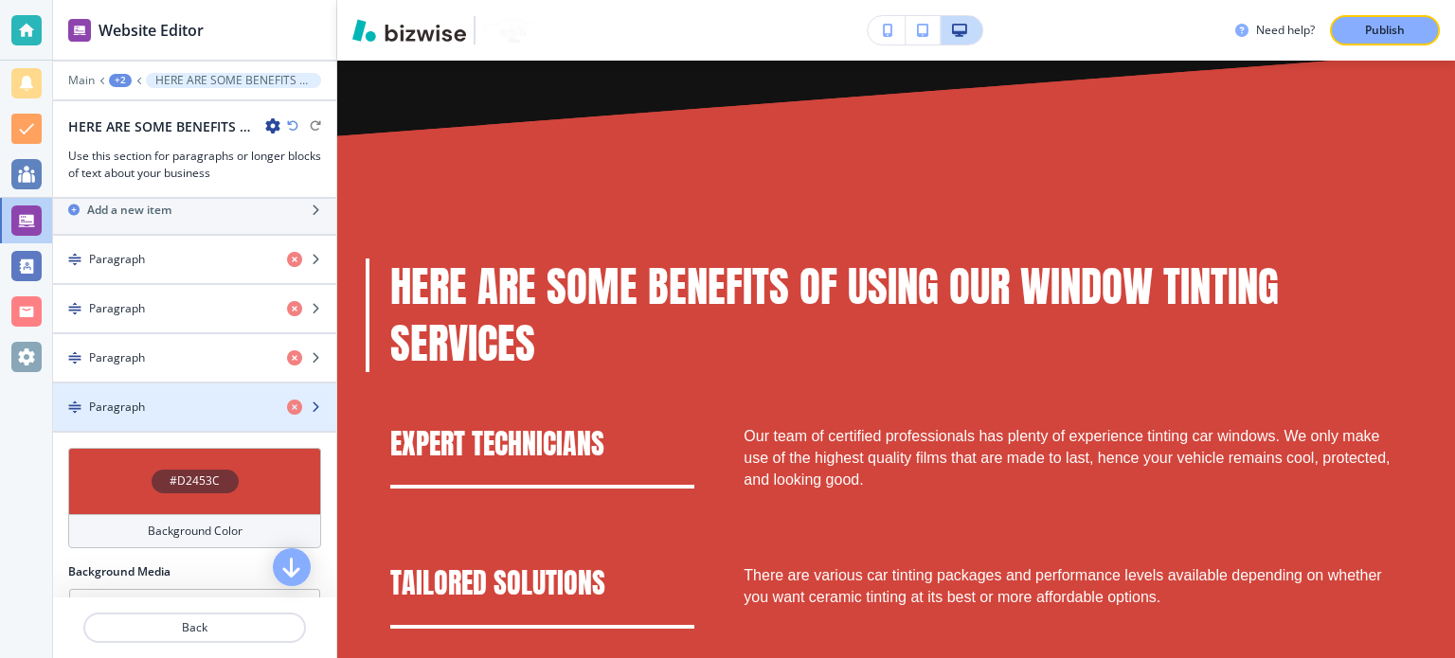
click at [182, 401] on div "Paragraph" at bounding box center [162, 407] width 219 height 17
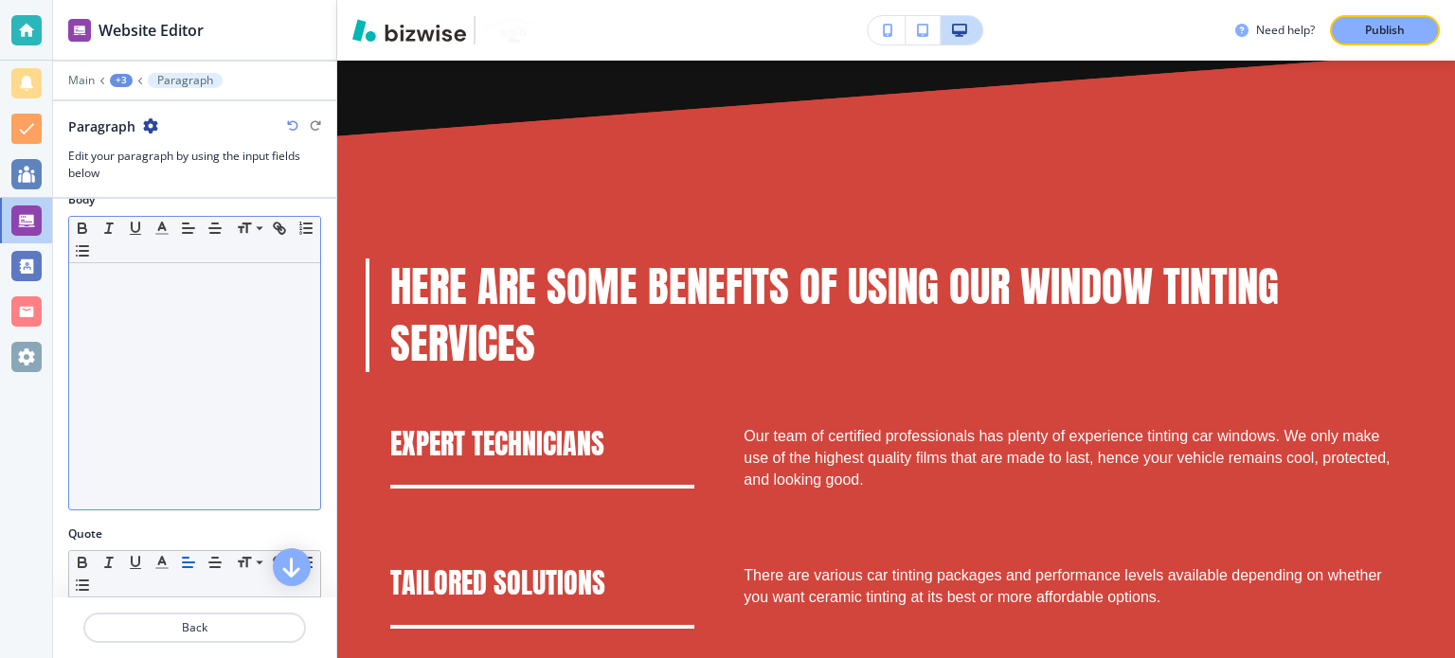
scroll to position [284, 0]
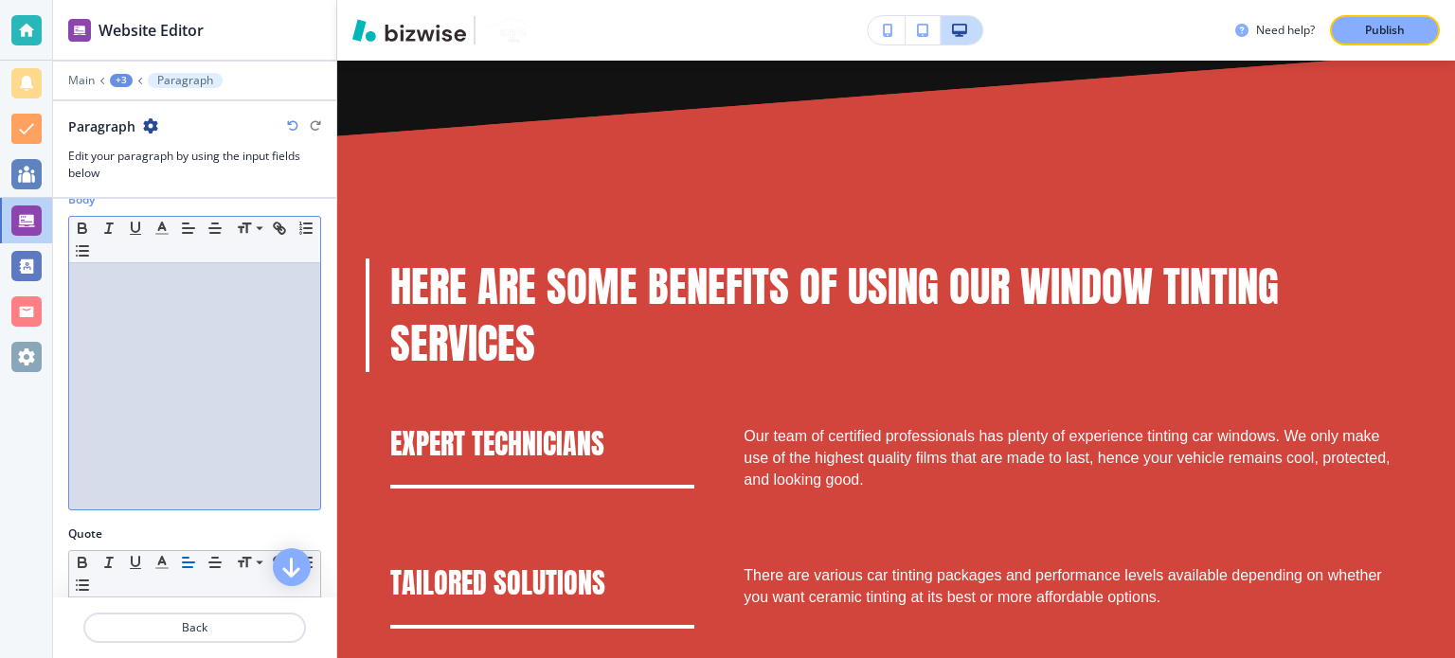
click at [168, 393] on div at bounding box center [194, 386] width 251 height 246
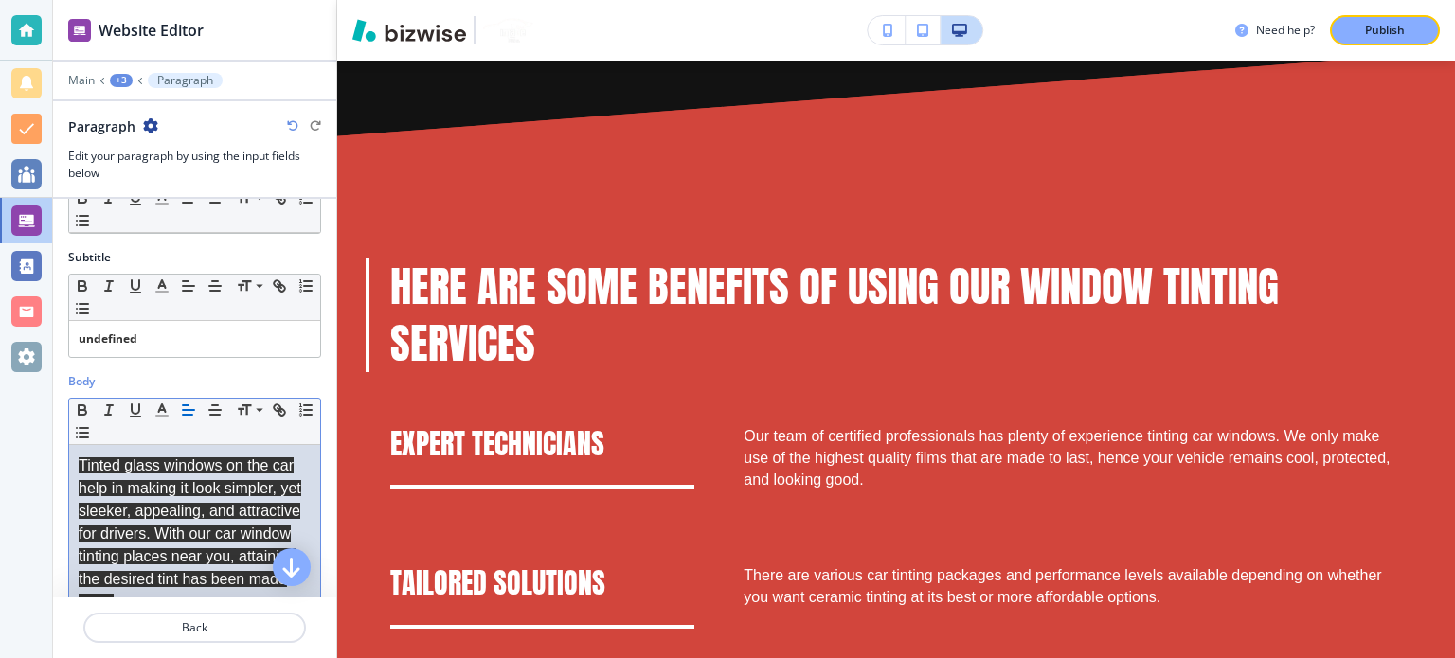
scroll to position [0, 0]
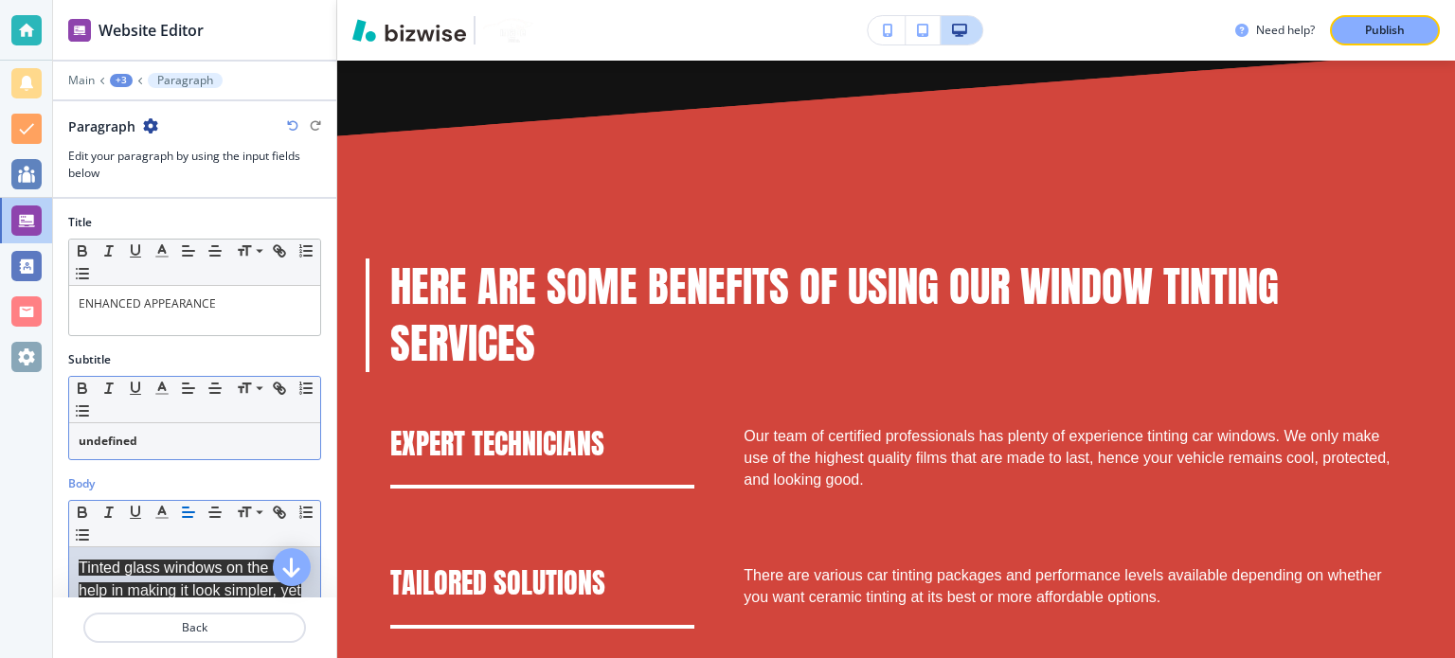
click at [167, 410] on div "Small Normal Large Huge" at bounding box center [194, 400] width 251 height 46
click at [167, 438] on p "undefined" at bounding box center [195, 441] width 232 height 17
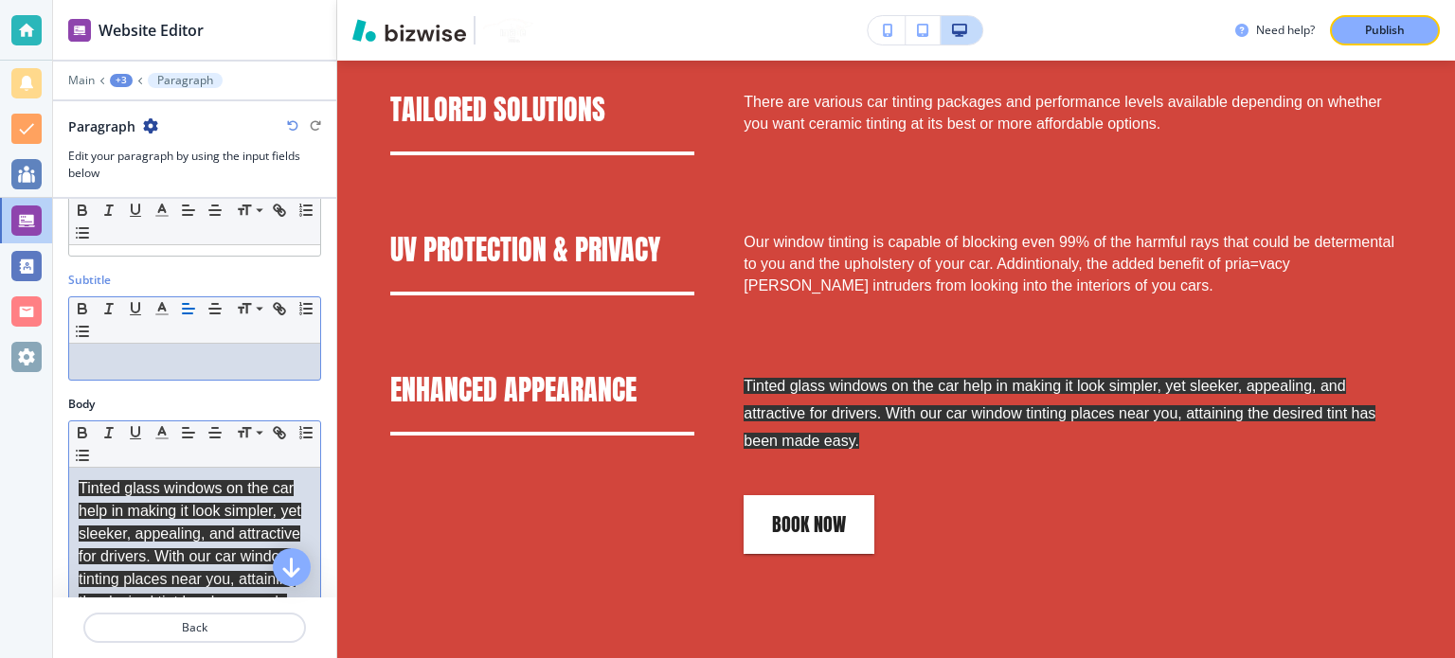
scroll to position [189, 0]
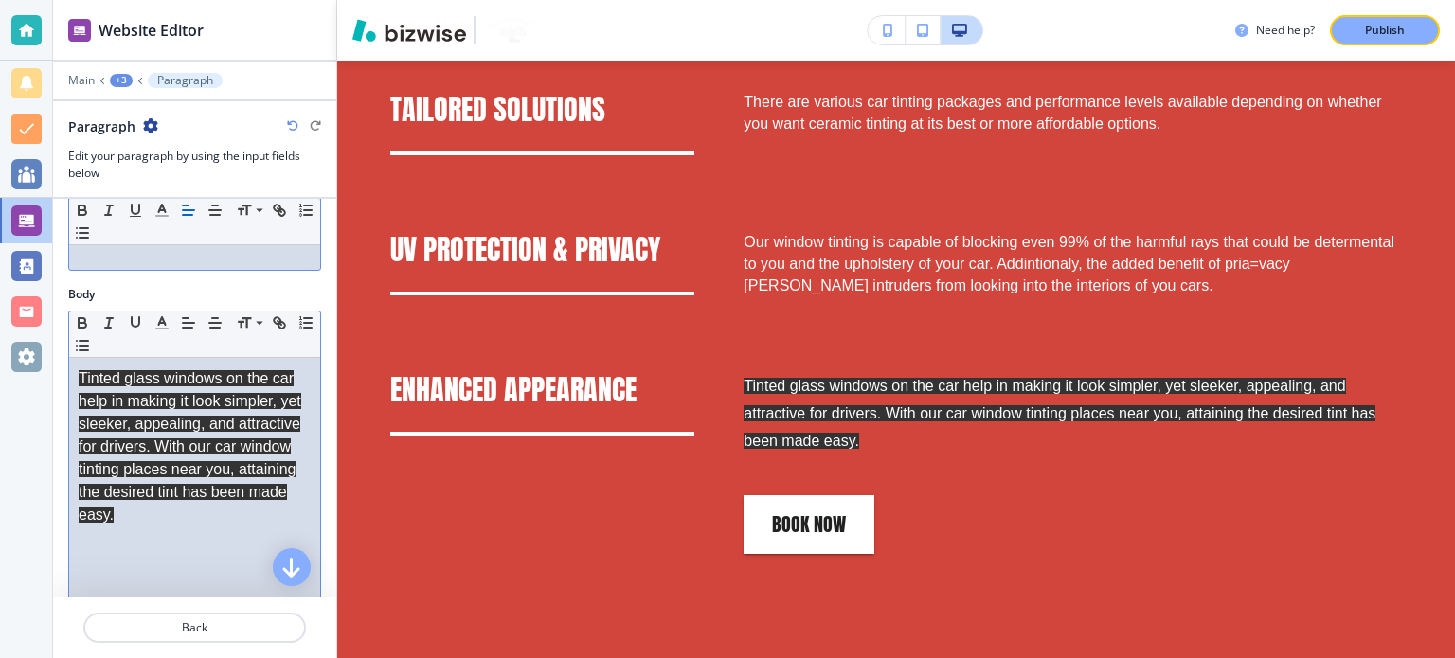
click at [76, 383] on div "Tinted glass windows on the car help in making it look simpler, yet sleeker, ap…" at bounding box center [194, 481] width 251 height 246
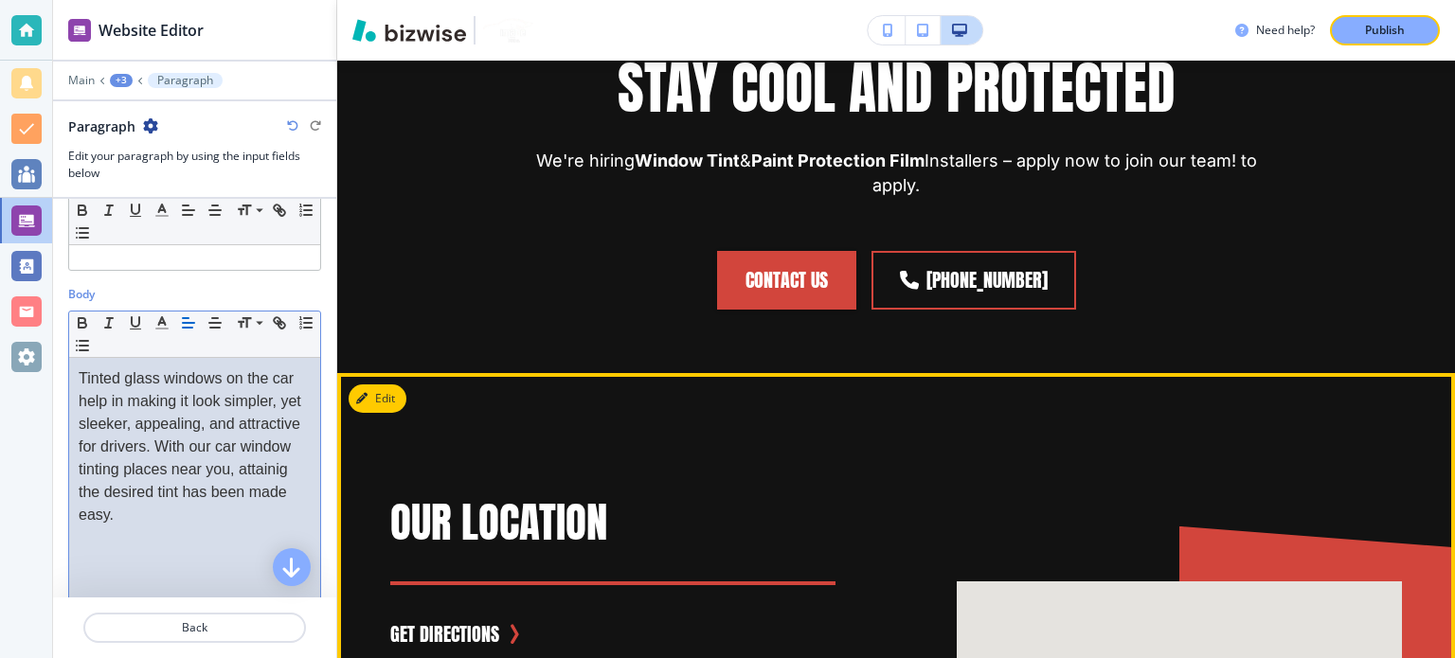
scroll to position [7369, 0]
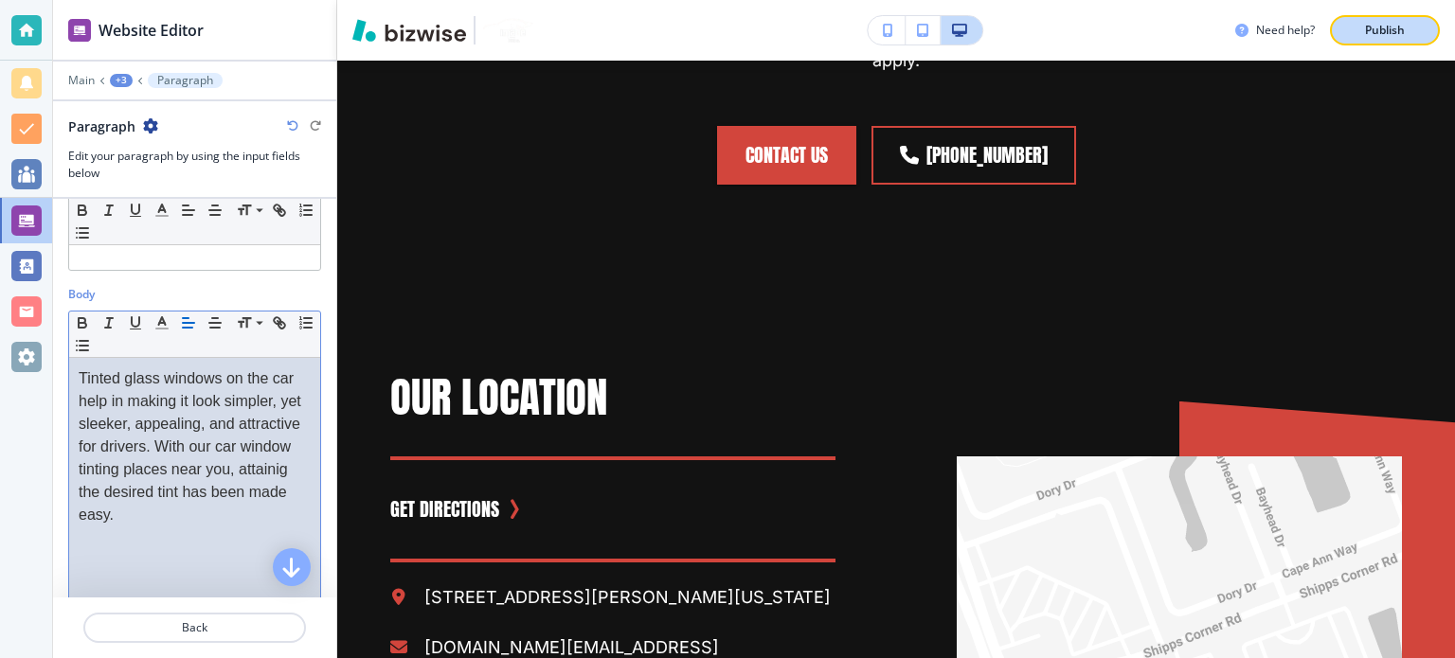
click at [1414, 26] on div "Publish" at bounding box center [1384, 30] width 61 height 17
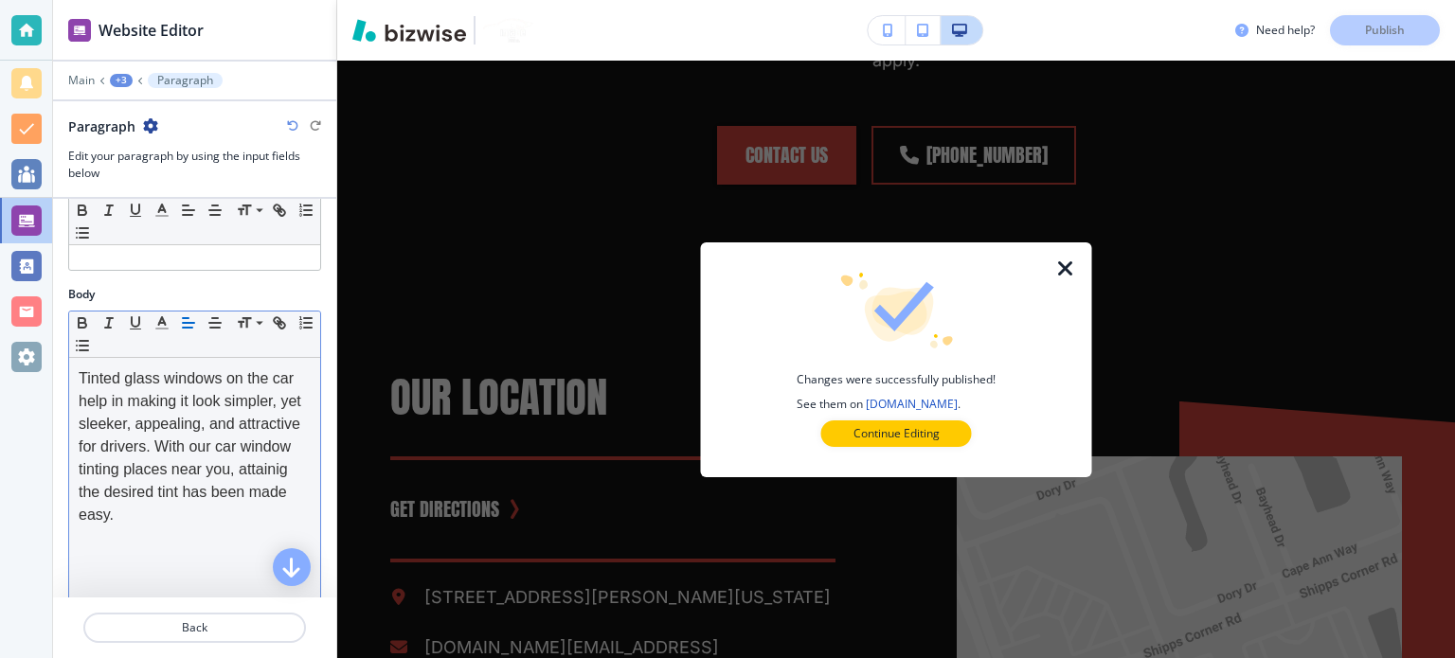
click at [1048, 277] on div at bounding box center [896, 311] width 330 height 76
click at [1080, 277] on div at bounding box center [1077, 359] width 30 height 235
click at [1060, 272] on icon "button" at bounding box center [1065, 269] width 23 height 23
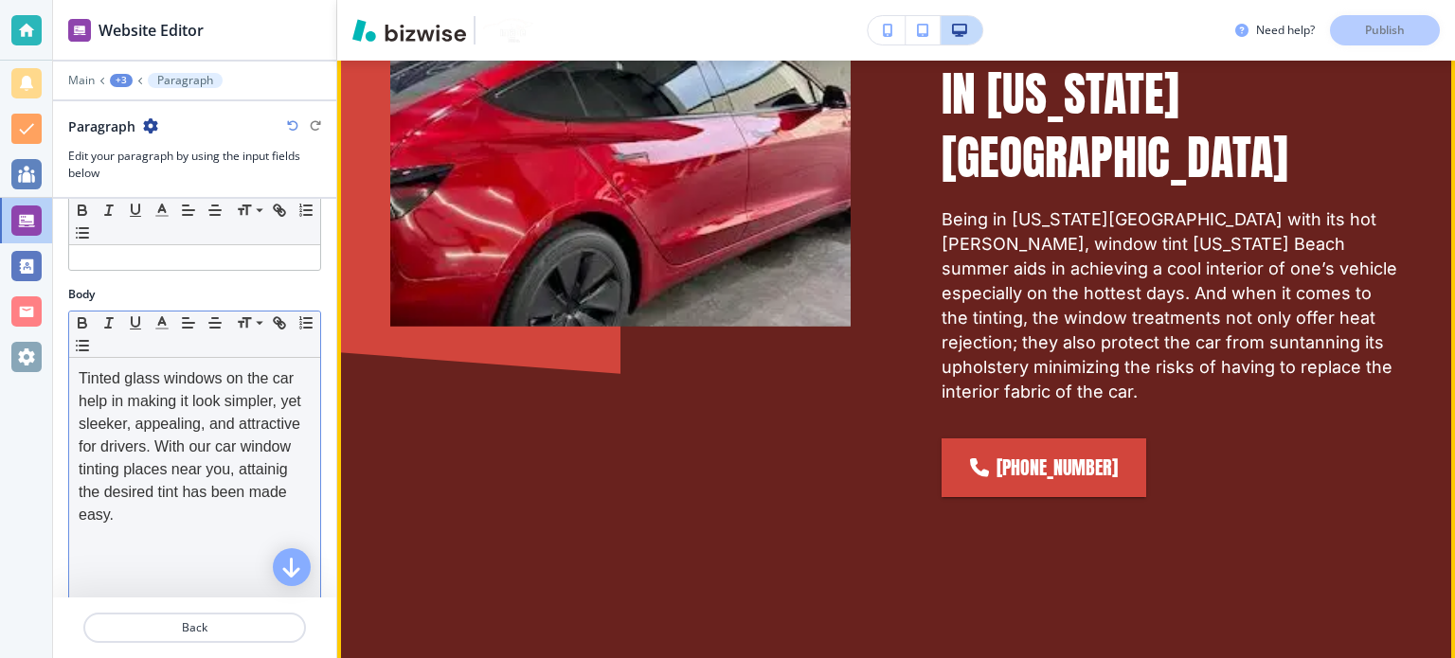
scroll to position [5002, 0]
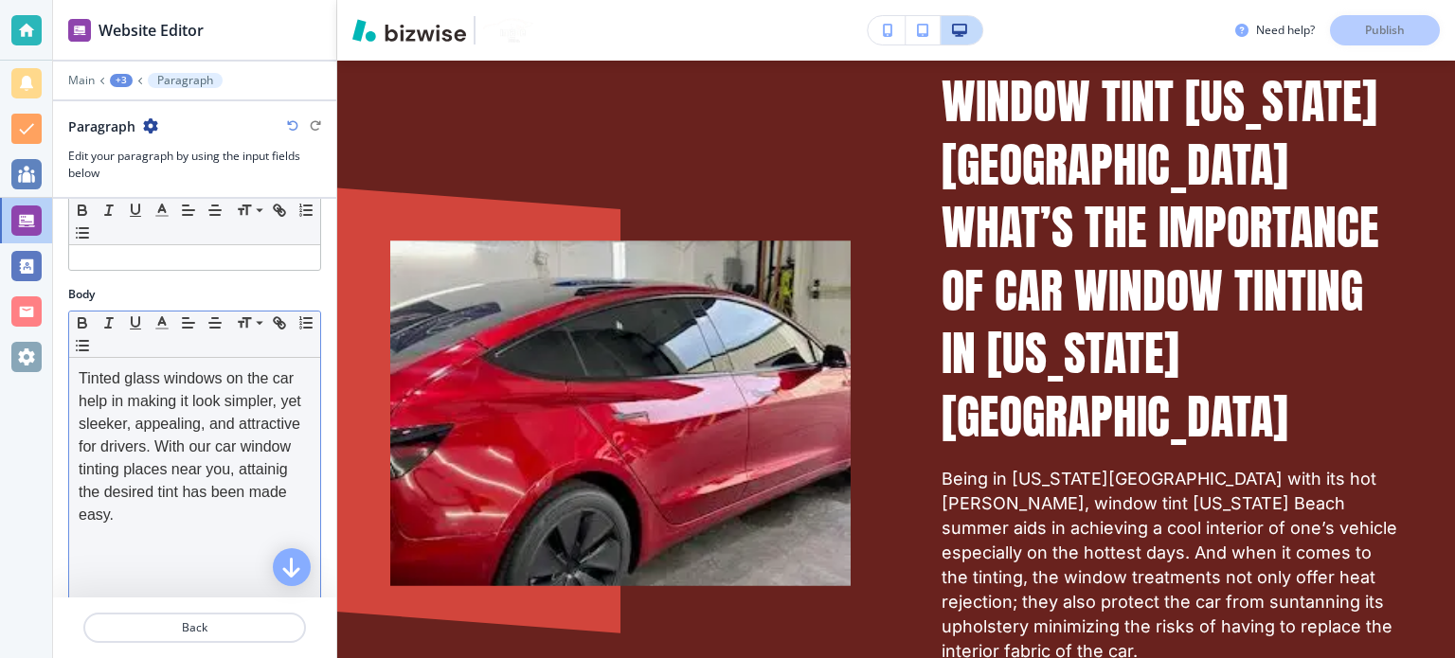
click at [121, 77] on div "+3" at bounding box center [121, 80] width 23 height 13
click at [145, 113] on p "Pages" at bounding box center [170, 110] width 97 height 17
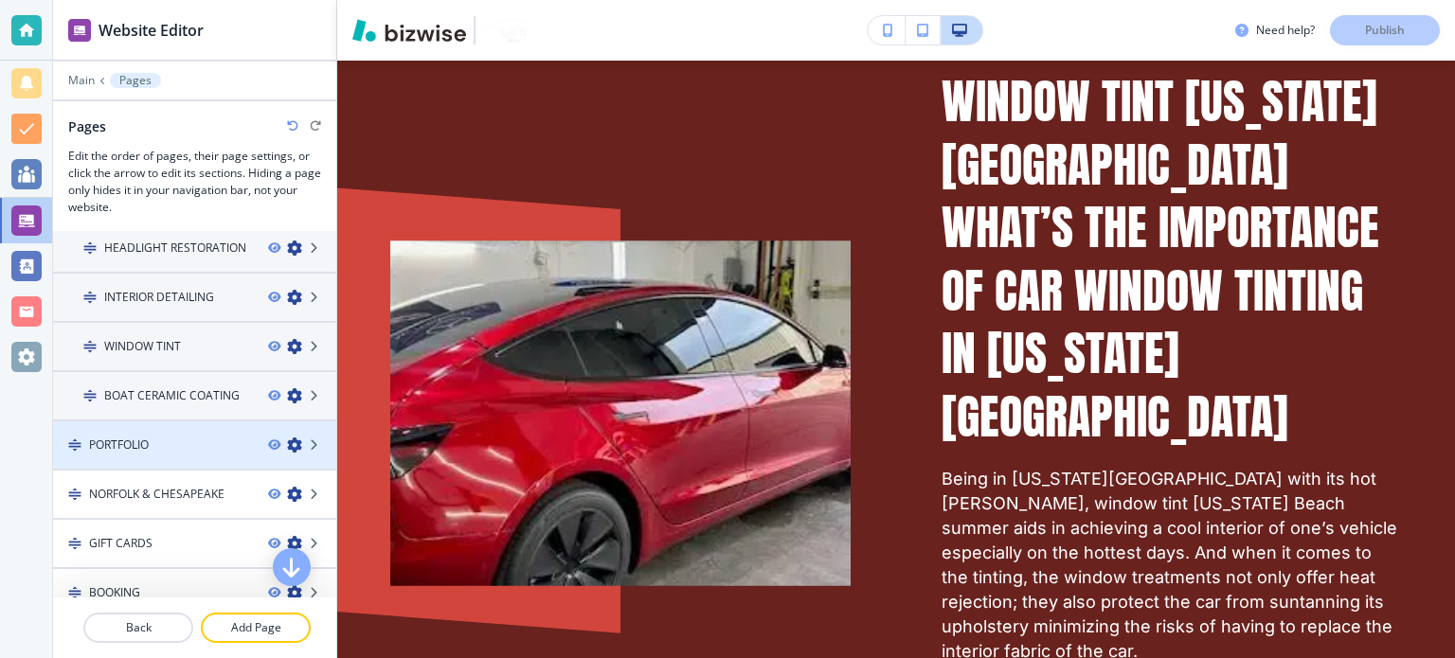
scroll to position [473, 0]
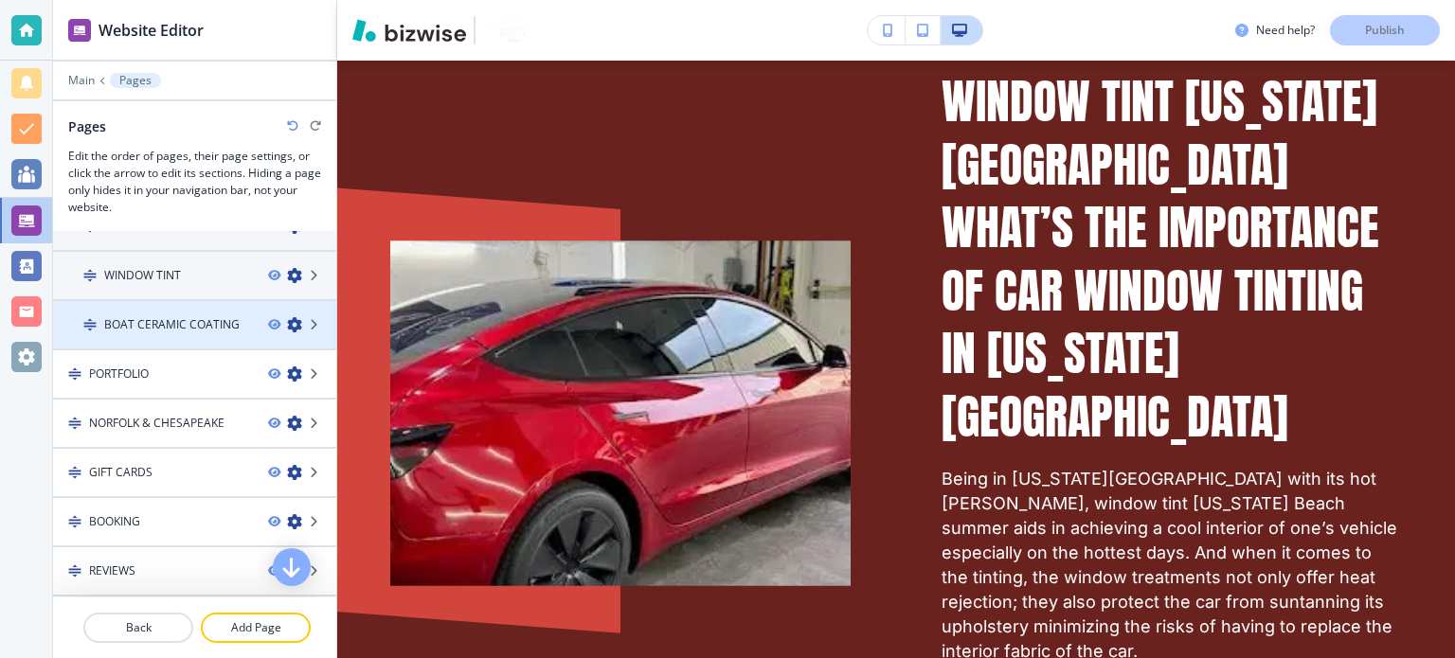
click at [189, 321] on h4 "BOAT CERAMIC COATING" at bounding box center [171, 324] width 135 height 17
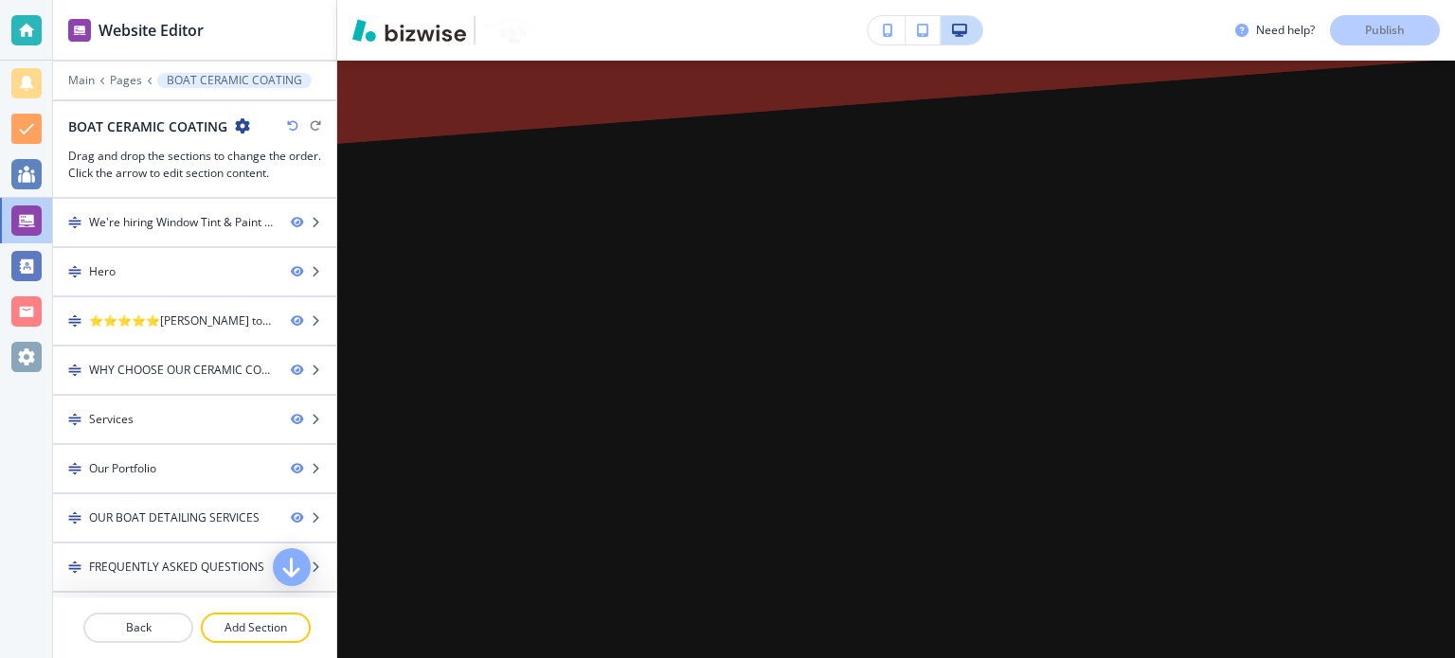
scroll to position [0, 0]
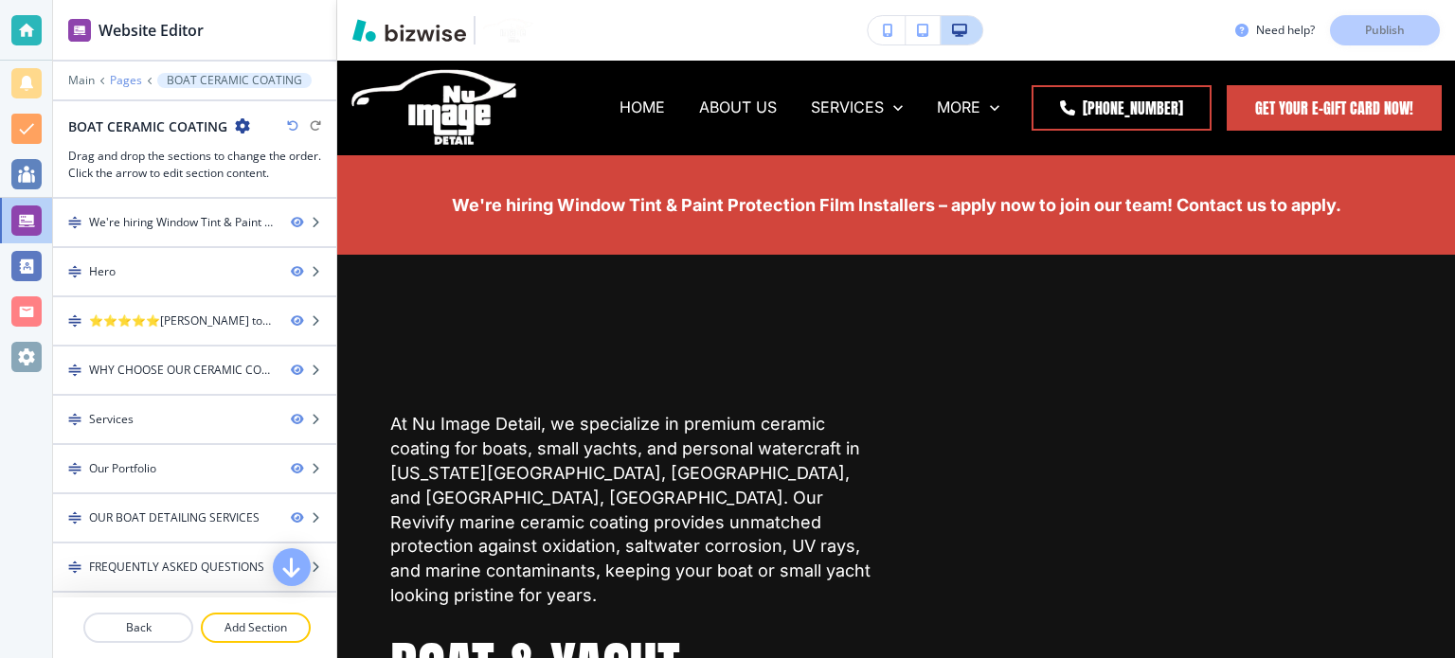
click at [118, 79] on p "Pages" at bounding box center [126, 80] width 32 height 13
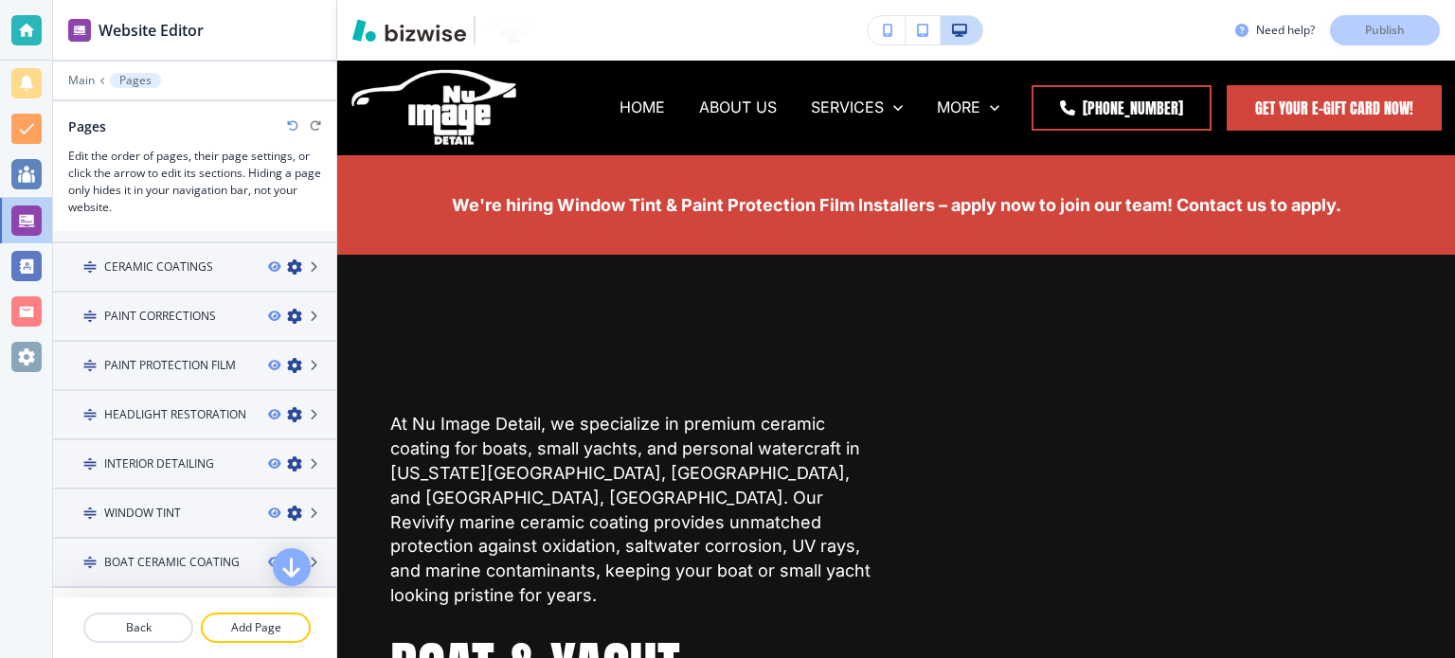
scroll to position [473, 0]
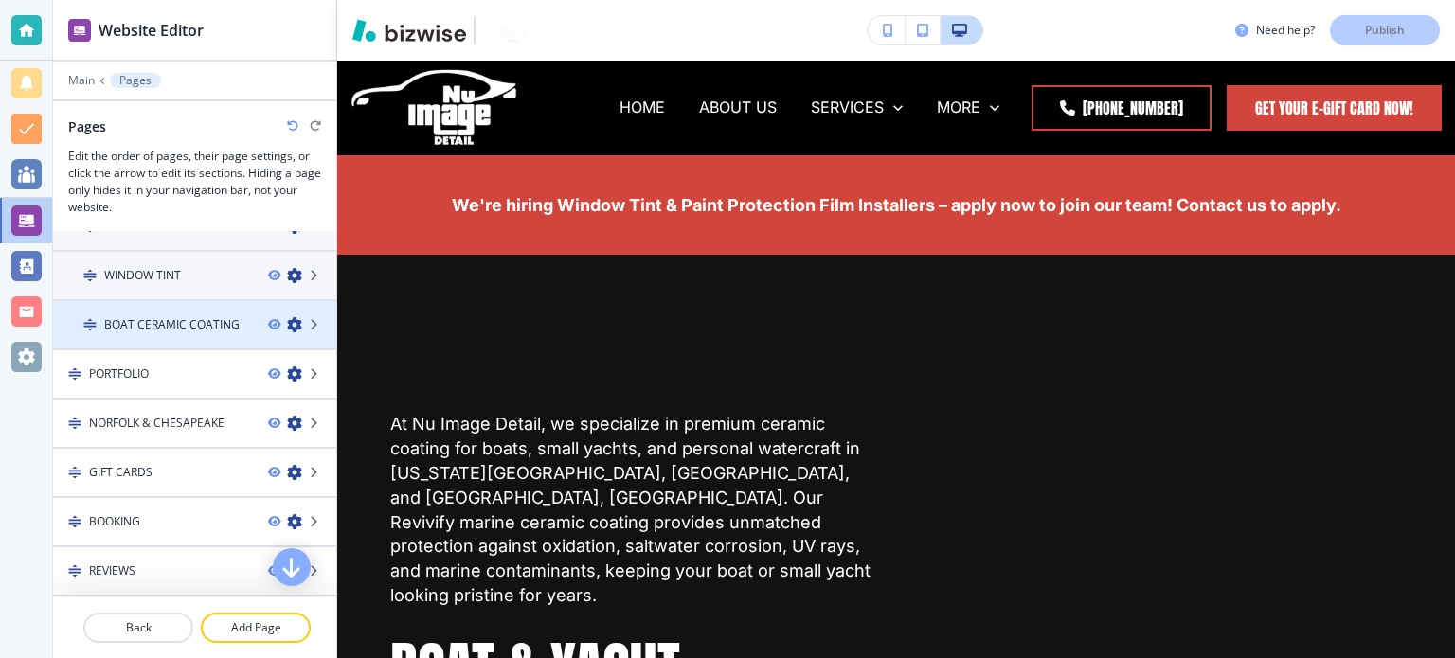
click at [170, 324] on h4 "BOAT CERAMIC COATING" at bounding box center [171, 324] width 135 height 17
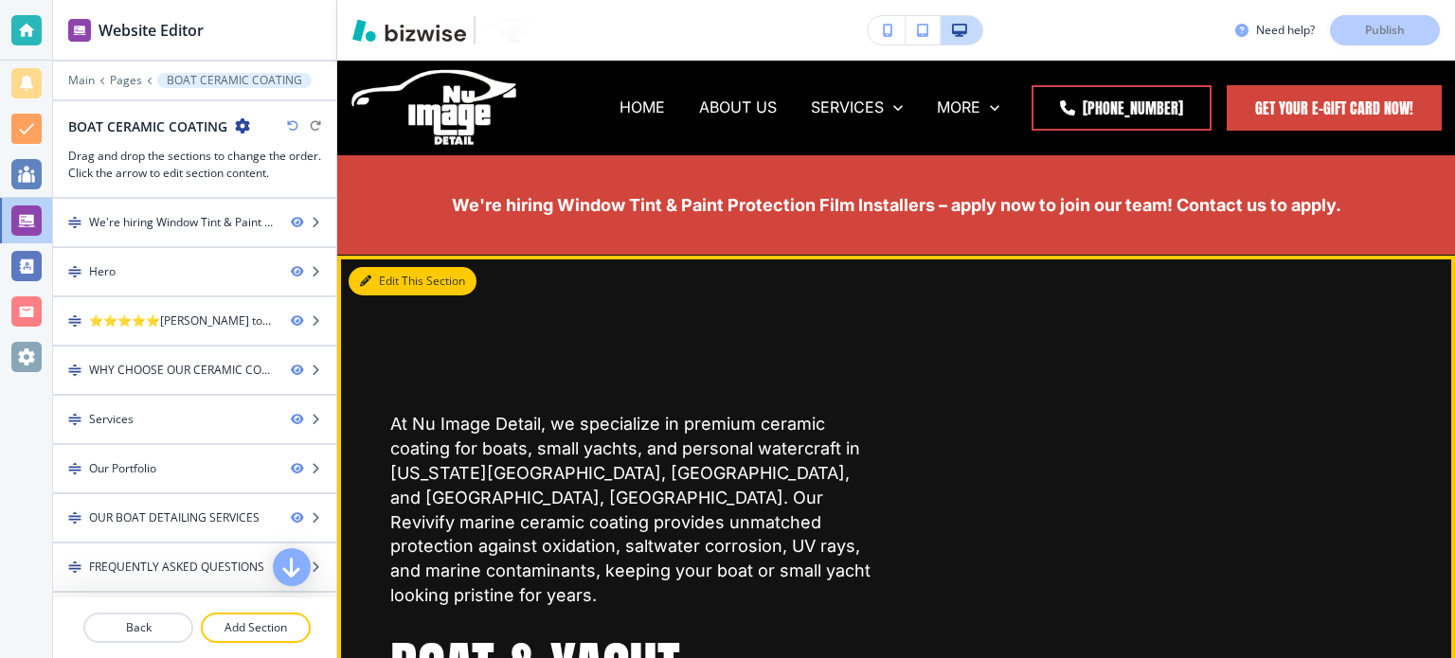
click at [370, 288] on button "Edit This Section" at bounding box center [412, 281] width 128 height 28
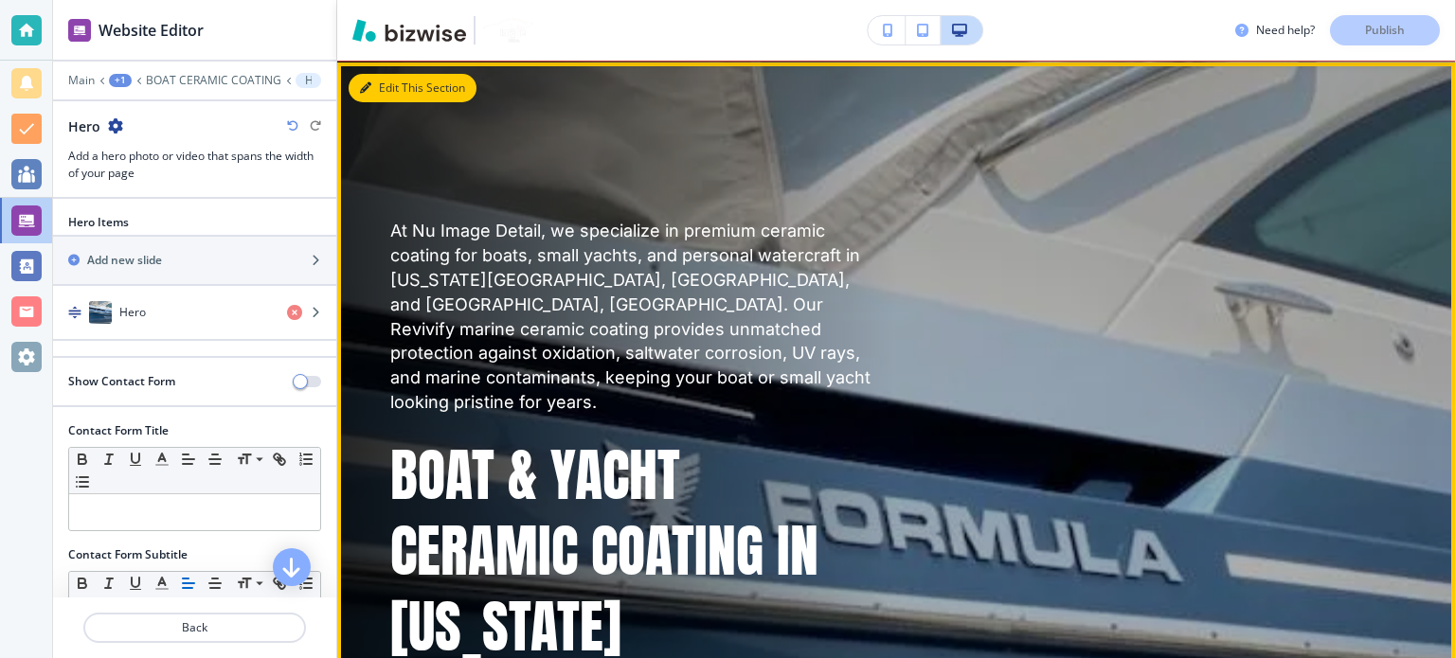
scroll to position [194, 0]
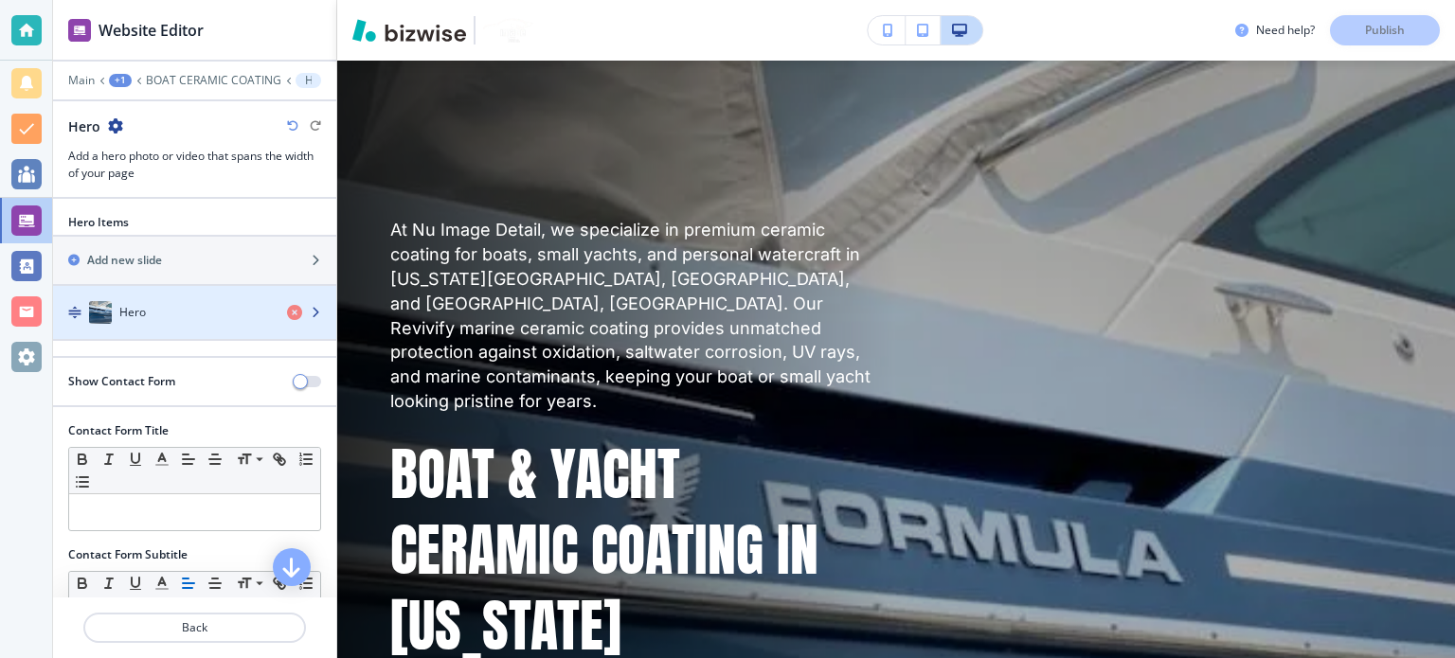
click at [160, 321] on div "Hero" at bounding box center [162, 312] width 219 height 23
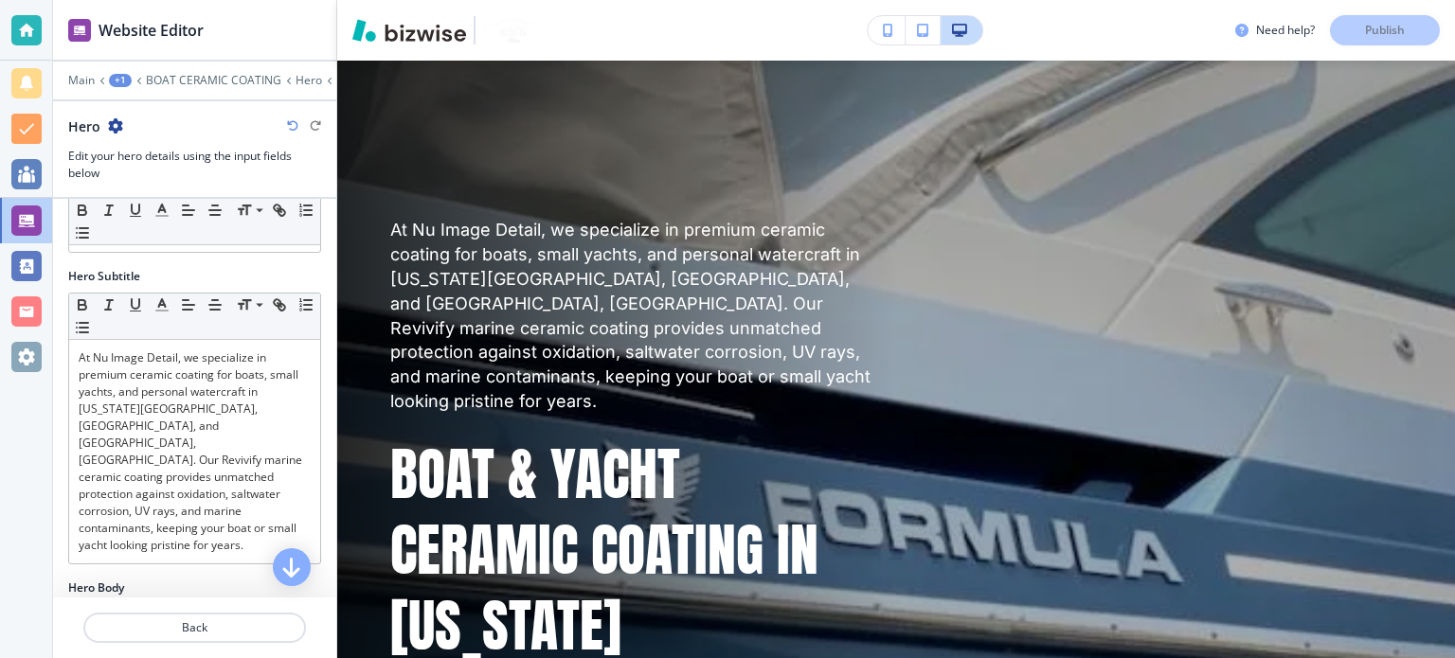
scroll to position [284, 0]
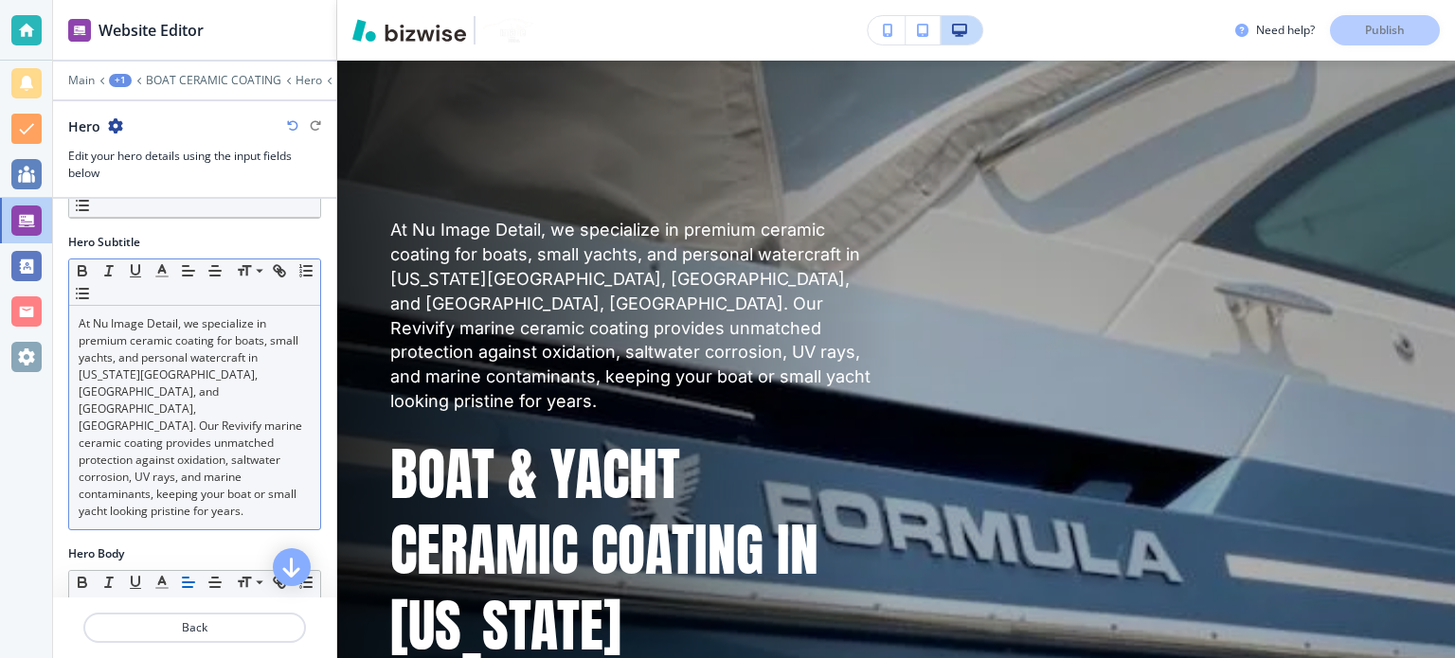
click at [193, 366] on p "At Nu Image Detail, we specialize in premium ceramic coating for boats, small y…" at bounding box center [195, 417] width 232 height 205
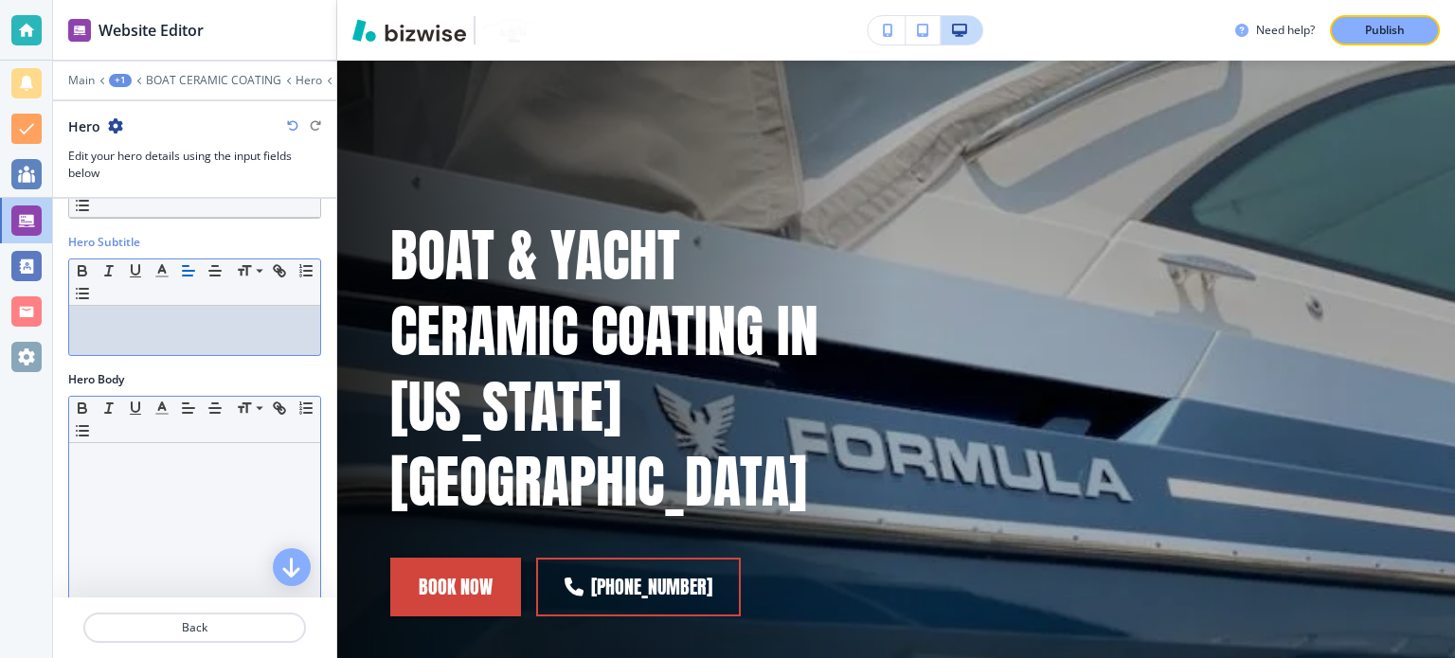
click at [163, 453] on p at bounding box center [195, 461] width 232 height 17
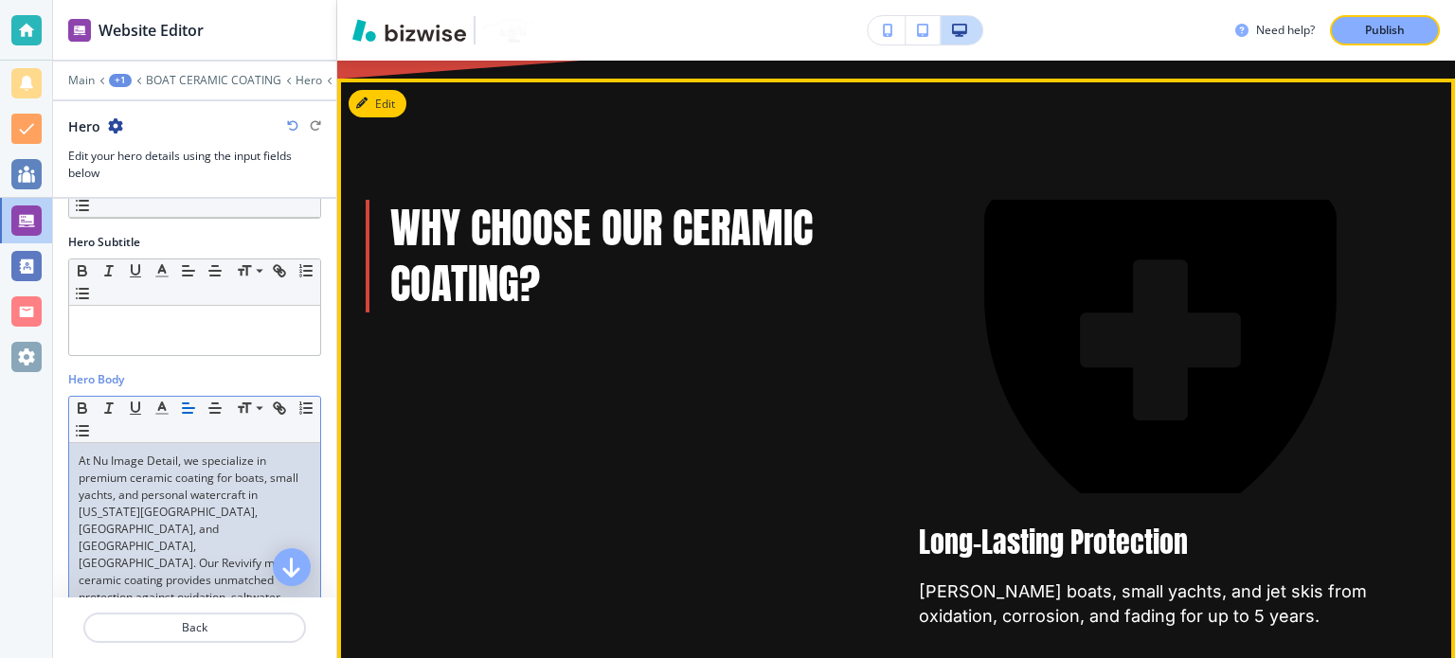
scroll to position [1236, 0]
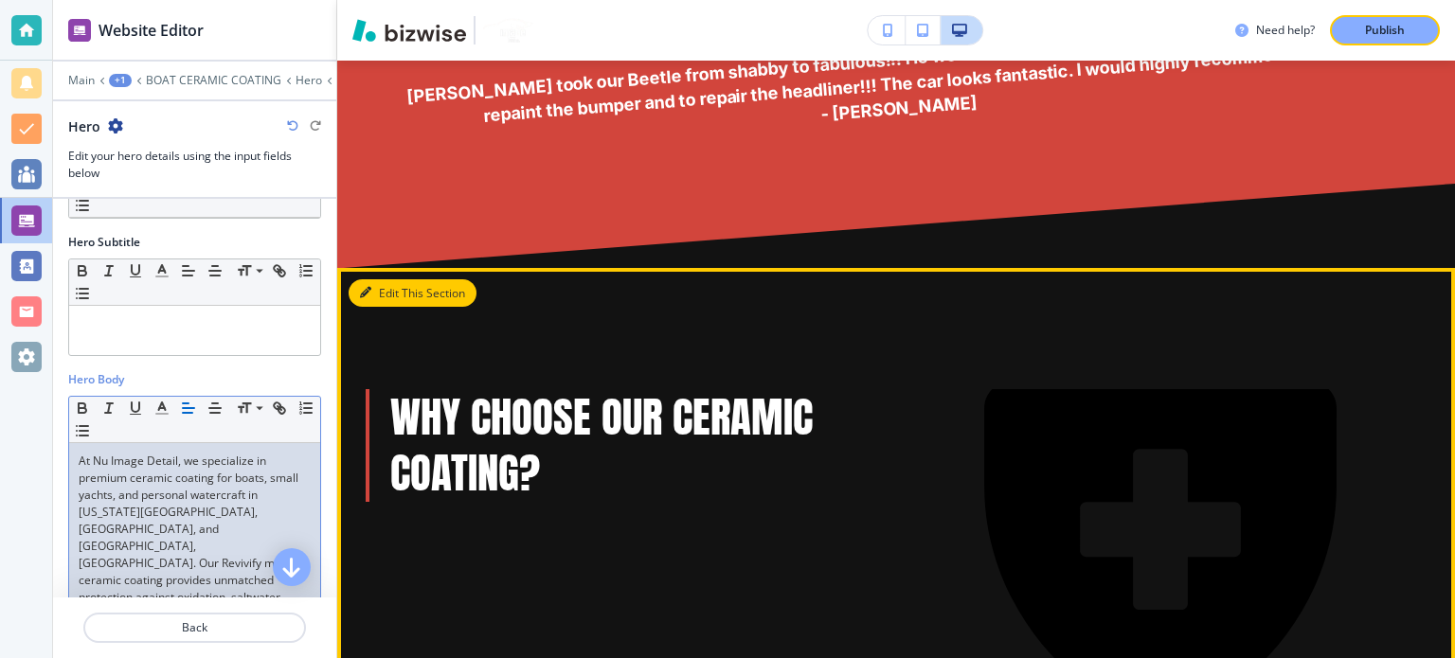
click at [398, 279] on button "Edit This Section" at bounding box center [412, 293] width 128 height 28
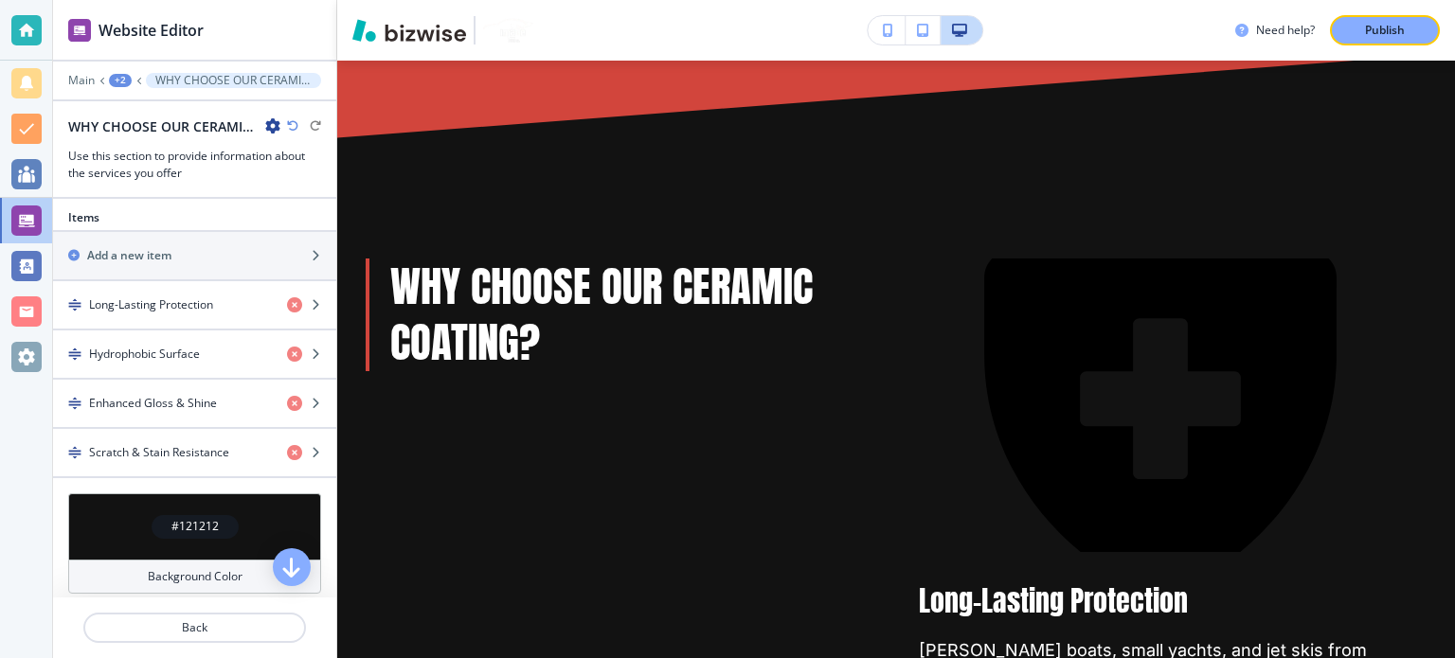
scroll to position [465, 0]
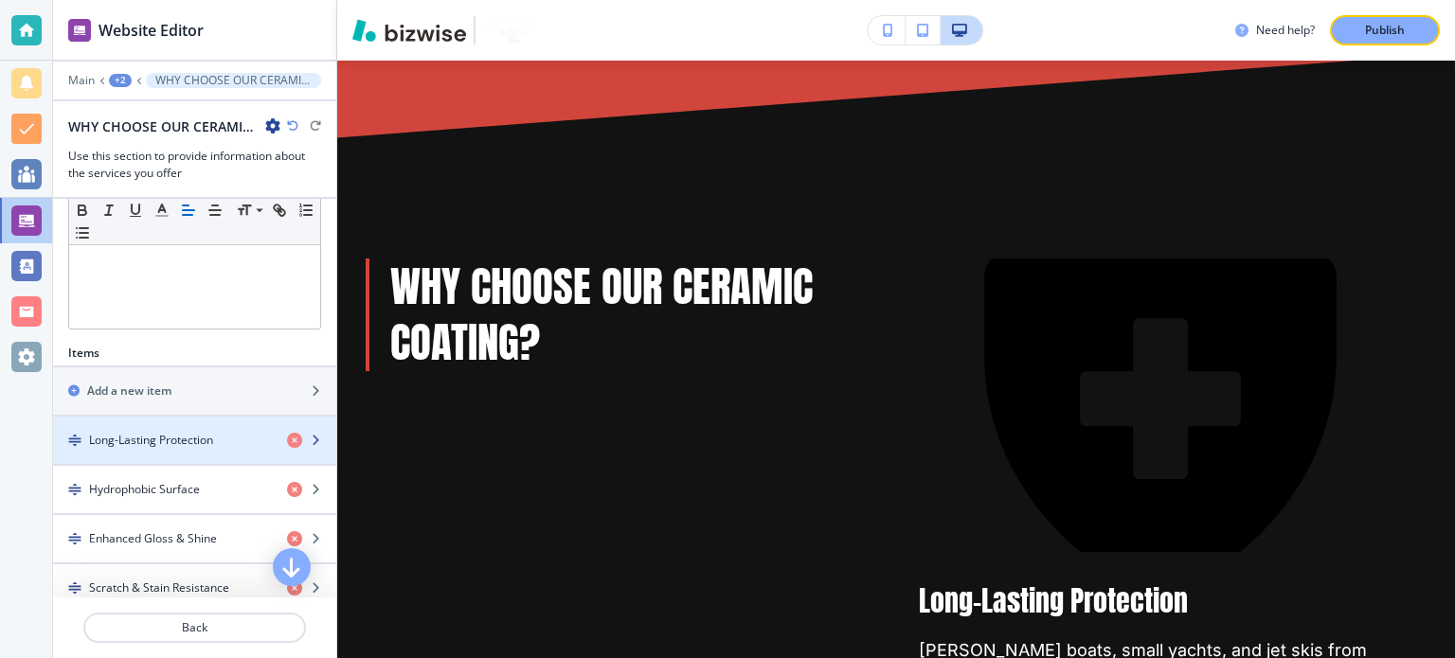
click at [182, 432] on h4 "Long-Lasting Protection" at bounding box center [151, 440] width 124 height 17
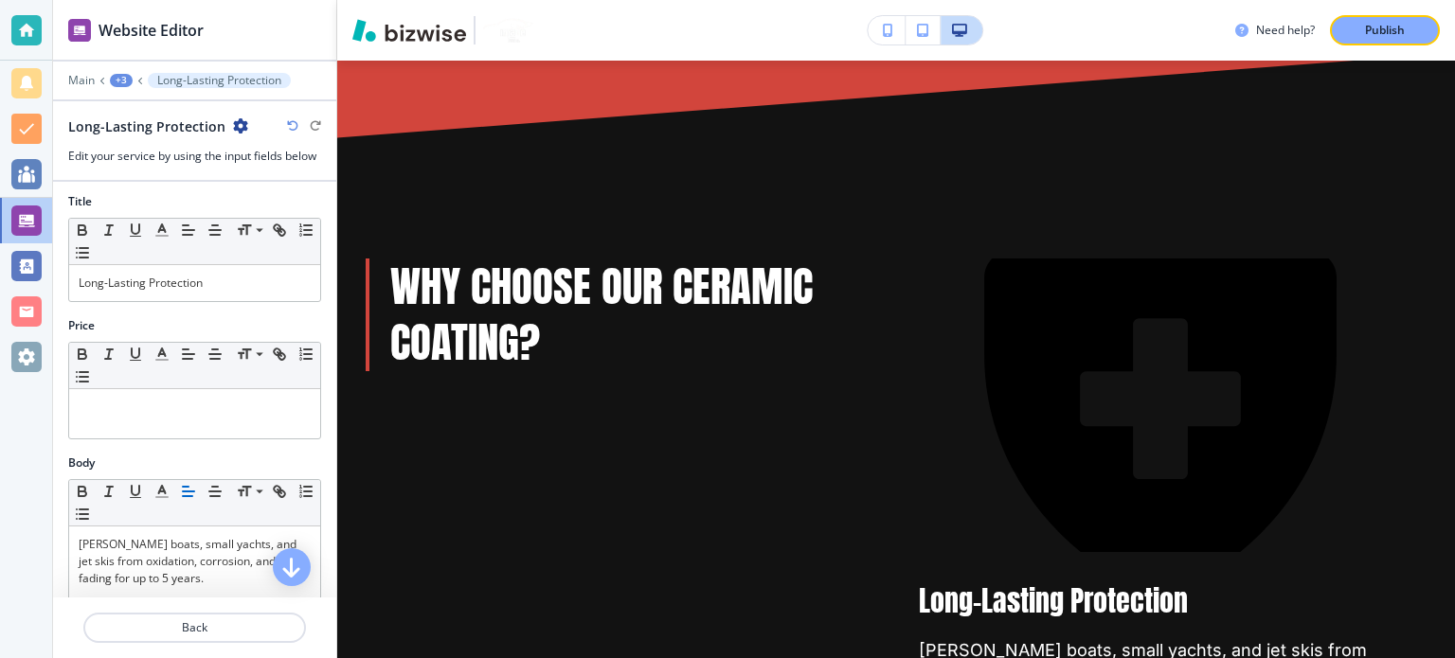
scroll to position [0, 0]
click at [146, 86] on div "Main +3 Long-Lasting Protection" at bounding box center [194, 80] width 253 height 15
click at [120, 83] on div "+3" at bounding box center [121, 80] width 23 height 13
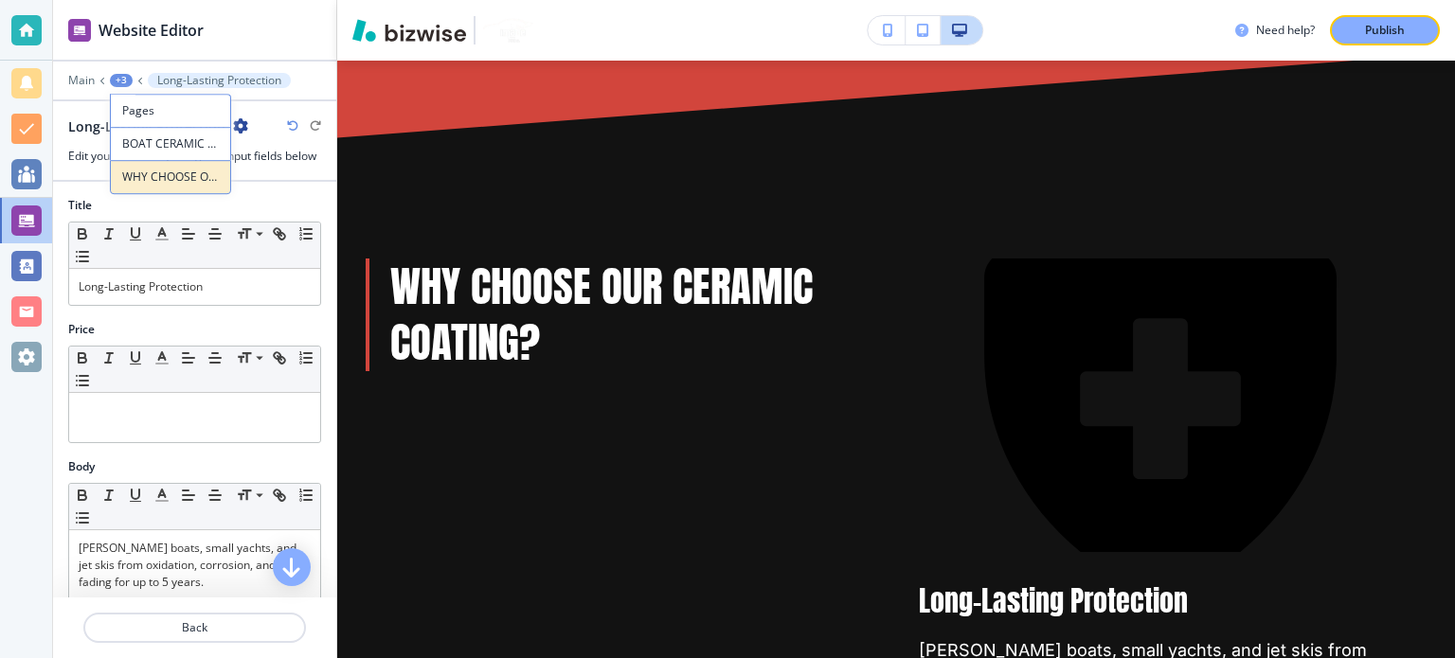
click at [159, 187] on button "WHY CHOOSE OUR CERAMIC COATING?" at bounding box center [170, 177] width 121 height 34
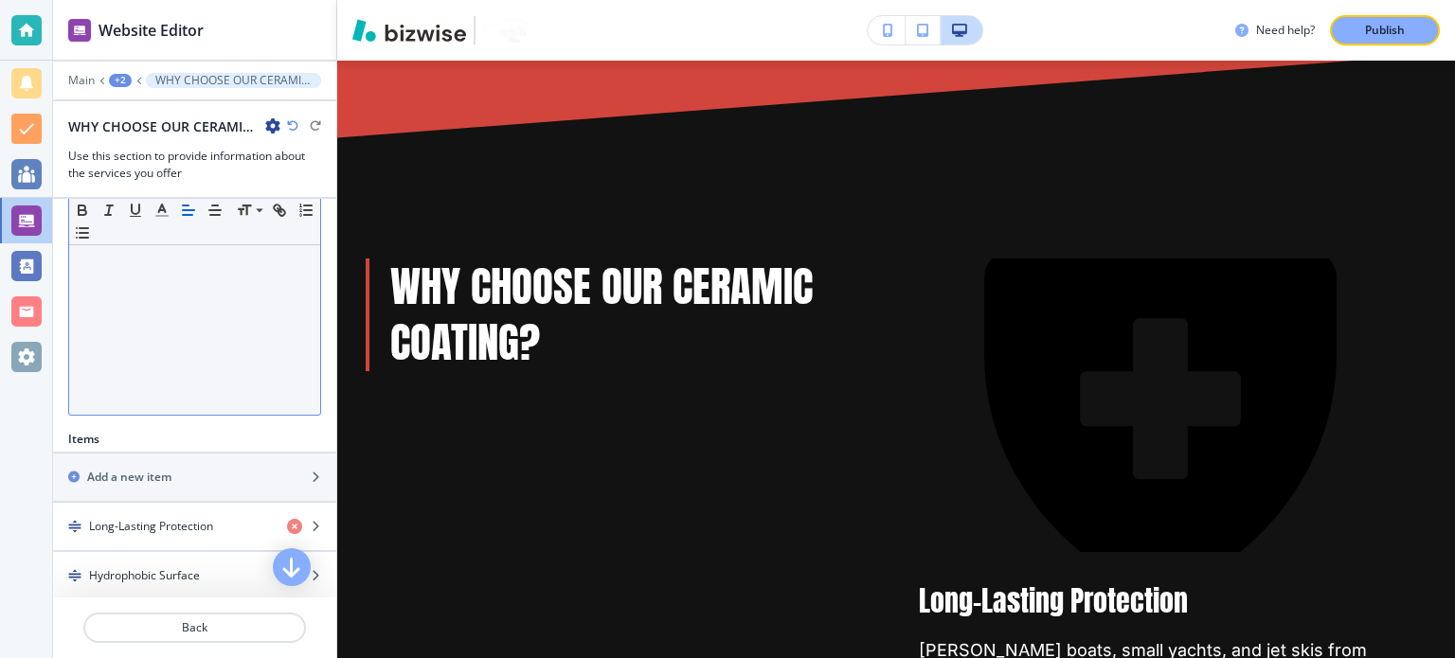
scroll to position [663, 0]
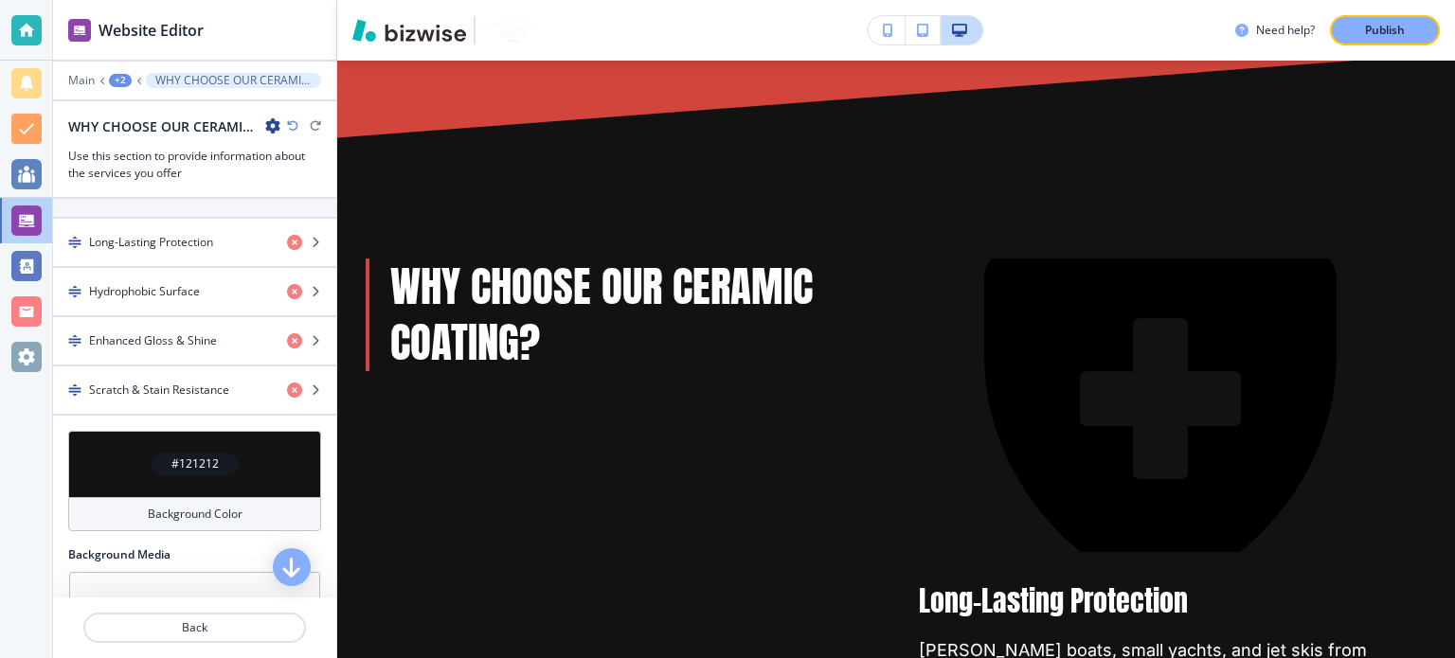
click at [208, 461] on h4 "#121212" at bounding box center [194, 463] width 47 height 17
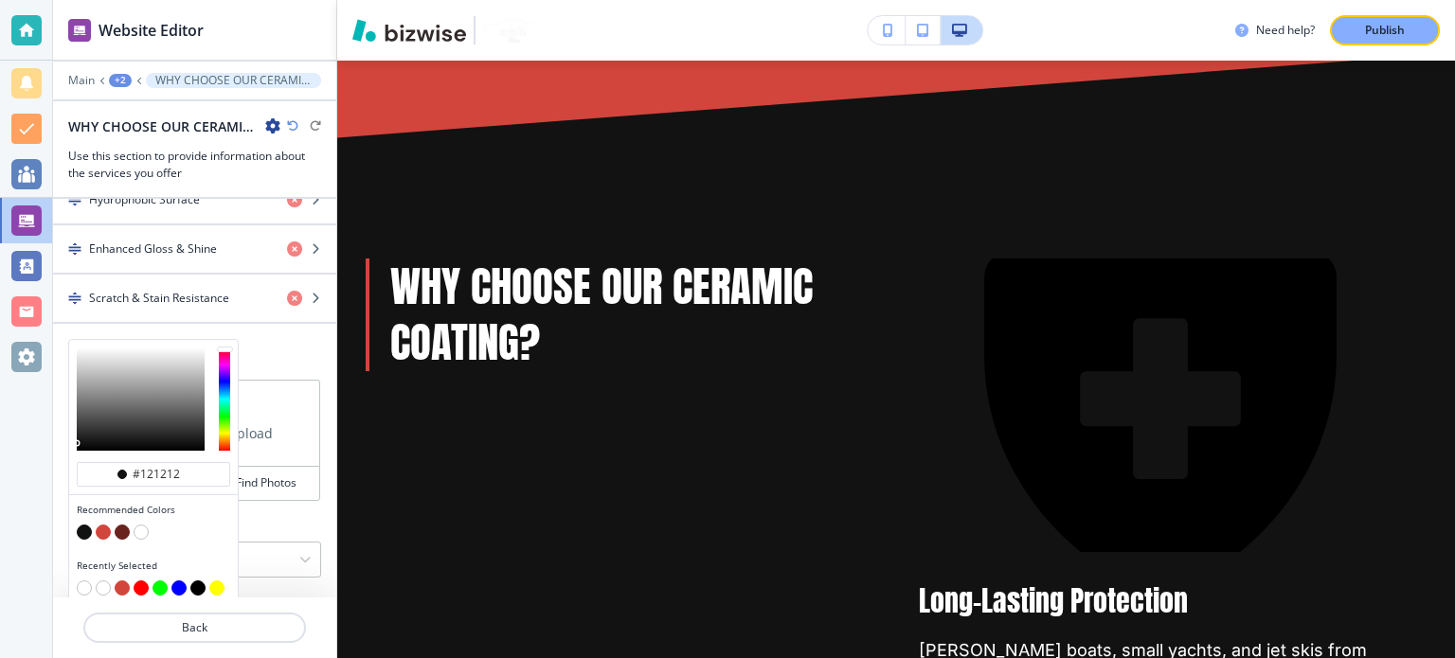
scroll to position [758, 0]
click at [122, 578] on button "button" at bounding box center [122, 585] width 15 height 15
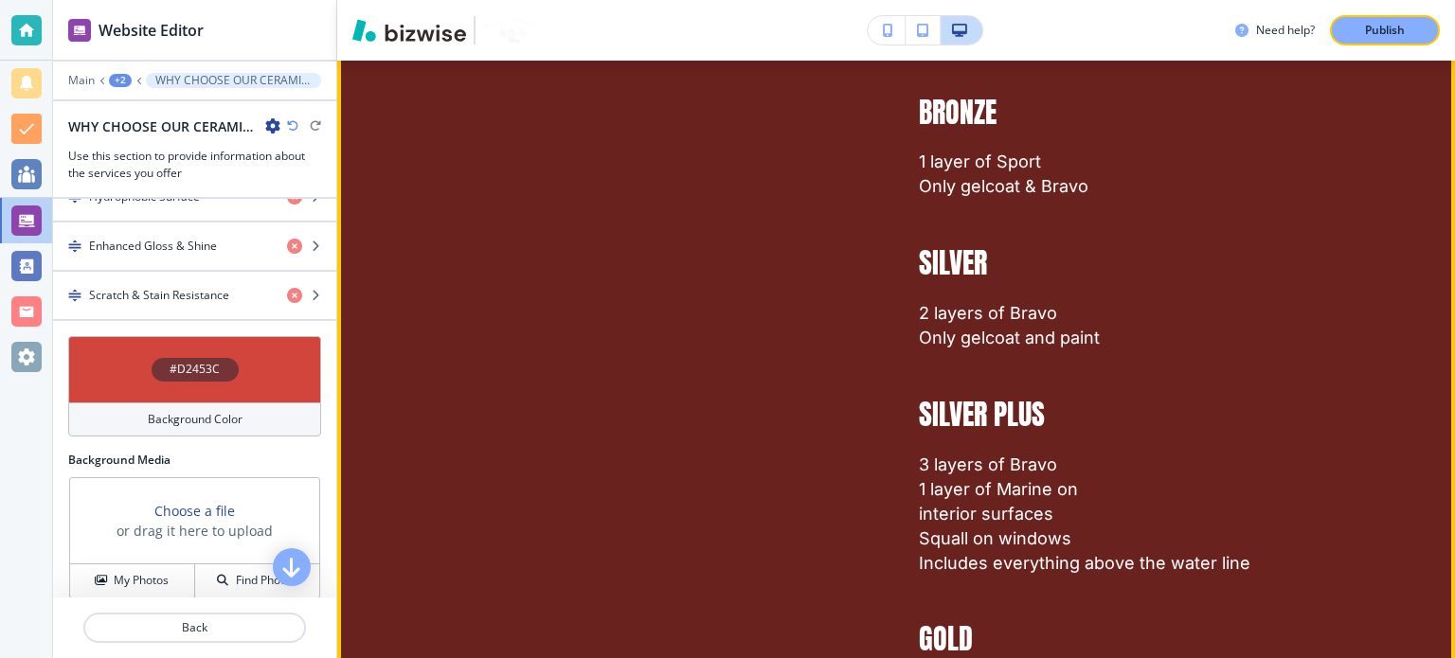
scroll to position [3355, 0]
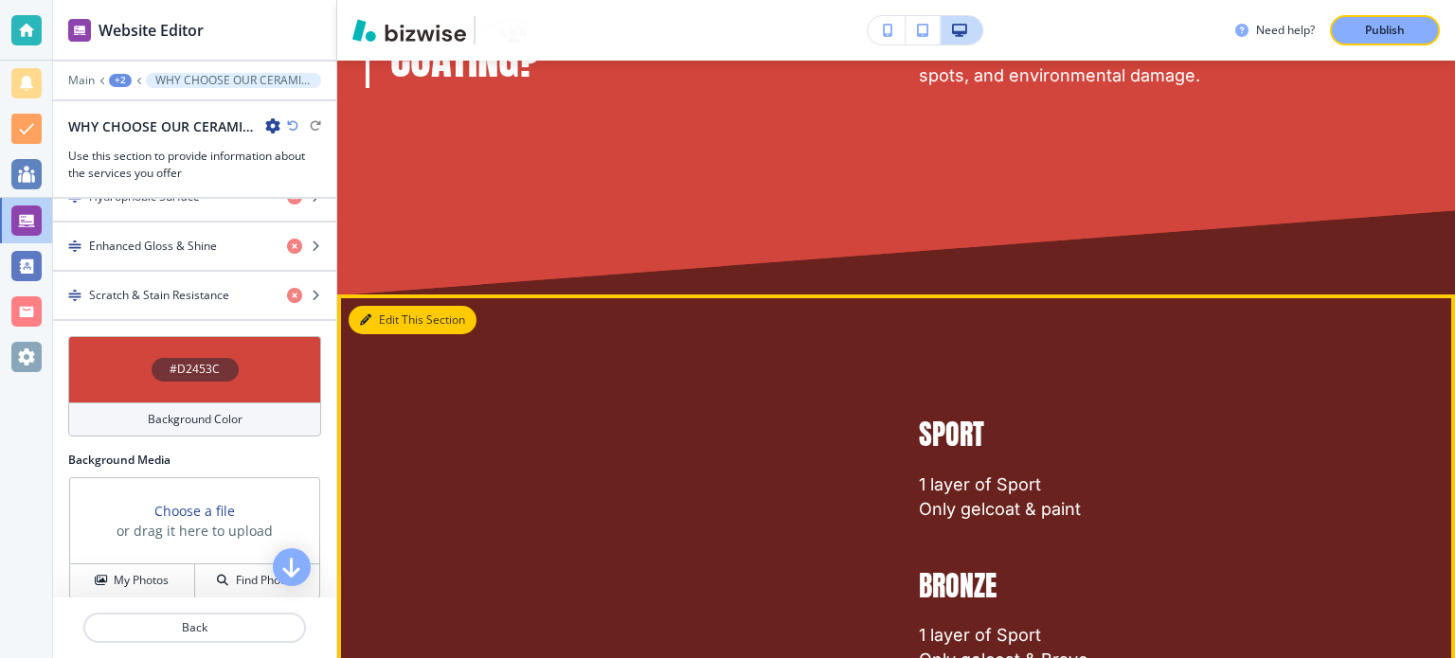
click at [372, 306] on button "Edit This Section" at bounding box center [412, 320] width 128 height 28
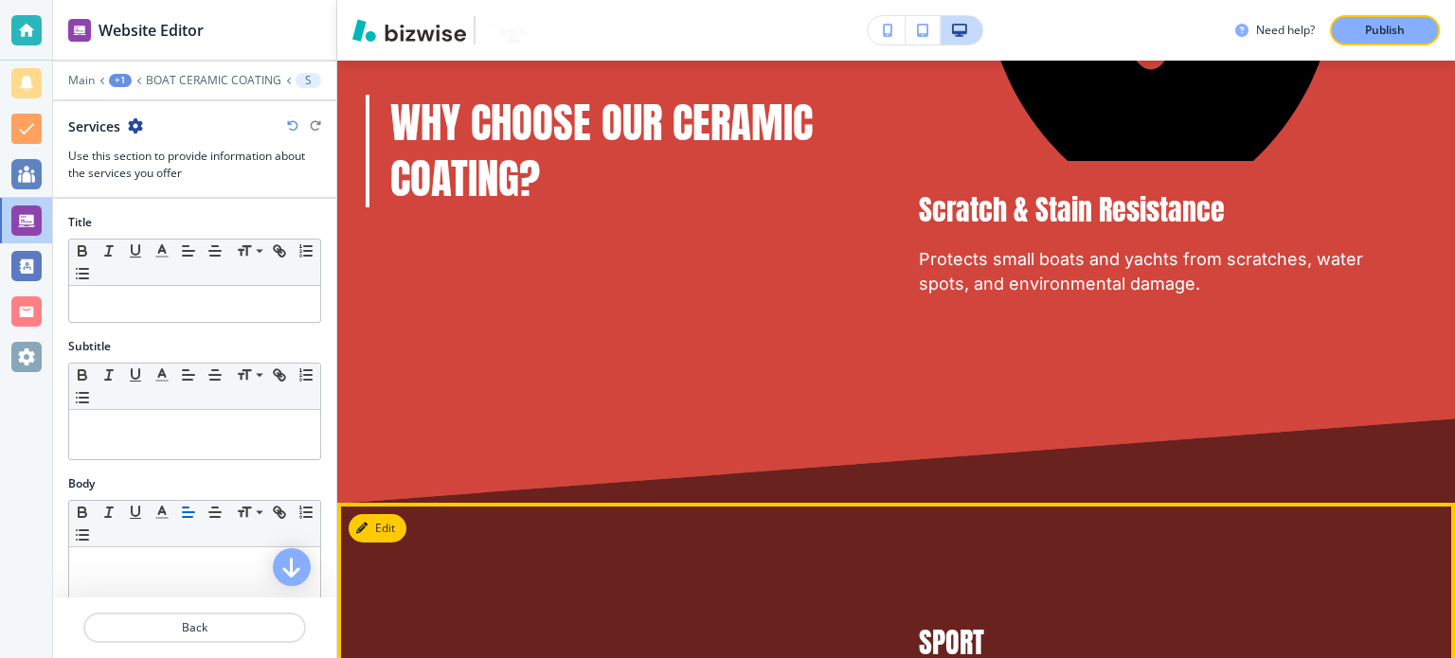
scroll to position [3228, 0]
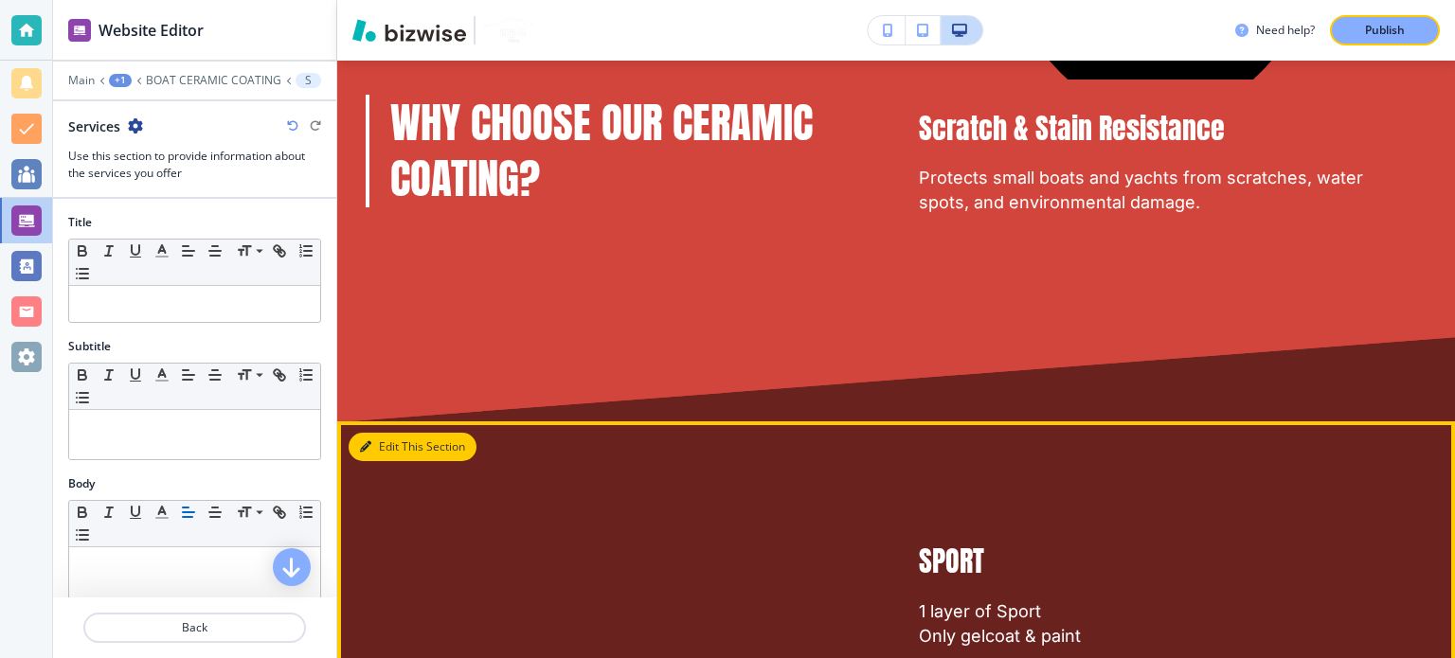
click at [378, 433] on button "Edit This Section" at bounding box center [412, 447] width 128 height 28
click at [388, 433] on button "Edit This Section" at bounding box center [412, 447] width 128 height 28
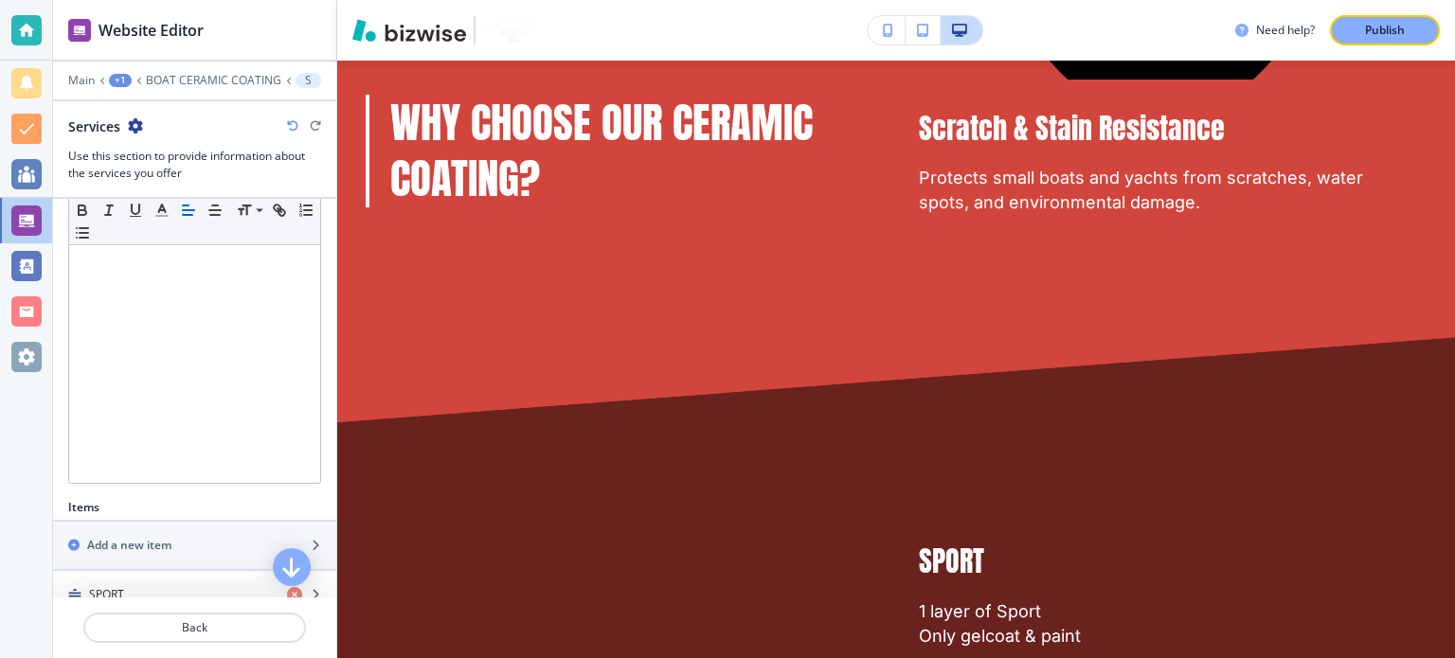
scroll to position [473, 0]
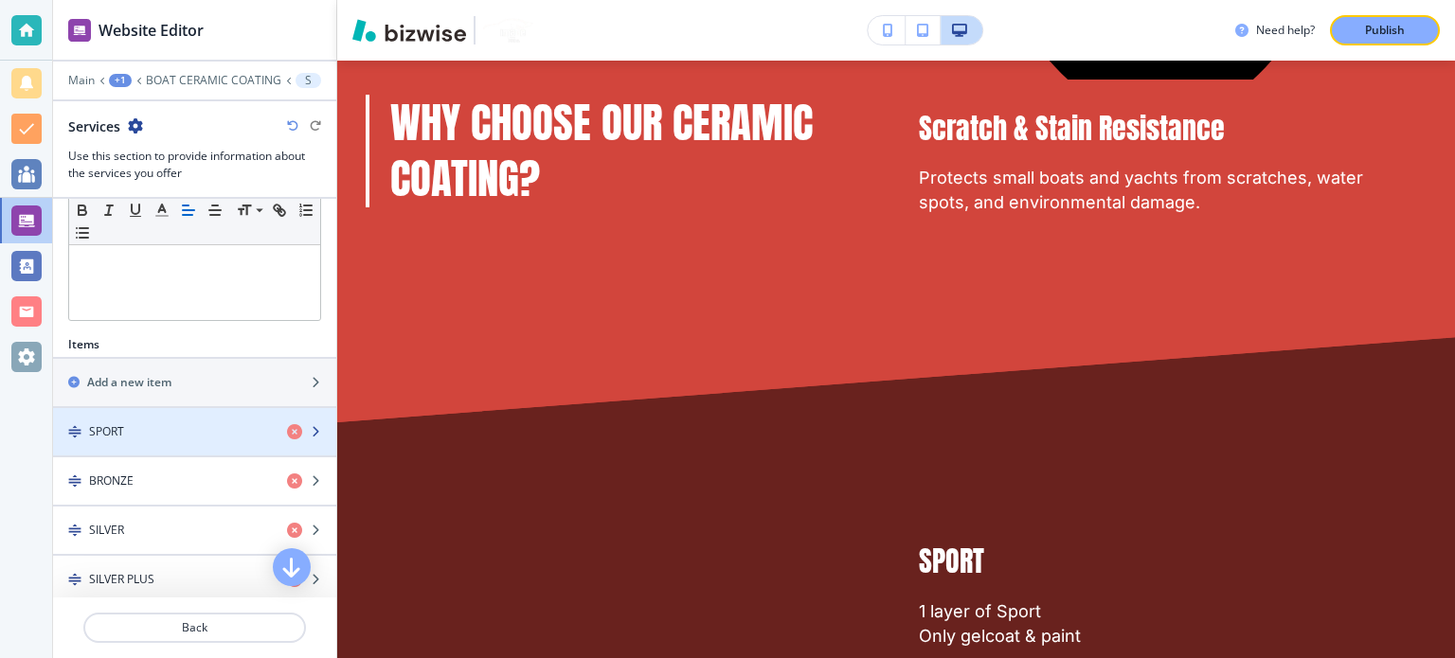
click at [178, 440] on div "button" at bounding box center [194, 447] width 283 height 15
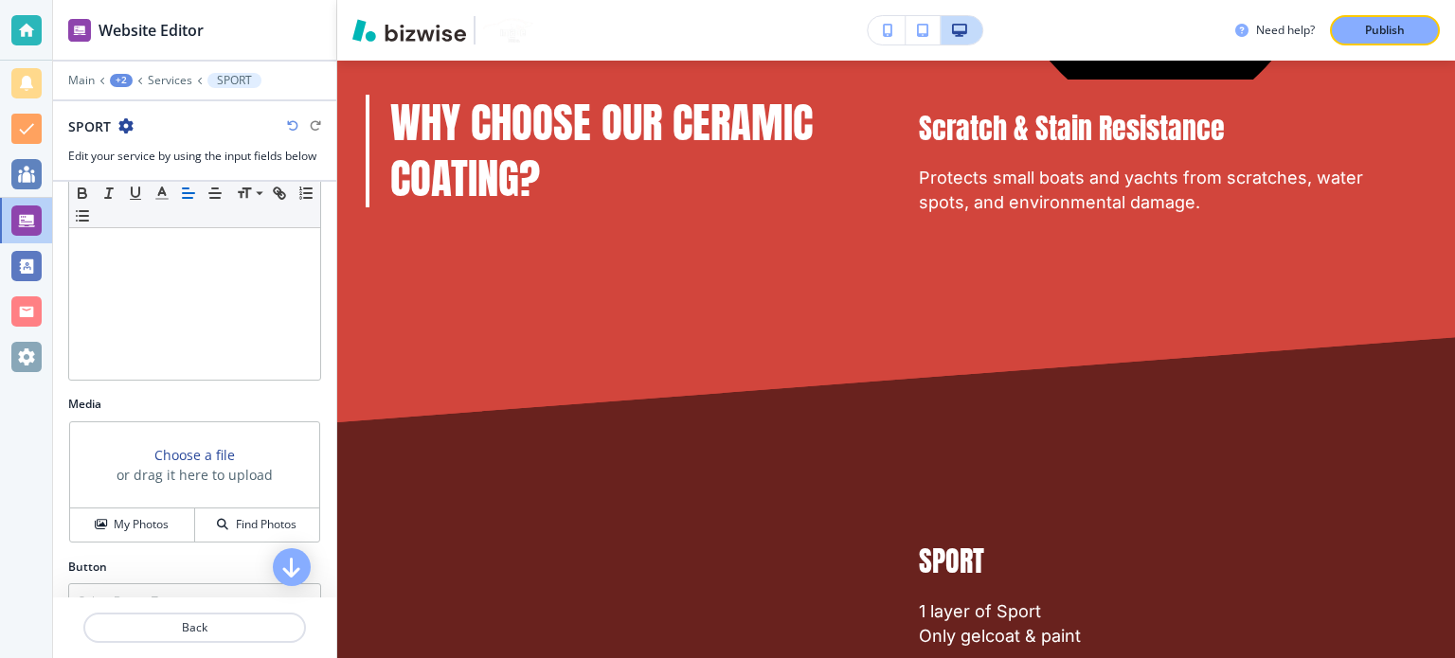
scroll to position [429, 0]
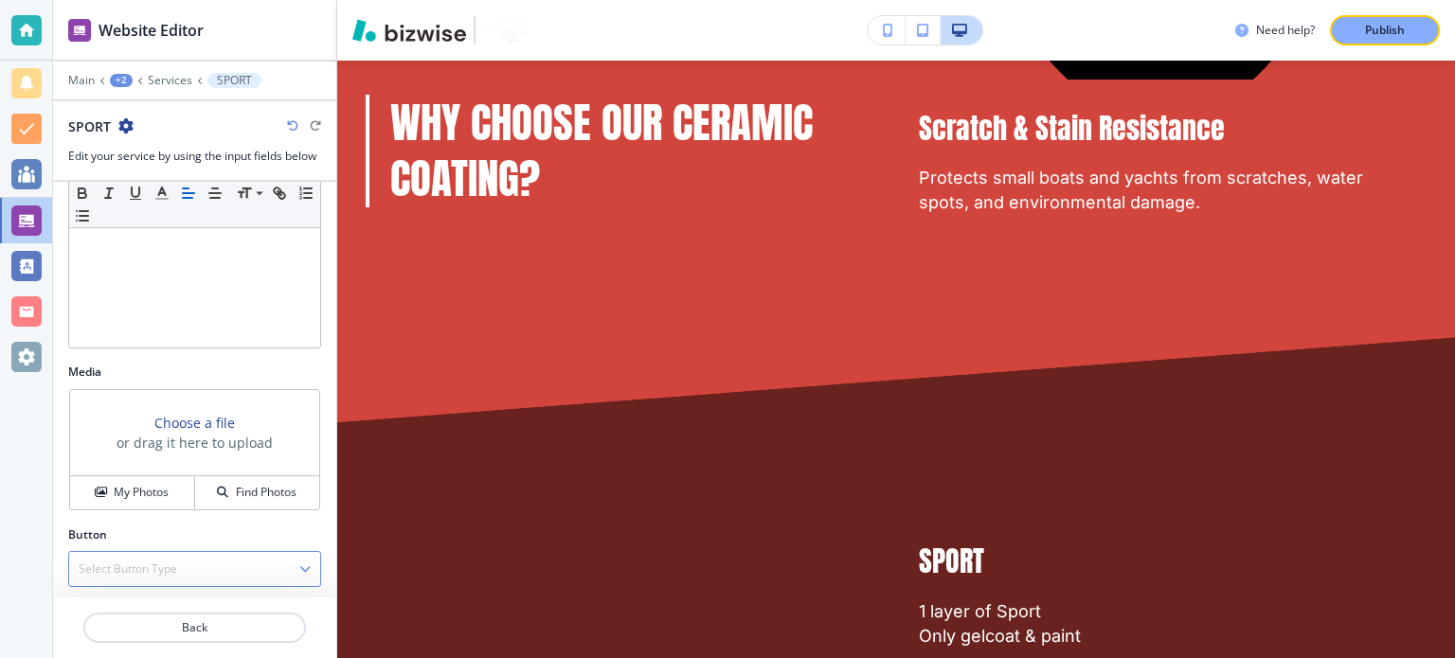
click at [175, 561] on h4 "Select Button Type" at bounding box center [128, 569] width 98 height 17
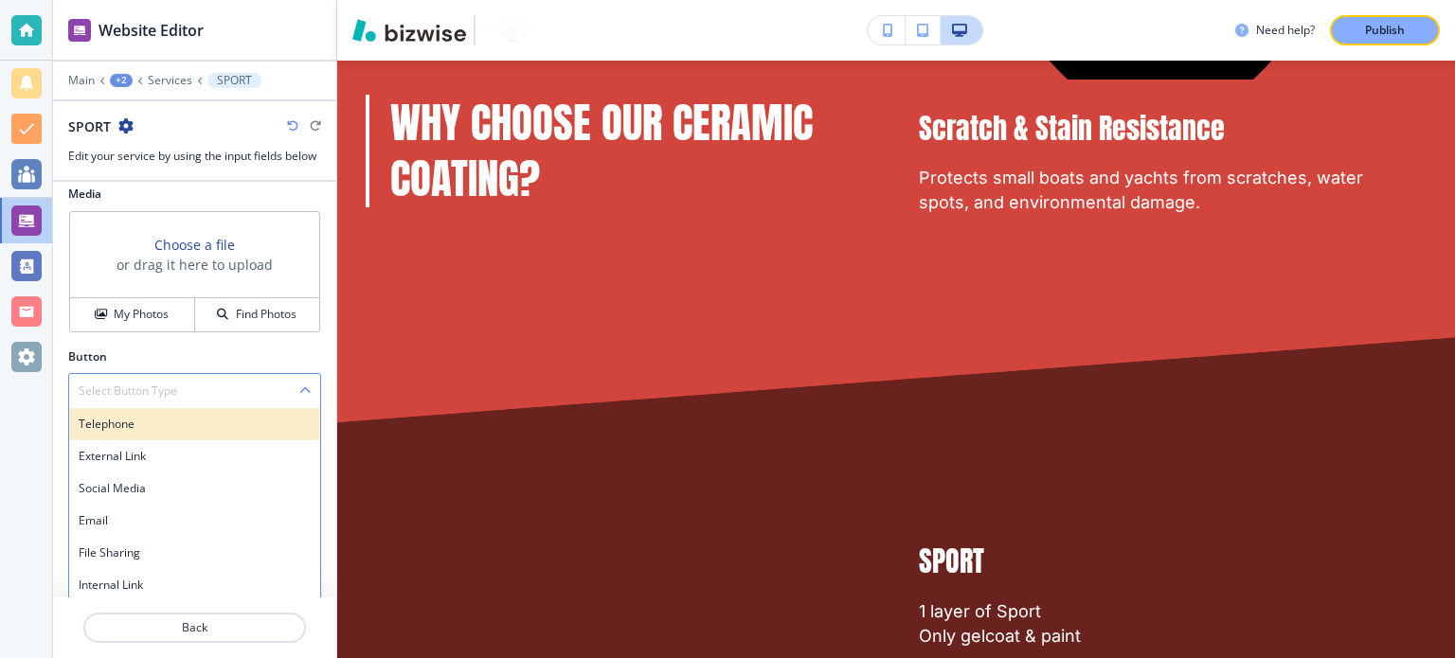
click at [140, 416] on h4 "Telephone" at bounding box center [195, 424] width 232 height 17
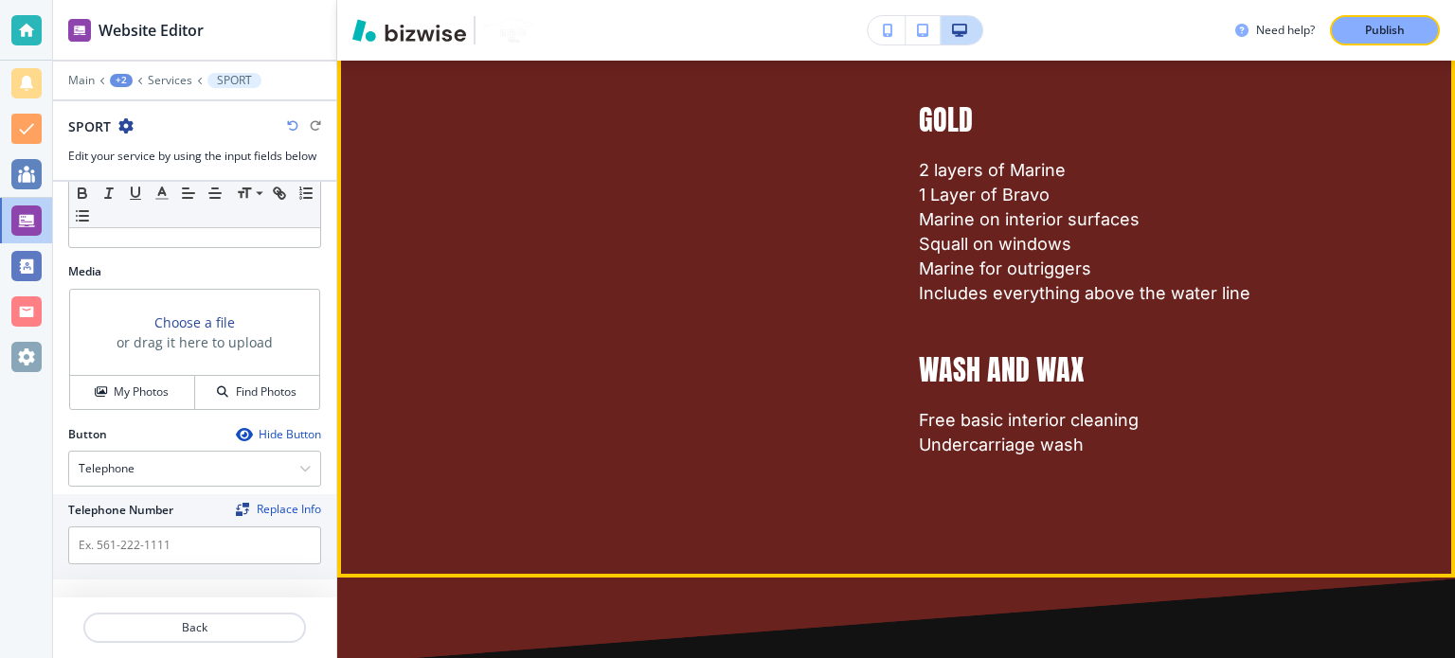
scroll to position [4459, 0]
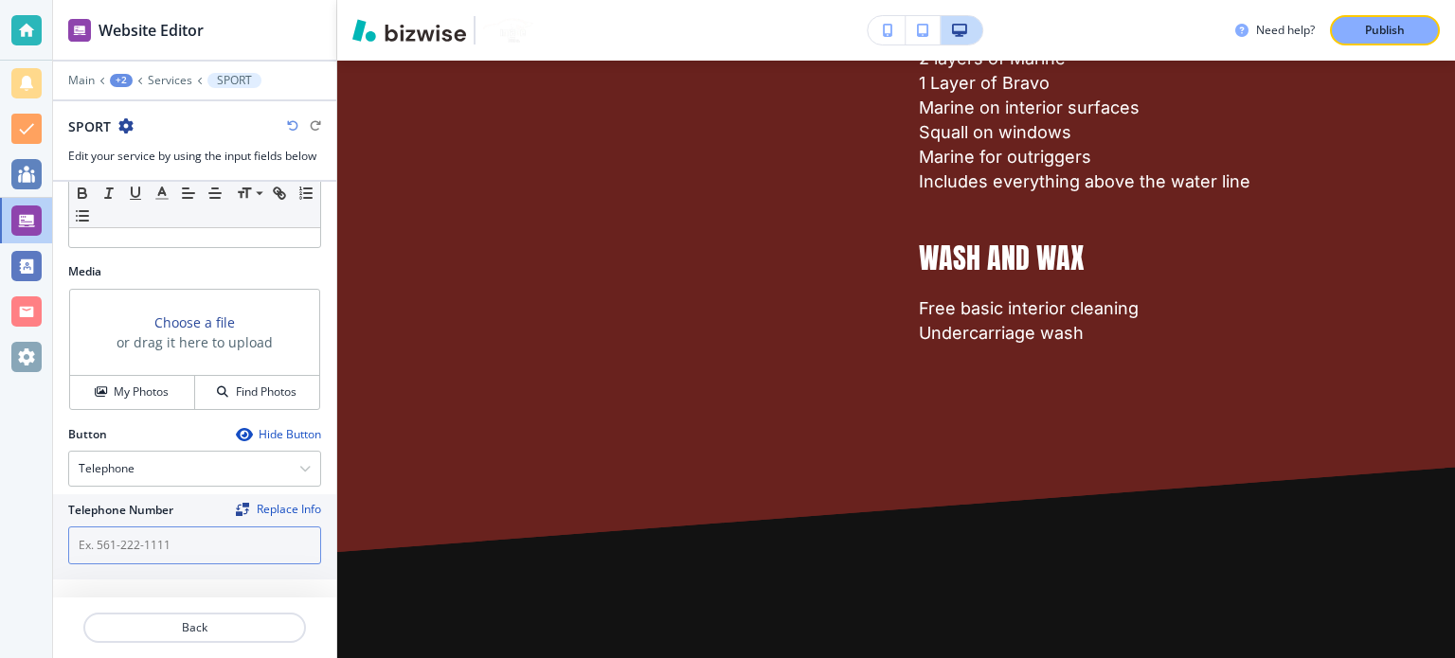
click at [136, 546] on input "text" at bounding box center [194, 546] width 253 height 38
paste input "[PHONE_NUMBER]"
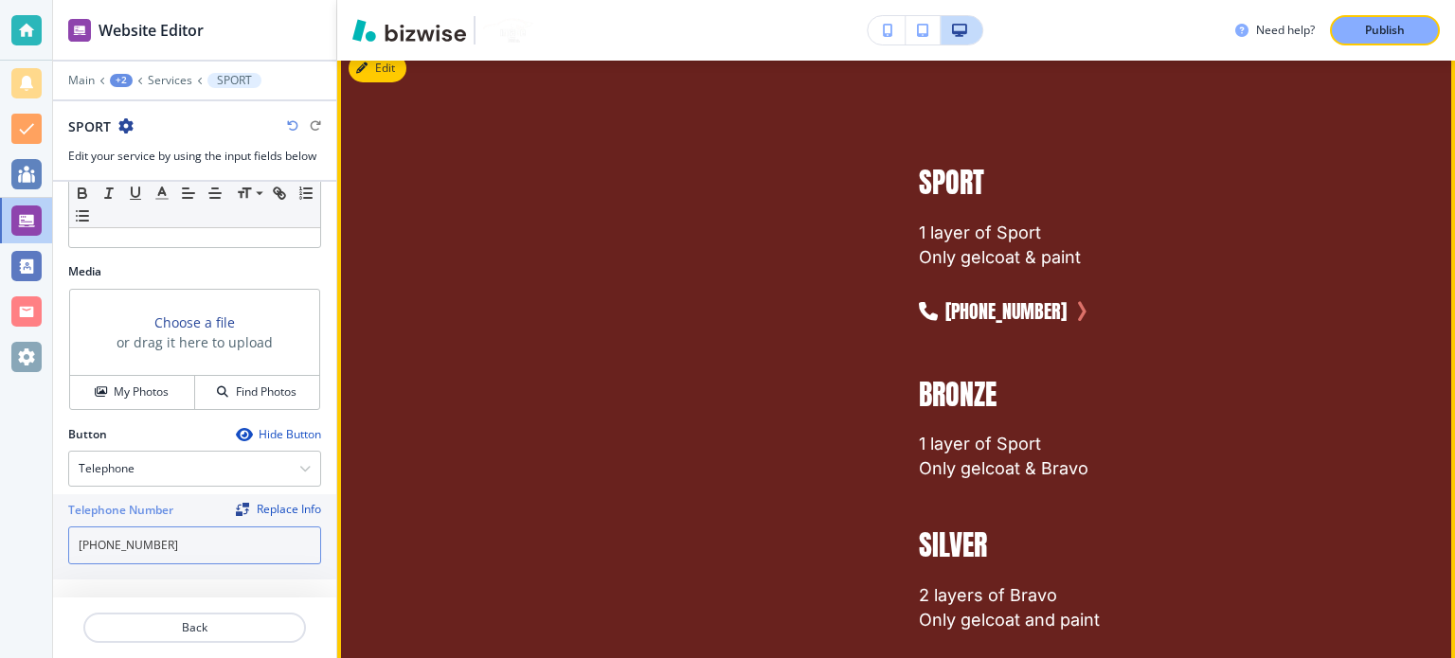
scroll to position [3512, 0]
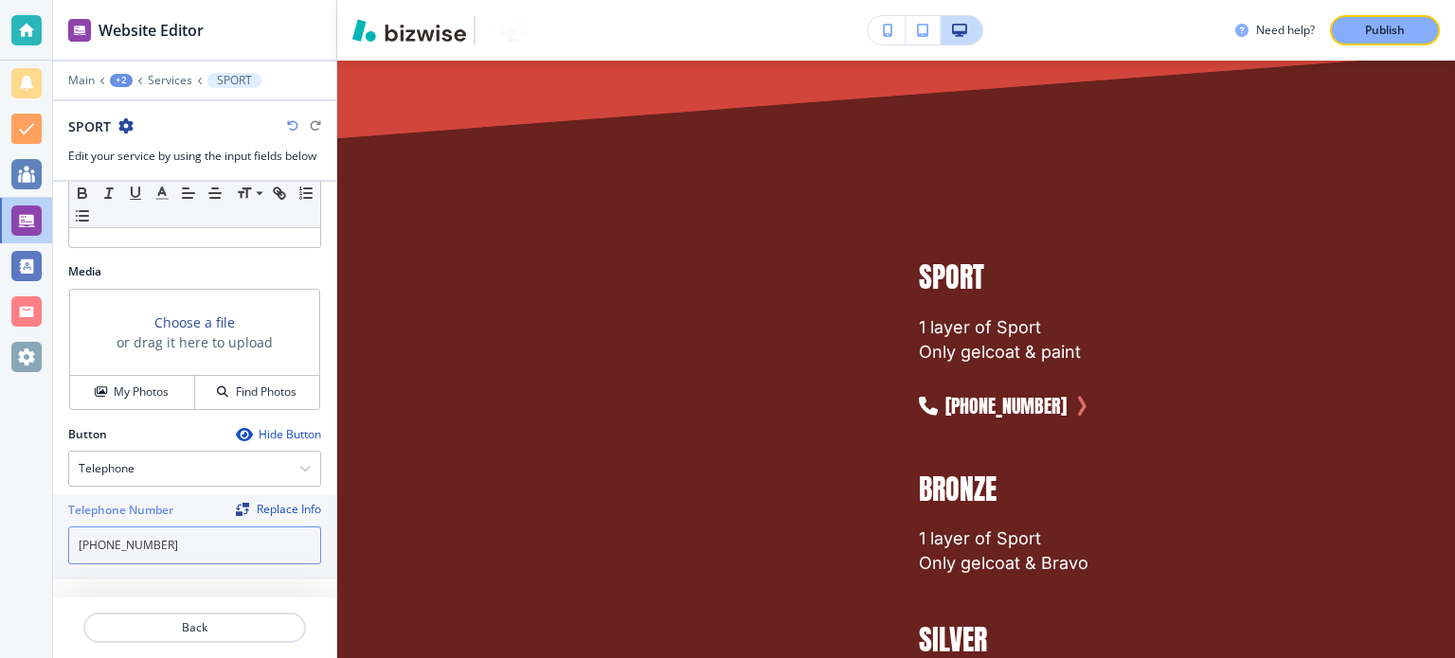
click at [170, 552] on input "[PHONE_NUMBER]" at bounding box center [194, 546] width 253 height 38
click at [167, 552] on input "[PHONE_NUMBER]" at bounding box center [194, 546] width 253 height 38
type input "Book Now"
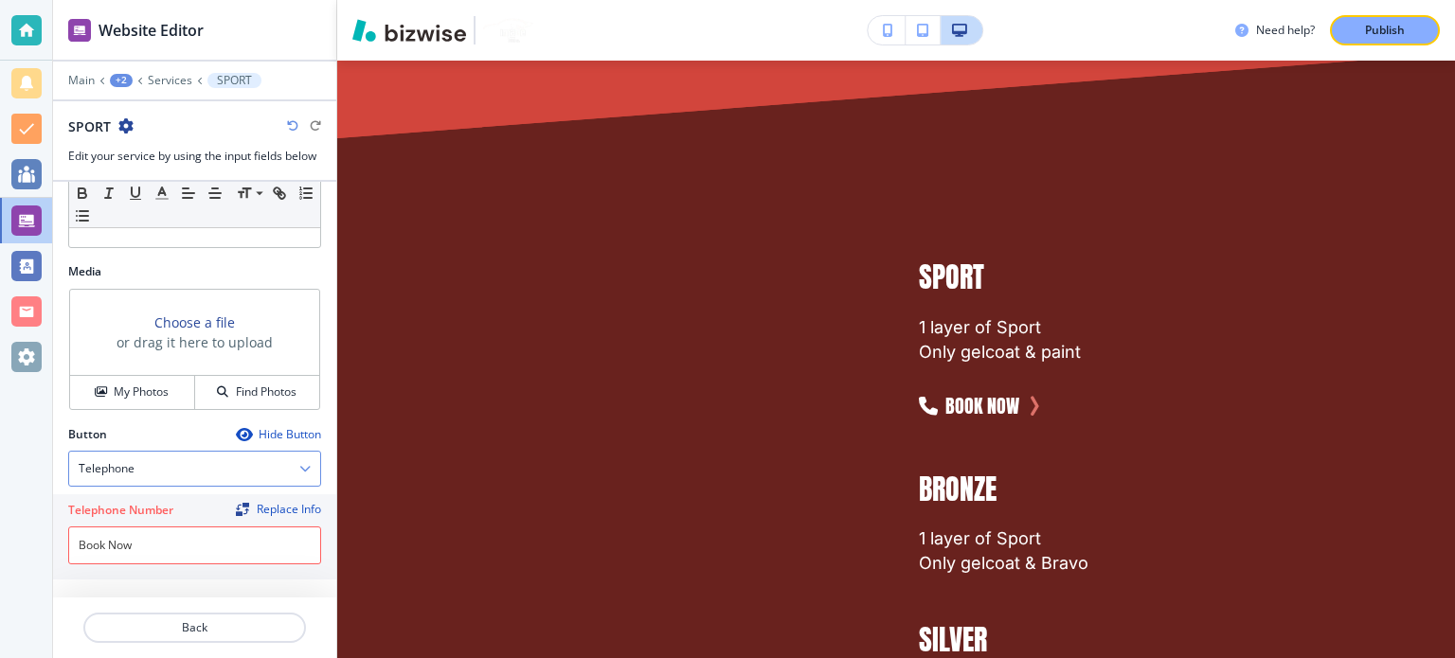
click at [136, 454] on div "Telephone" at bounding box center [194, 469] width 251 height 34
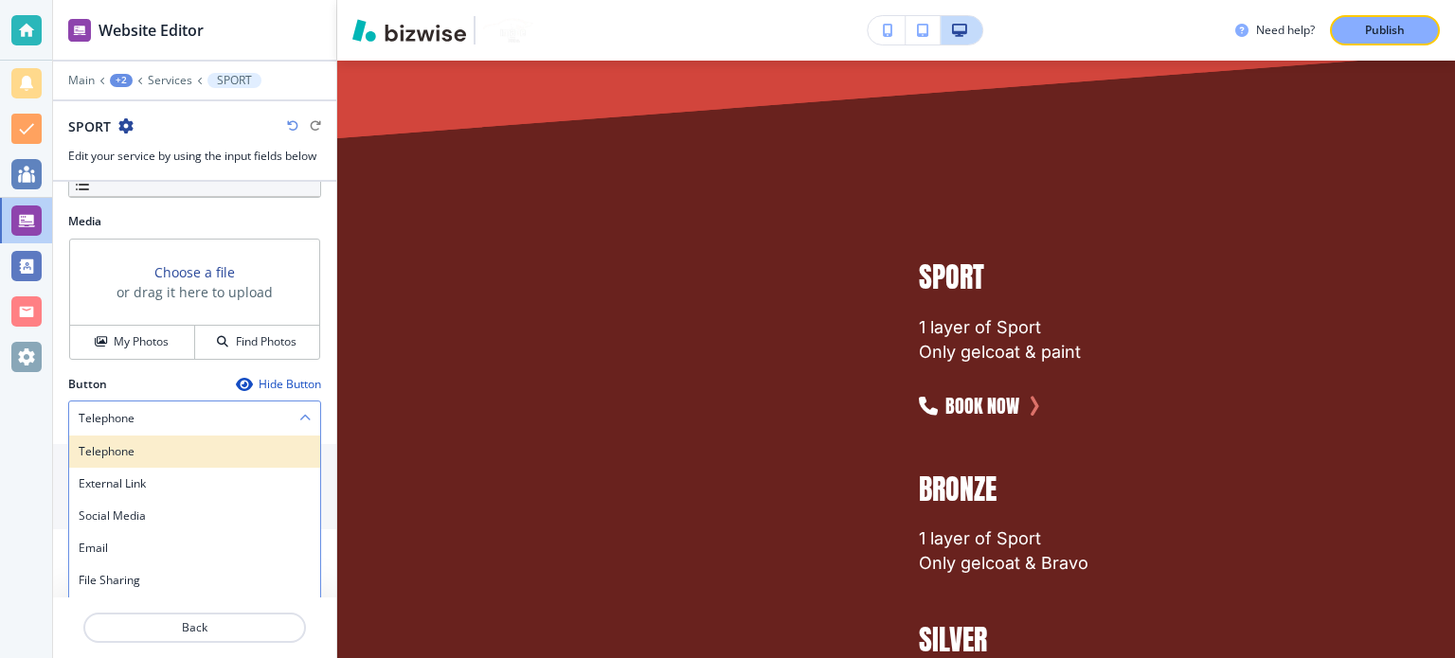
scroll to position [607, 0]
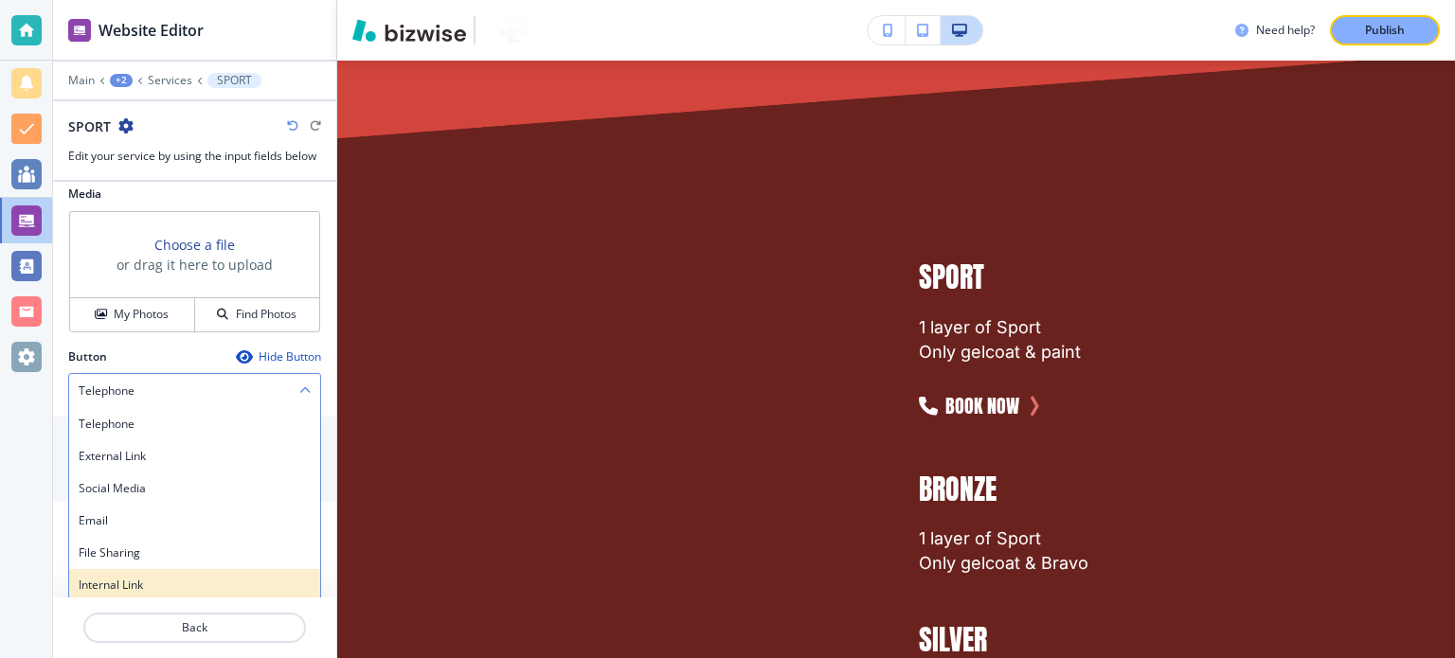
click at [152, 579] on h4 "Internal Link" at bounding box center [195, 585] width 232 height 17
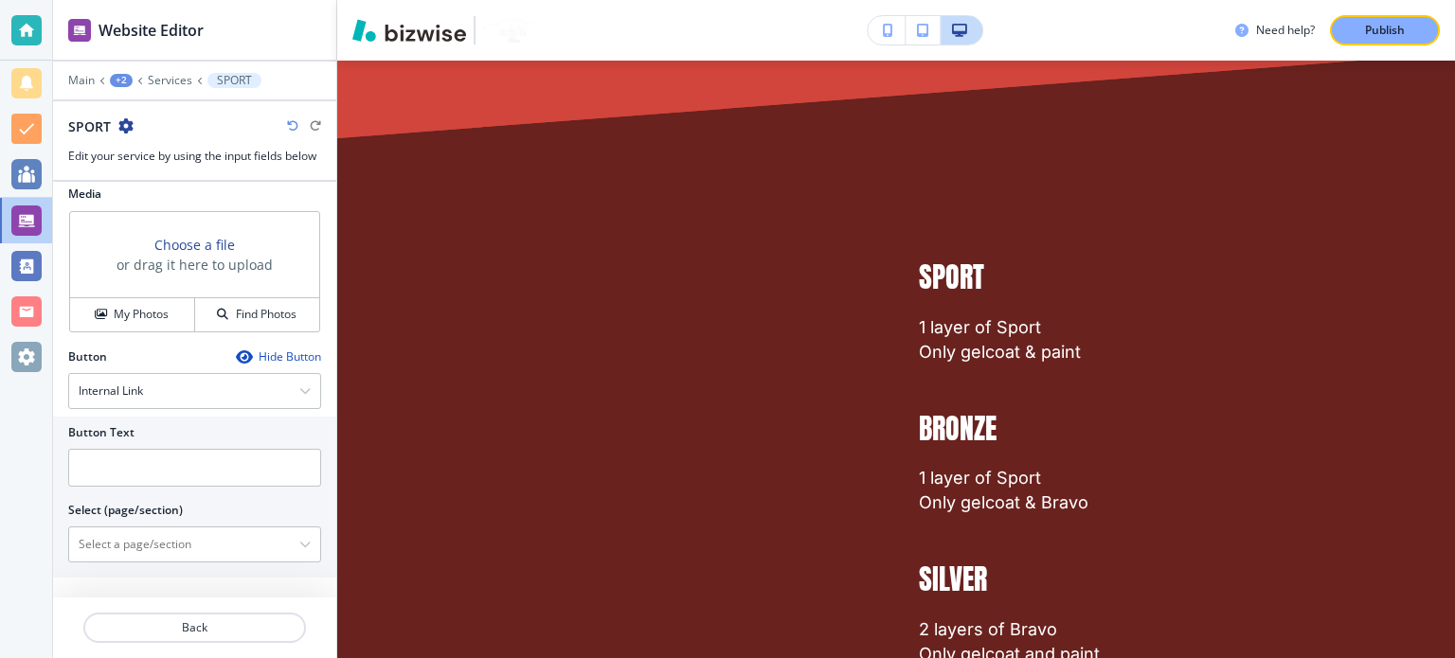
scroll to position [605, 0]
click at [170, 473] on input "text" at bounding box center [194, 470] width 253 height 38
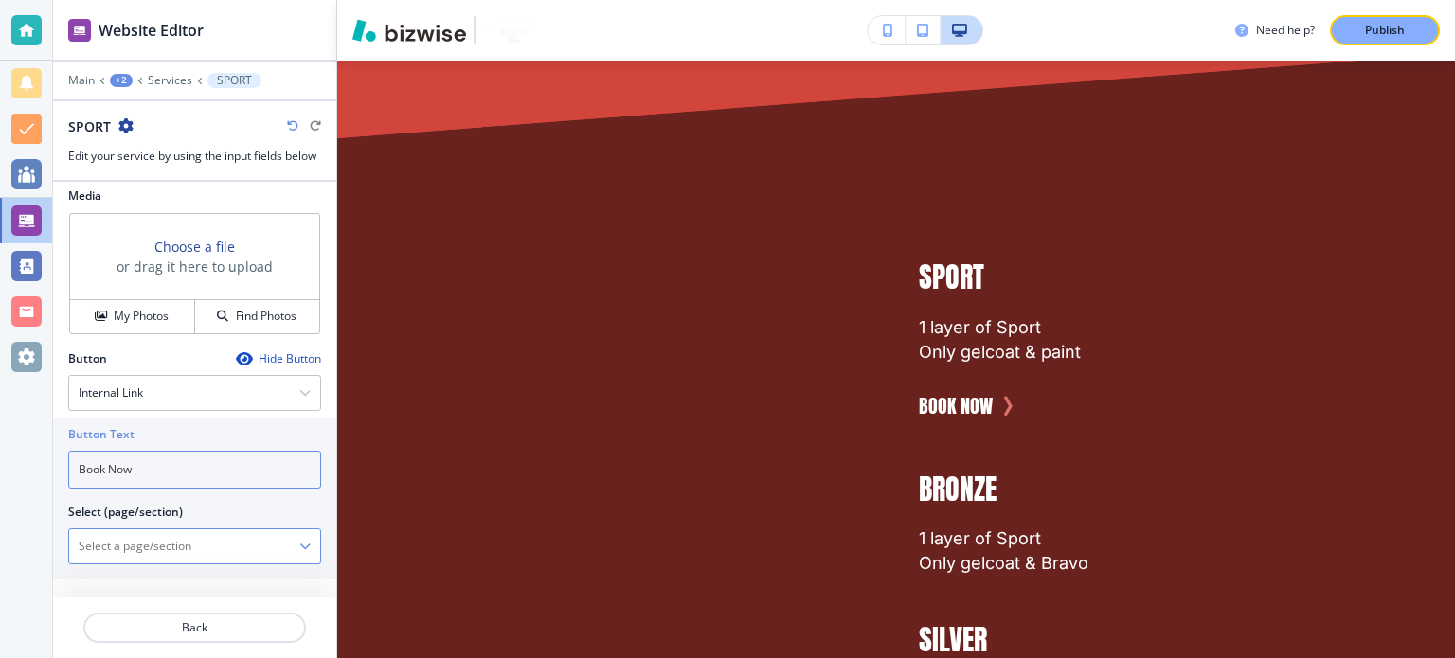
type input "Book Now"
click at [194, 552] on \(page\/section\) "Manual Input" at bounding box center [184, 546] width 230 height 32
click at [124, 548] on \(page\/section\) "Manual Input" at bounding box center [184, 546] width 230 height 32
click at [99, 384] on h4 "Internal Link" at bounding box center [111, 392] width 64 height 17
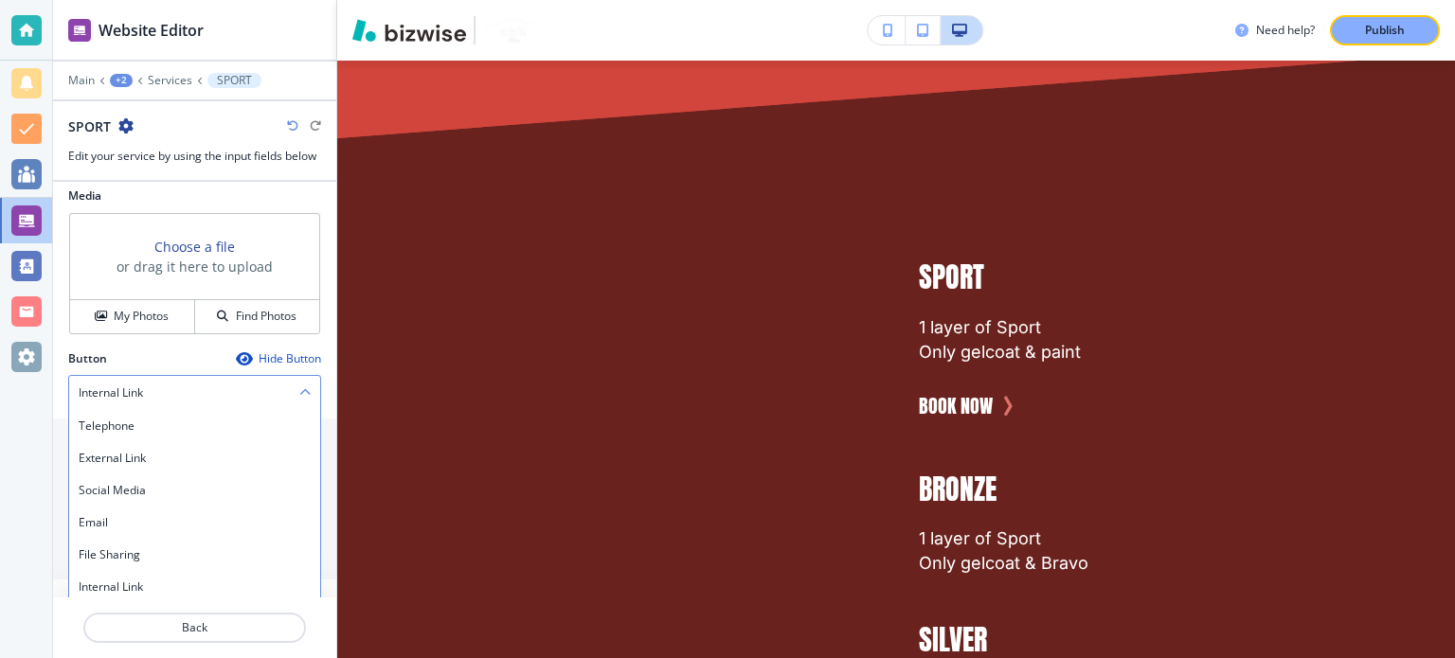
scroll to position [606, 0]
click at [166, 441] on div "External Link" at bounding box center [194, 457] width 251 height 32
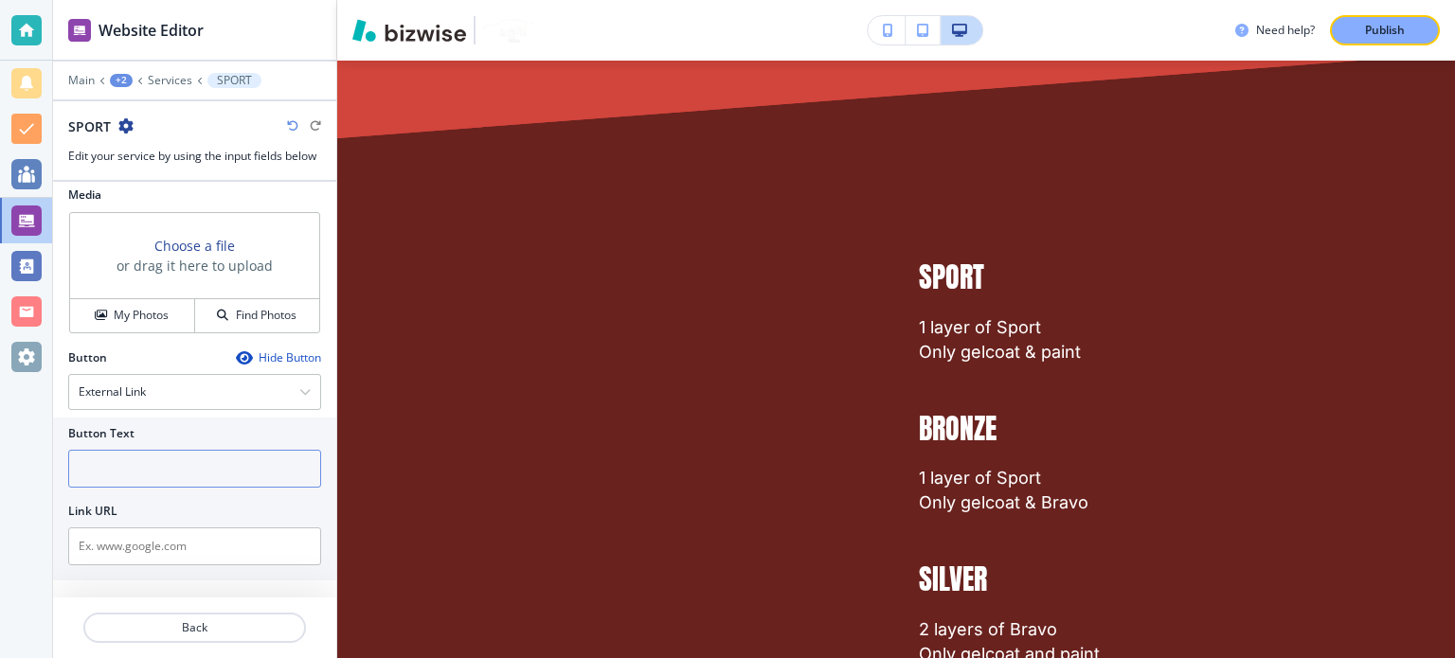
click at [158, 462] on input "text" at bounding box center [194, 469] width 253 height 38
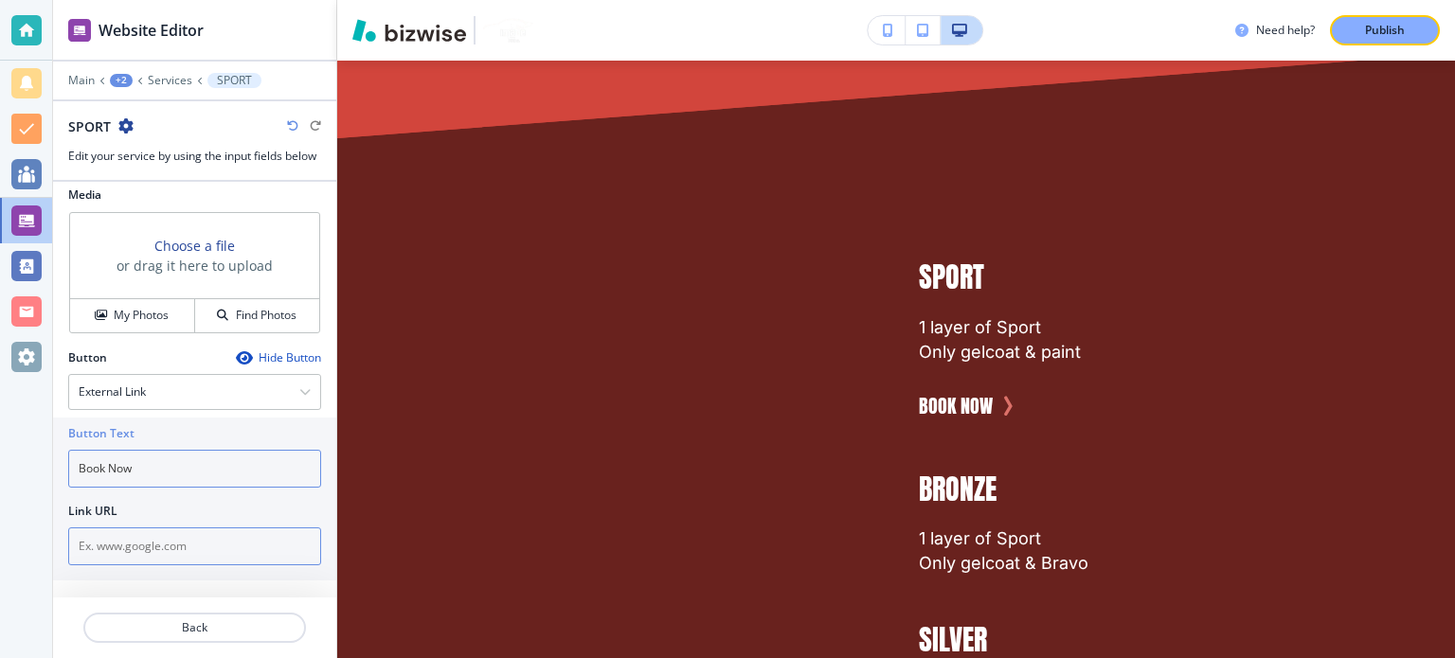
type input "Book Now"
click at [174, 549] on input "text" at bounding box center [194, 546] width 253 height 38
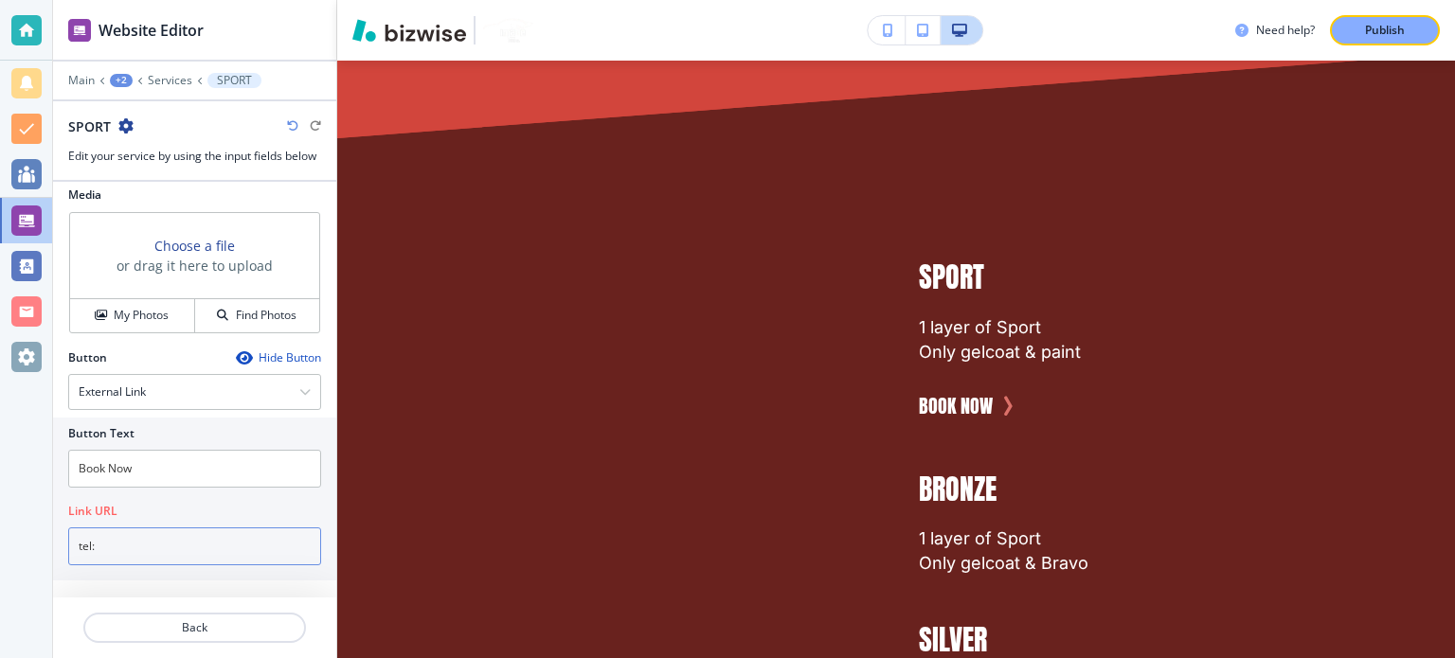
paste input "[PHONE_NUMBER]"
click at [1375, 38] on p "Publish" at bounding box center [1385, 30] width 40 height 17
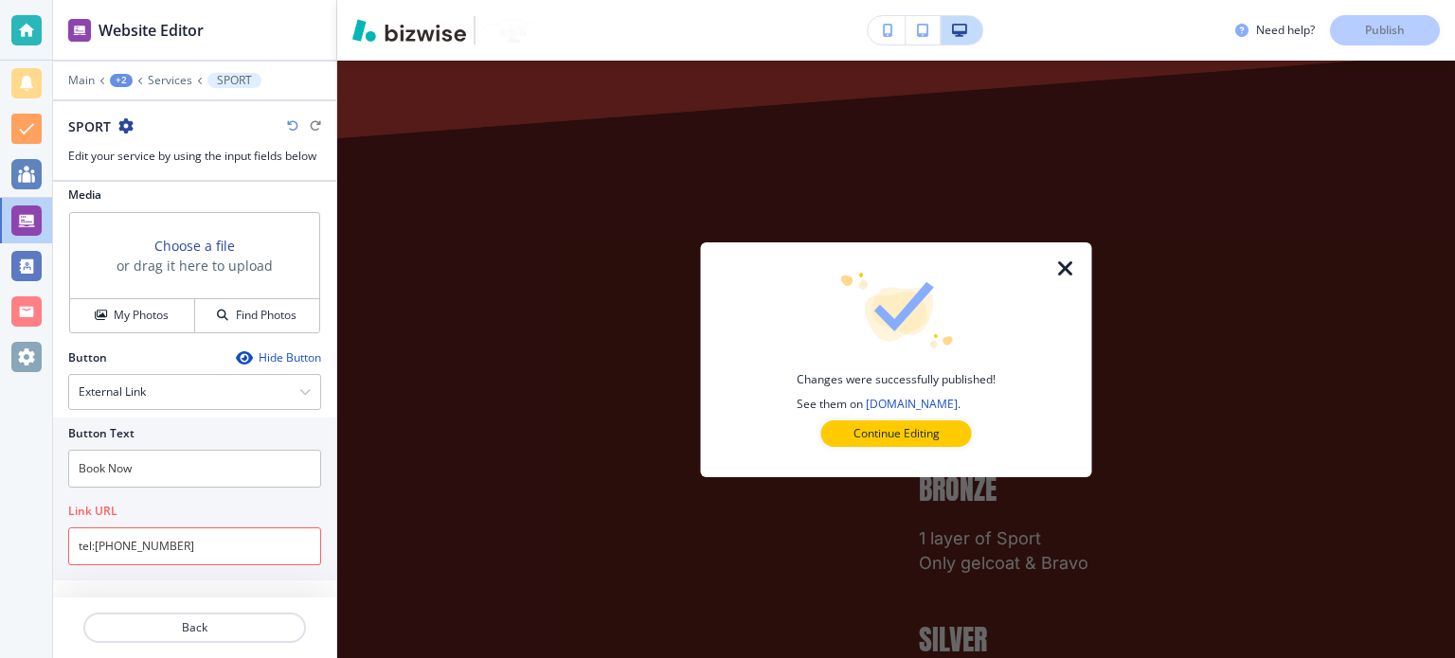
click at [1071, 266] on icon "button" at bounding box center [1065, 269] width 23 height 23
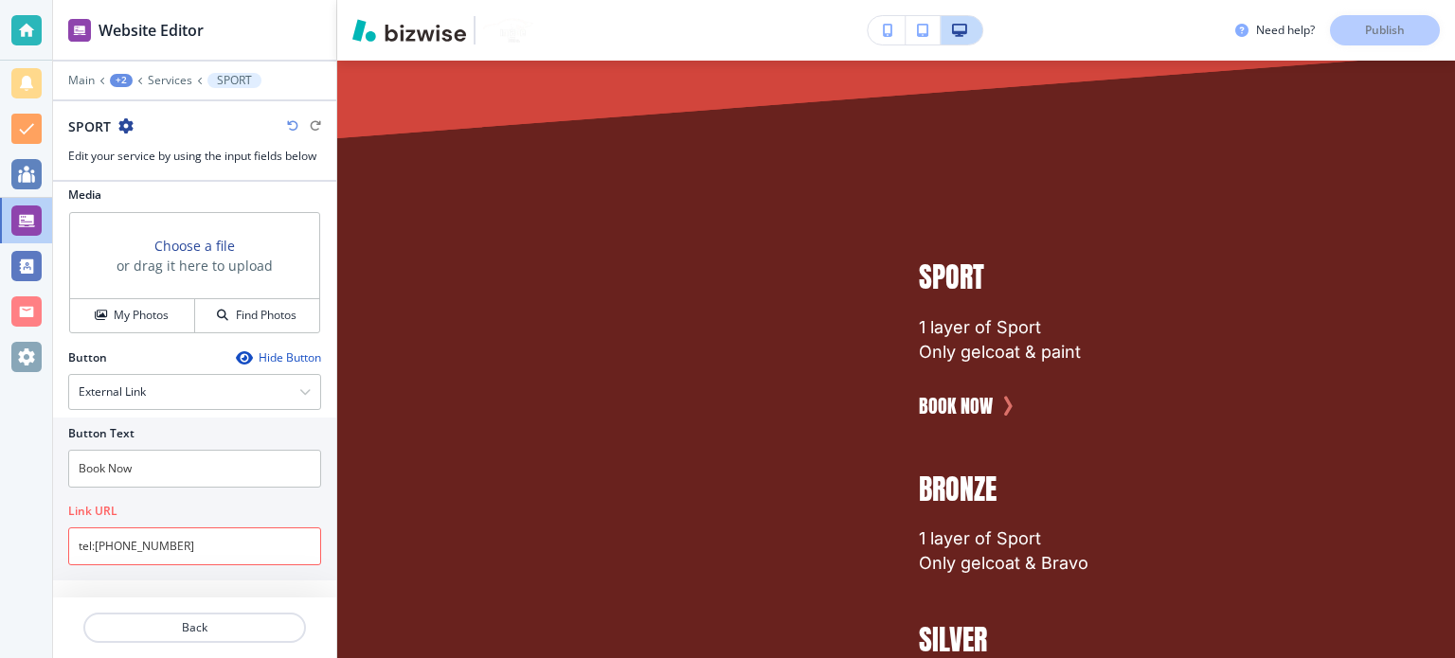
click at [215, 560] on div "Button Text Book Now Link URL tel:[PHONE_NUMBER]" at bounding box center [194, 499] width 283 height 163
click at [211, 535] on input "tel:[PHONE_NUMBER]" at bounding box center [194, 546] width 253 height 38
click at [128, 541] on input "tel:[PHONE_NUMBER]" at bounding box center [194, 546] width 253 height 38
click at [135, 543] on input "tel:[PHONE_NUMBER]" at bounding box center [194, 546] width 253 height 38
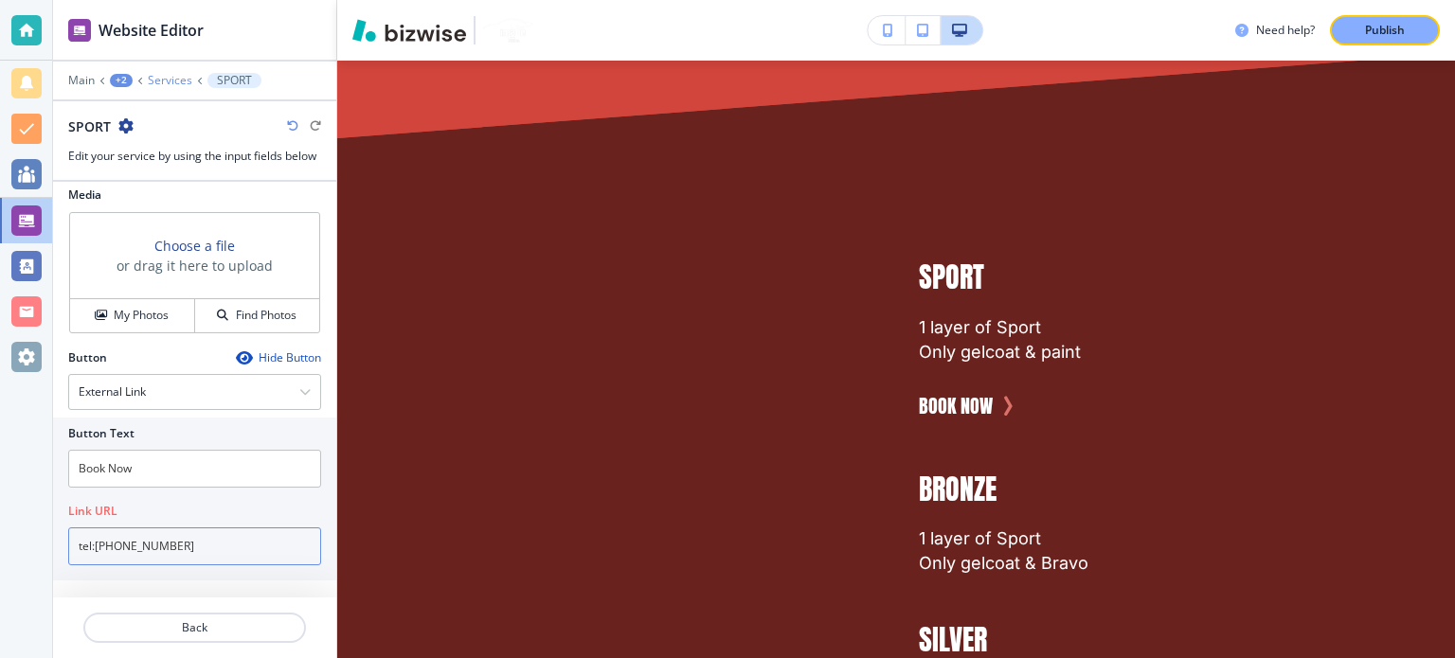
type input "tel:[PHONE_NUMBER]"
click at [165, 75] on p "Services" at bounding box center [170, 80] width 45 height 13
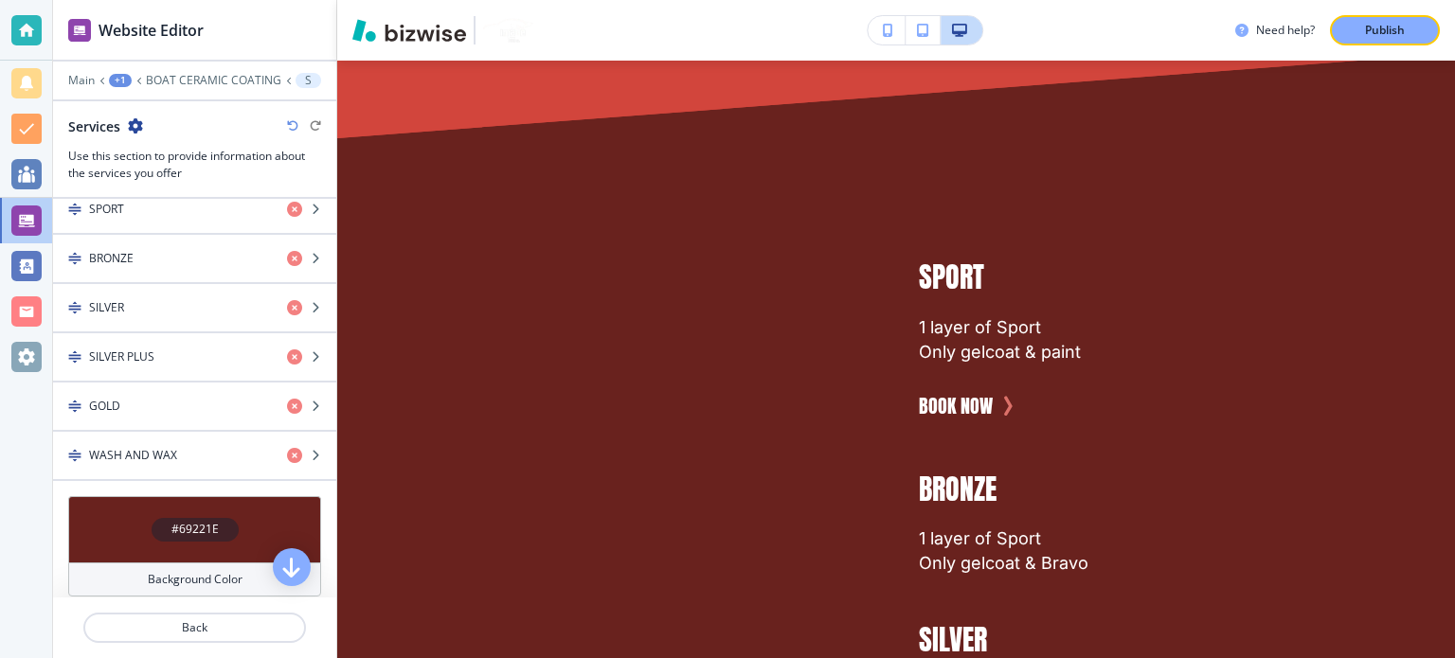
scroll to position [663, 0]
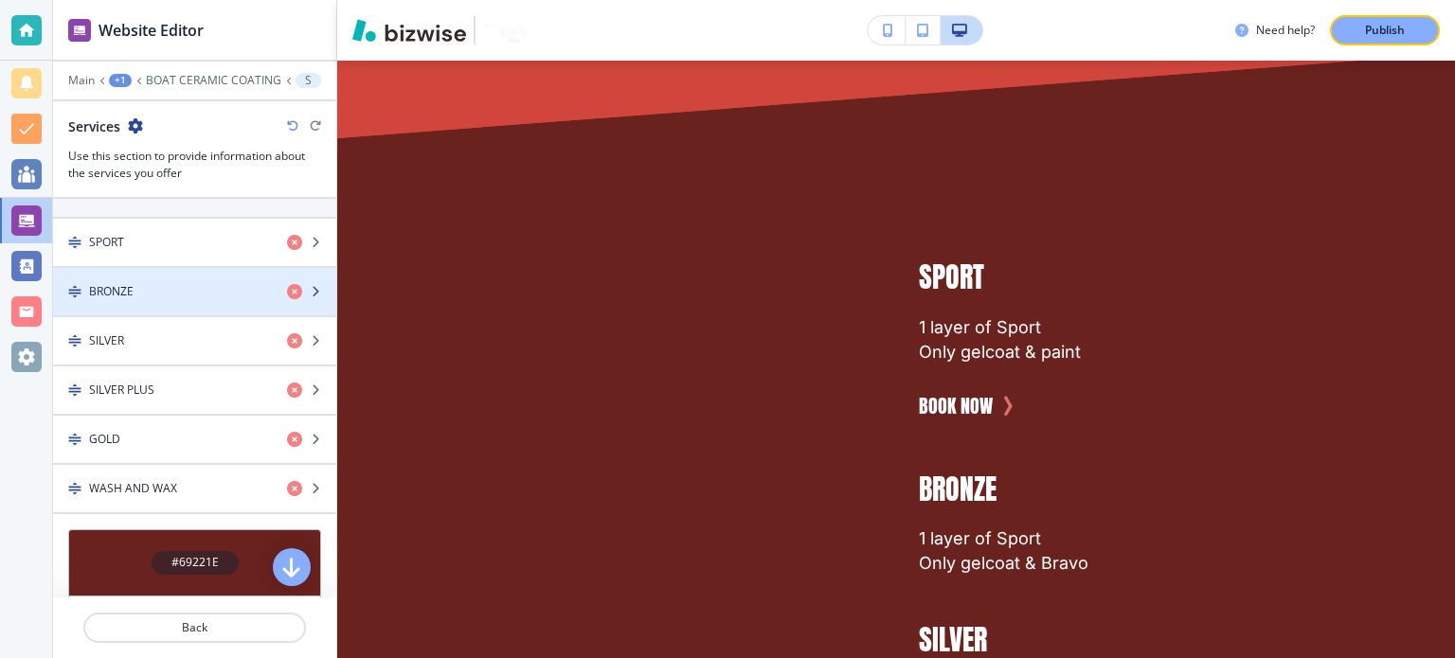
click at [189, 300] on div "button" at bounding box center [194, 307] width 283 height 15
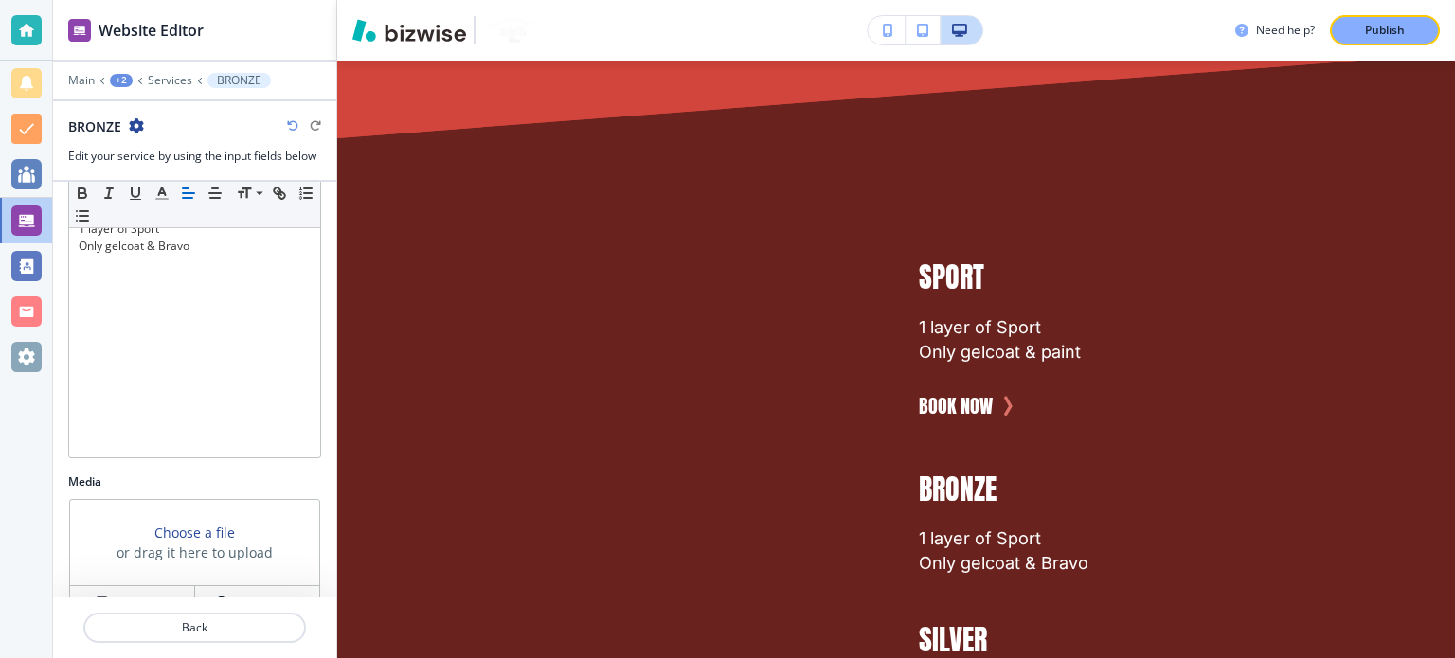
scroll to position [429, 0]
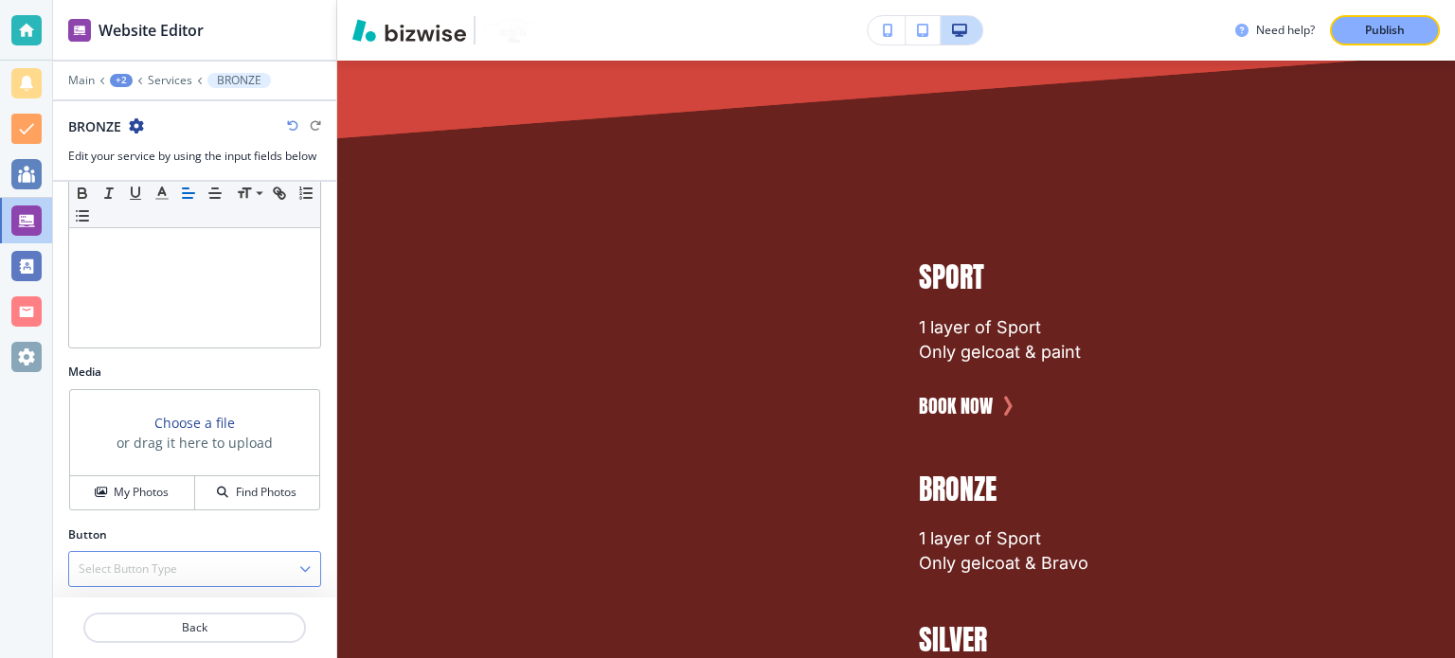
click at [189, 563] on div "Select Button Type" at bounding box center [194, 569] width 251 height 34
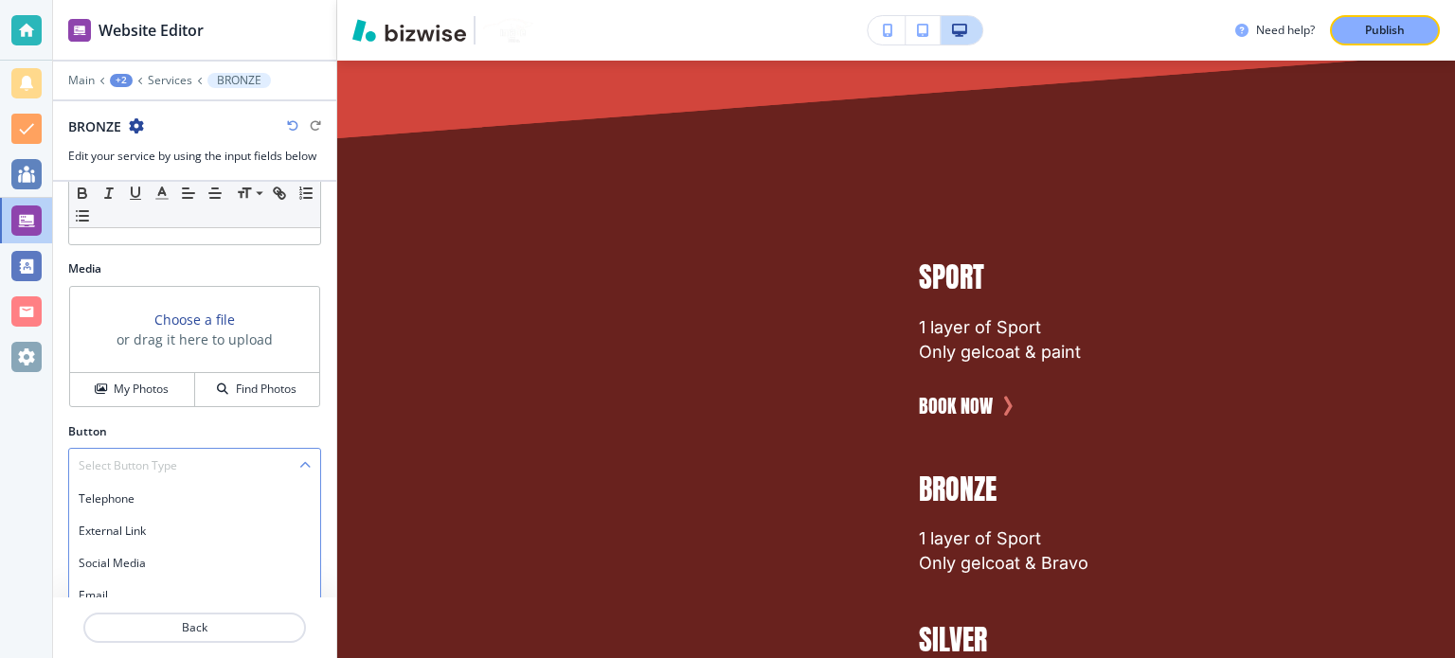
scroll to position [607, 0]
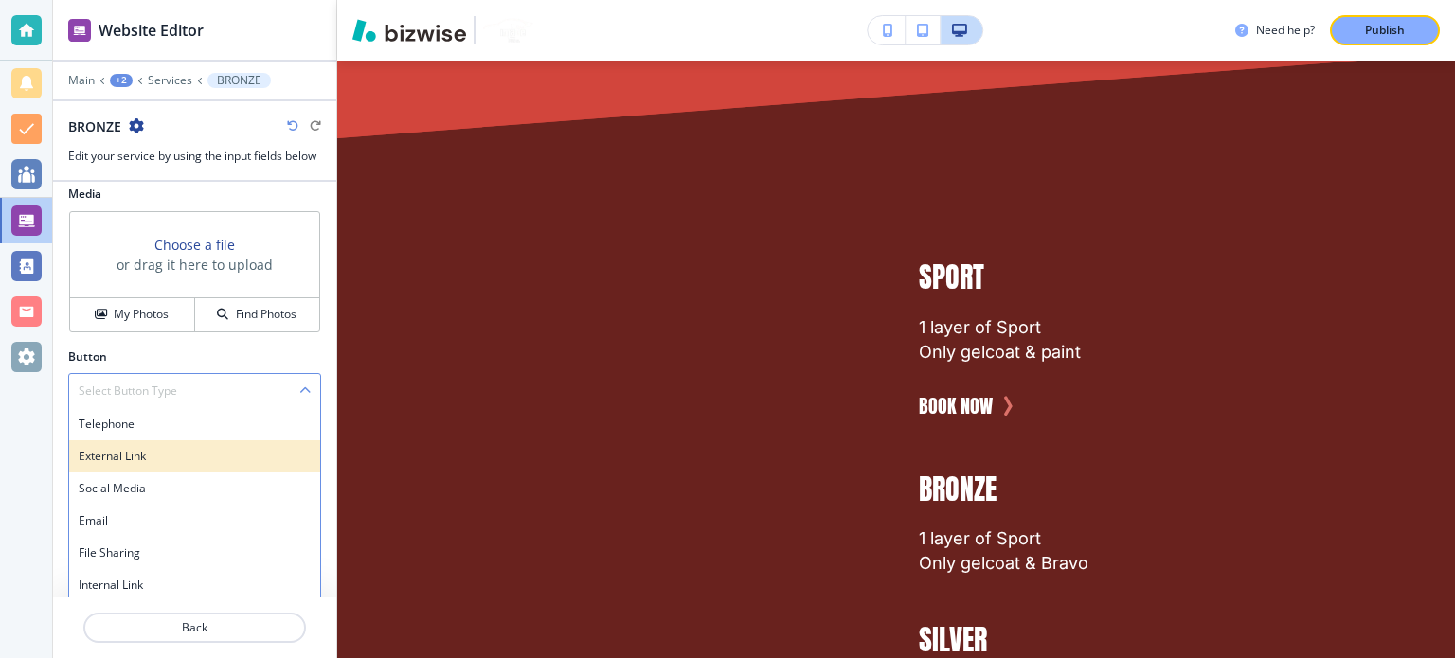
click at [150, 460] on h4 "External Link" at bounding box center [195, 456] width 232 height 17
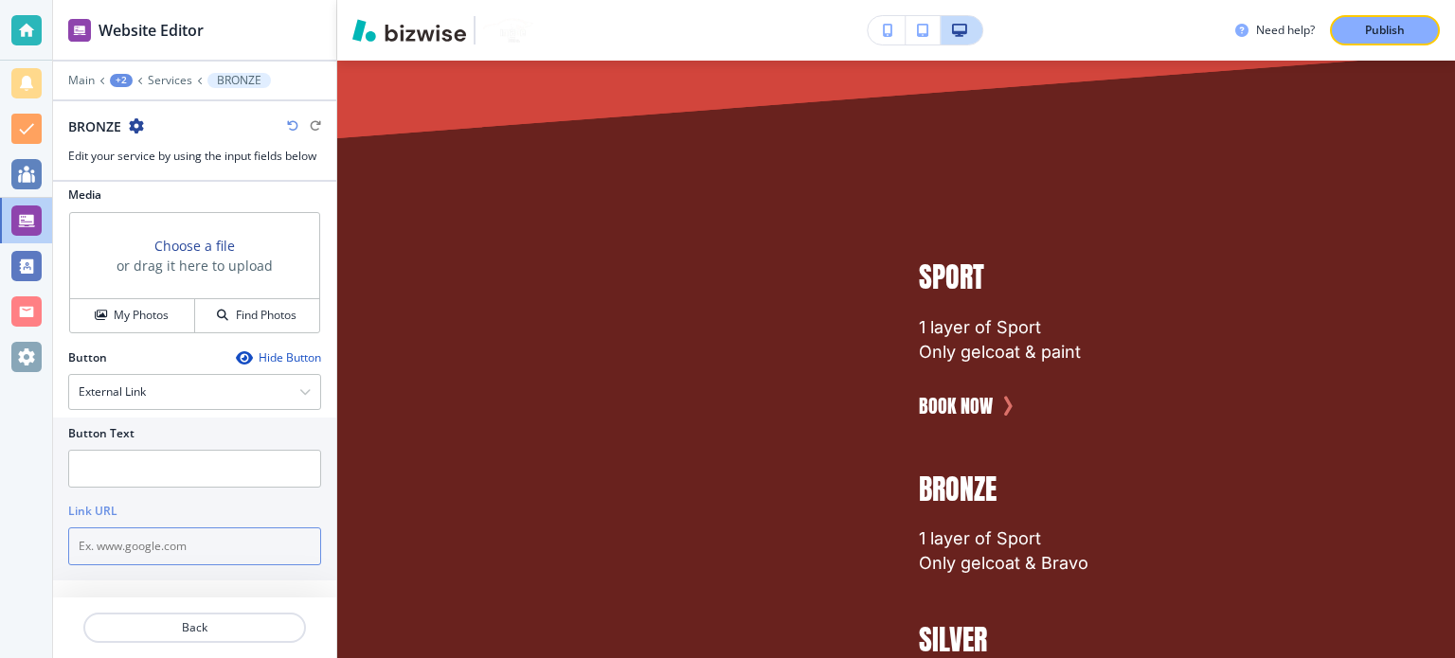
click at [182, 536] on input "text" at bounding box center [194, 546] width 253 height 38
paste input "tel:[PHONE_NUMBER]"
type input "tel:[PHONE_NUMBER]"
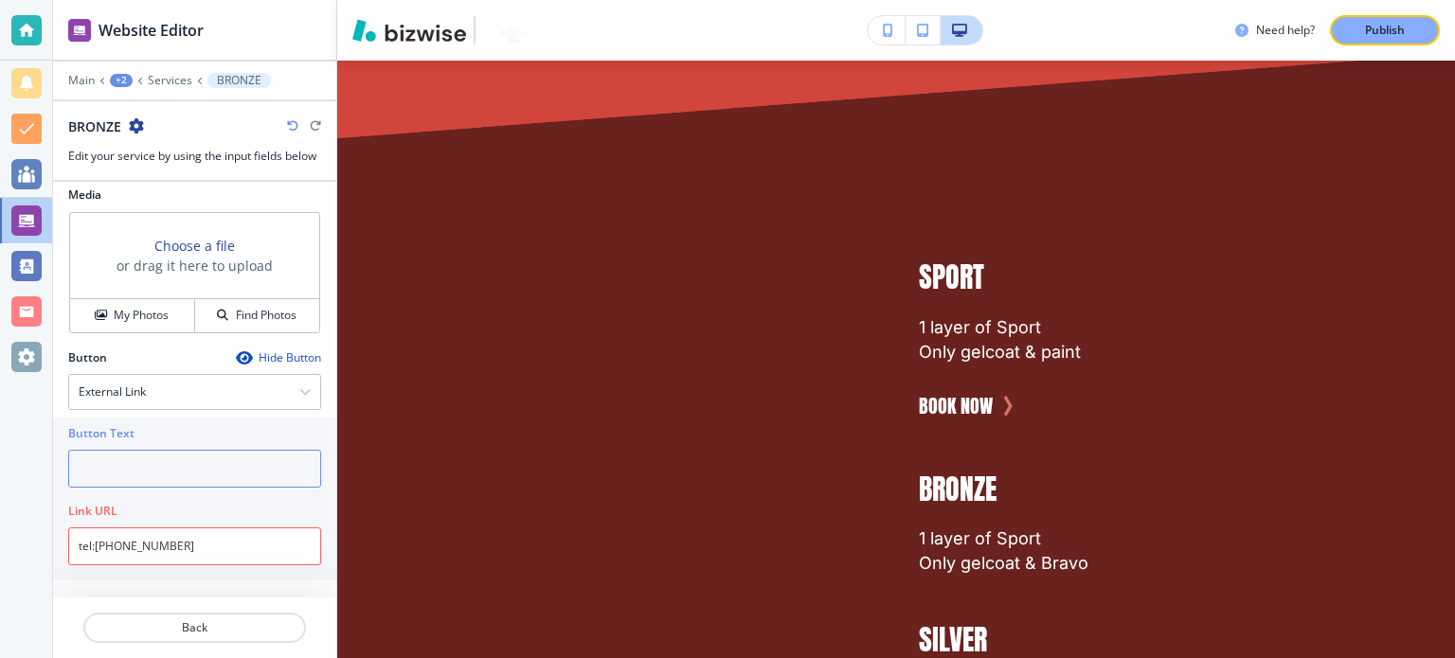
click at [154, 476] on input "text" at bounding box center [194, 469] width 253 height 38
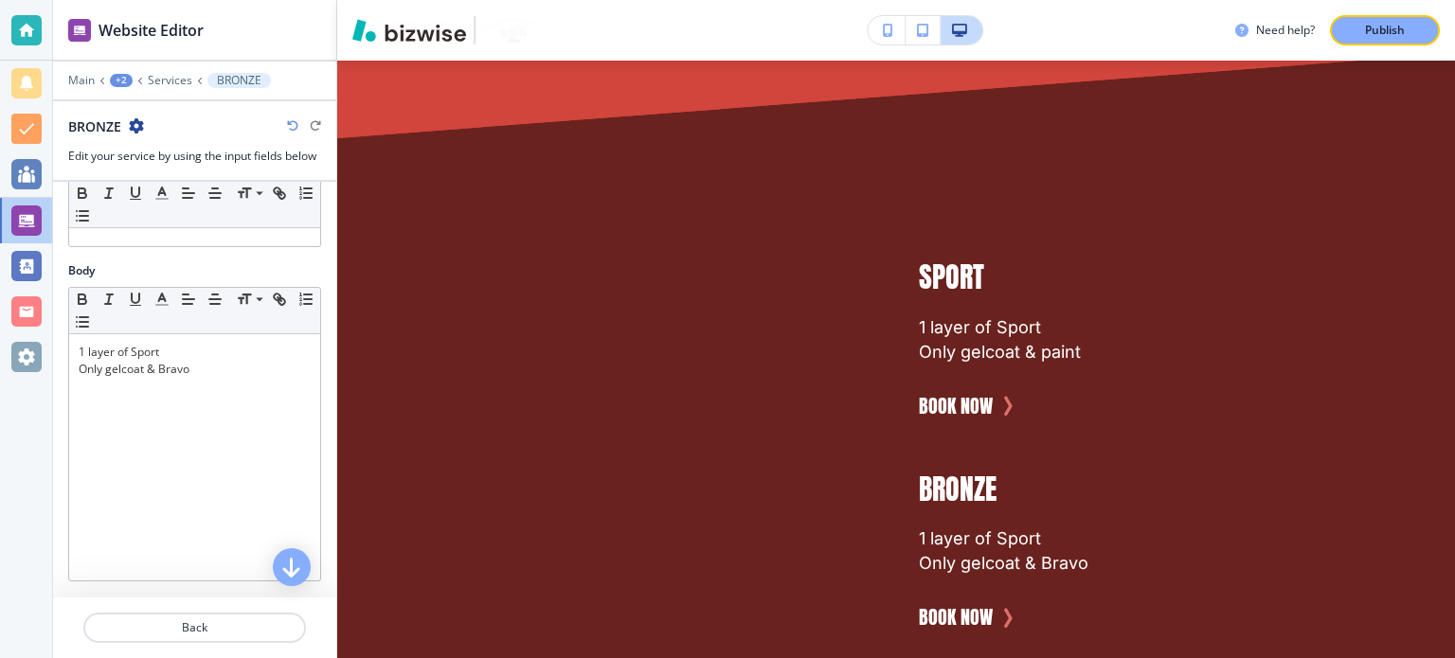
scroll to position [133, 0]
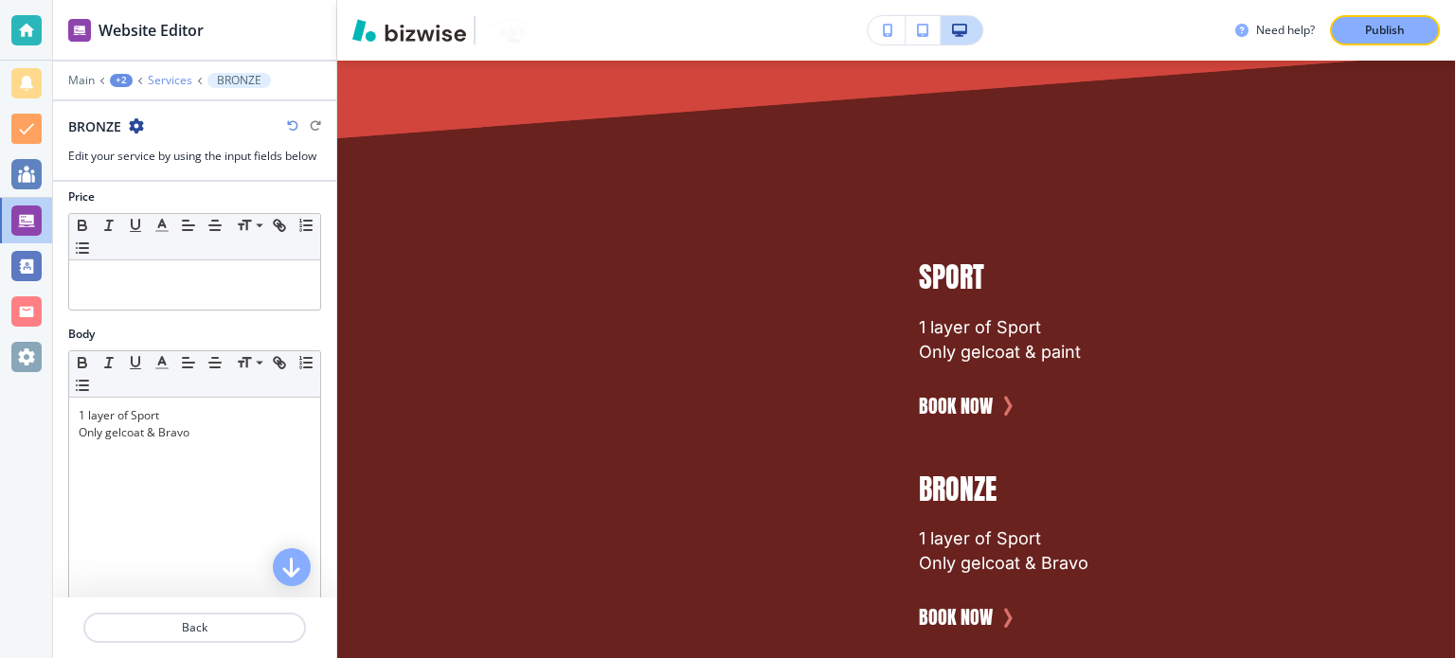
type input "Book Now"
click at [155, 82] on p "Services" at bounding box center [170, 80] width 45 height 13
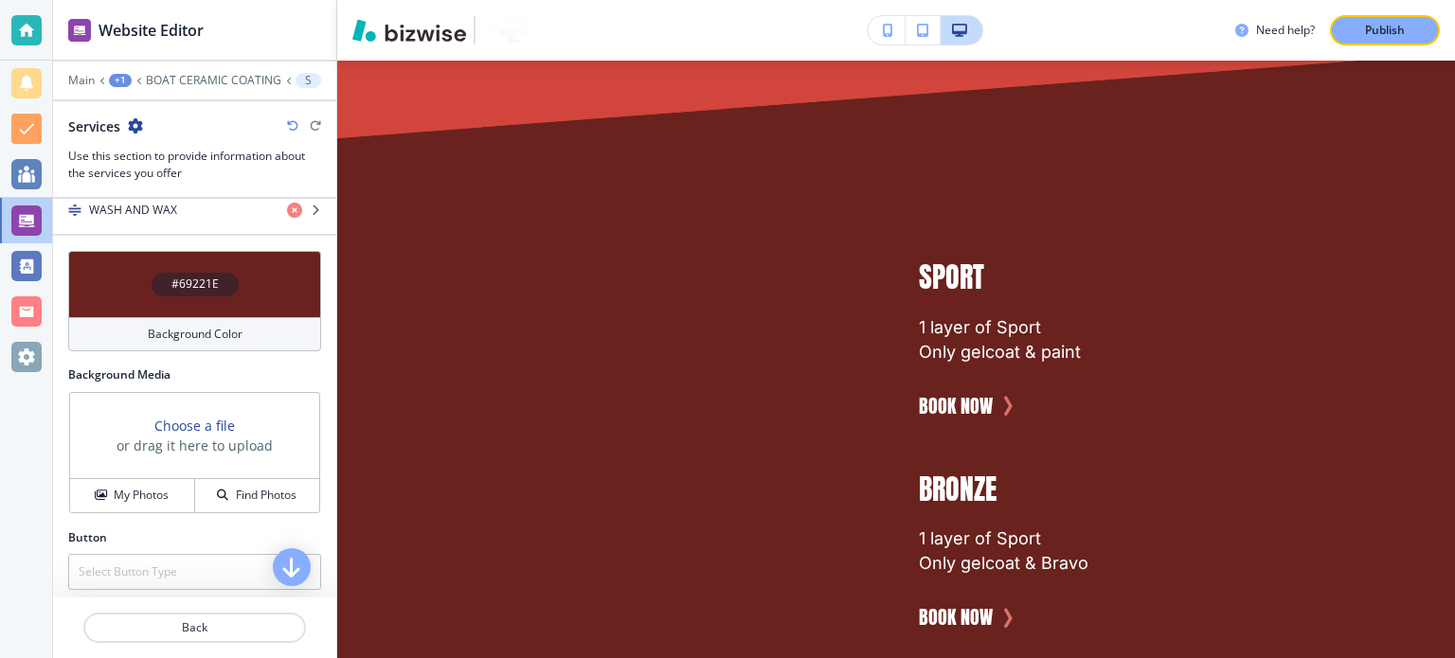
scroll to position [657, 0]
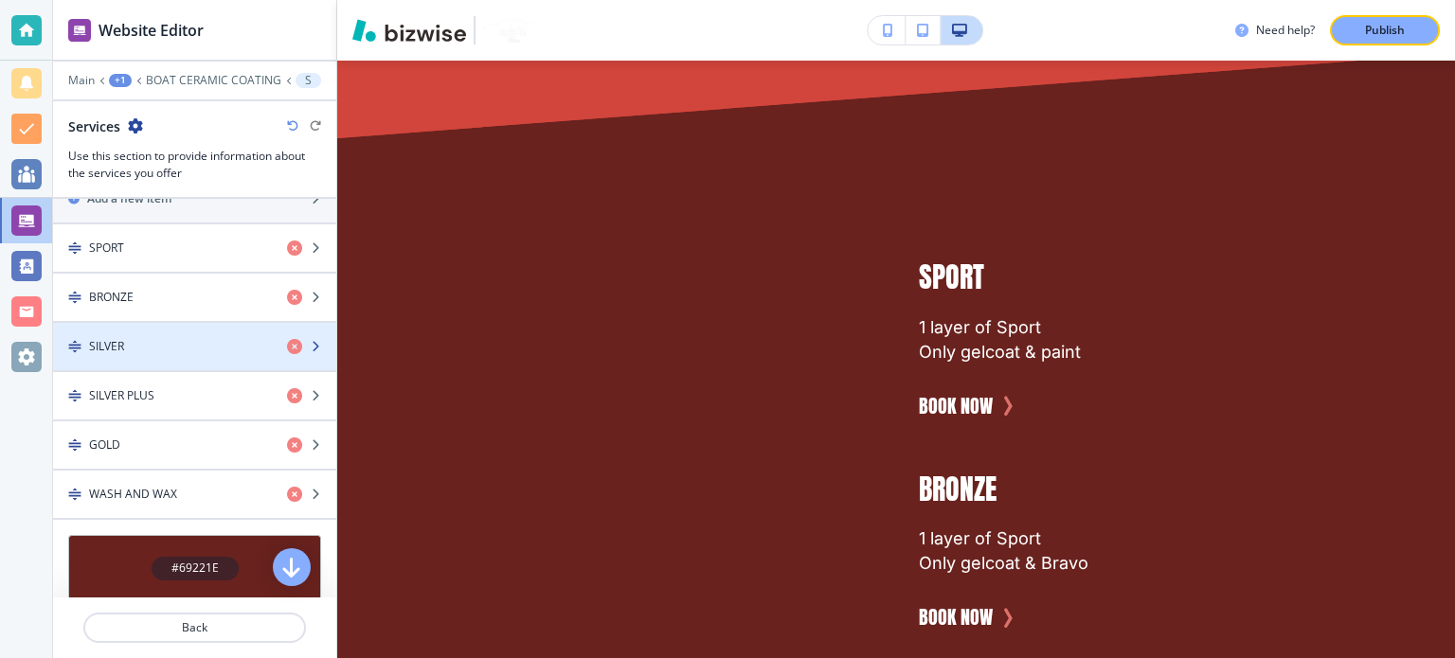
click at [185, 344] on div "SILVER" at bounding box center [162, 346] width 219 height 17
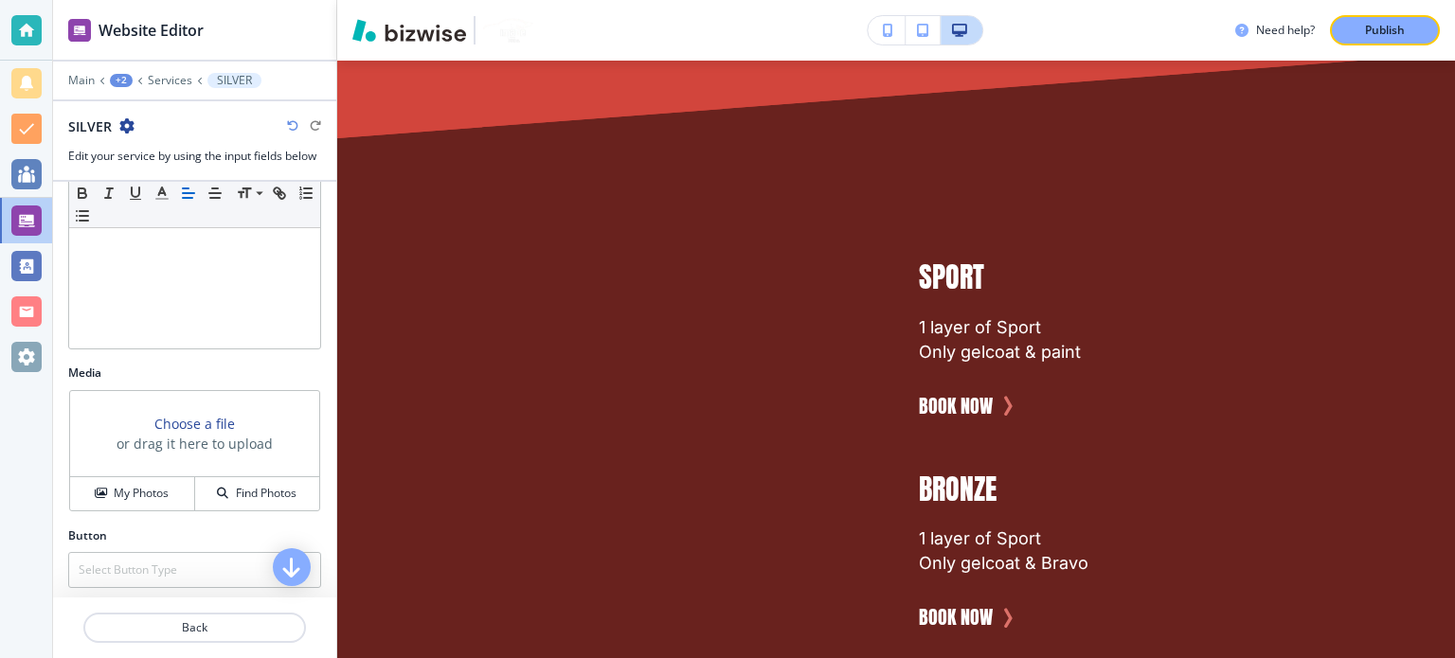
scroll to position [429, 0]
click at [152, 573] on h4 "Select Button Type" at bounding box center [128, 569] width 98 height 17
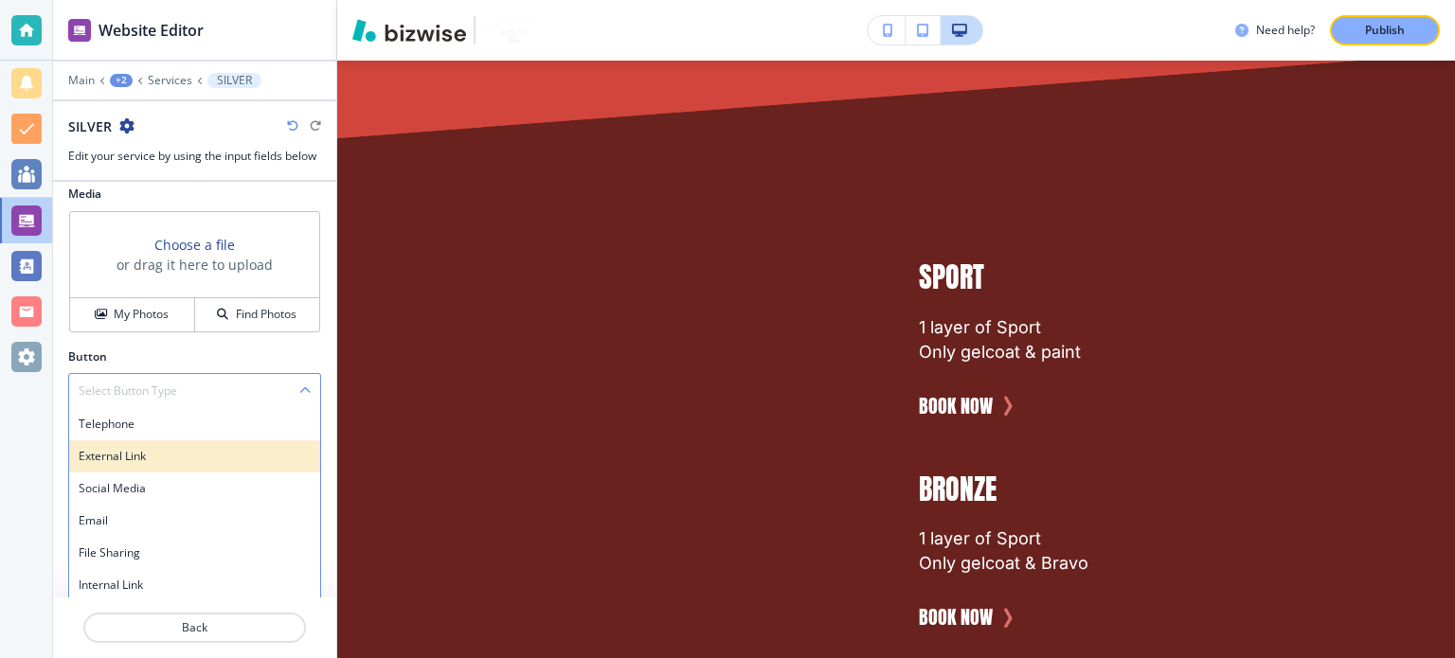
click at [152, 454] on h4 "External Link" at bounding box center [195, 456] width 232 height 17
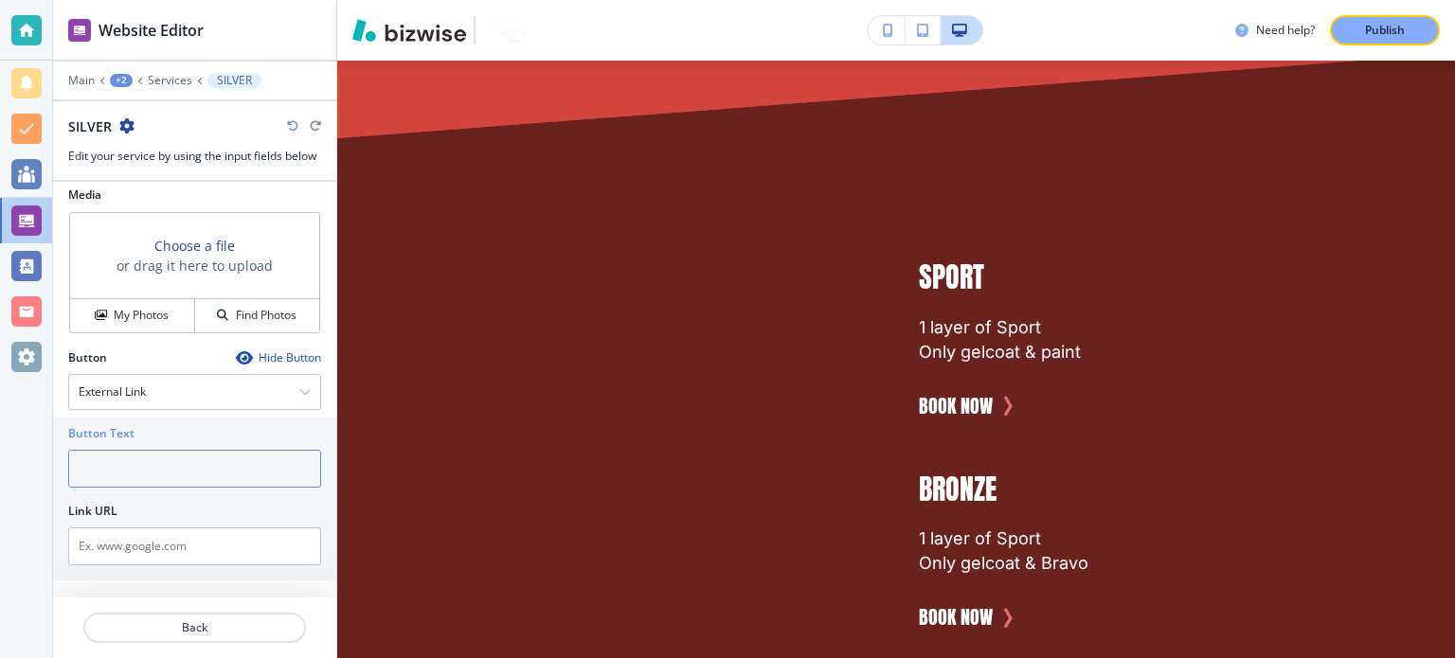
click at [159, 469] on input "text" at bounding box center [194, 469] width 253 height 38
click at [159, 520] on div at bounding box center [194, 524] width 253 height 8
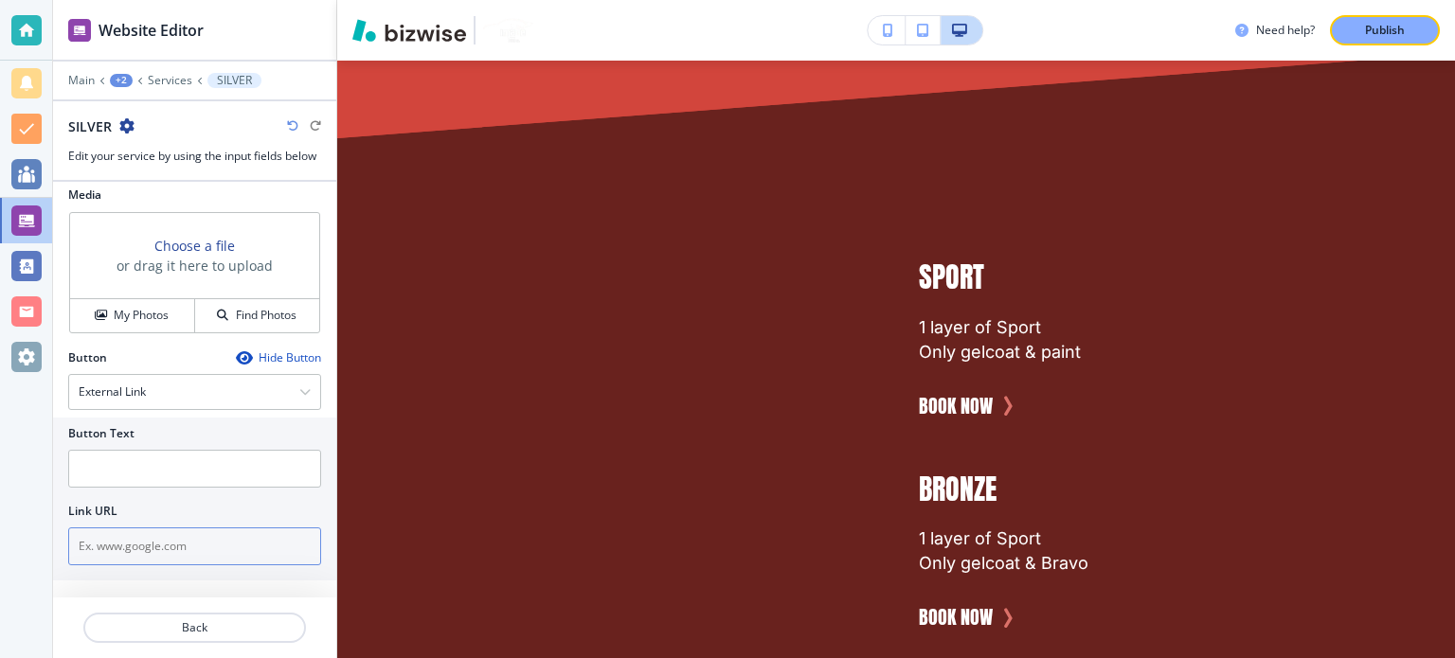
click at [159, 527] on input "text" at bounding box center [194, 546] width 253 height 38
paste input "tel:[PHONE_NUMBER]"
type input "tel:[PHONE_NUMBER]"
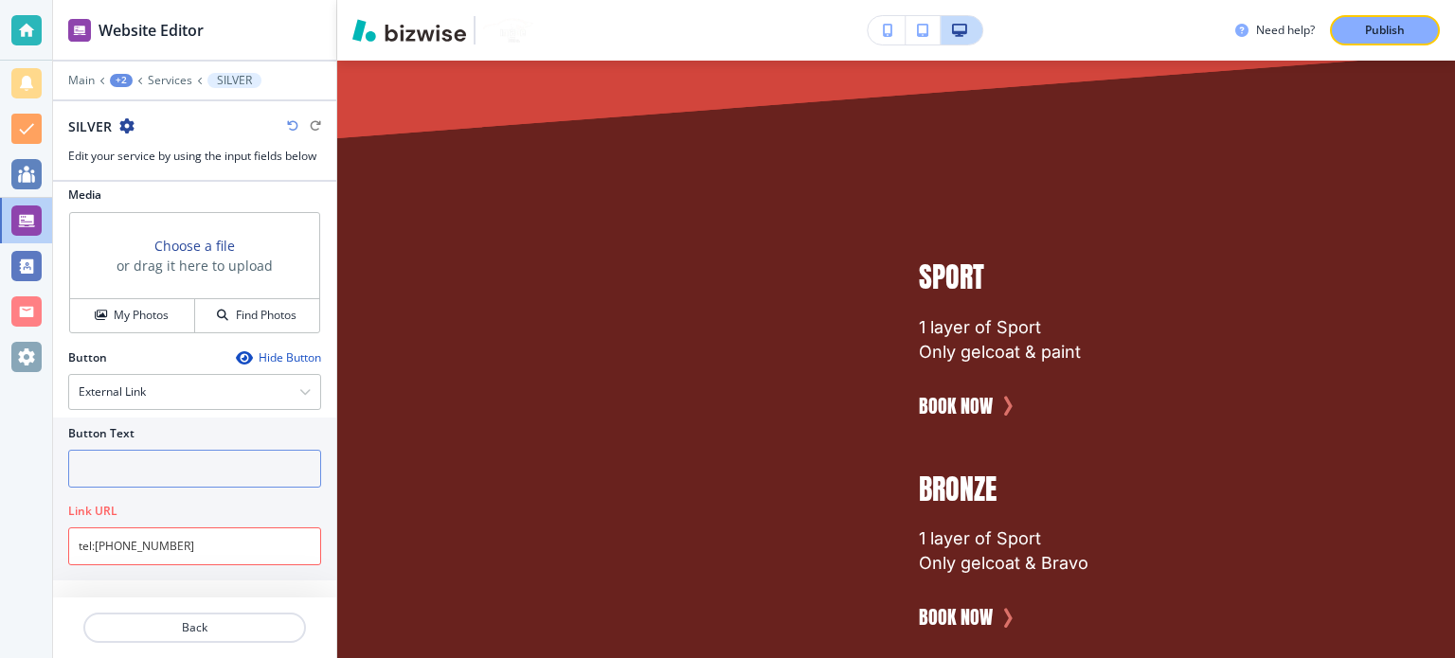
click at [155, 467] on input "text" at bounding box center [194, 469] width 253 height 38
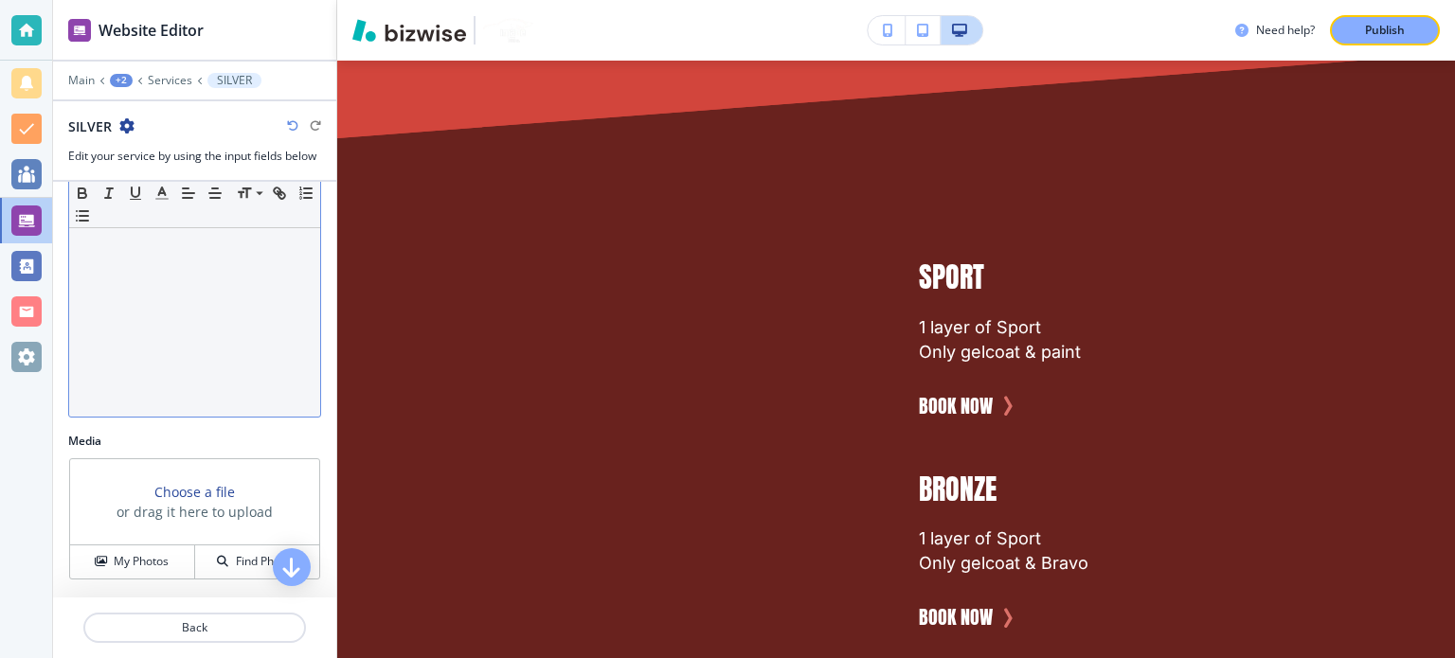
scroll to position [227, 0]
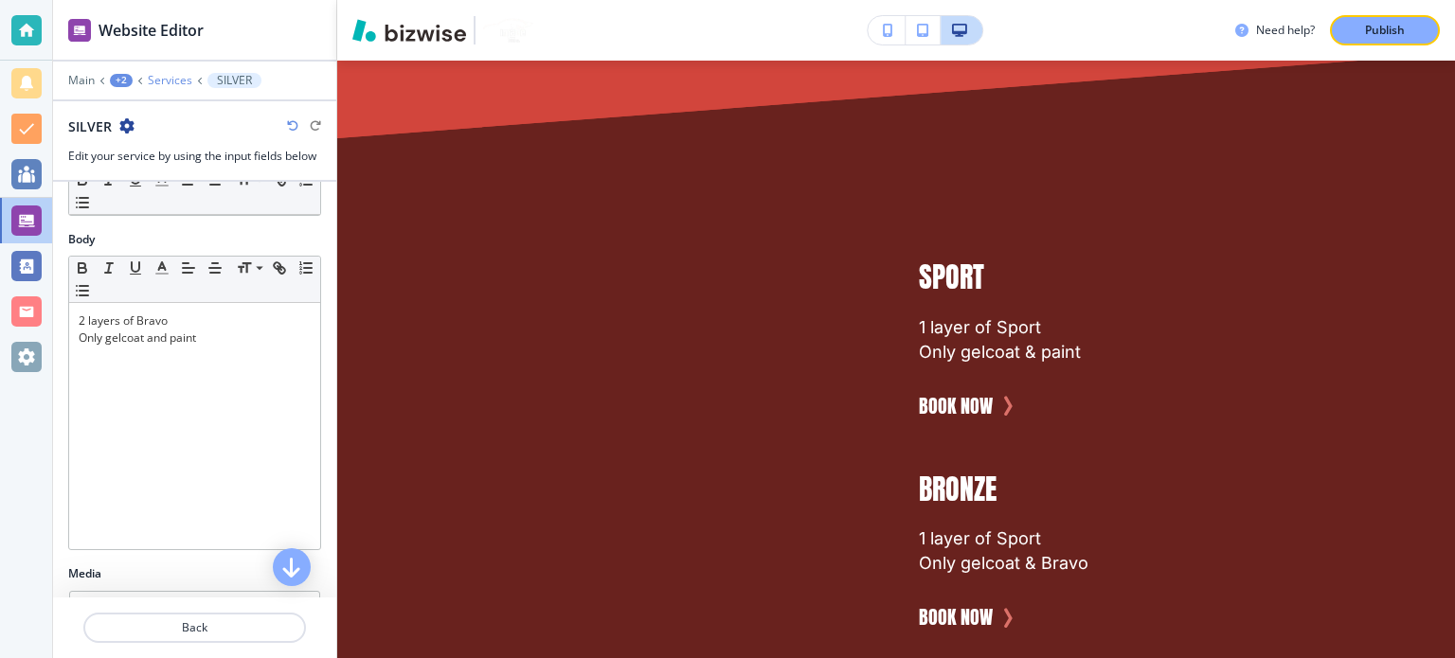
type input "Bokk Now"
click at [163, 79] on p "Services" at bounding box center [170, 80] width 45 height 13
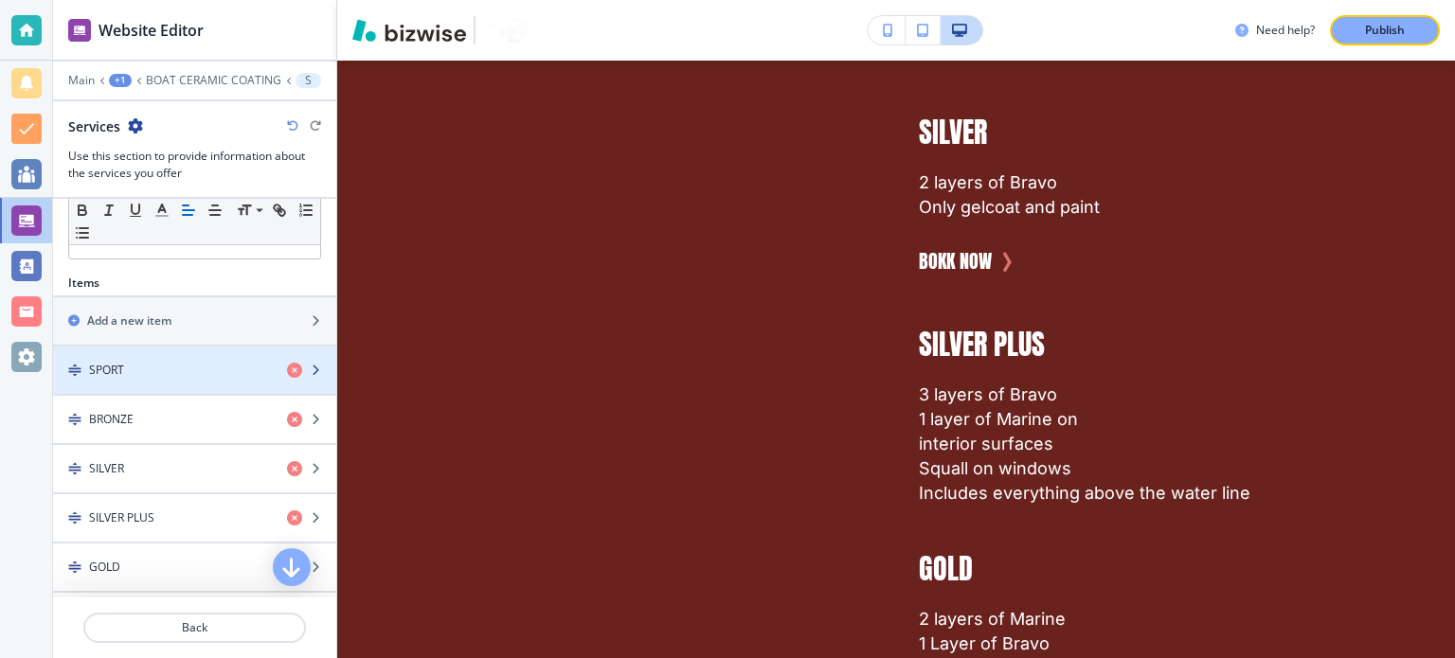
scroll to position [568, 0]
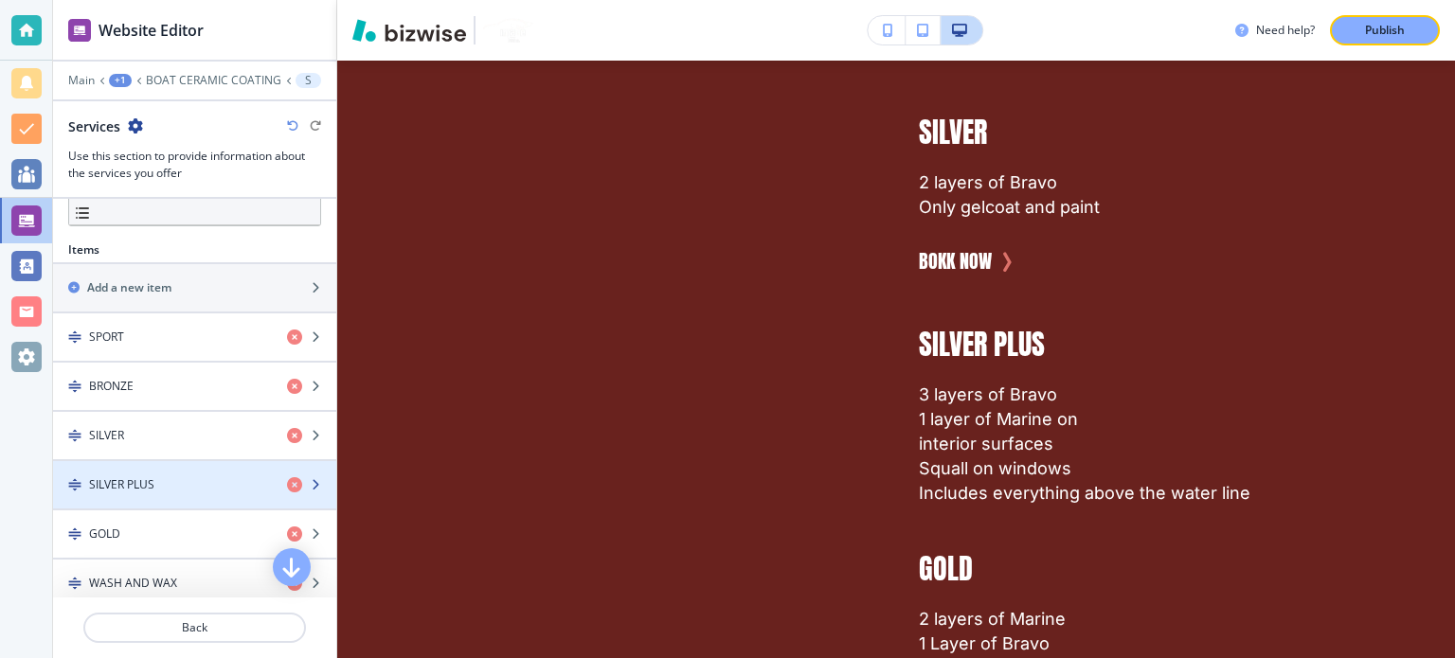
click at [193, 465] on div "button" at bounding box center [194, 468] width 283 height 15
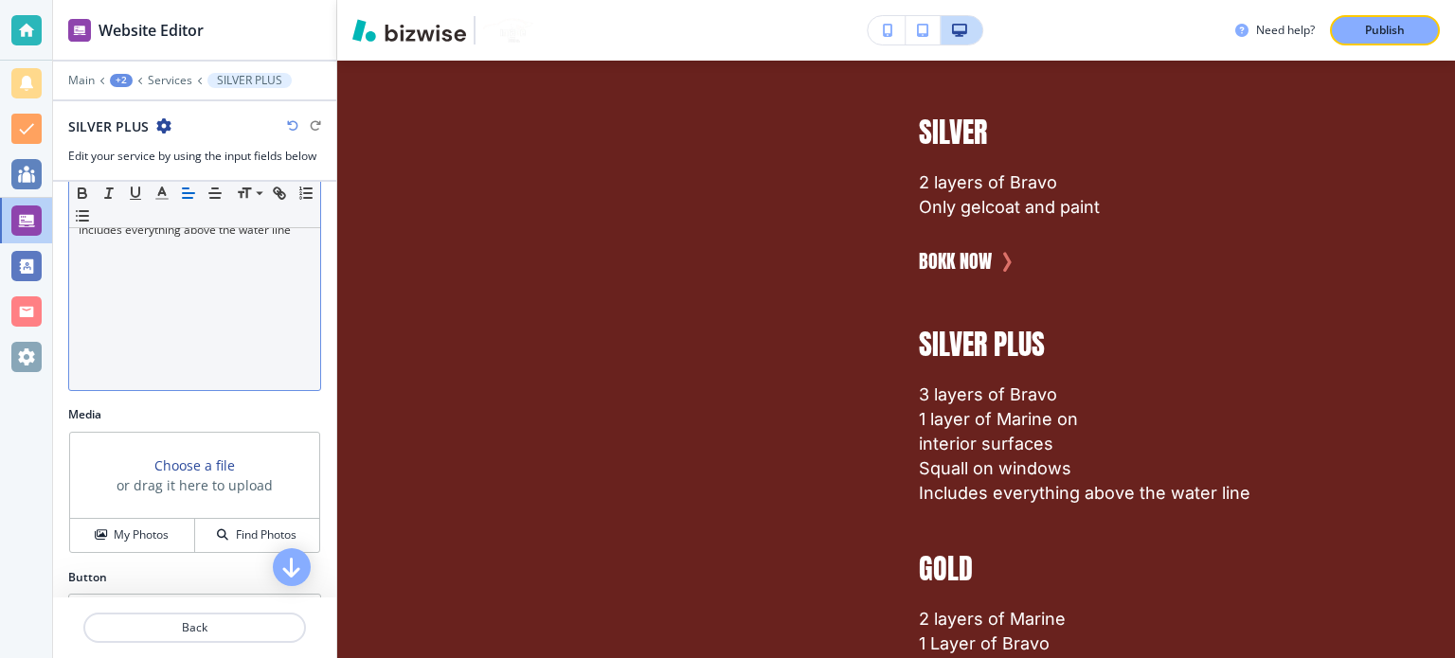
scroll to position [429, 0]
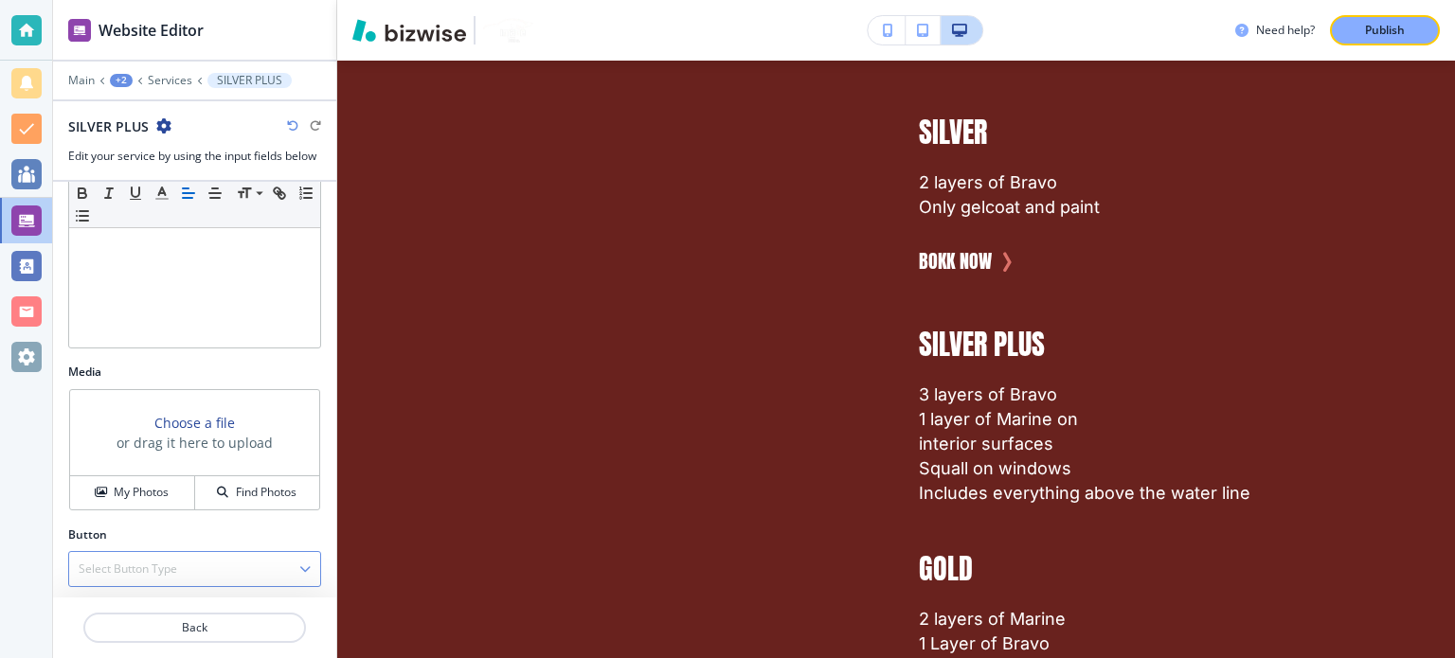
click at [174, 561] on h4 "Select Button Type" at bounding box center [128, 569] width 98 height 17
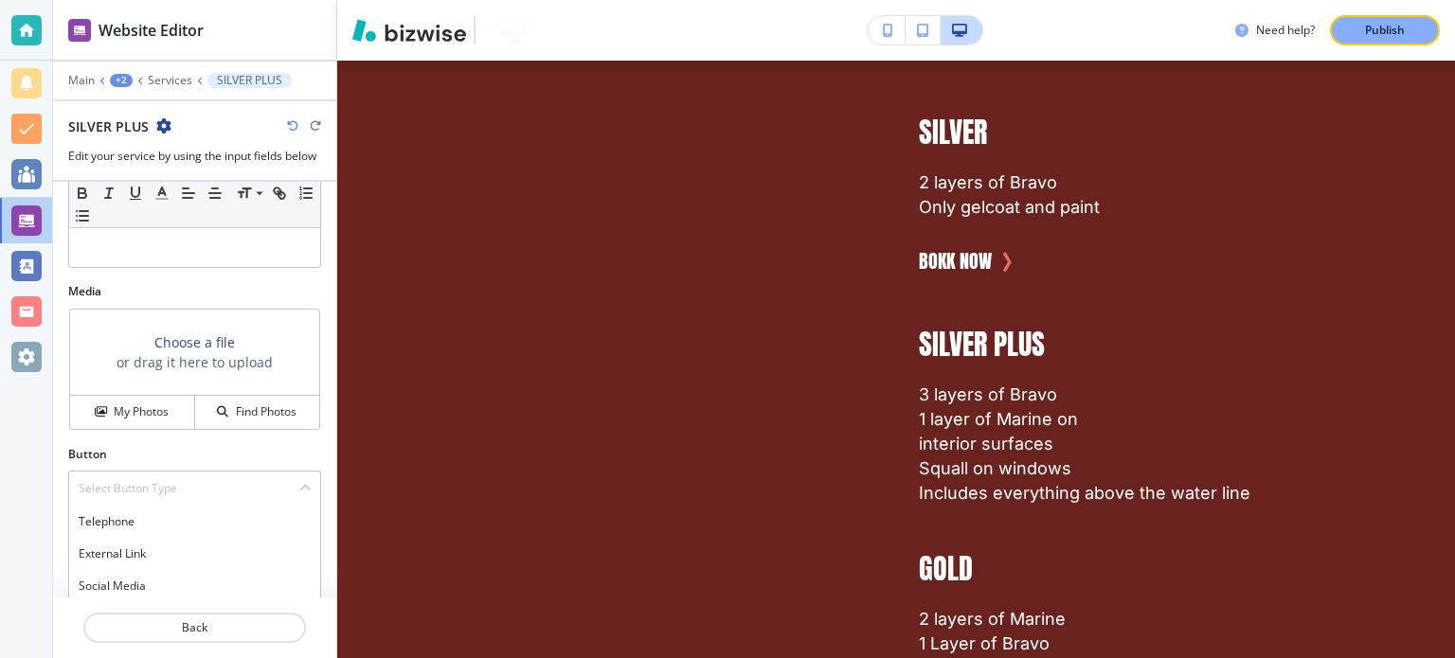
scroll to position [607, 0]
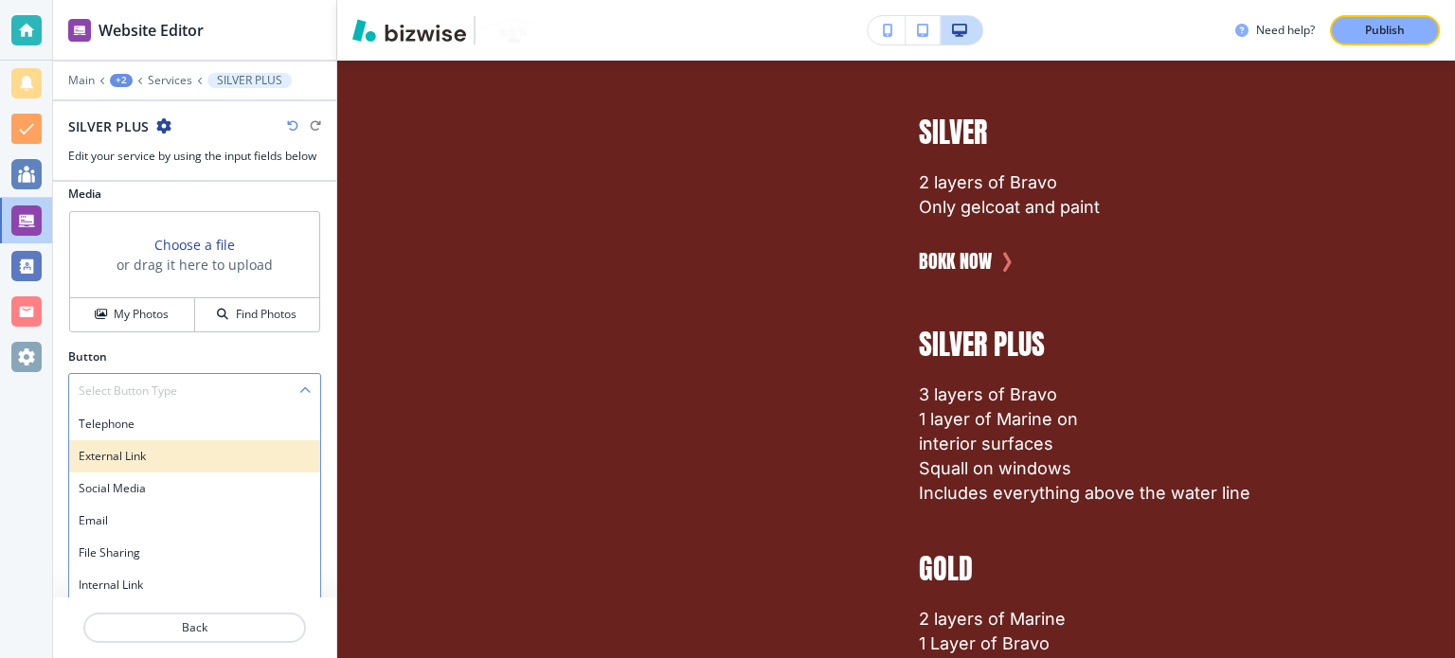
click at [155, 448] on h4 "External Link" at bounding box center [195, 456] width 232 height 17
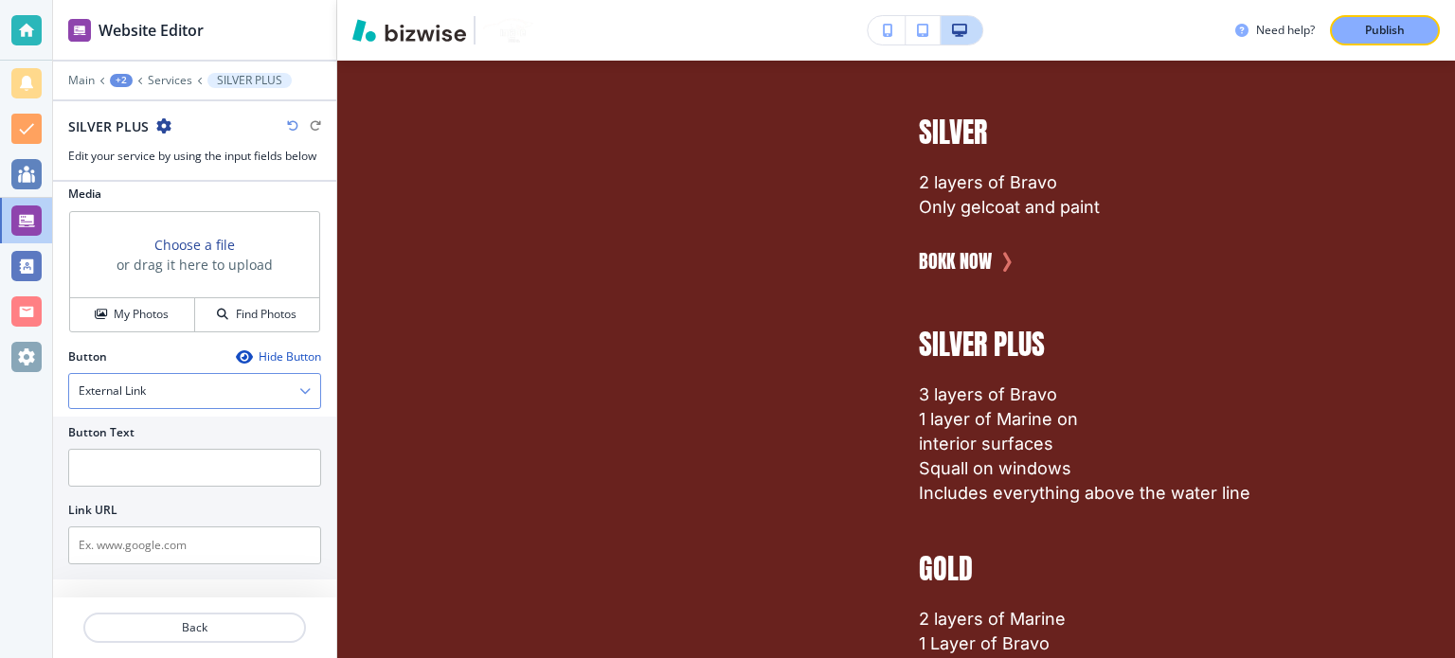
scroll to position [606, 0]
click at [210, 545] on input "text" at bounding box center [194, 546] width 253 height 38
paste input "tel:[PHONE_NUMBER]"
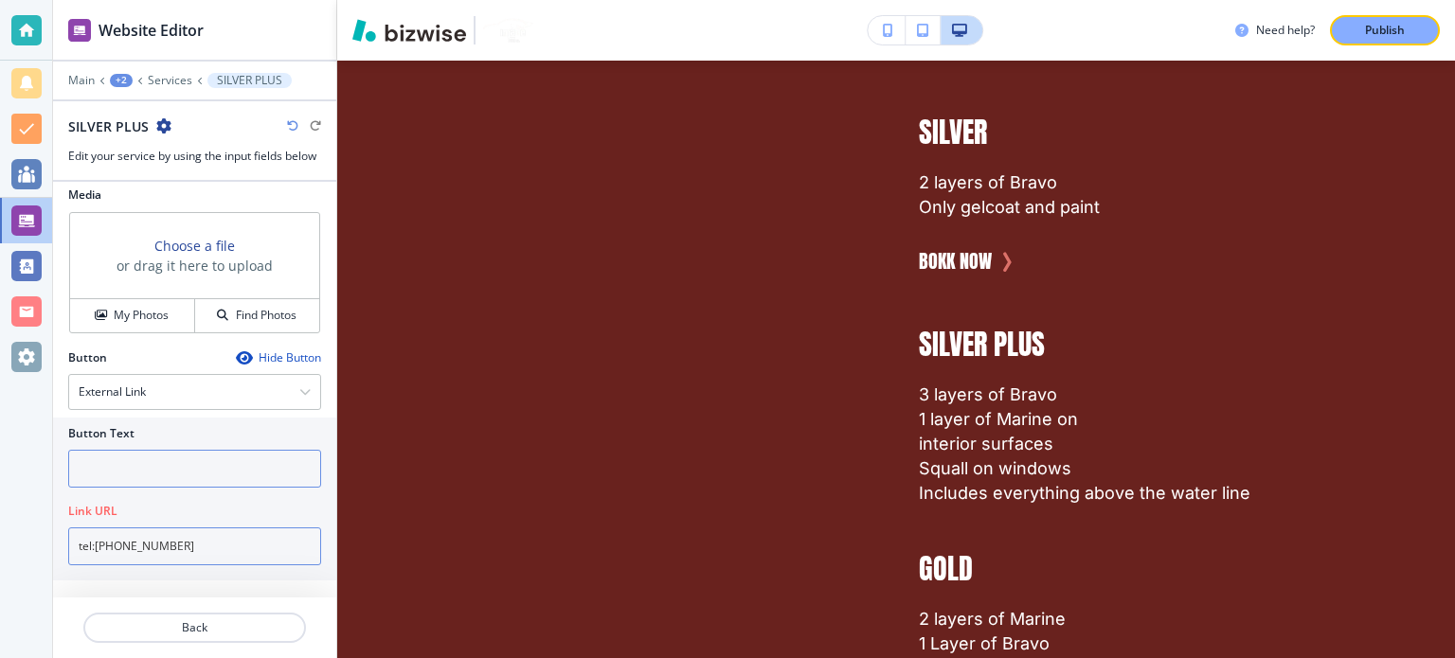
type input "tel:[PHONE_NUMBER]"
click at [155, 473] on input "text" at bounding box center [194, 469] width 253 height 38
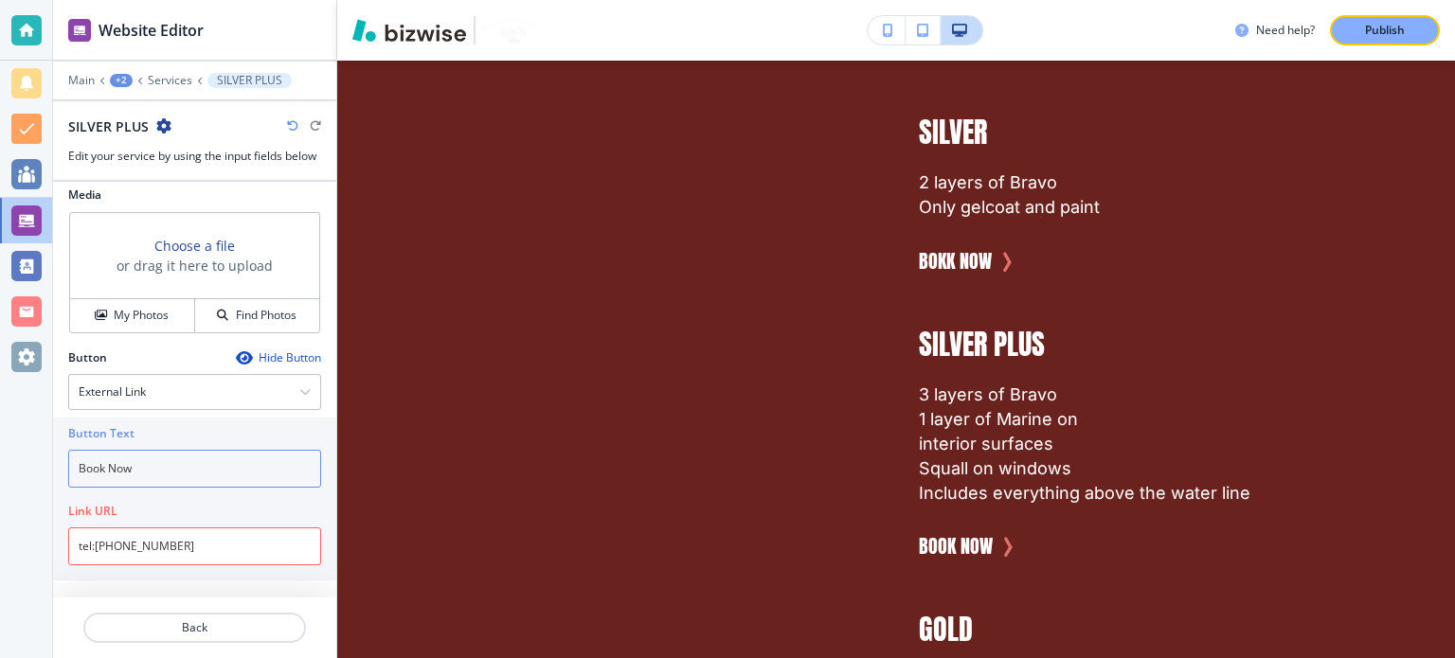
type input "Book Now"
click at [166, 67] on div at bounding box center [194, 67] width 283 height 11
click at [176, 65] on div at bounding box center [194, 67] width 283 height 11
click at [182, 74] on p "Services" at bounding box center [170, 80] width 45 height 13
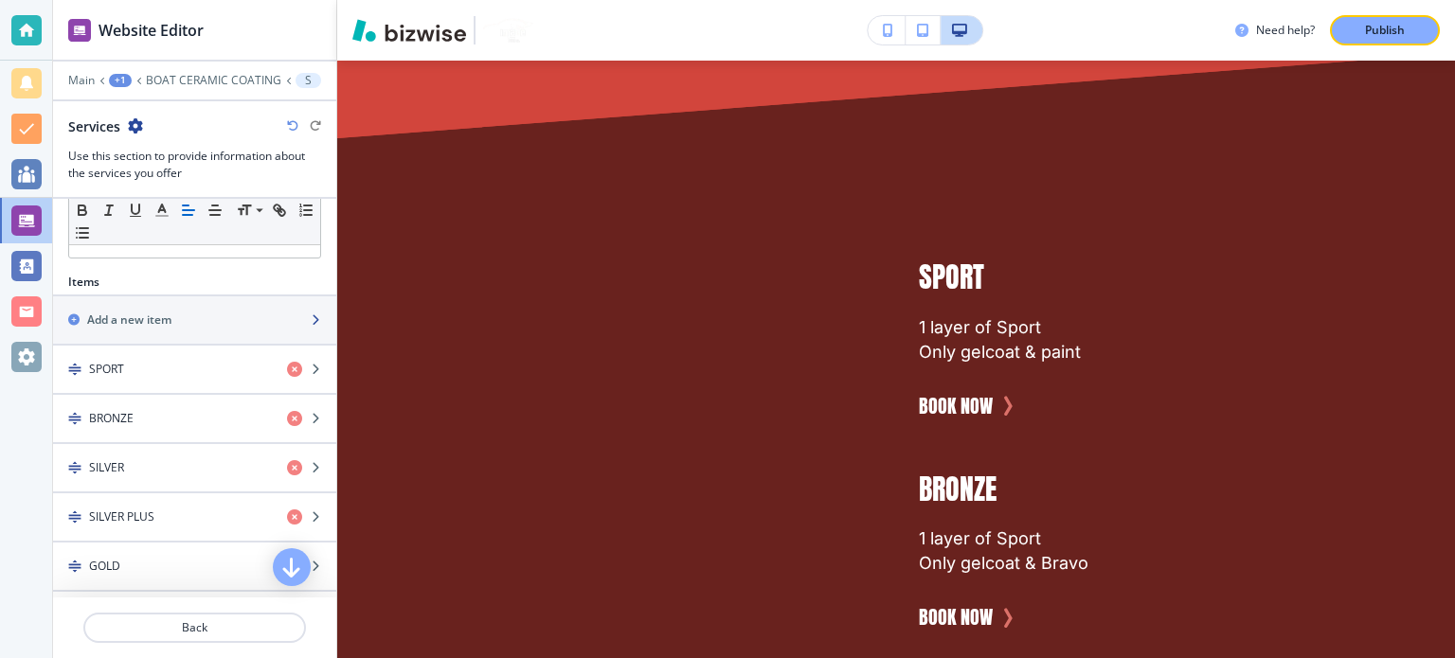
scroll to position [663, 0]
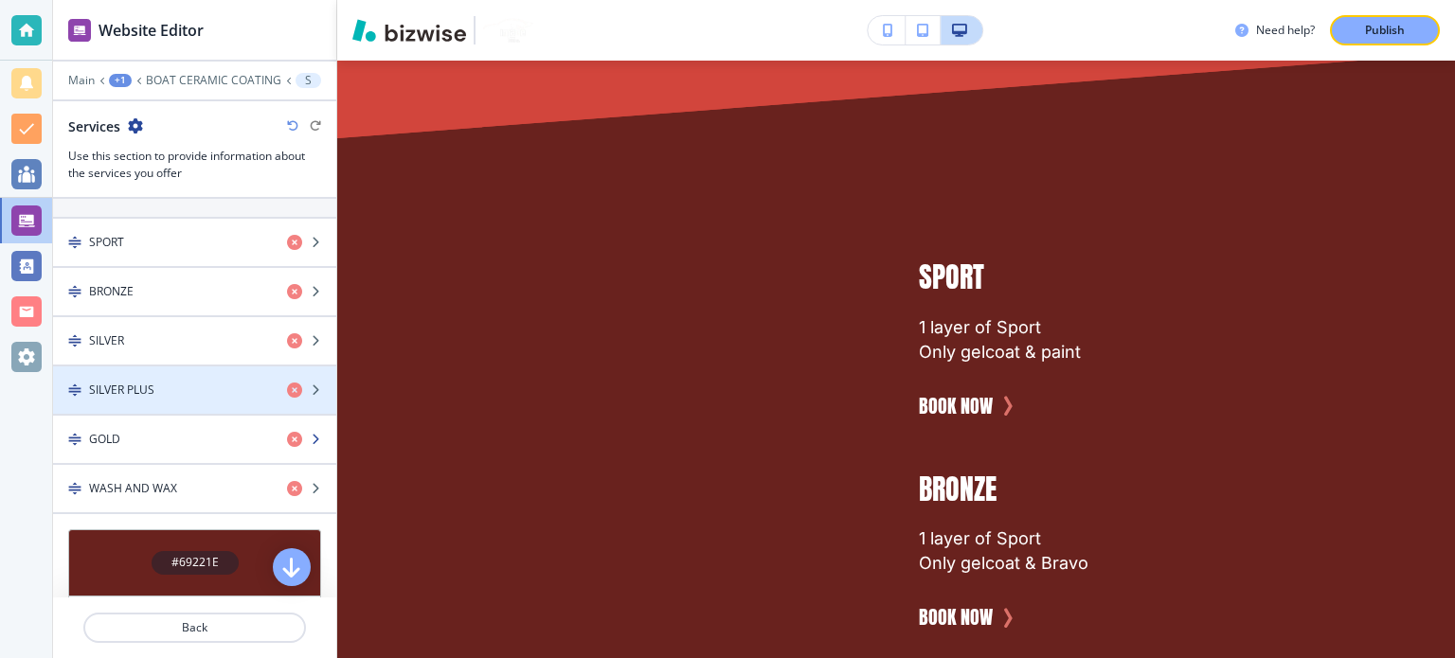
click at [167, 450] on div "button" at bounding box center [194, 455] width 283 height 15
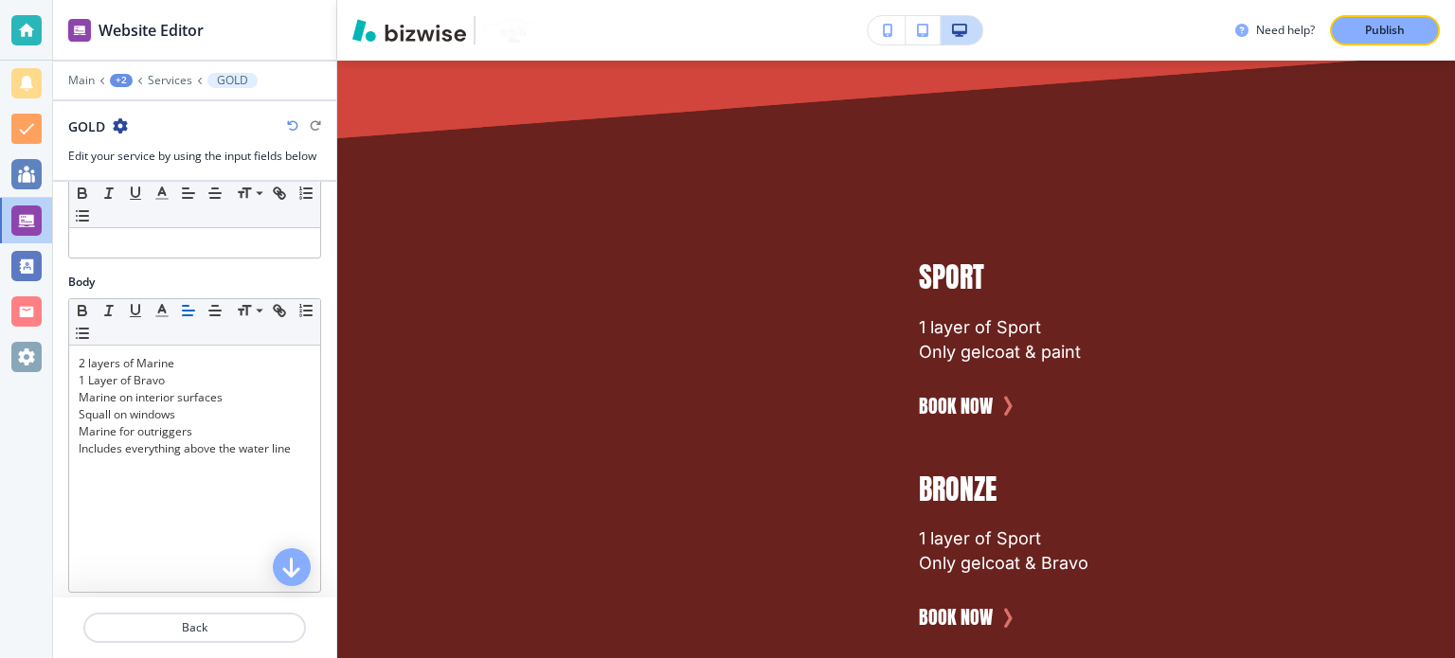
scroll to position [429, 0]
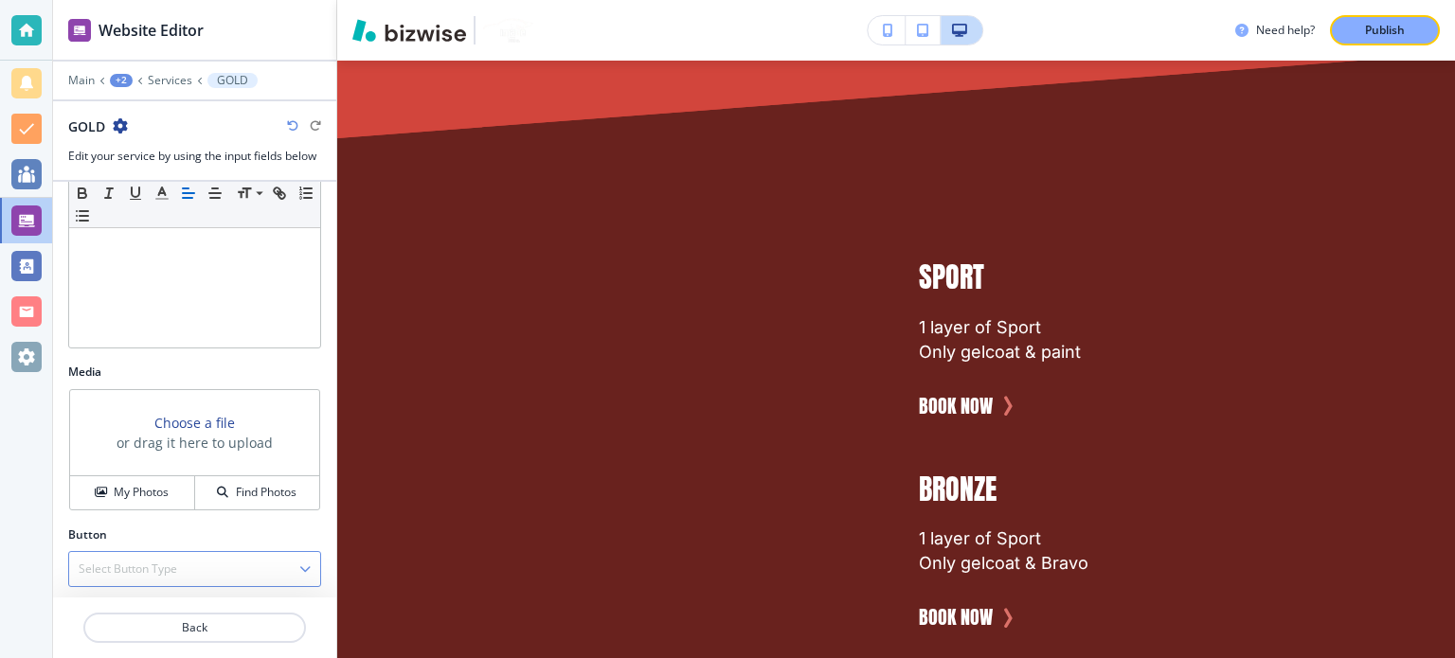
click at [197, 579] on div "Select Button Type" at bounding box center [194, 569] width 251 height 34
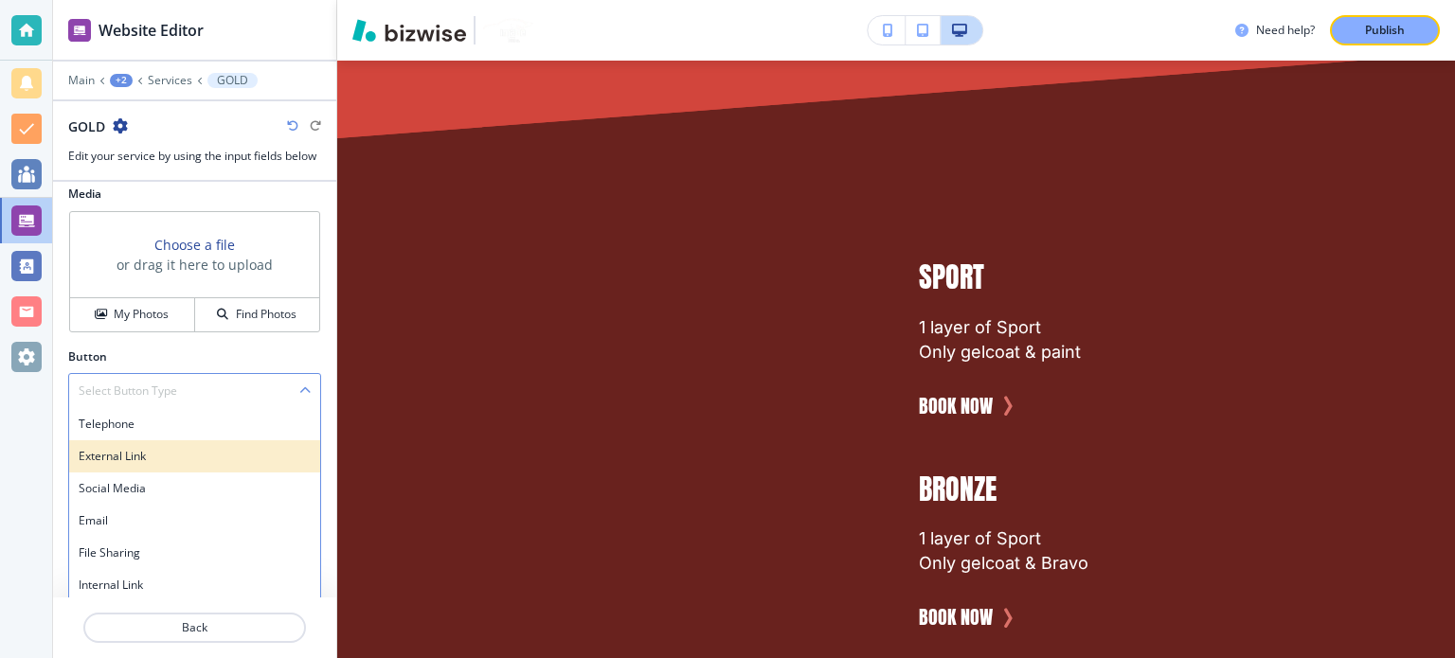
click at [180, 455] on h4 "External Link" at bounding box center [195, 456] width 232 height 17
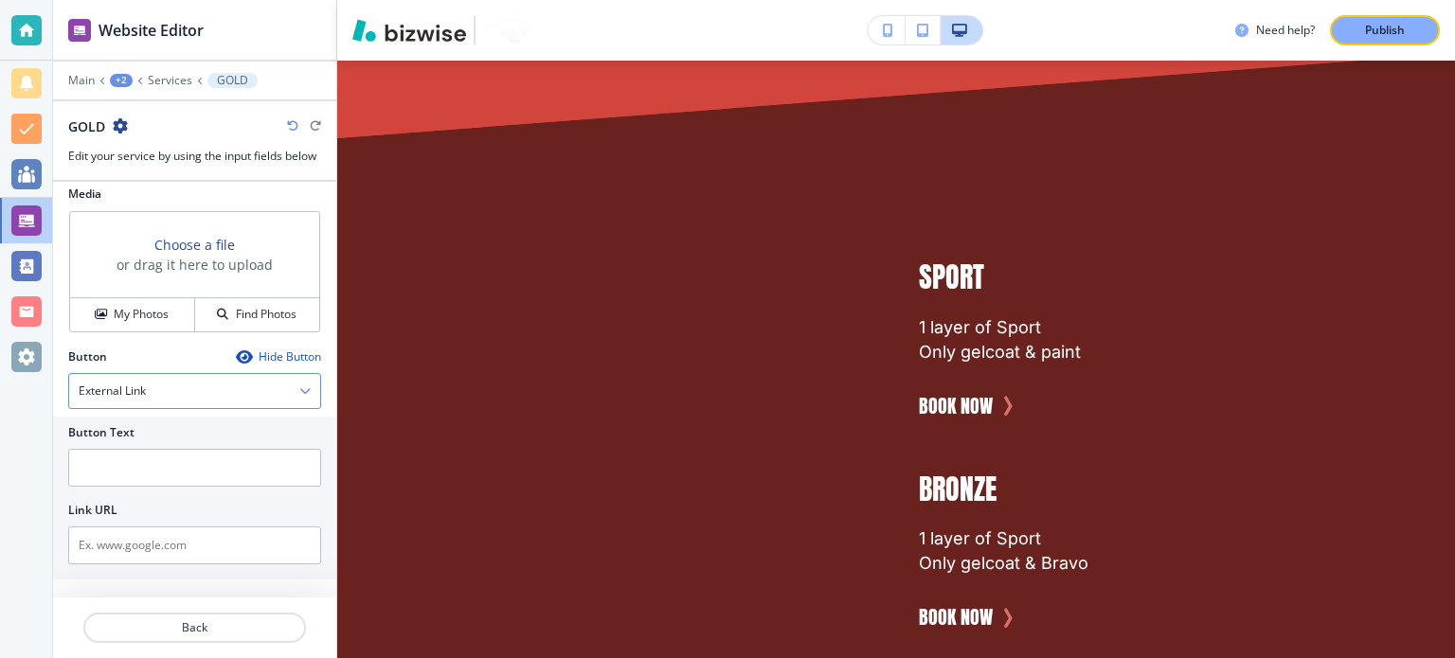
scroll to position [606, 0]
click at [180, 455] on input "text" at bounding box center [194, 469] width 253 height 38
click at [191, 531] on input "text" at bounding box center [194, 546] width 253 height 38
paste input "tel:[PHONE_NUMBER]"
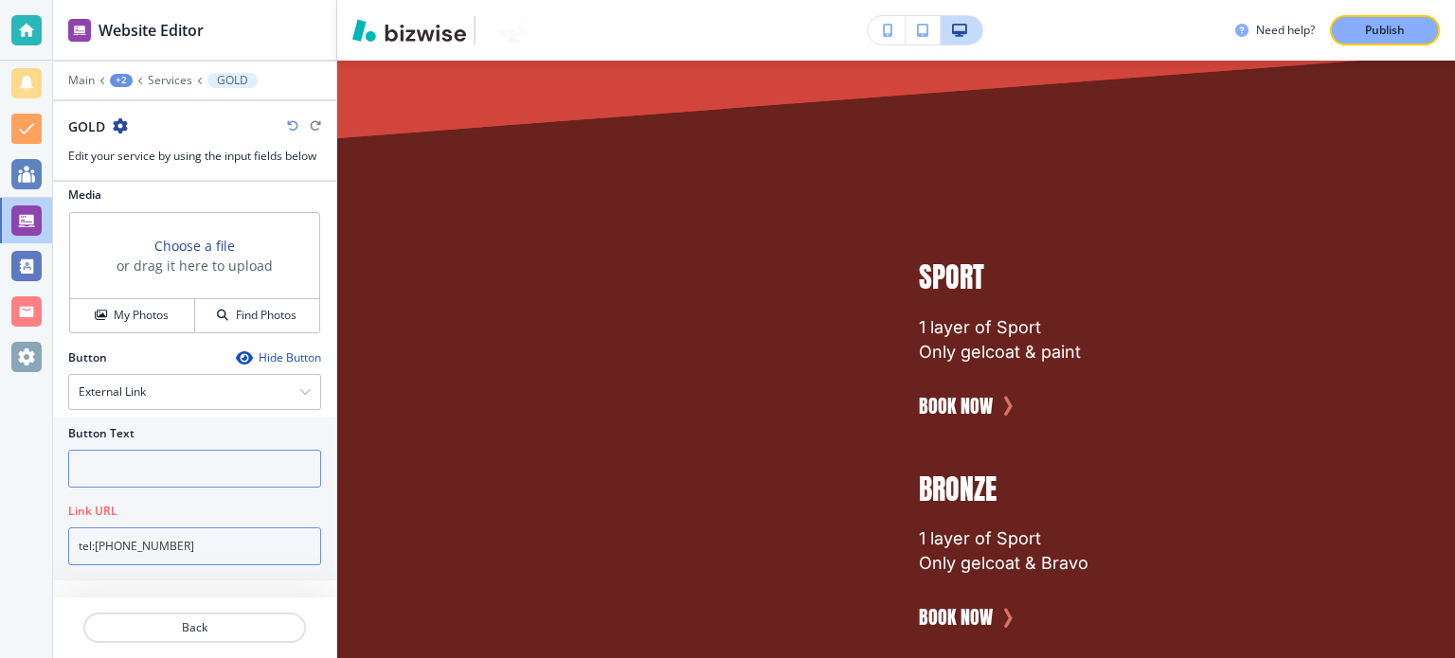
type input "tel:[PHONE_NUMBER]"
click at [148, 473] on input "text" at bounding box center [194, 469] width 253 height 38
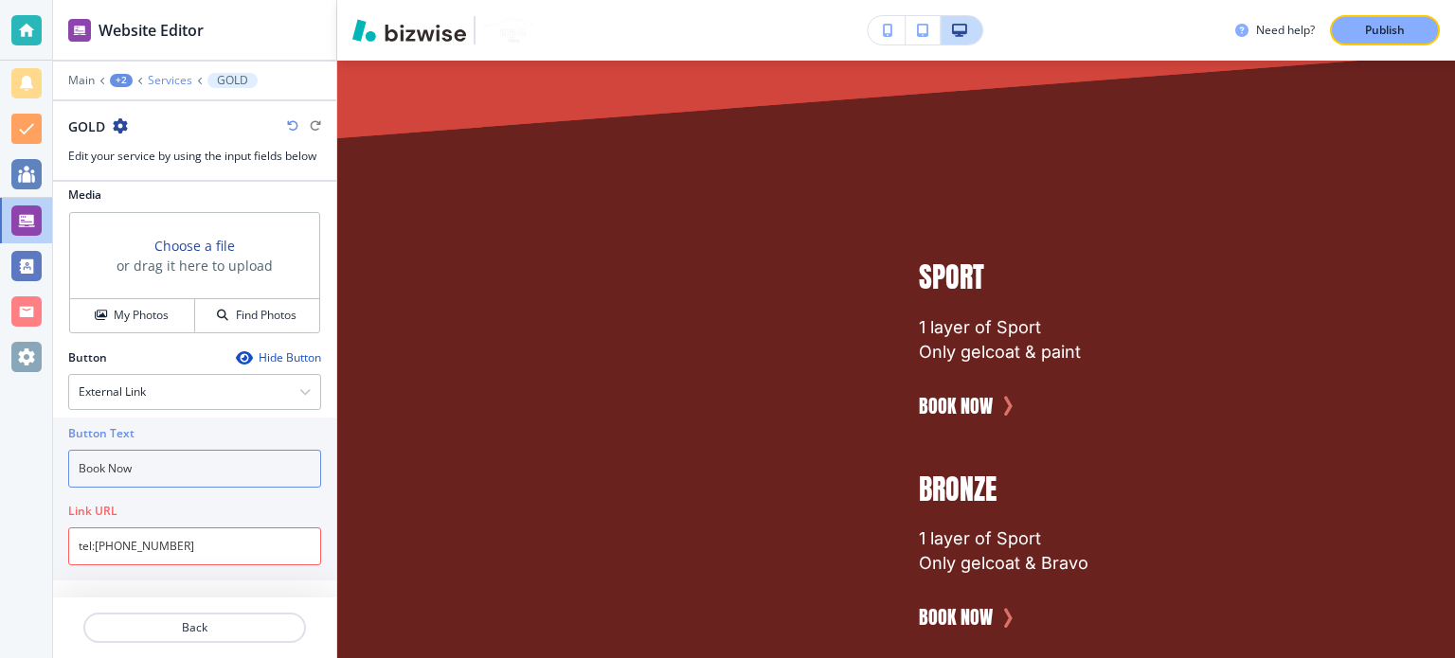
type input "Book Now"
click at [160, 83] on p "Services" at bounding box center [170, 80] width 45 height 13
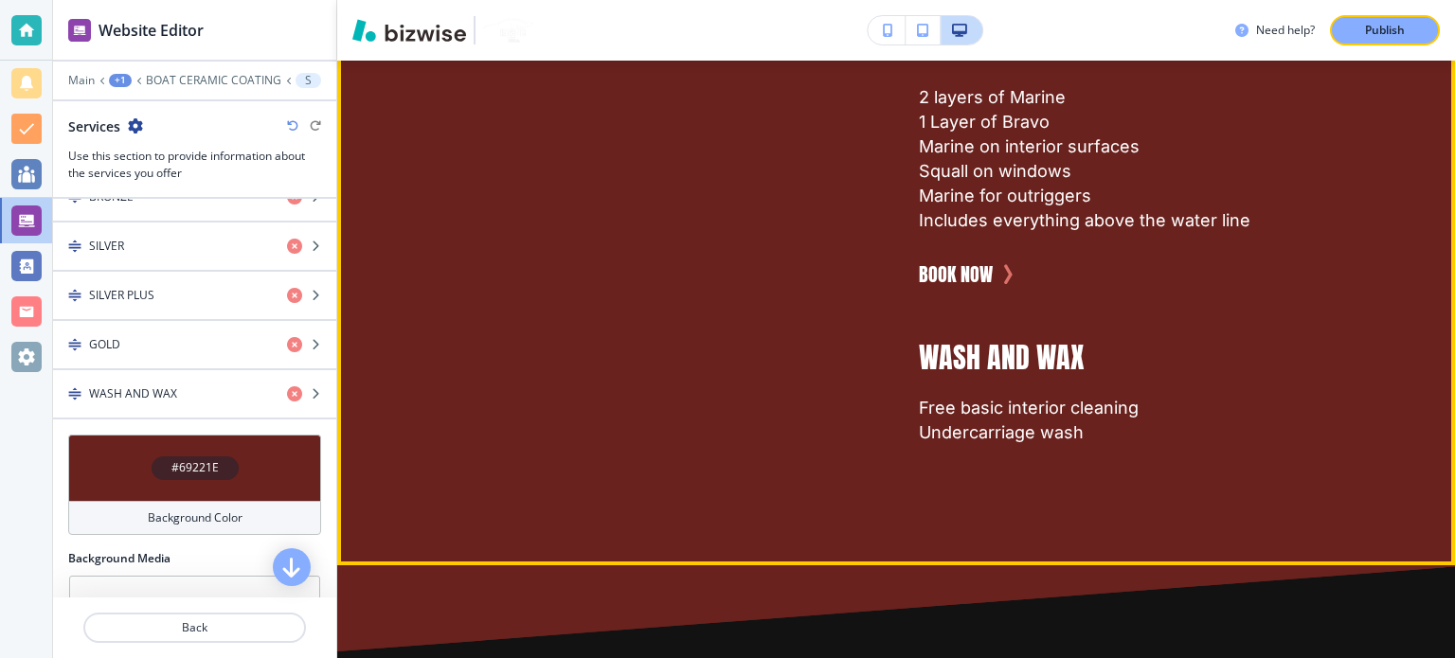
scroll to position [4743, 0]
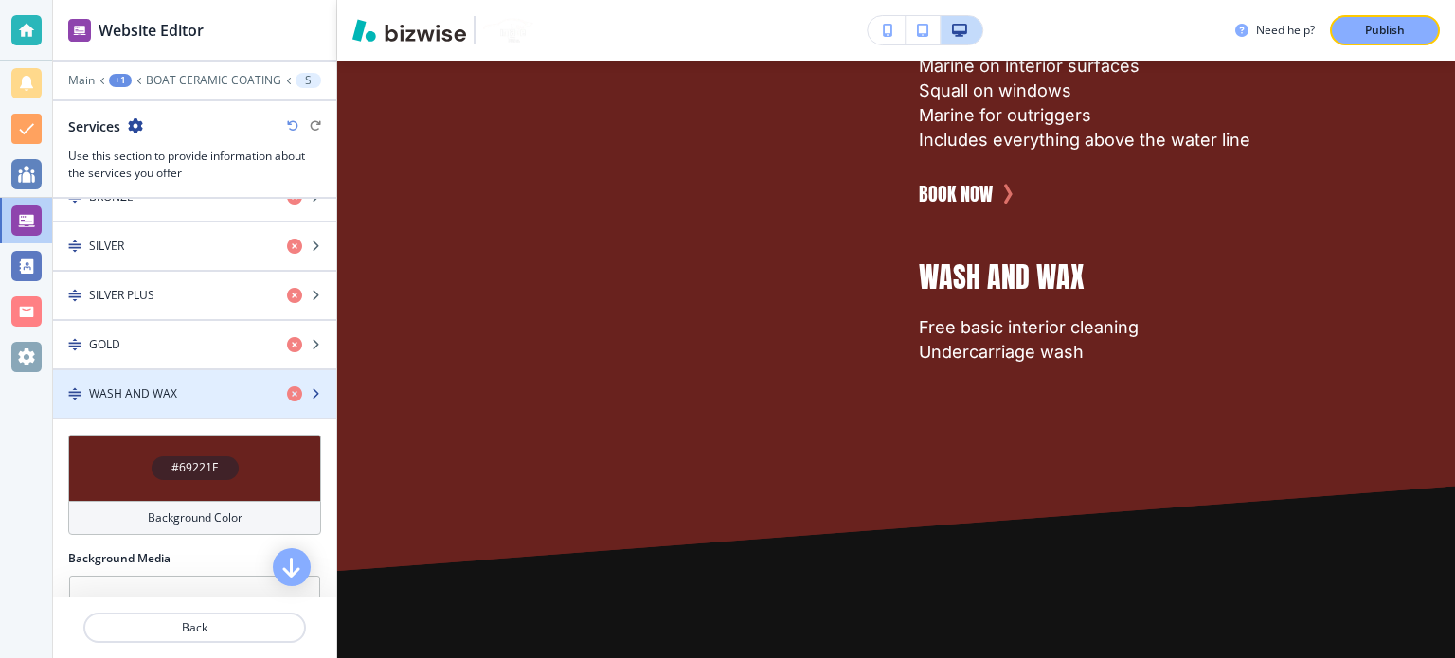
click at [136, 402] on div "button" at bounding box center [194, 409] width 283 height 15
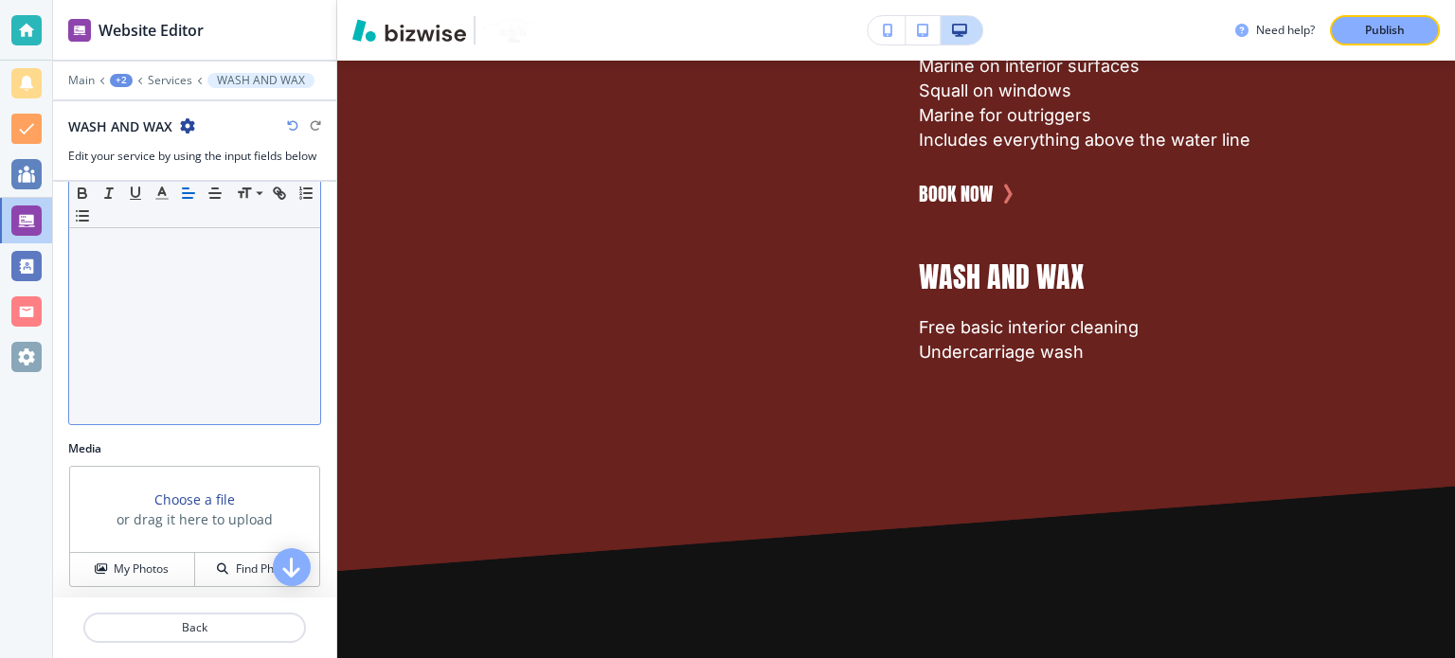
scroll to position [429, 0]
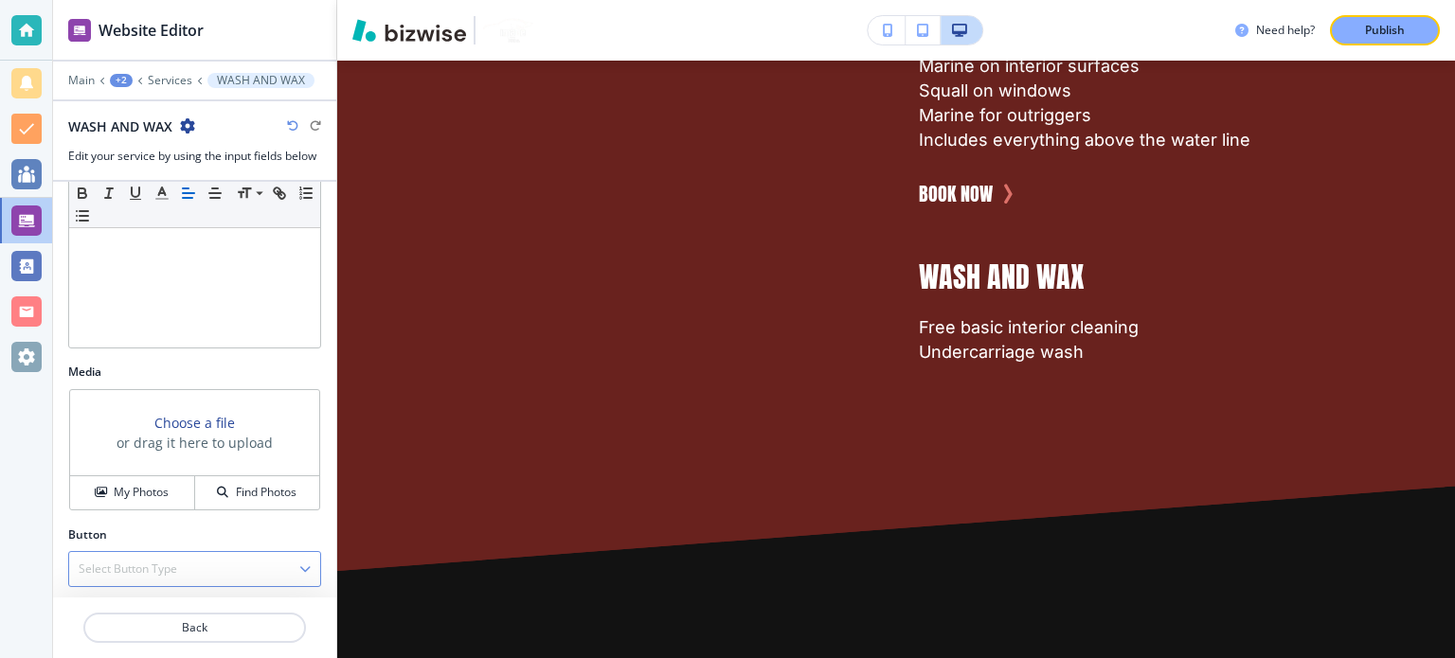
click at [193, 561] on div "Select Button Type" at bounding box center [194, 569] width 251 height 34
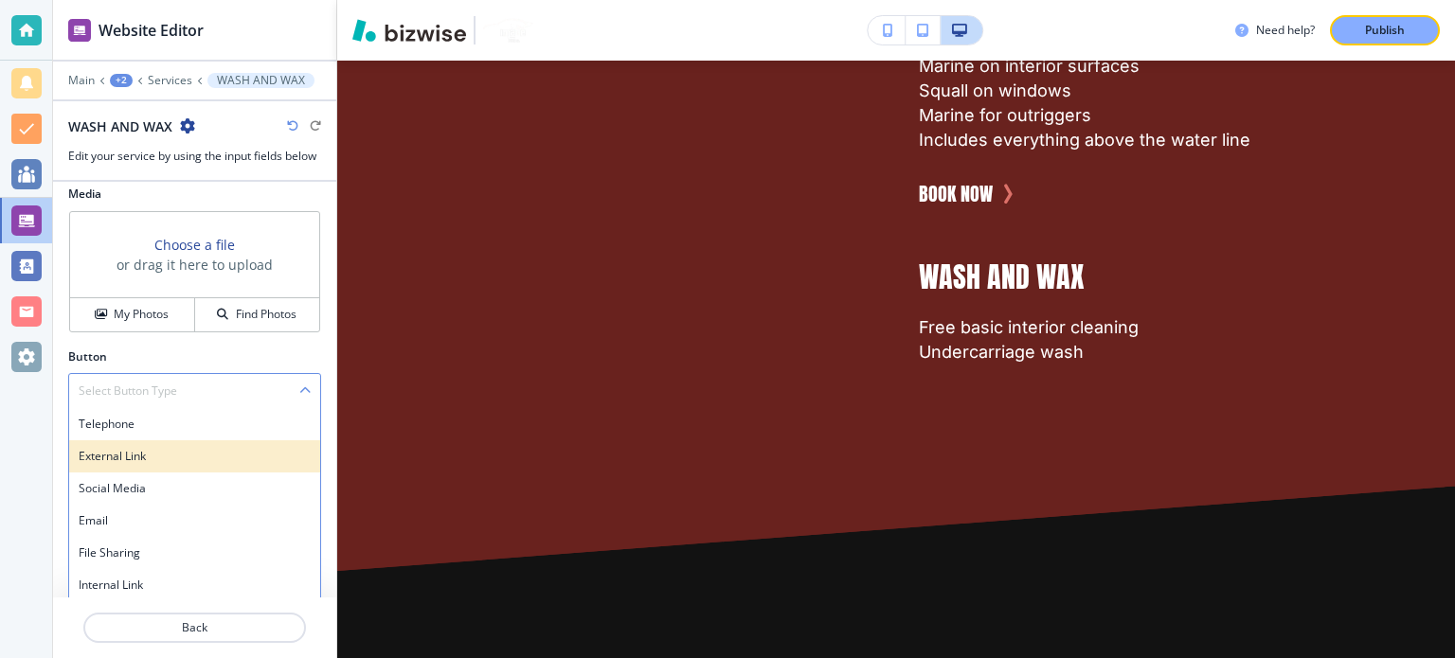
click at [167, 461] on div "External Link" at bounding box center [194, 456] width 251 height 32
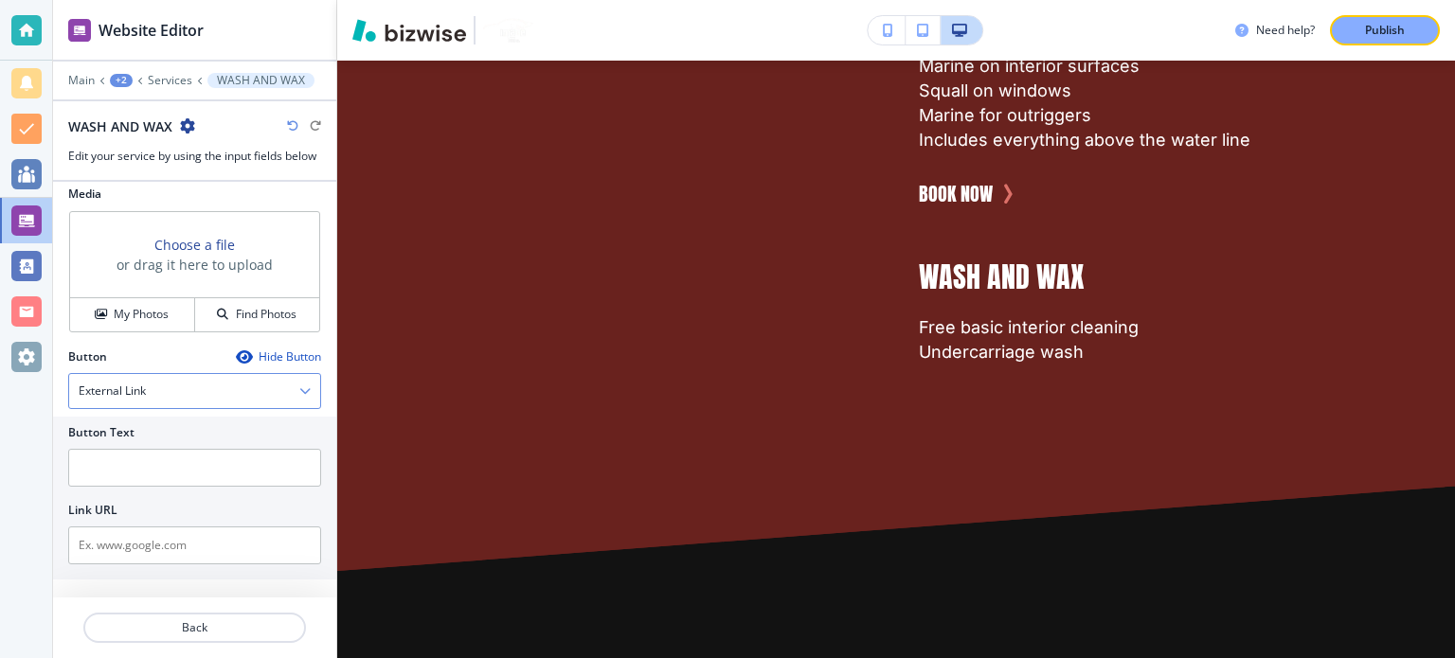
scroll to position [606, 0]
click at [171, 535] on input "text" at bounding box center [194, 546] width 253 height 38
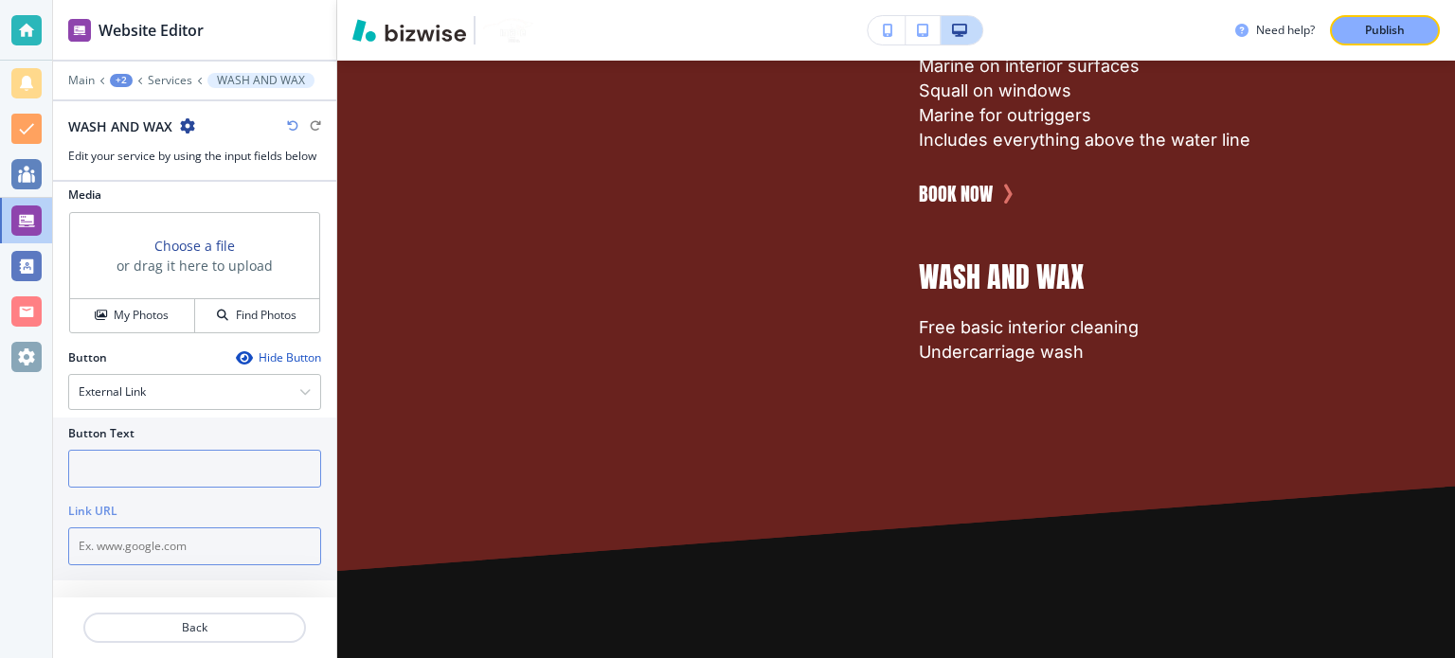
paste input "tel:[PHONE_NUMBER]"
type input "tel:[PHONE_NUMBER]"
click at [134, 463] on input "text" at bounding box center [194, 469] width 253 height 38
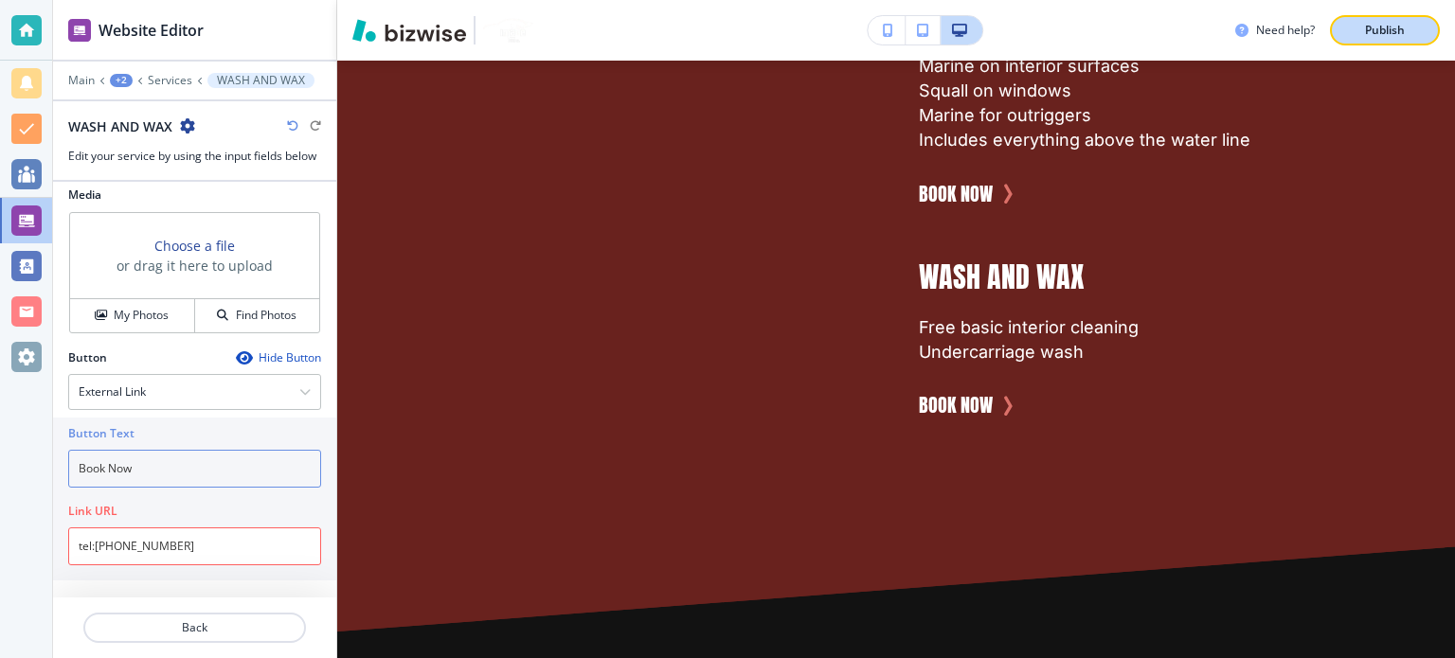
type input "Book Now"
click at [1380, 39] on button "Publish" at bounding box center [1385, 30] width 110 height 30
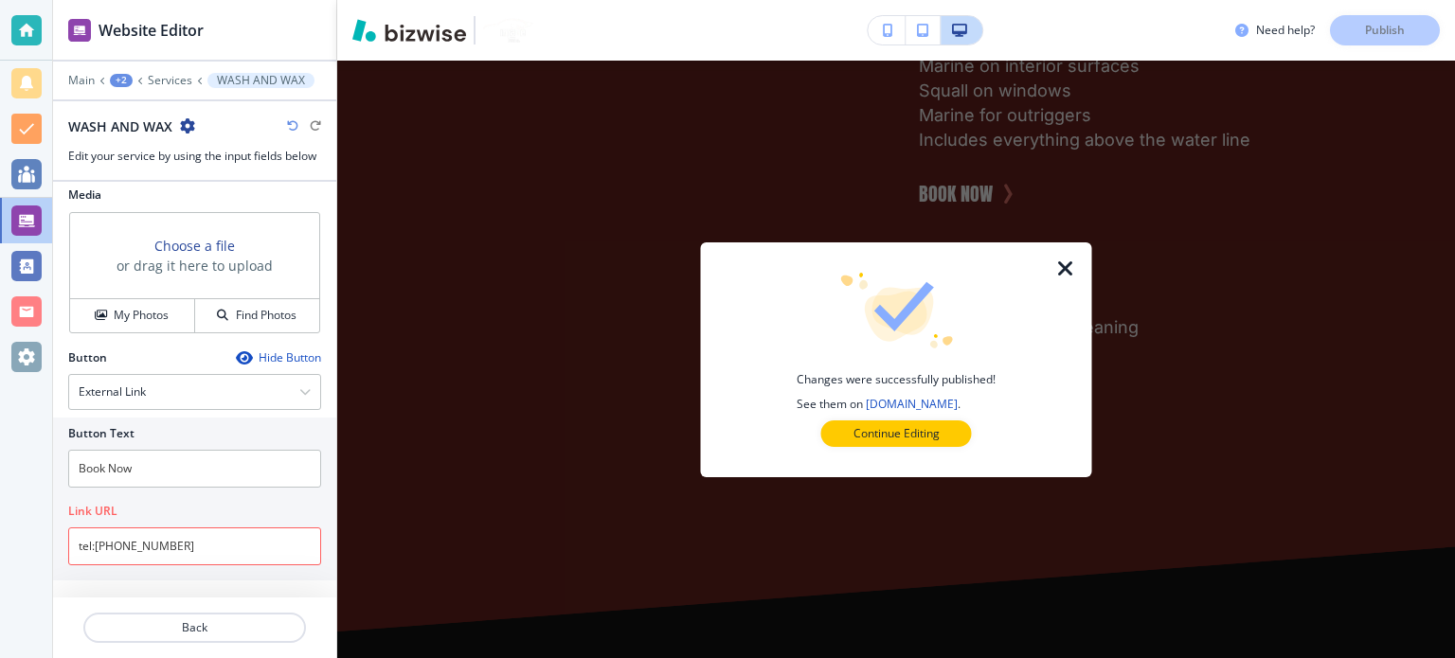
click at [1068, 268] on icon "button" at bounding box center [1065, 269] width 23 height 23
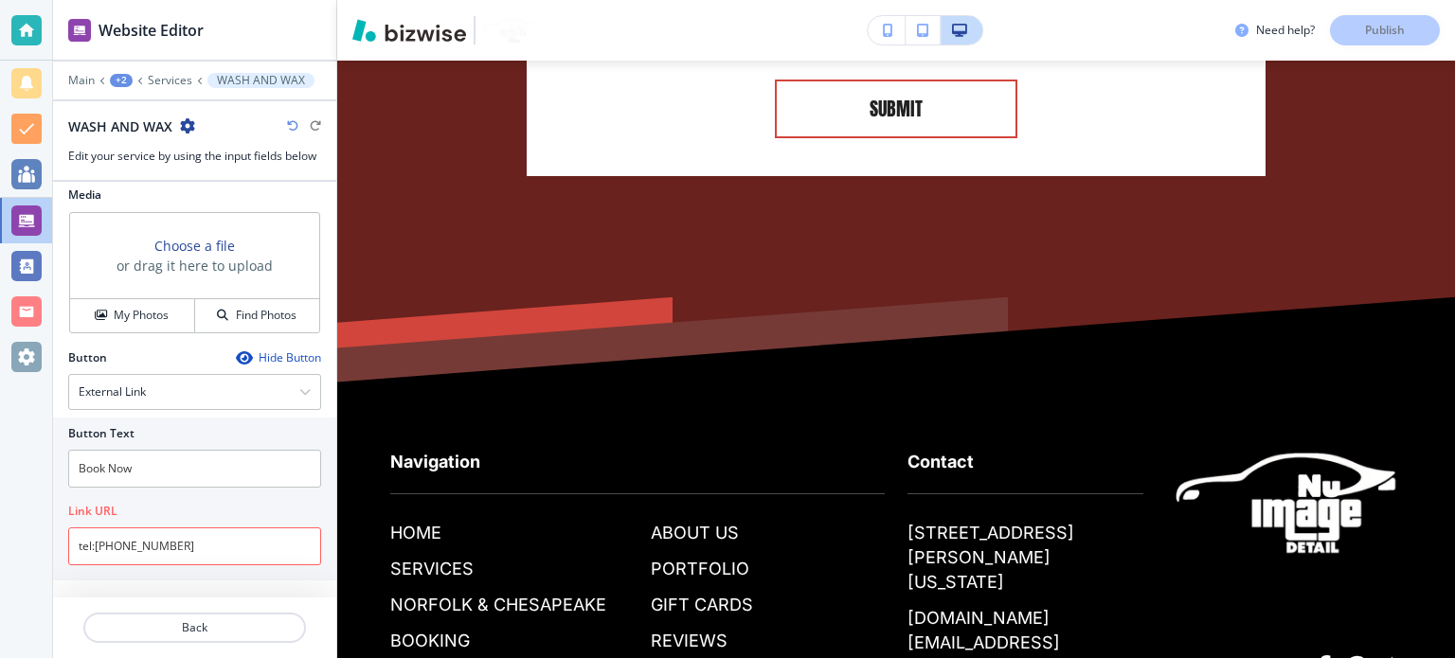
scroll to position [10890, 0]
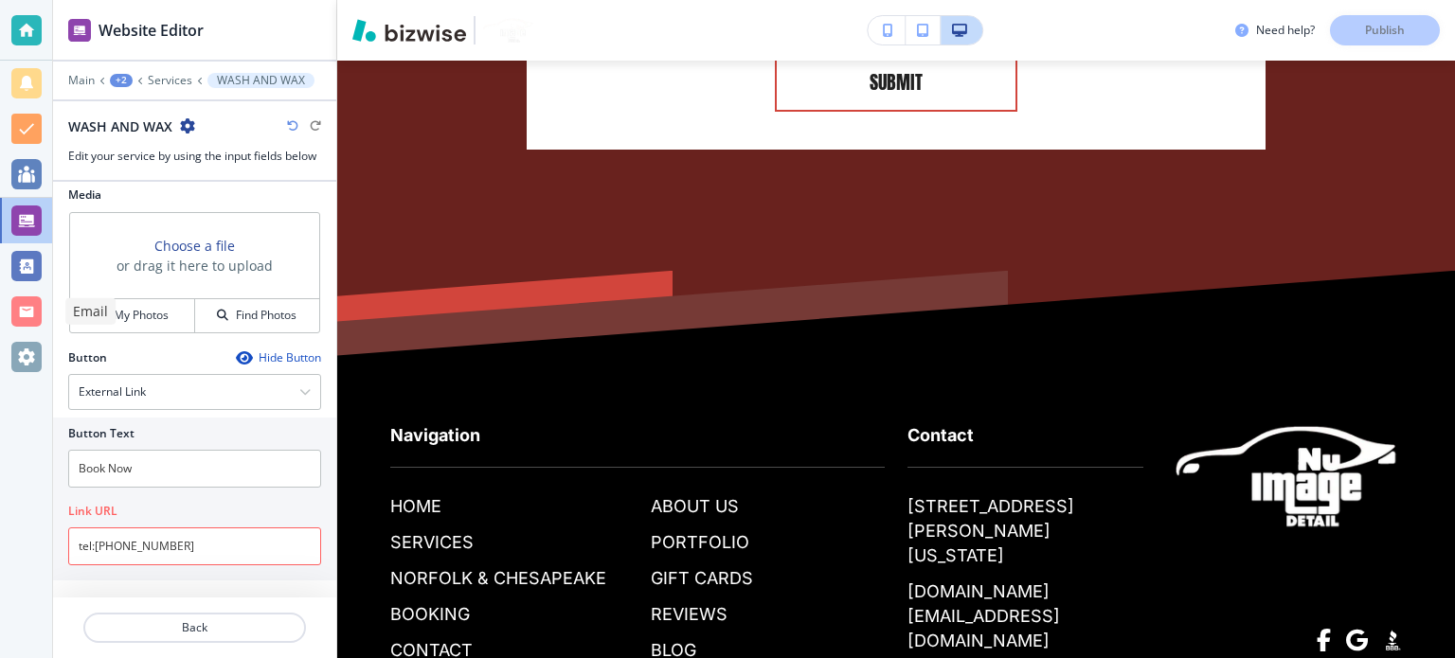
click at [38, 303] on div at bounding box center [26, 311] width 30 height 30
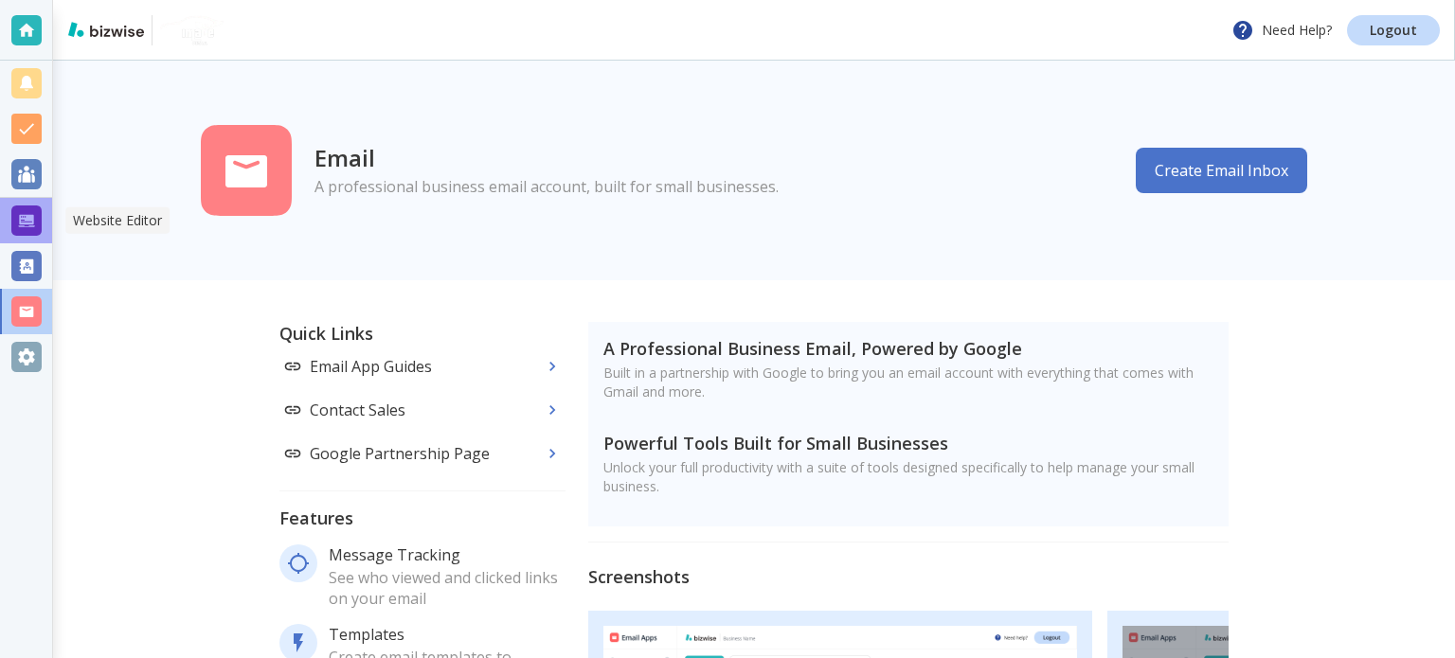
click at [36, 207] on div at bounding box center [26, 220] width 30 height 30
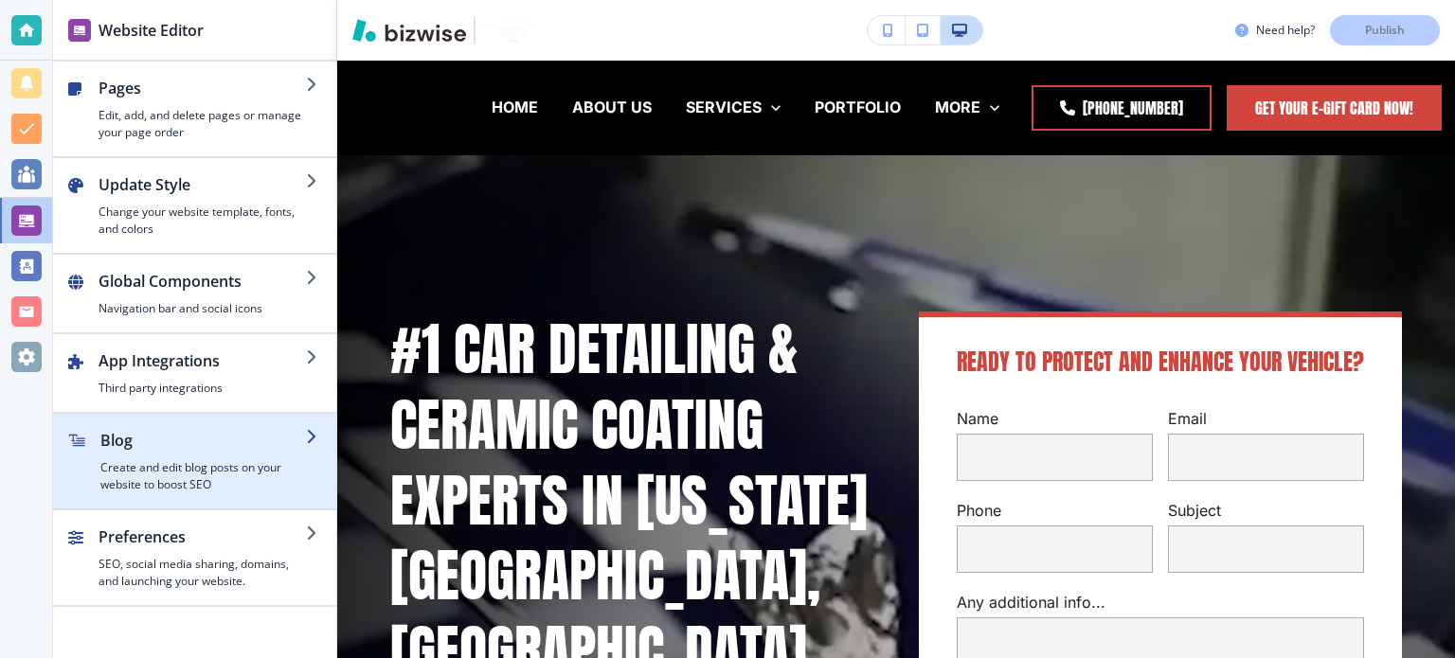
click at [186, 459] on h4 "Create and edit blog posts on your website to boost SEO" at bounding box center [202, 476] width 205 height 34
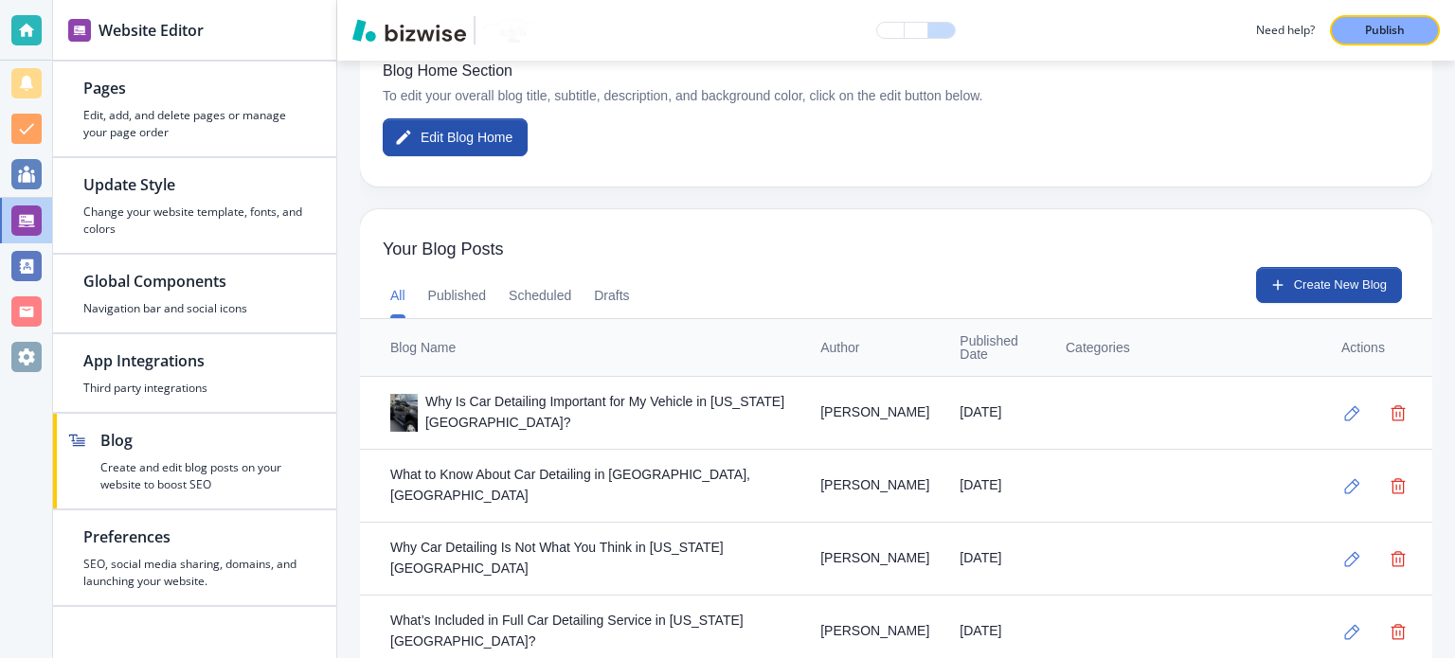
scroll to position [473, 0]
click at [1345, 413] on icon "button" at bounding box center [1352, 412] width 15 height 15
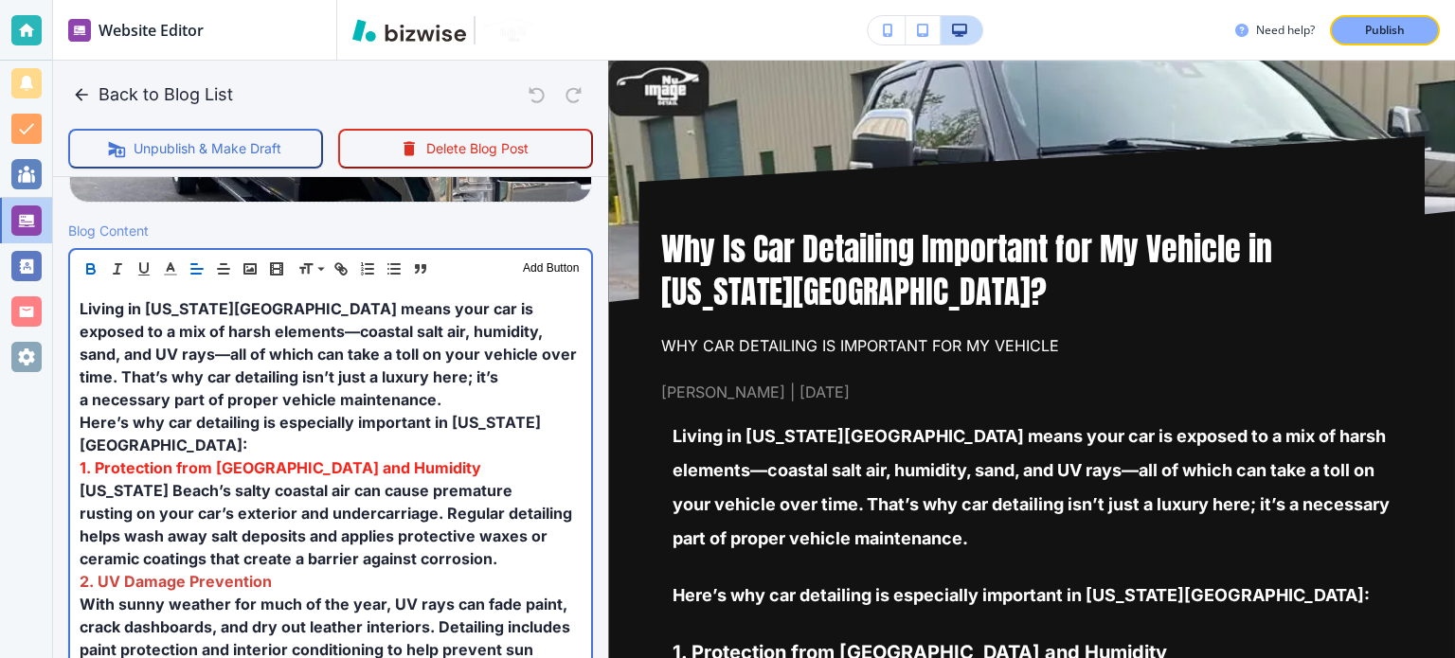
scroll to position [568, 0]
drag, startPoint x: 361, startPoint y: 436, endPoint x: 253, endPoint y: 446, distance: 108.5
click at [253, 456] on p "1. Protection from [GEOGRAPHIC_DATA] and Humidity" at bounding box center [331, 467] width 502 height 23
click at [349, 456] on p "1. Protection from [GEOGRAPHIC_DATA] and Humidity" at bounding box center [331, 467] width 502 height 23
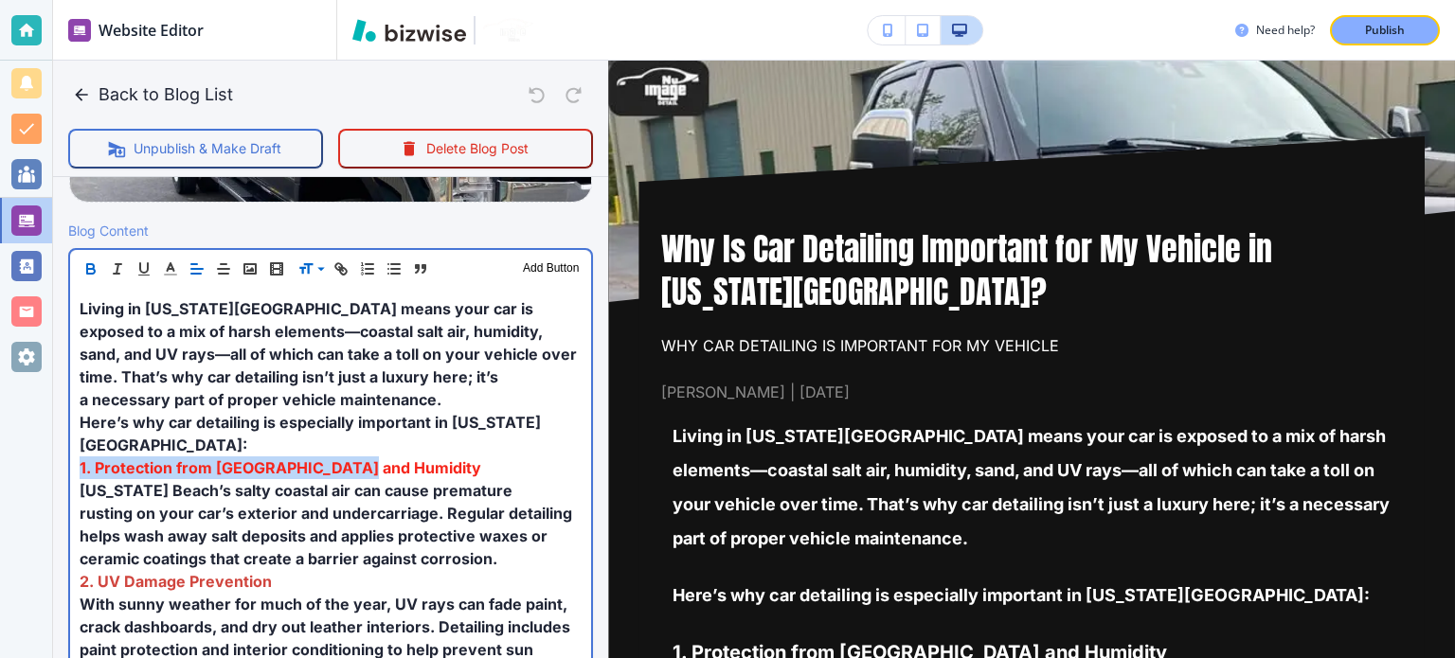
drag, startPoint x: 366, startPoint y: 442, endPoint x: 76, endPoint y: 435, distance: 290.8
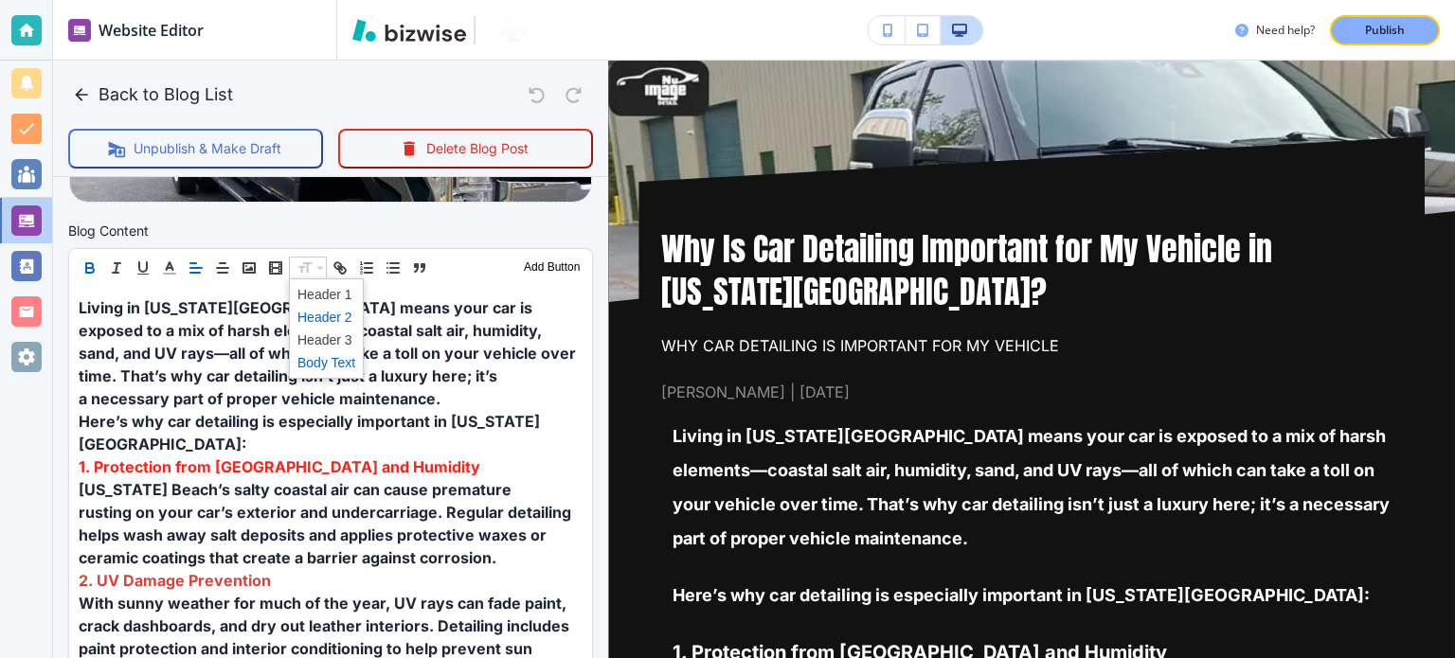
click at [325, 312] on span at bounding box center [326, 317] width 58 height 23
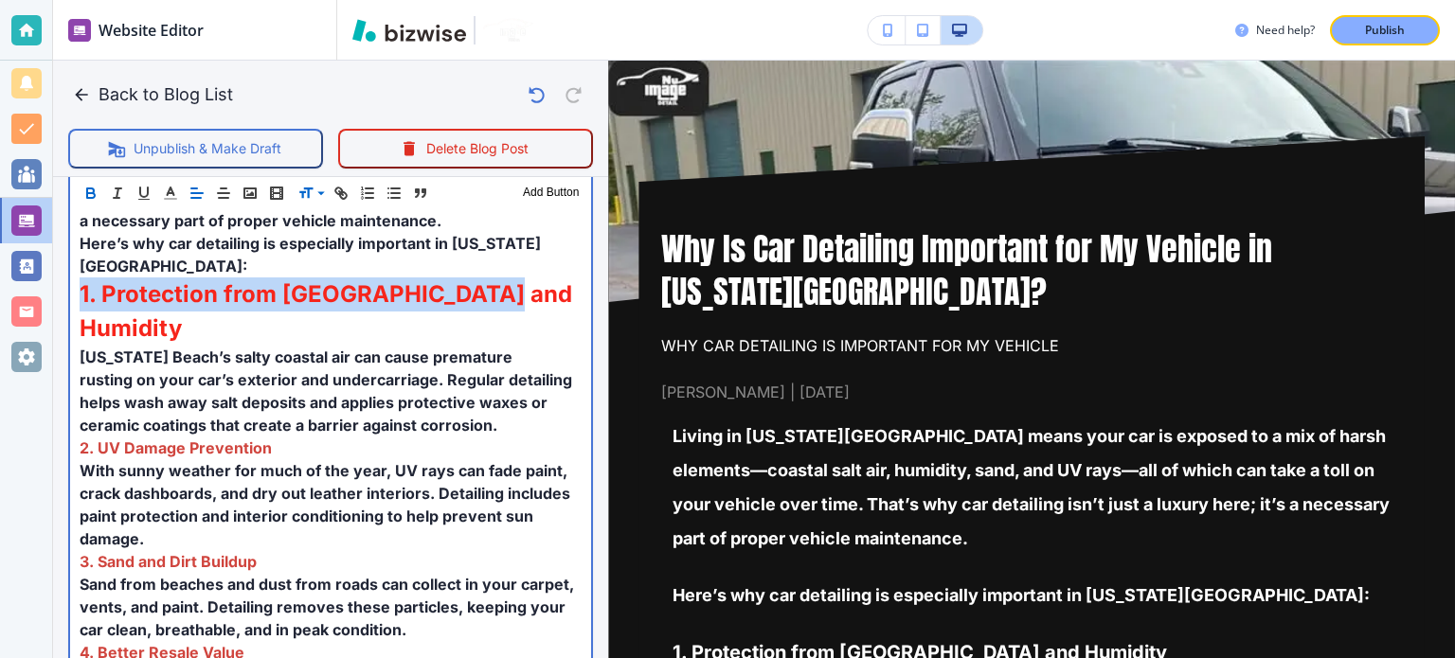
scroll to position [758, 0]
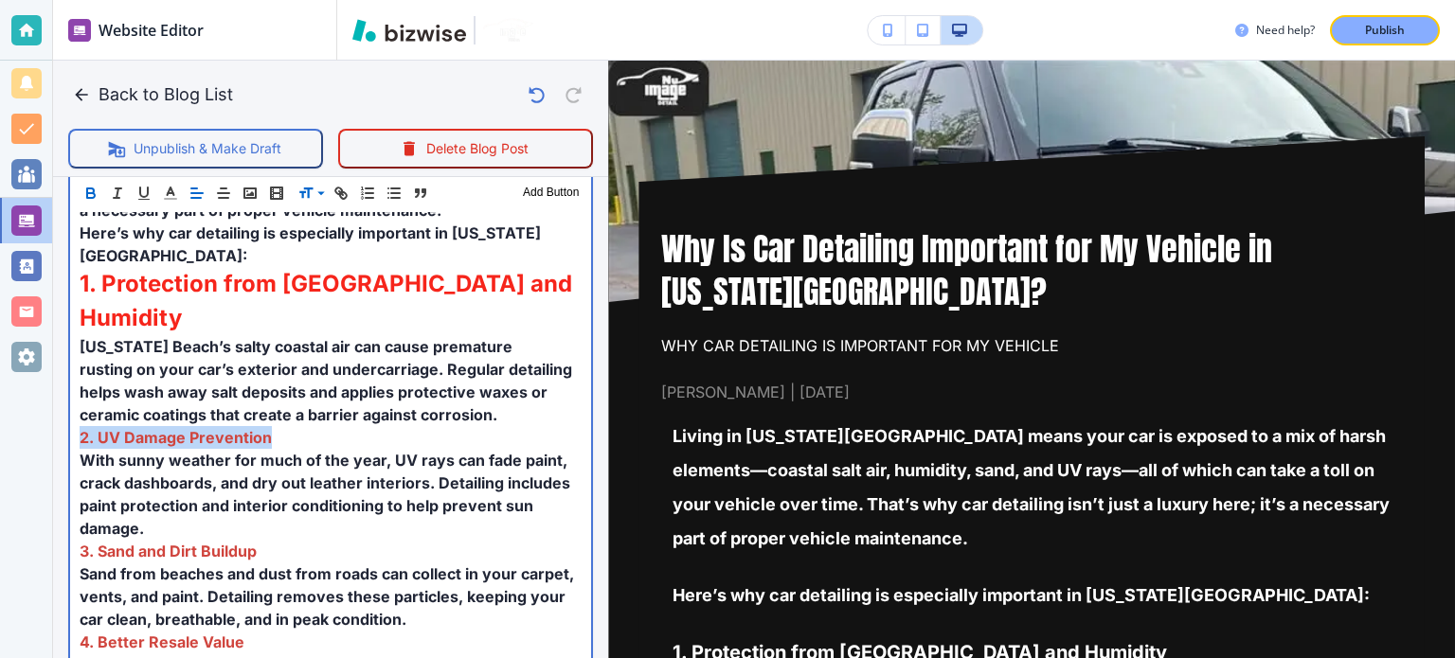
drag, startPoint x: 276, startPoint y: 381, endPoint x: 63, endPoint y: 367, distance: 212.5
click at [63, 367] on div "Blog Content Header 1 Header 2 Header 3 Body Text Add Button Living in [US_STAT…" at bounding box center [330, 588] width 555 height 1115
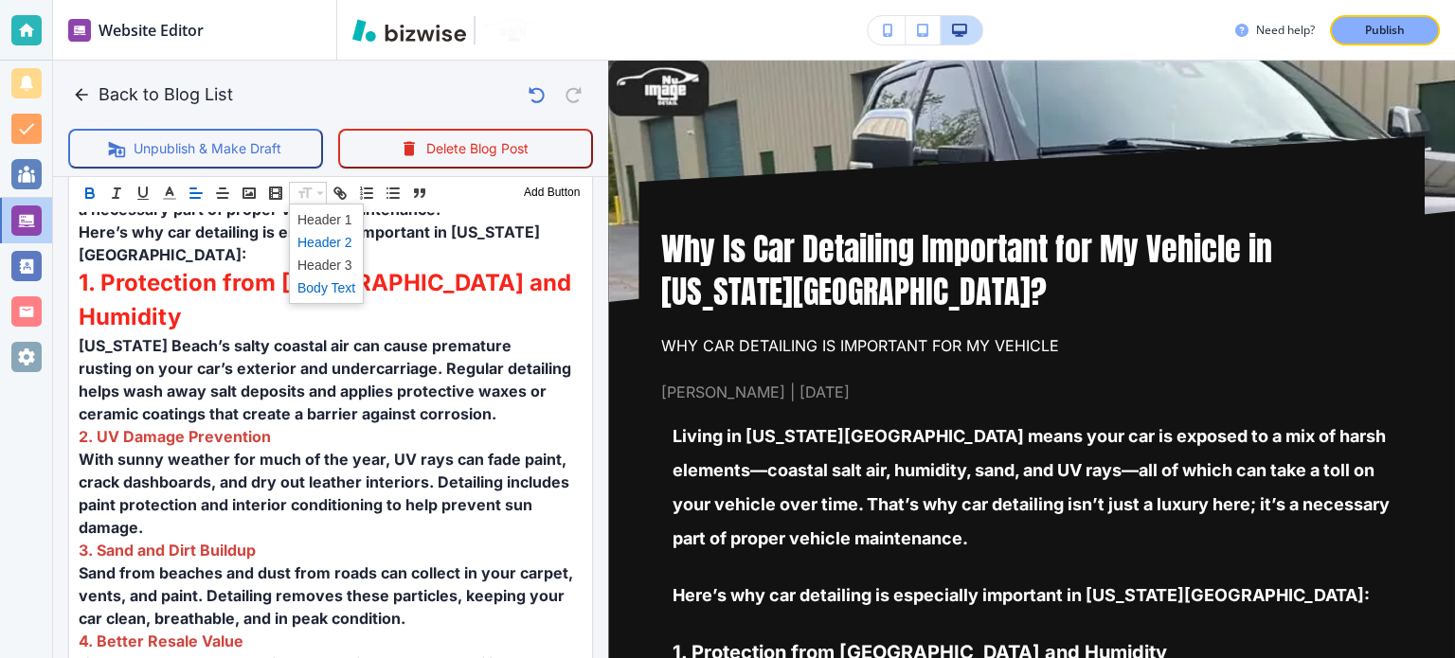
click at [324, 243] on span at bounding box center [326, 242] width 58 height 23
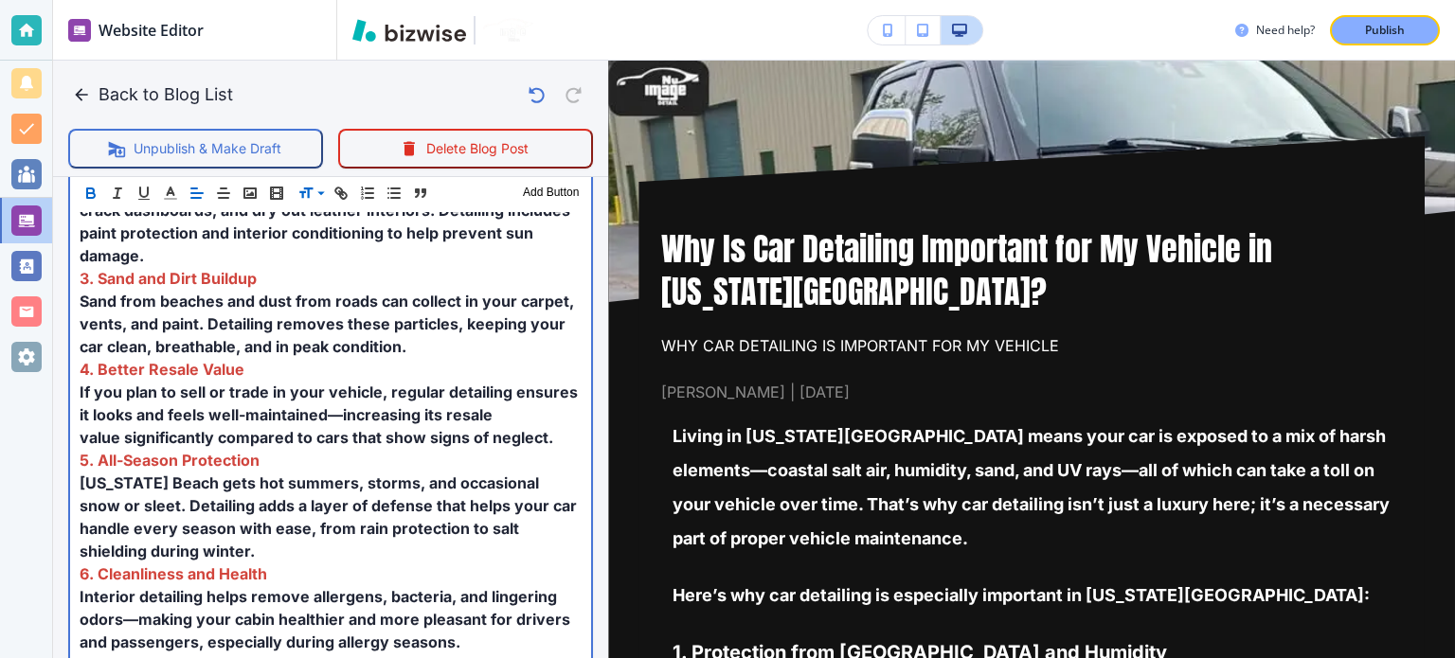
scroll to position [947, 0]
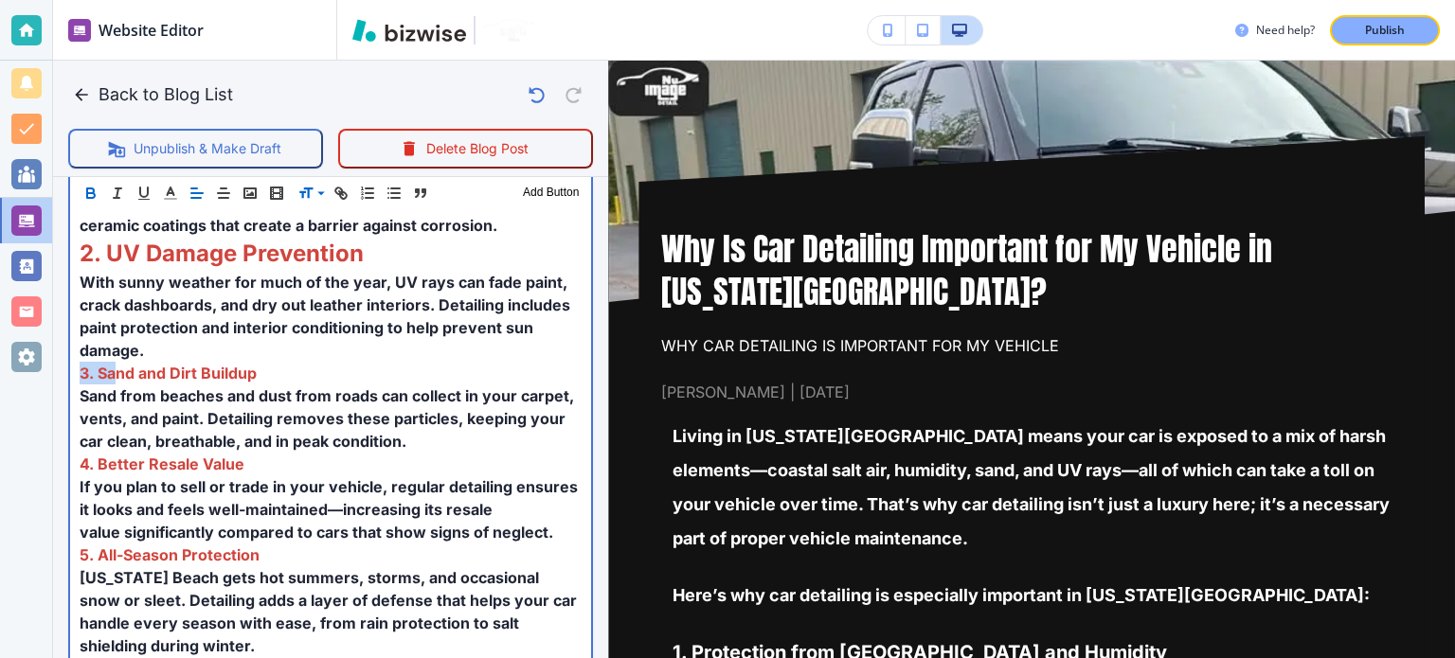
drag, startPoint x: 269, startPoint y: 293, endPoint x: 229, endPoint y: 308, distance: 42.6
click at [114, 310] on div "Living in [US_STATE][GEOGRAPHIC_DATA] means your car is exposed to a mix of har…" at bounding box center [330, 430] width 521 height 1042
drag, startPoint x: 252, startPoint y: 313, endPoint x: 238, endPoint y: 187, distance: 126.7
click at [71, 306] on div "Living in [US_STATE][GEOGRAPHIC_DATA] means your car is exposed to a mix of har…" at bounding box center [330, 430] width 521 height 1042
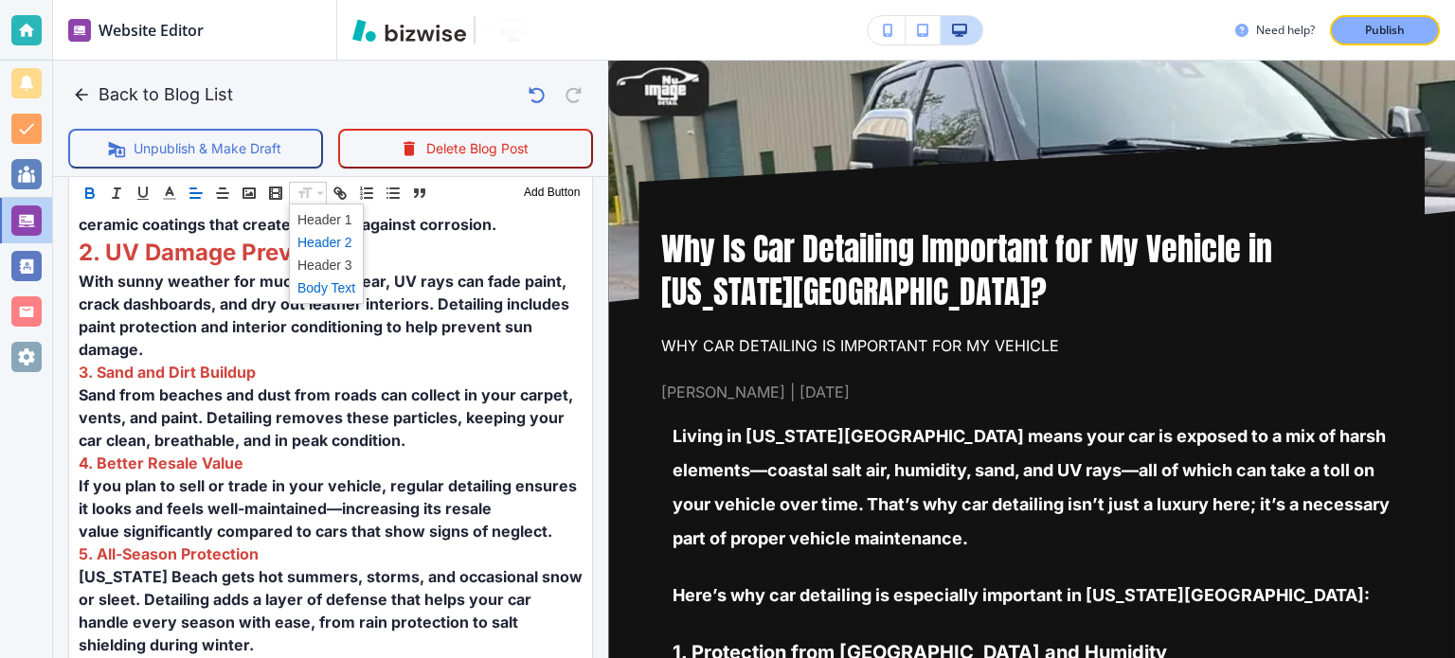
click at [340, 245] on span at bounding box center [326, 242] width 58 height 23
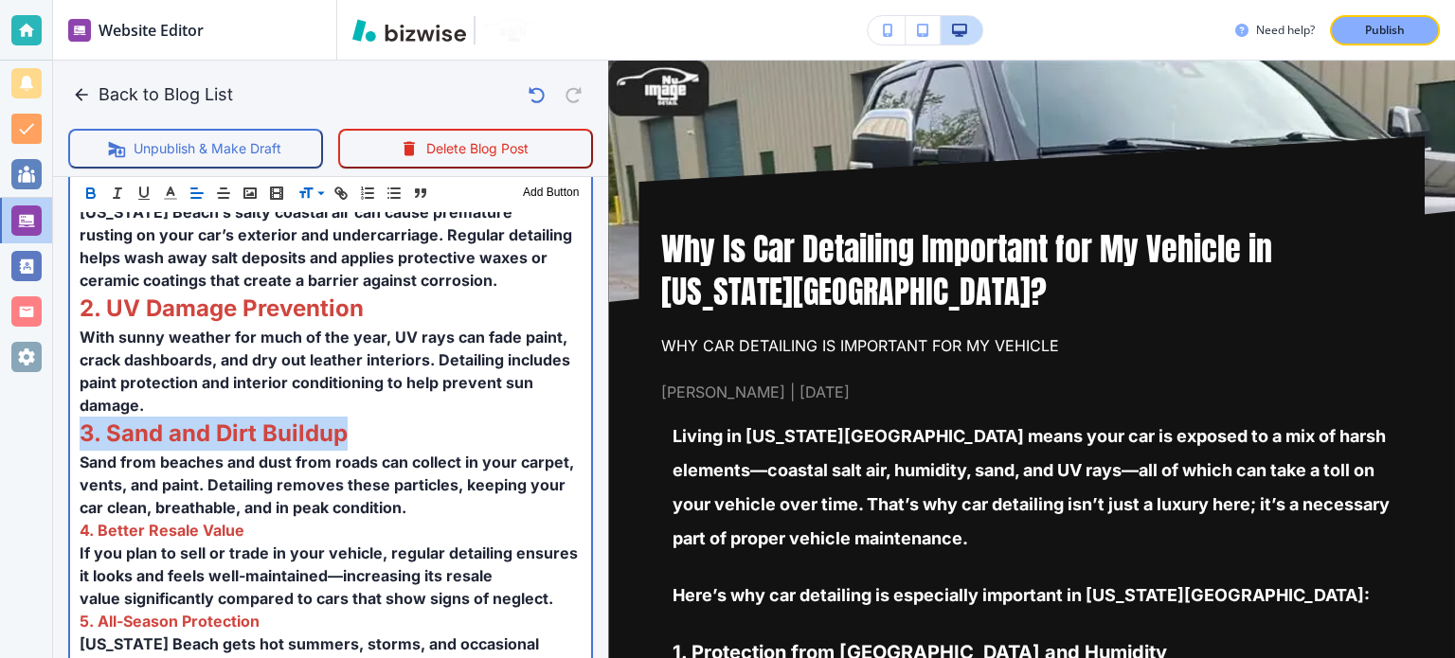
scroll to position [987, 0]
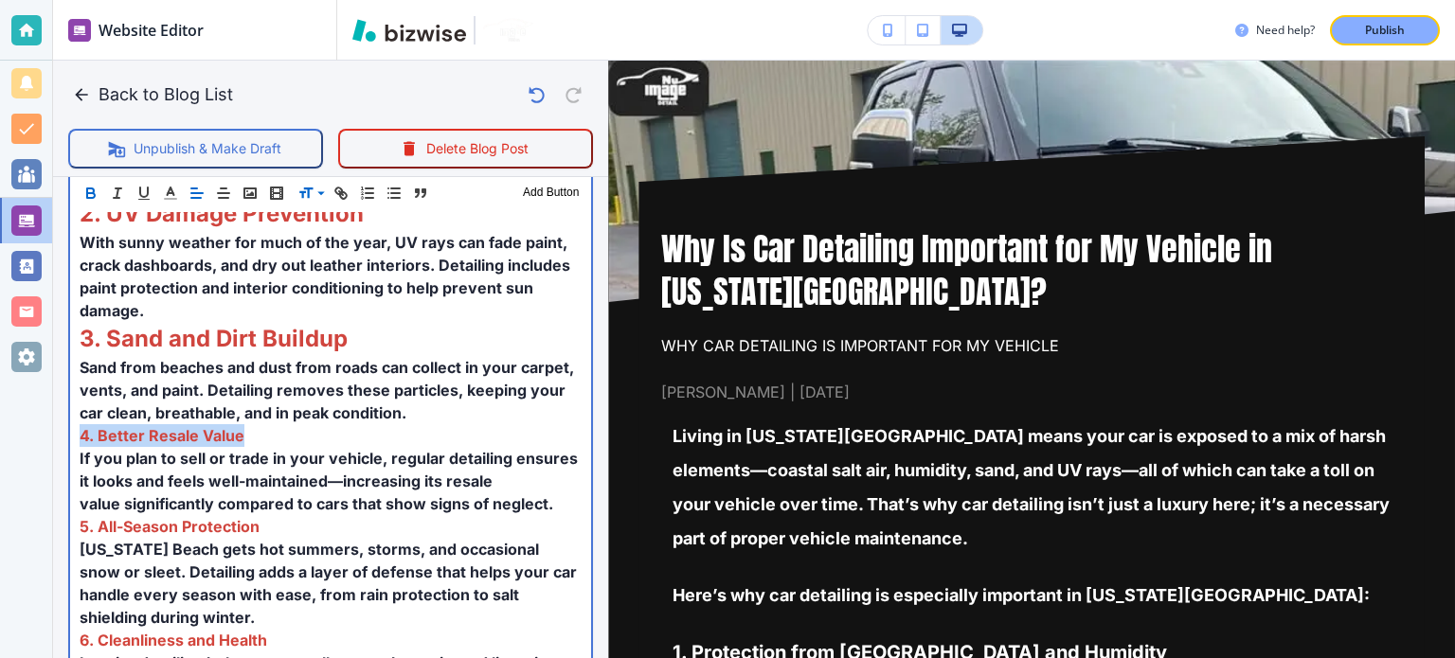
drag, startPoint x: 254, startPoint y: 377, endPoint x: 76, endPoint y: 366, distance: 178.3
click at [76, 366] on div "Living in [US_STATE][GEOGRAPHIC_DATA] means your car is exposed to a mix of har…" at bounding box center [330, 395] width 521 height 1053
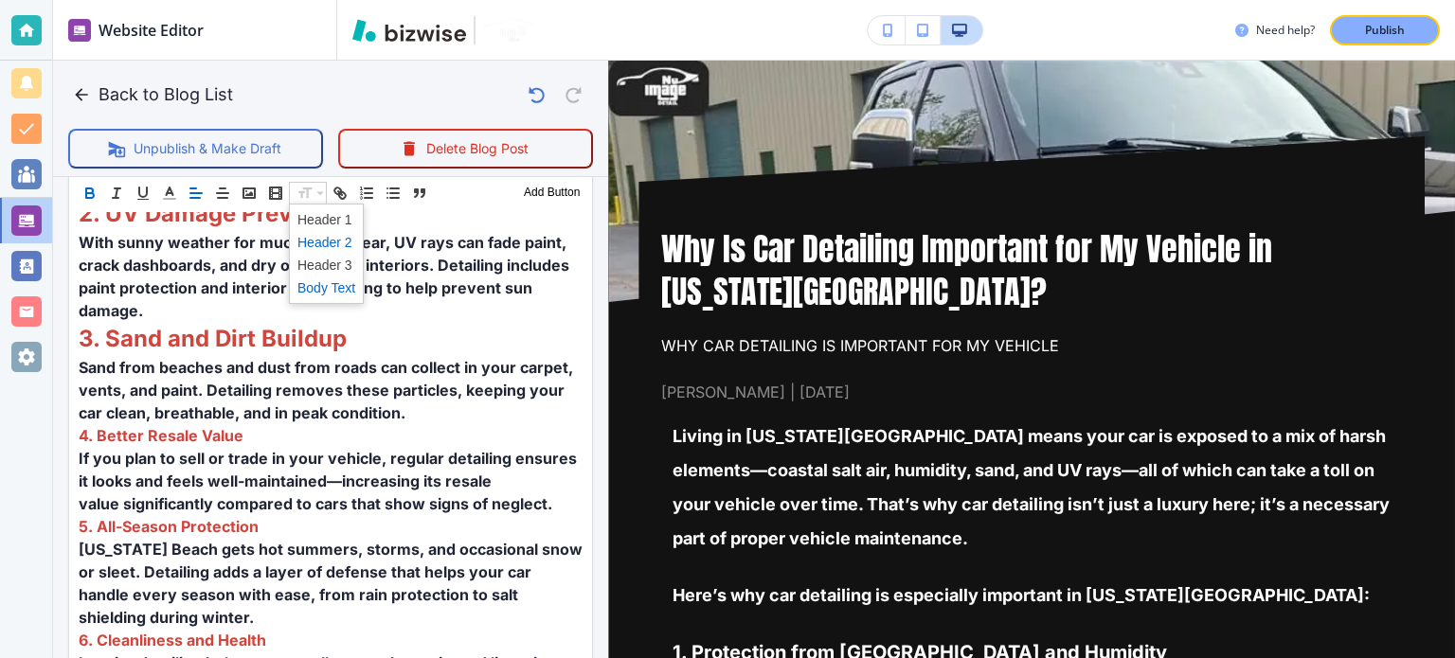
click at [336, 235] on span at bounding box center [326, 242] width 58 height 23
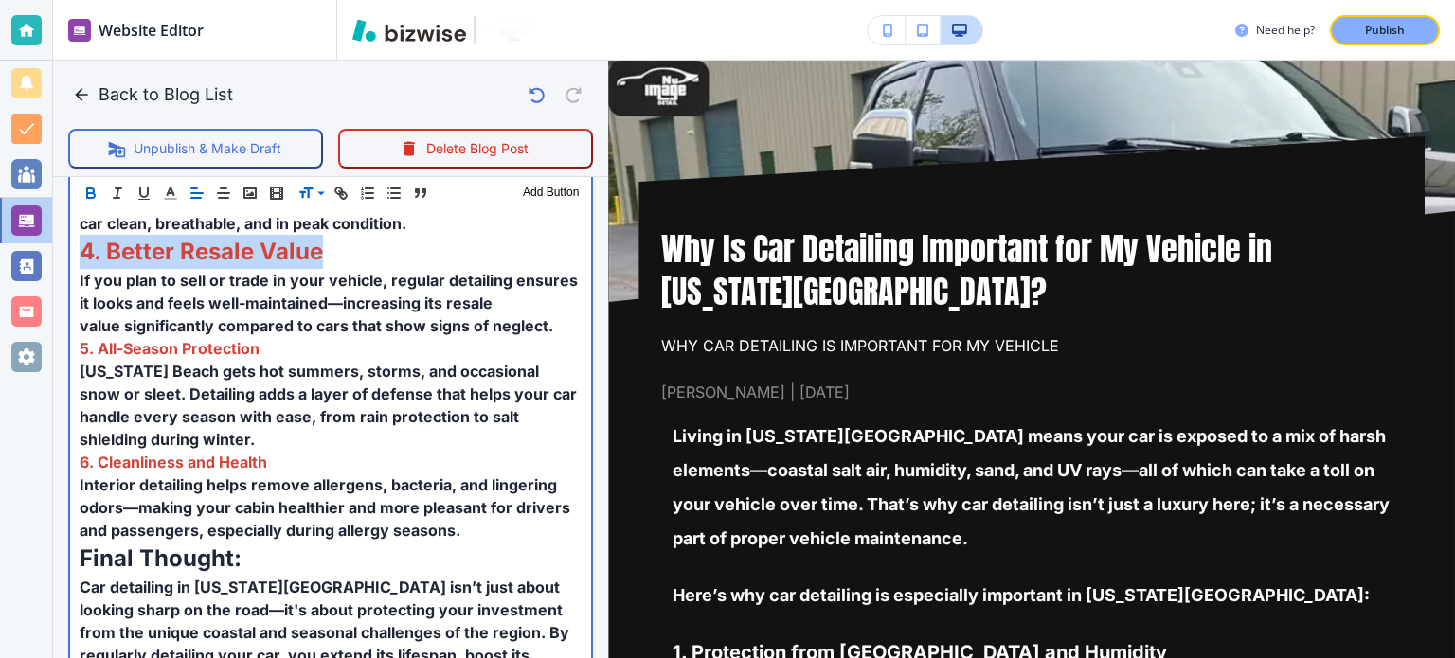
scroll to position [1081, 0]
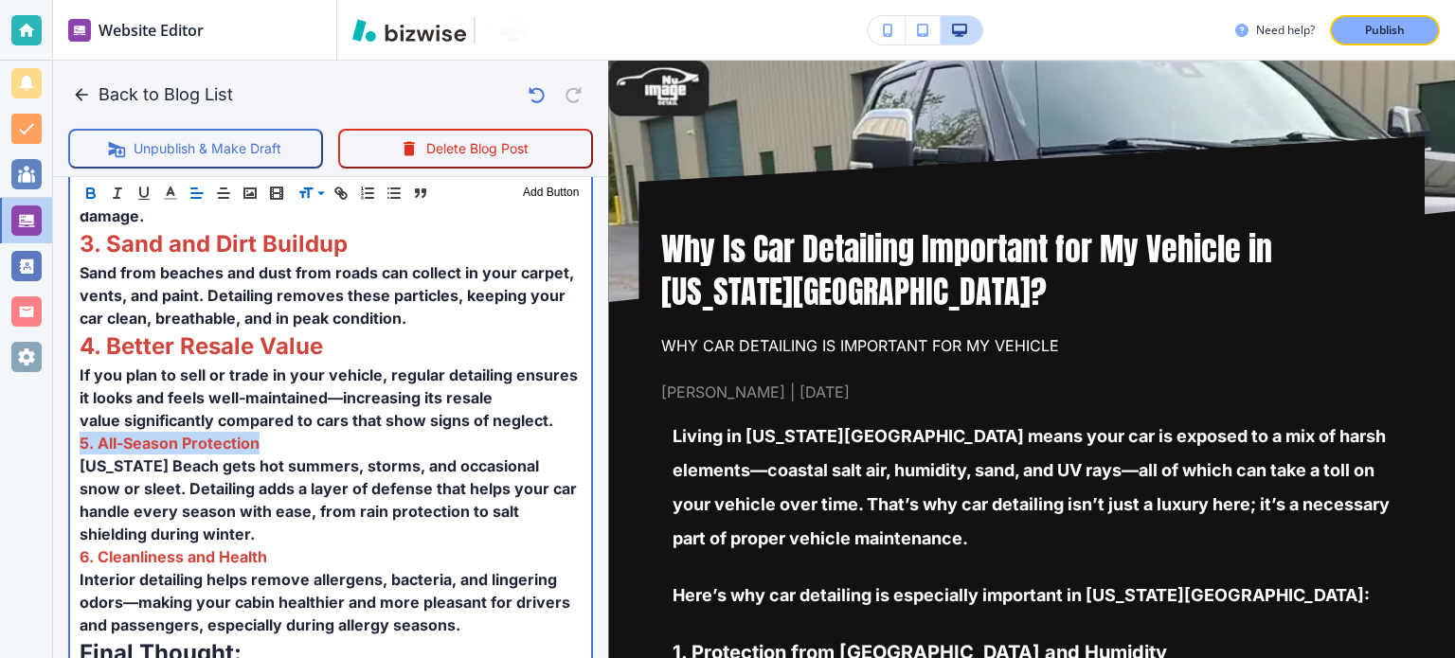
drag, startPoint x: 265, startPoint y: 385, endPoint x: 68, endPoint y: 378, distance: 197.1
click at [68, 378] on div "Header 1 Header 2 Header 3 Body Text Add Button Living in [US_STATE][GEOGRAPHIC…" at bounding box center [330, 288] width 525 height 1106
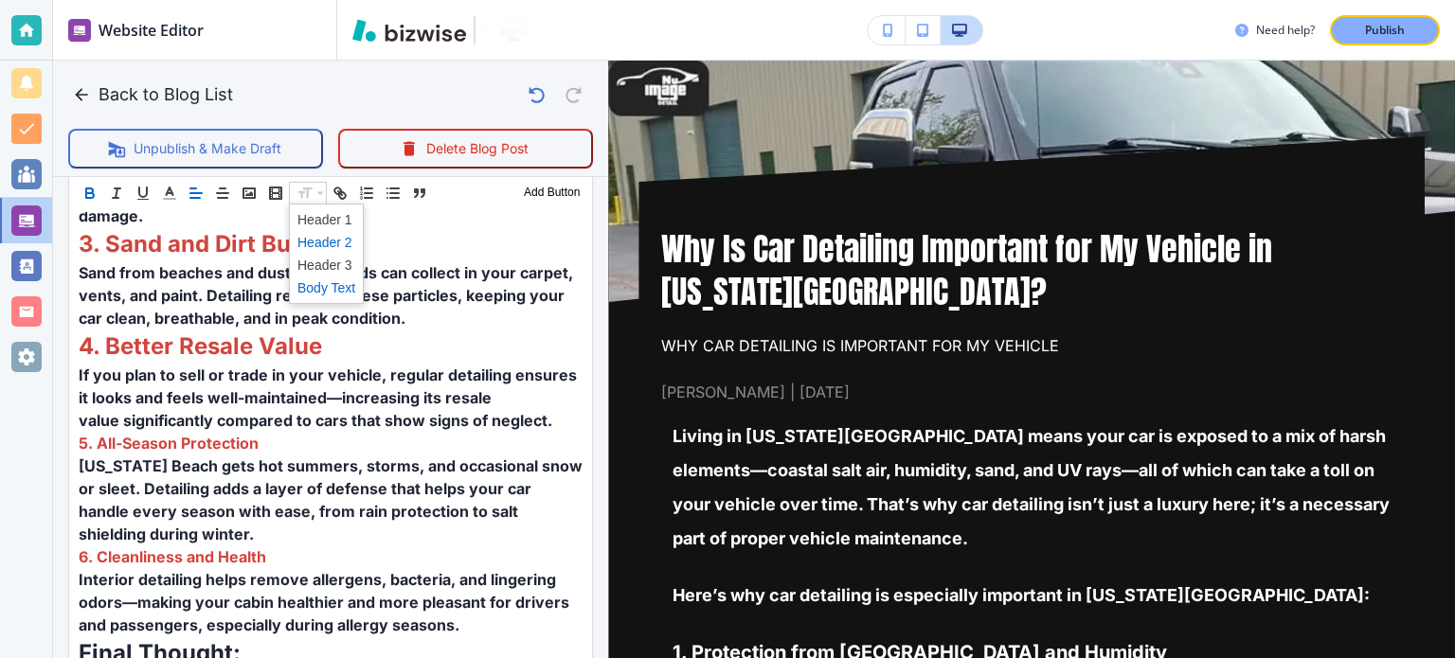
click at [333, 238] on span at bounding box center [326, 242] width 58 height 23
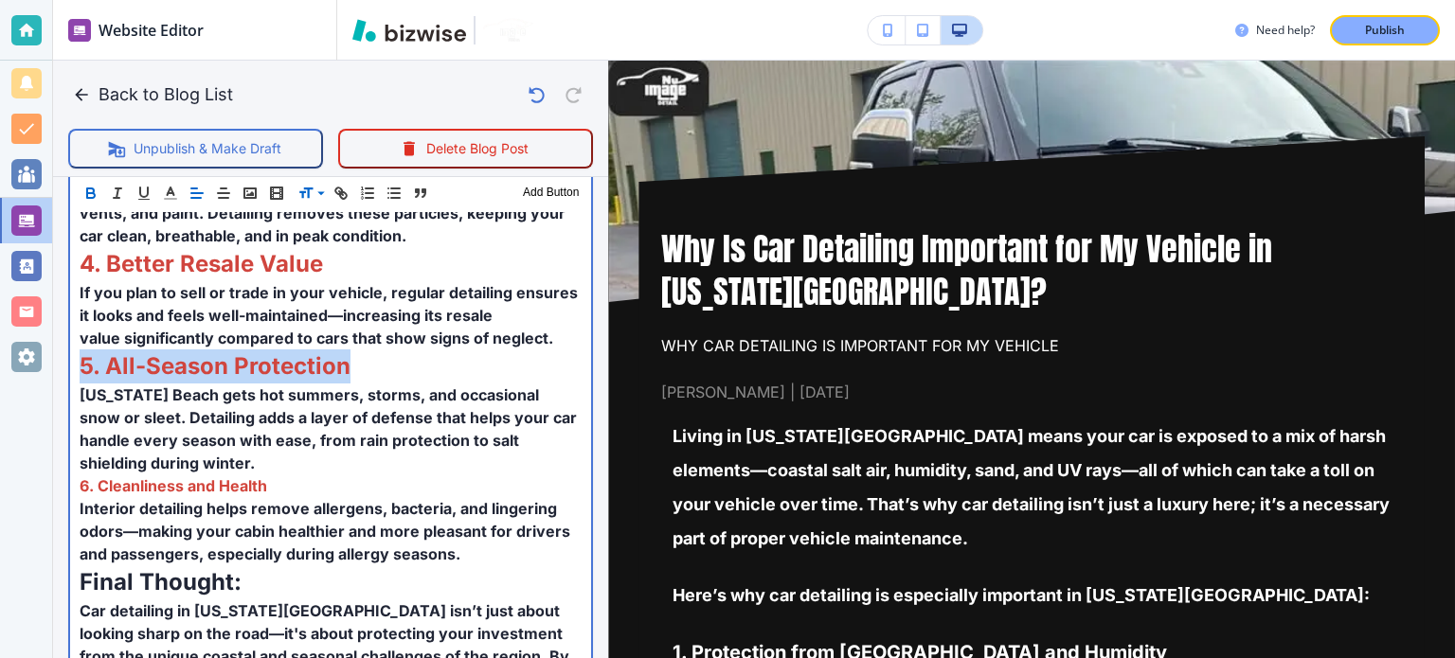
scroll to position [1176, 0]
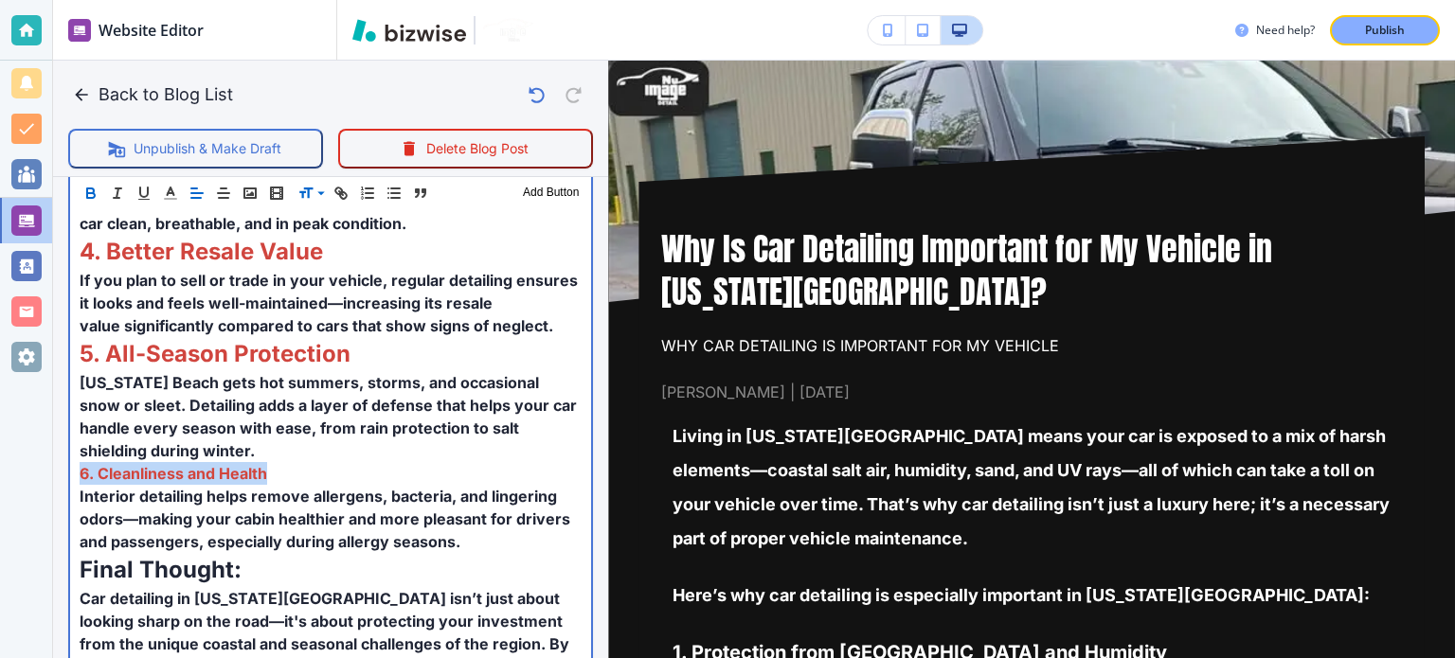
drag, startPoint x: 284, startPoint y: 421, endPoint x: 70, endPoint y: 416, distance: 214.1
click at [70, 416] on div "Living in [US_STATE][GEOGRAPHIC_DATA] means your car is exposed to a mix of har…" at bounding box center [330, 218] width 521 height 1076
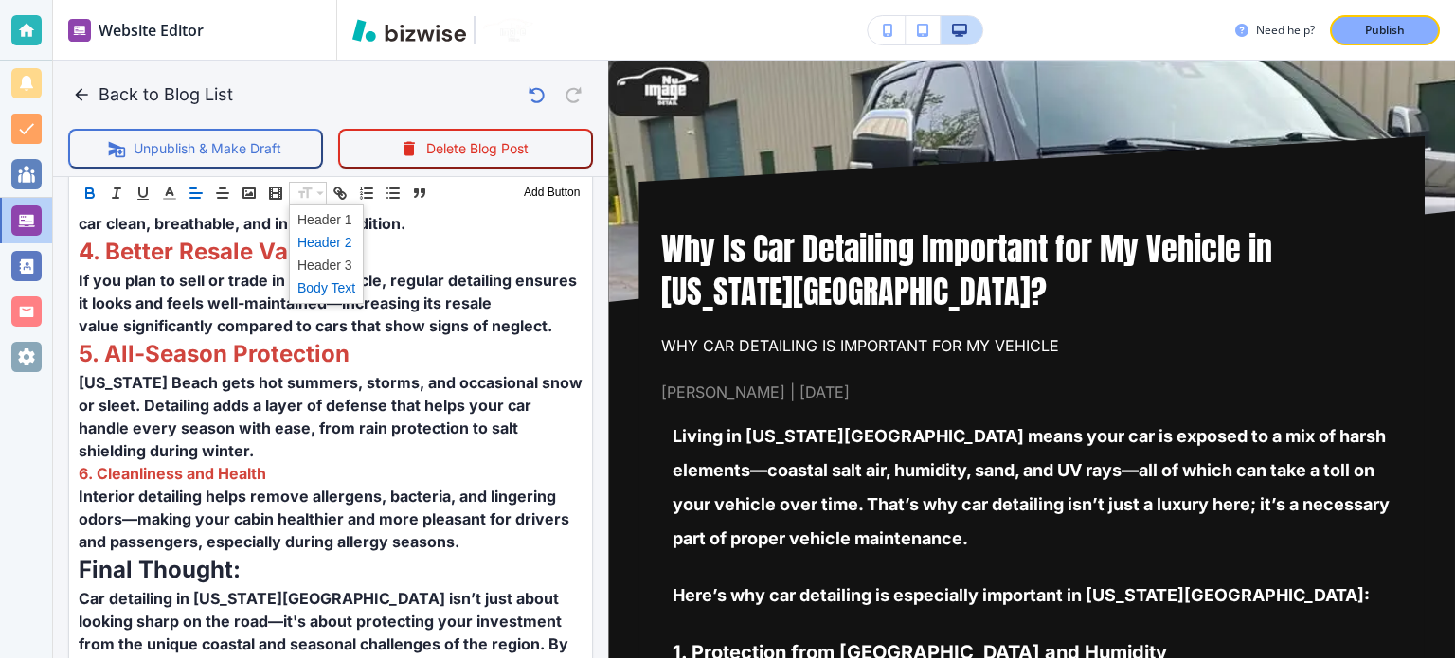
click at [336, 241] on span at bounding box center [326, 242] width 58 height 23
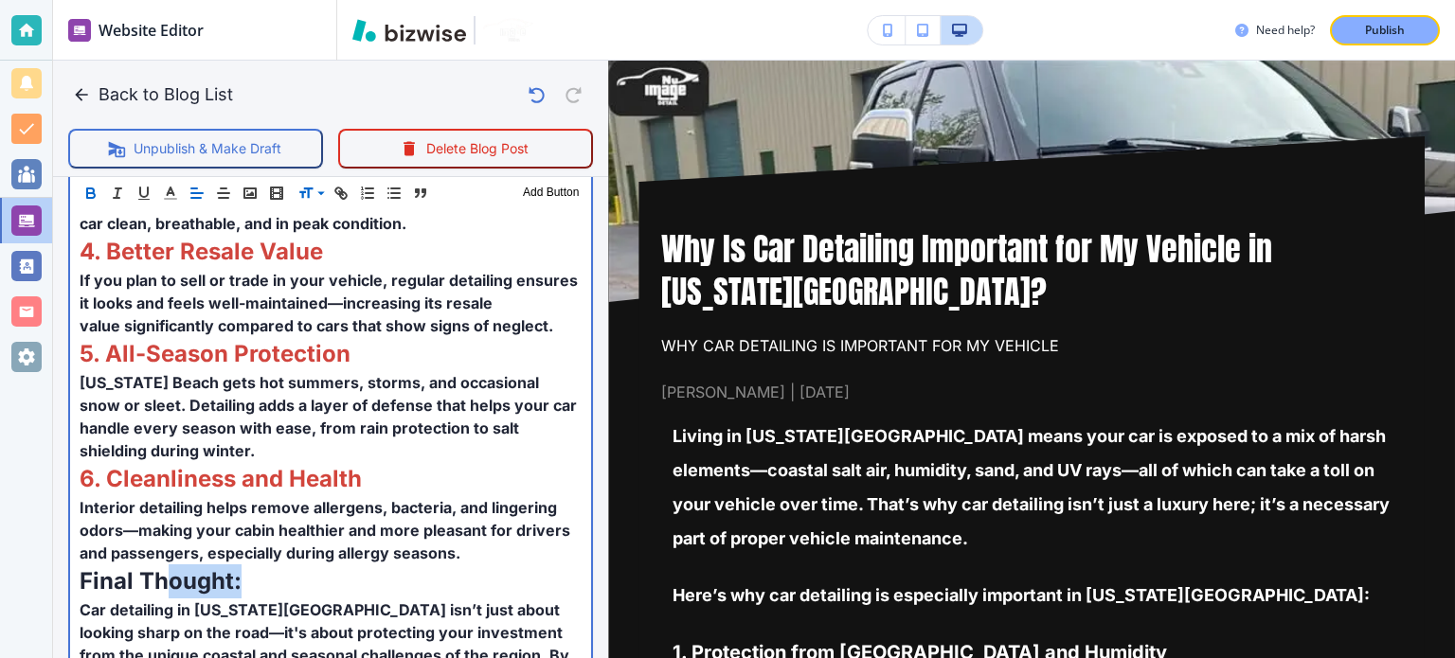
drag, startPoint x: 250, startPoint y: 523, endPoint x: 343, endPoint y: 286, distance: 254.3
click at [163, 564] on p "Final Thought:" at bounding box center [331, 581] width 502 height 34
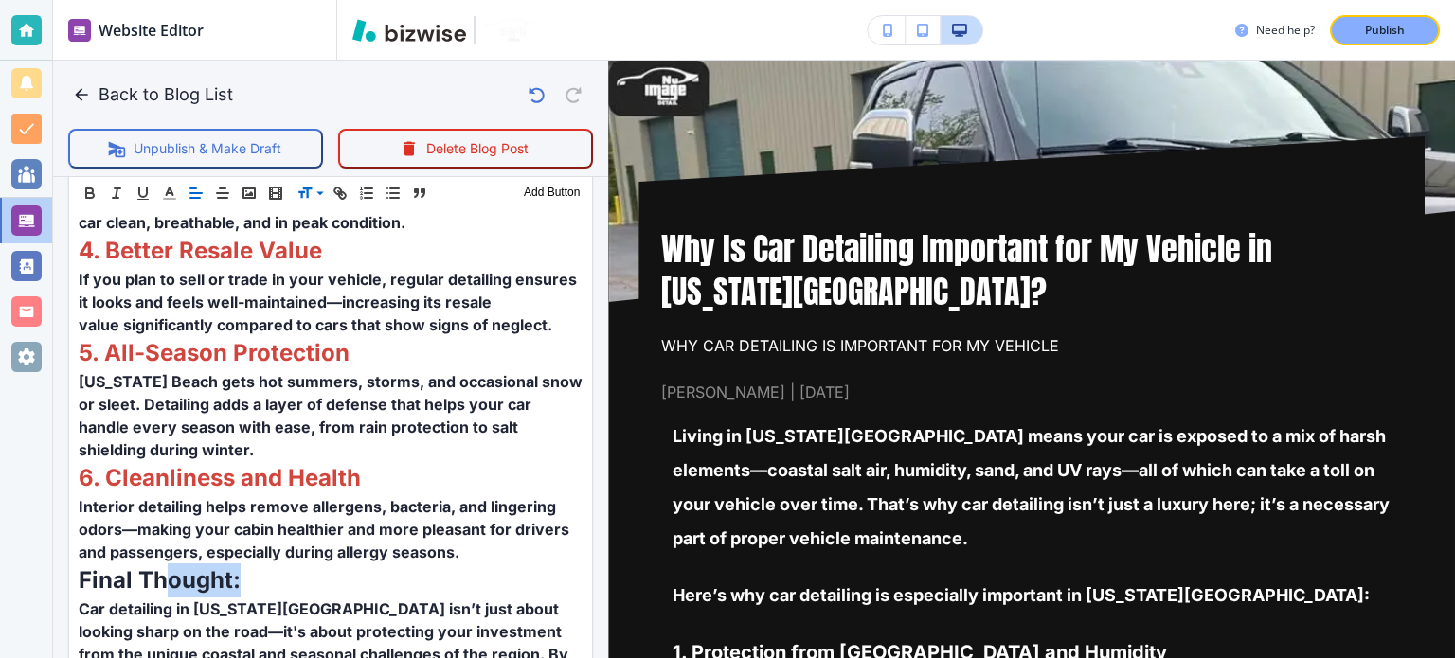
scroll to position [1175, 0]
click at [337, 246] on span at bounding box center [326, 242] width 58 height 23
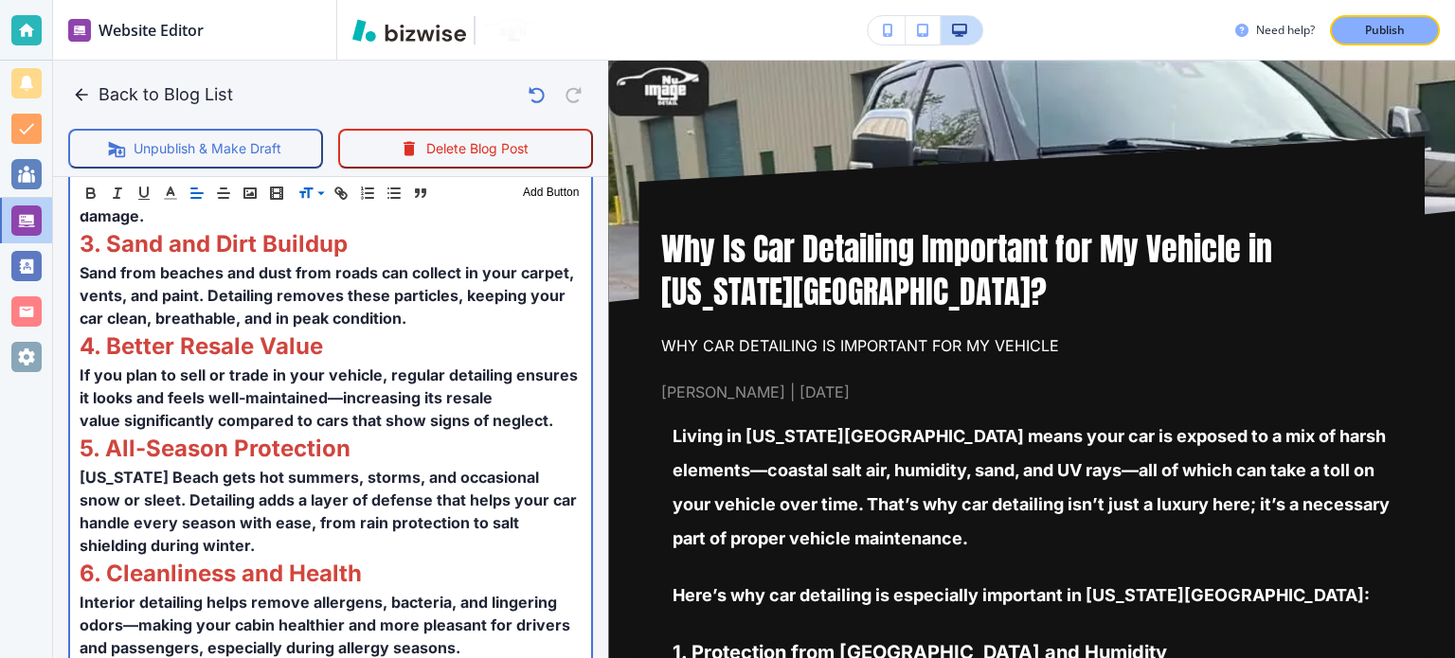
scroll to position [1460, 0]
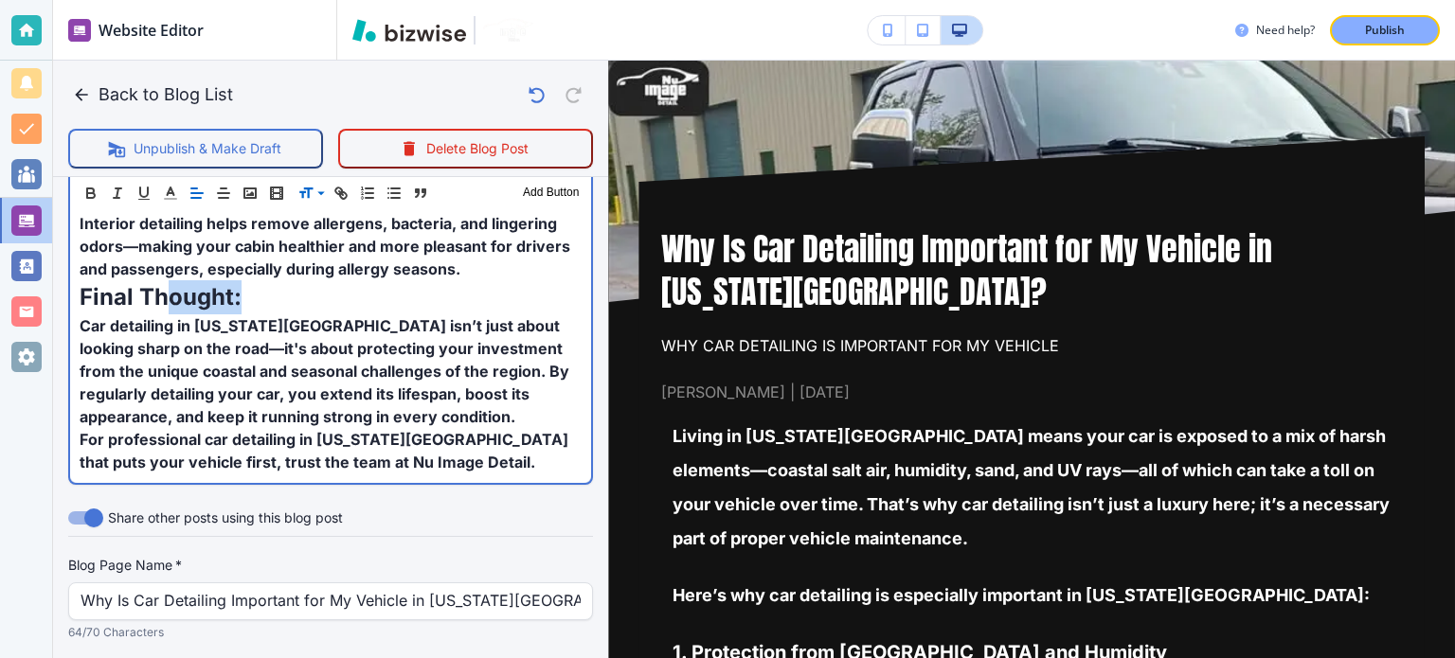
click at [241, 280] on p "Final Th ought:" at bounding box center [331, 297] width 502 height 34
drag, startPoint x: 250, startPoint y: 234, endPoint x: 68, endPoint y: 245, distance: 182.2
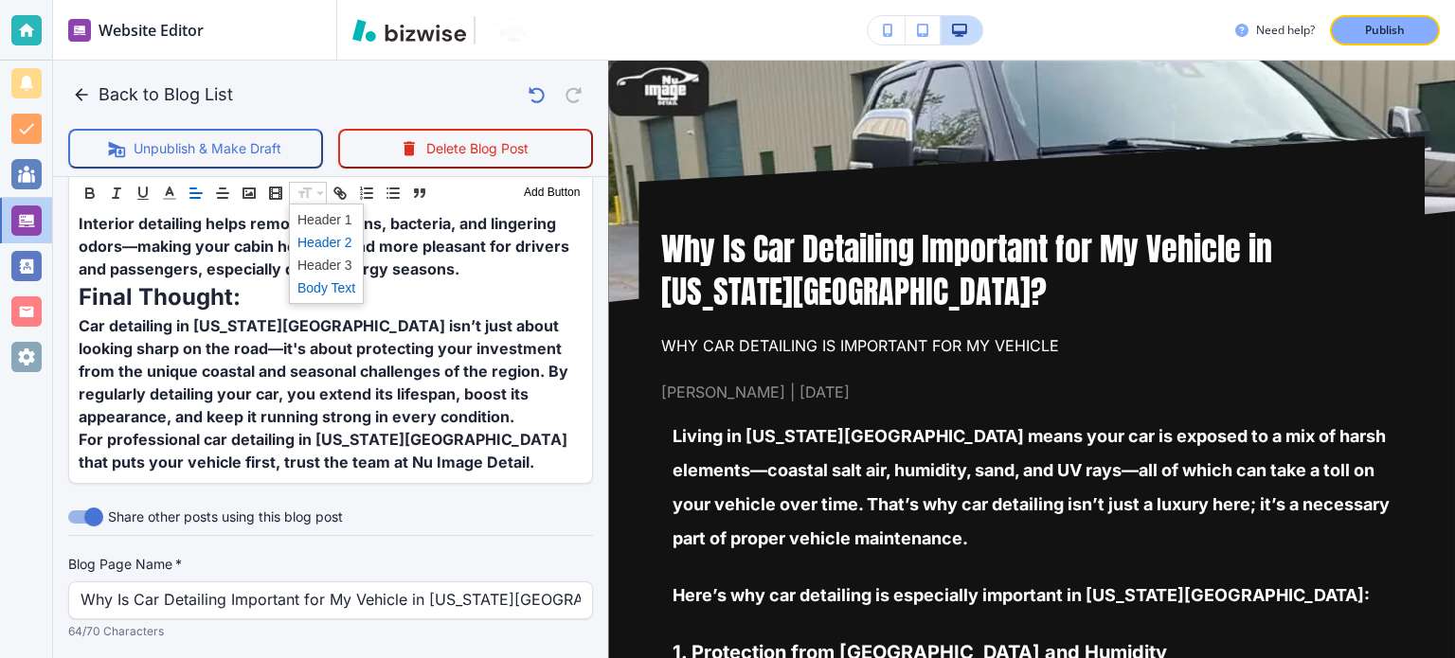
click at [323, 234] on span at bounding box center [326, 242] width 58 height 23
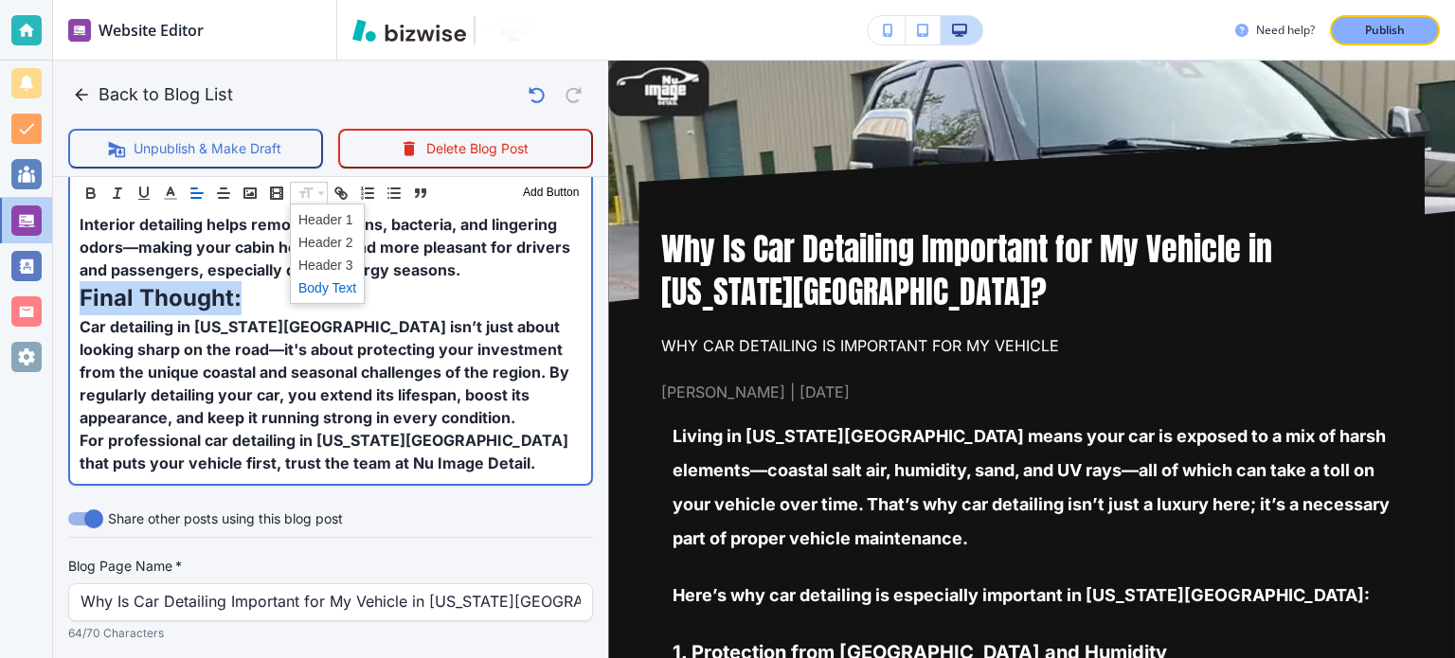
scroll to position [513, 0]
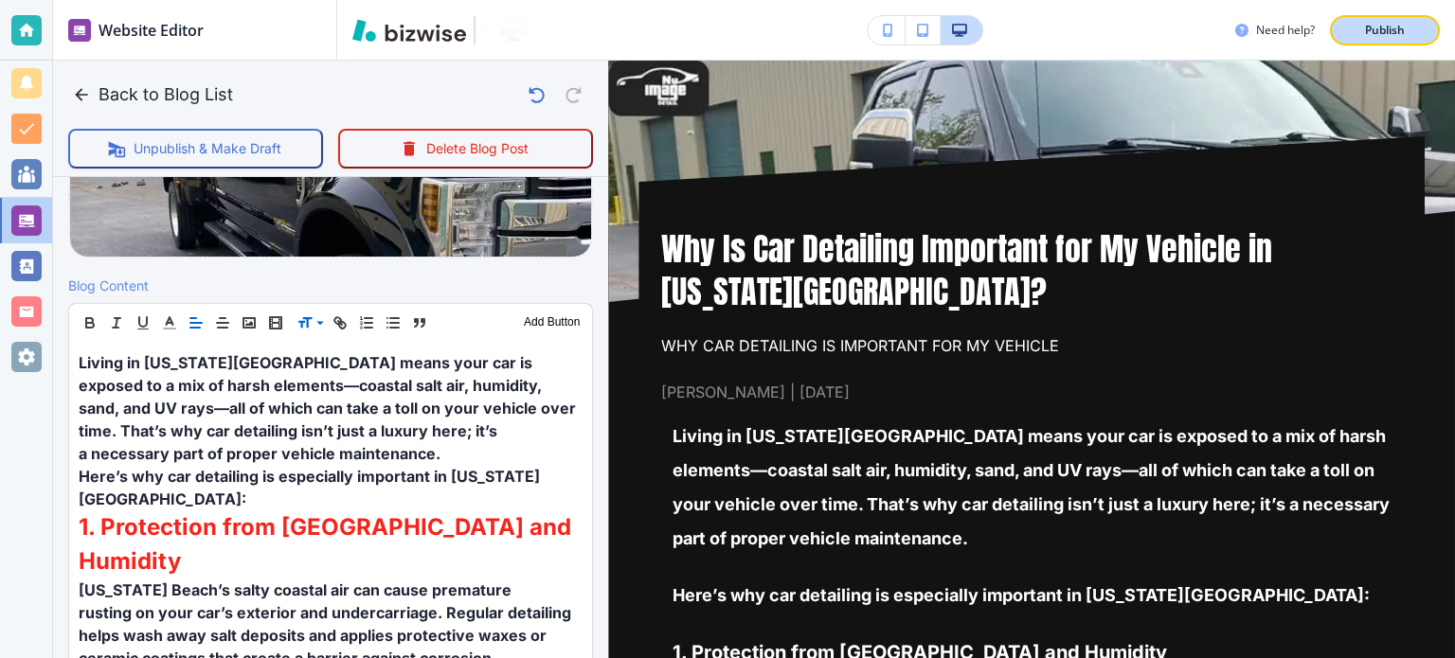
click at [1360, 23] on div "Publish" at bounding box center [1384, 30] width 61 height 17
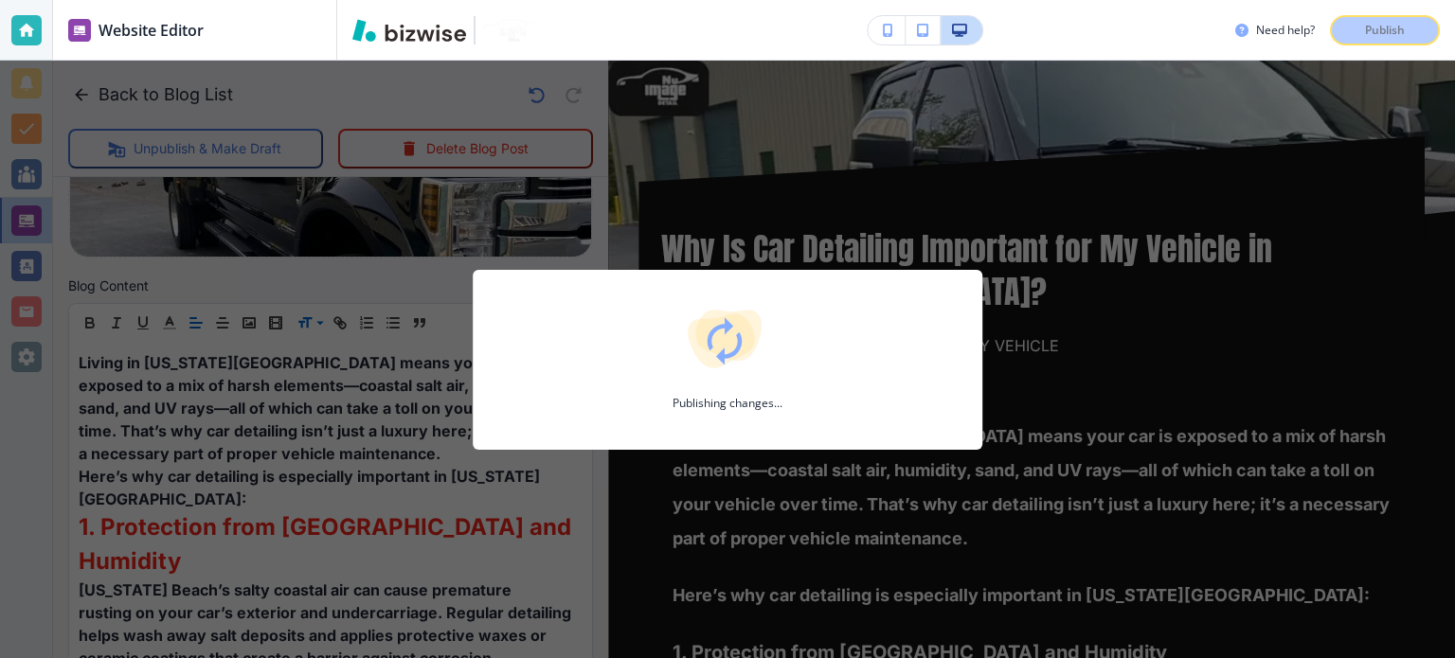
scroll to position [512, 0]
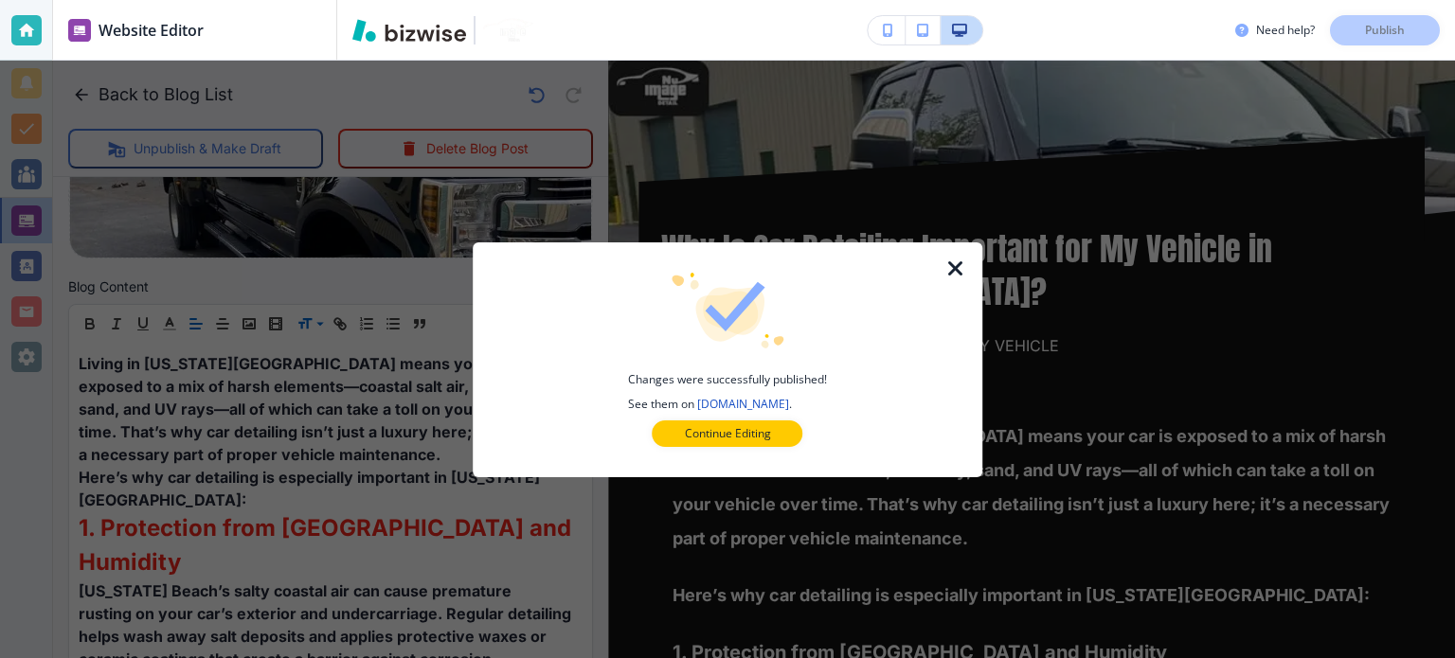
click at [952, 260] on icon "button" at bounding box center [955, 269] width 23 height 23
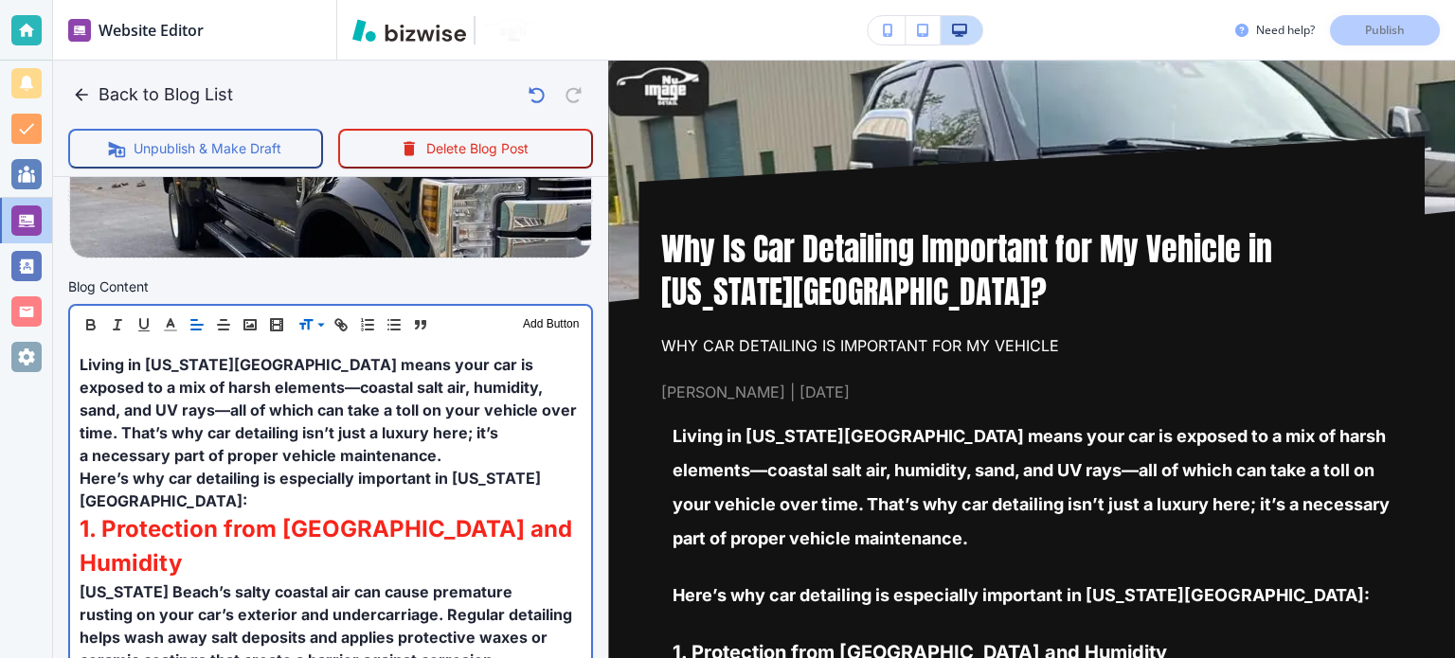
click at [250, 515] on strong "1. Protection from [GEOGRAPHIC_DATA] and Humidity" at bounding box center [329, 546] width 498 height 62
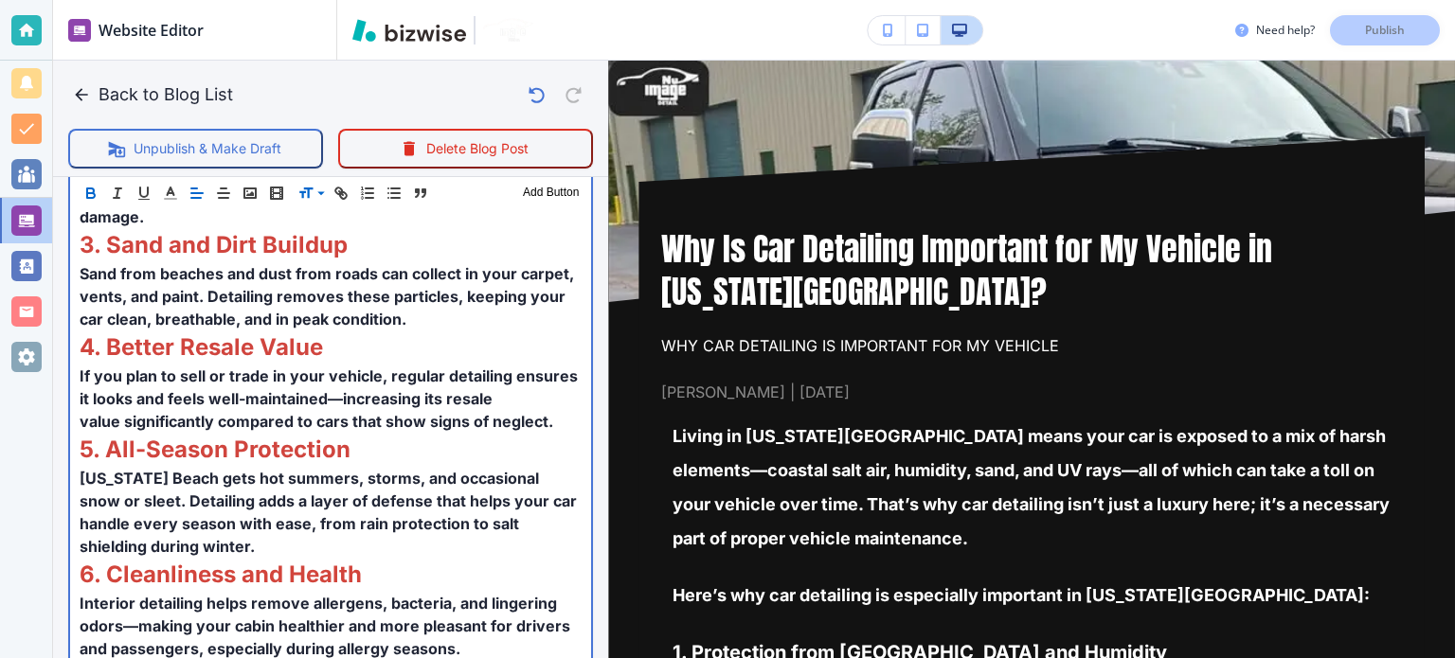
scroll to position [1649, 0]
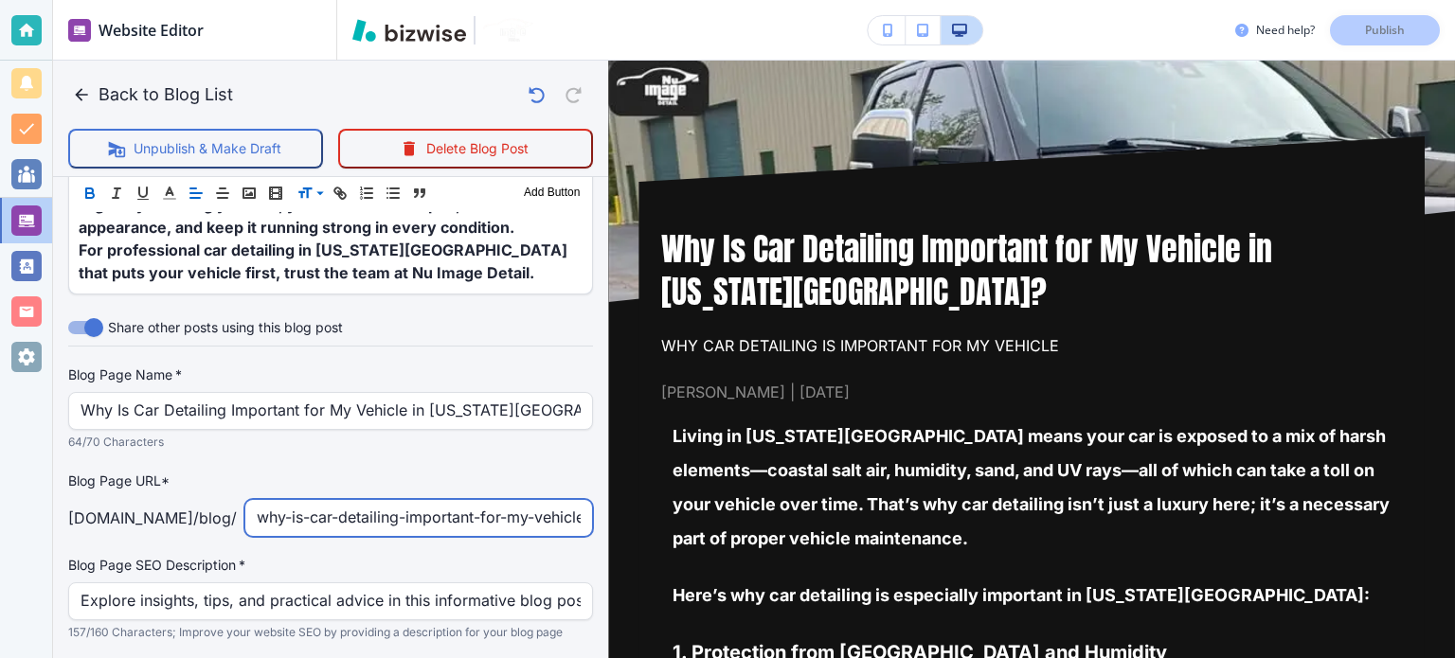
click at [356, 500] on input "why-is-car-detailing-important-for-my-vehicle-in-[US_STATE]-beach" at bounding box center [419, 518] width 324 height 36
click at [356, 501] on input "why-is-car-detailing-important-for-my-vehicle-in-[US_STATE]-beach" at bounding box center [419, 519] width 324 height 36
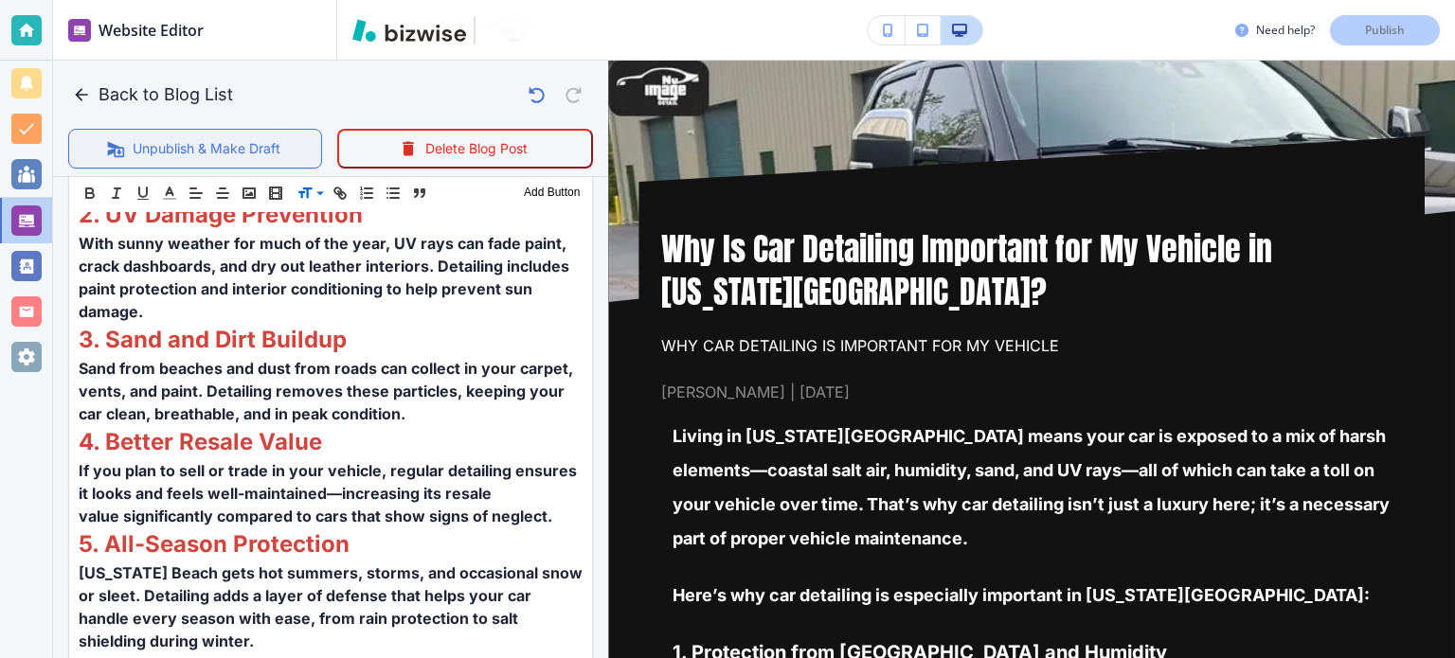
click at [220, 151] on button "Unpublish & Make Draft" at bounding box center [195, 149] width 254 height 40
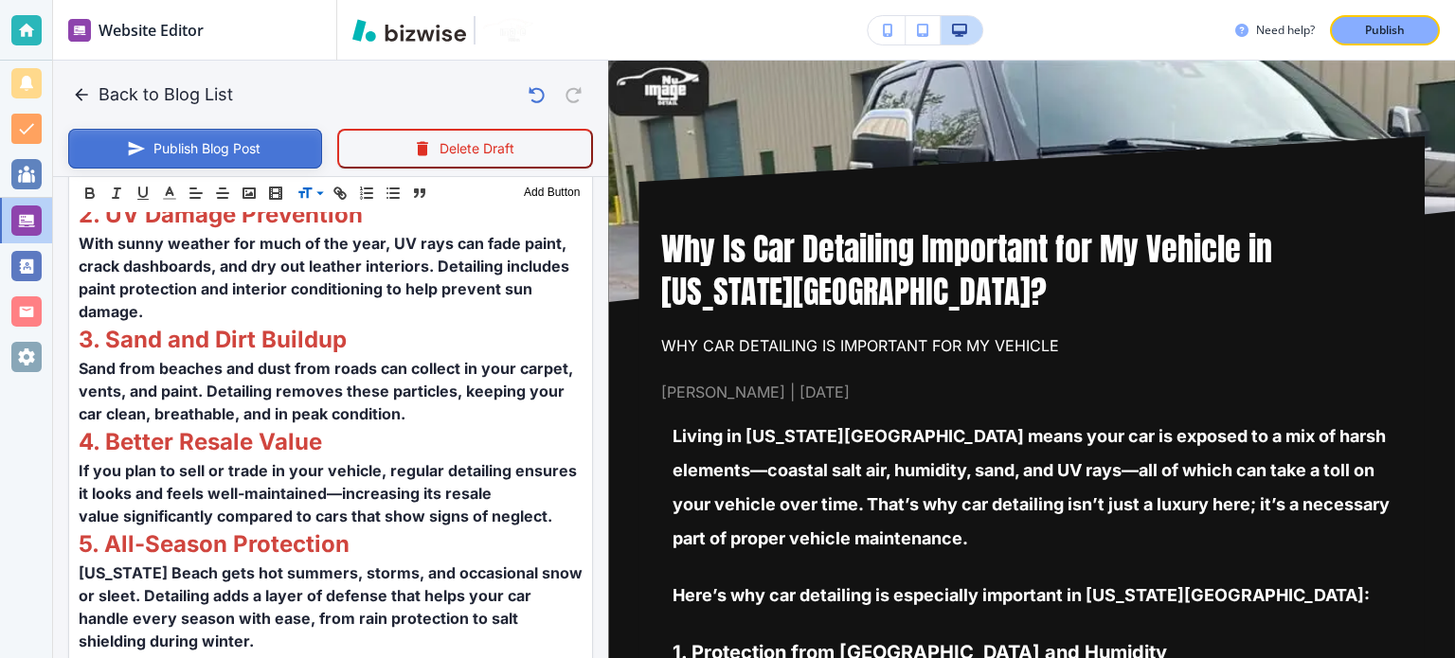
scroll to position [985, 0]
click at [220, 151] on button "Publish Blog Post" at bounding box center [195, 149] width 254 height 40
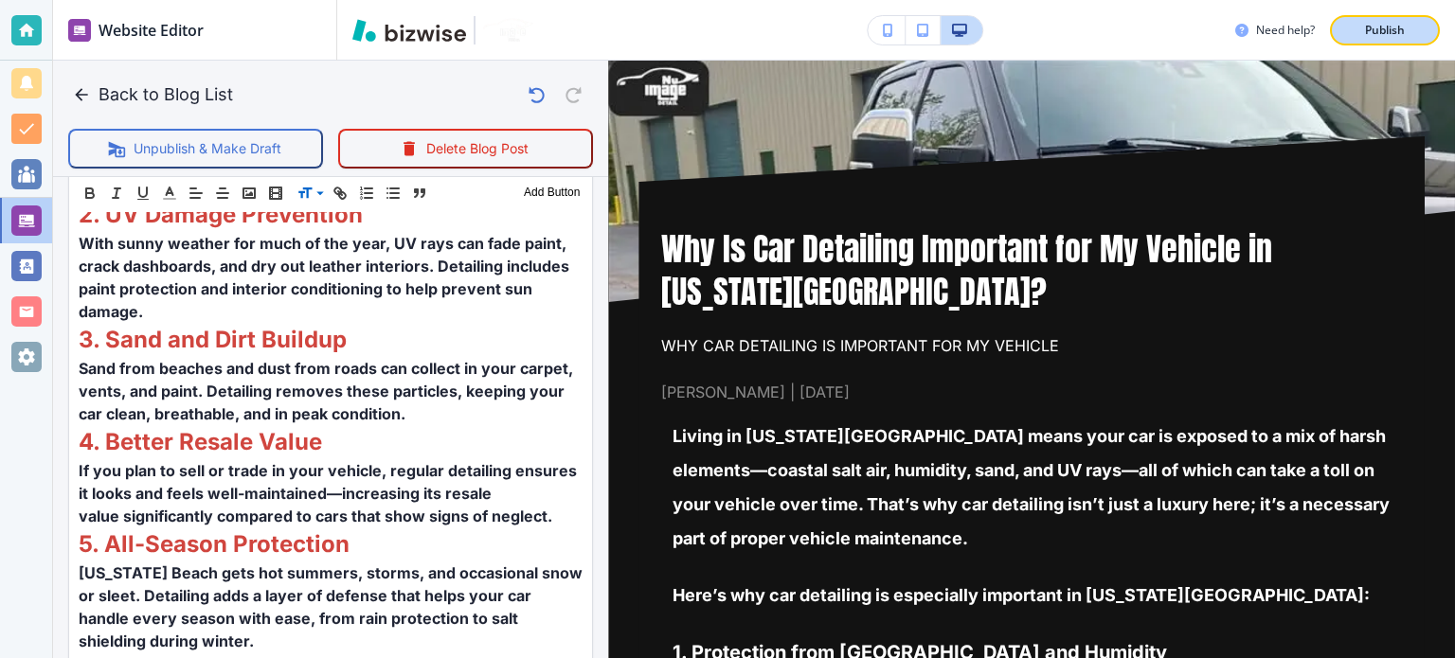
click at [1396, 33] on p "Publish" at bounding box center [1385, 30] width 40 height 17
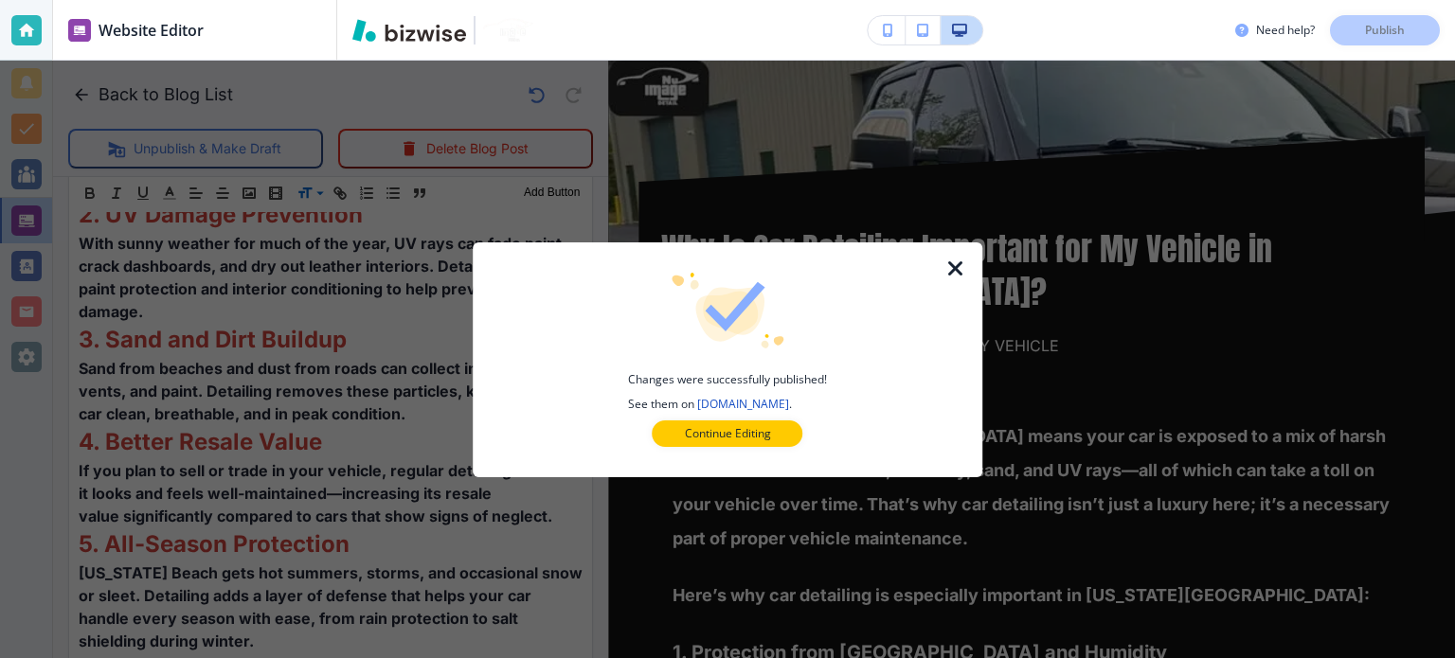
click at [963, 266] on icon "button" at bounding box center [955, 269] width 23 height 23
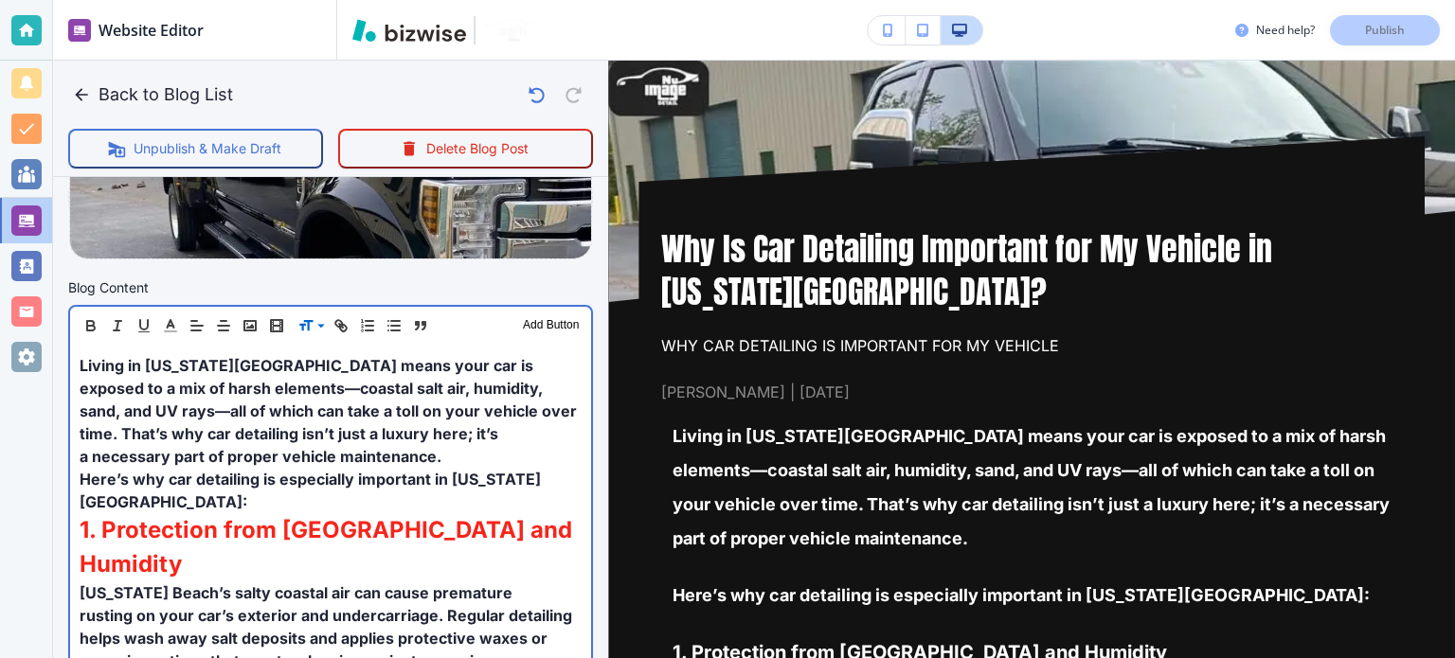
scroll to position [511, 0]
click at [80, 516] on strong "1. Protection from [GEOGRAPHIC_DATA] and Humidity" at bounding box center [329, 547] width 498 height 62
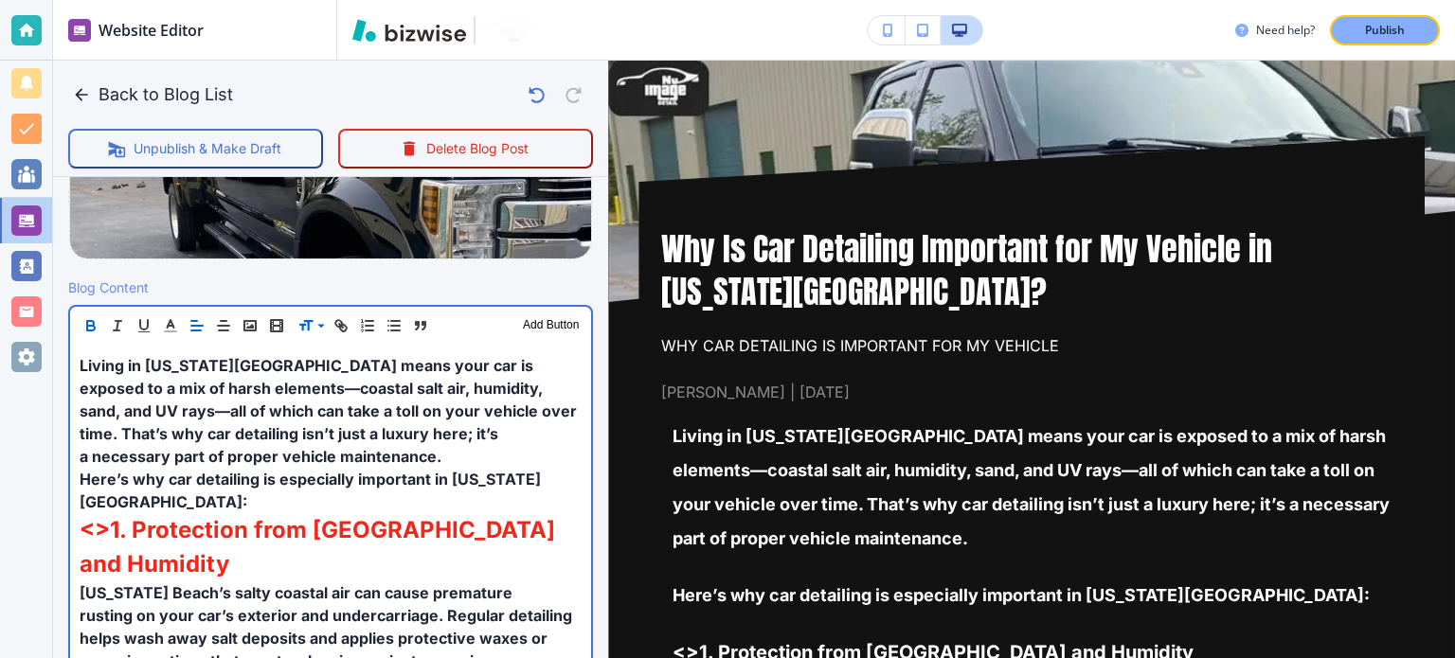
click at [95, 516] on strong "<>1. Protection from [GEOGRAPHIC_DATA] and Humidity" at bounding box center [320, 547] width 481 height 62
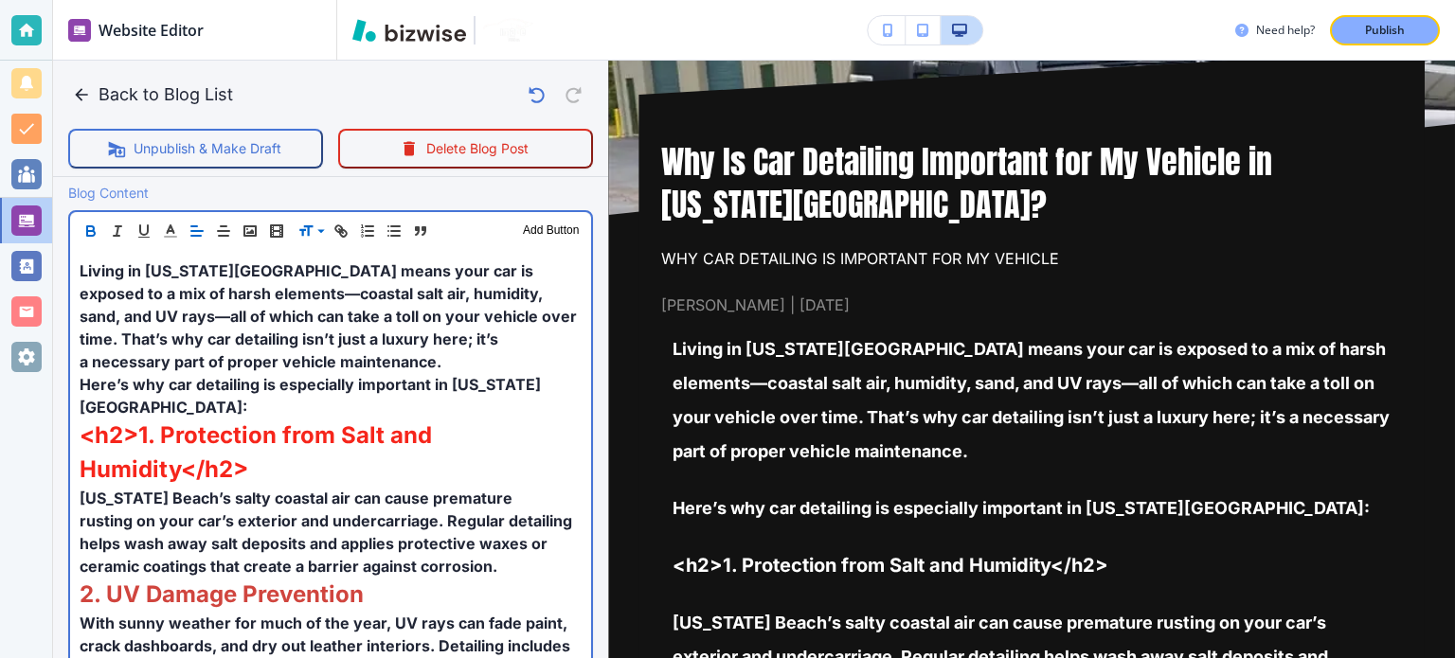
scroll to position [189, 0]
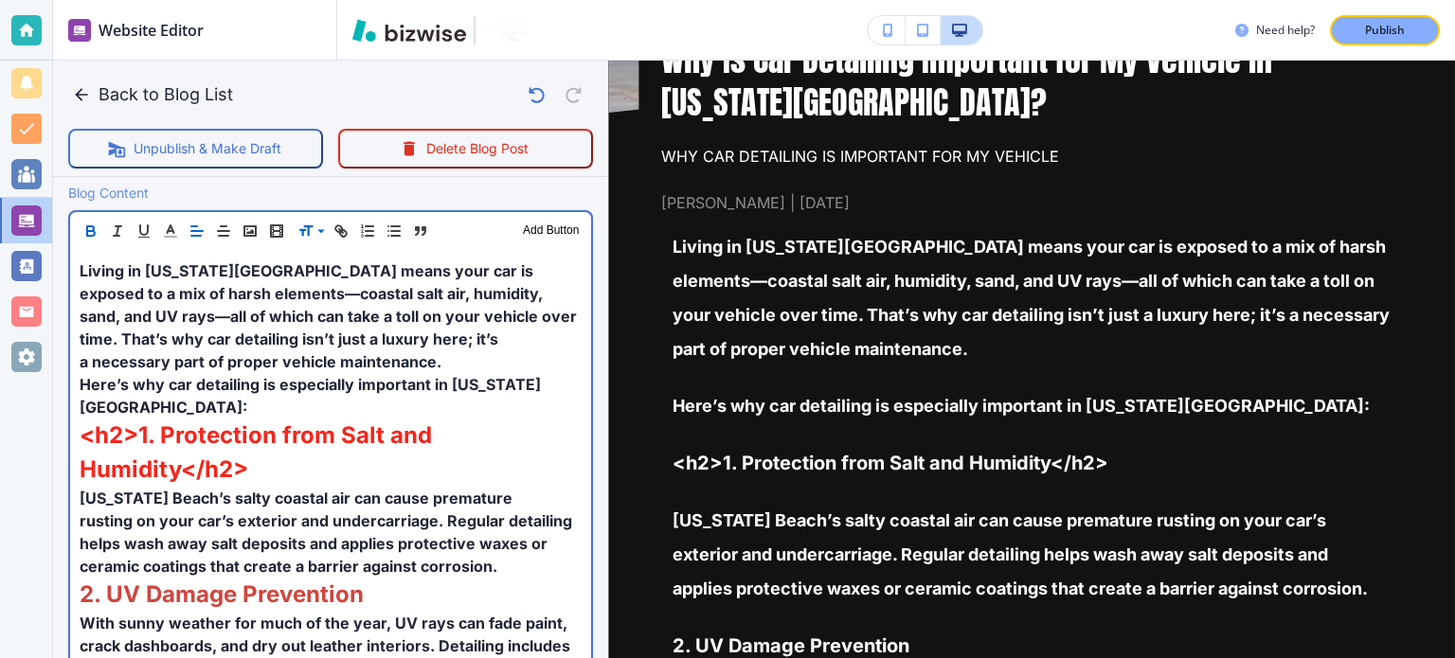
click at [274, 445] on p "<h2>1. Protection from Salt and Humidity</h2>" at bounding box center [331, 453] width 502 height 68
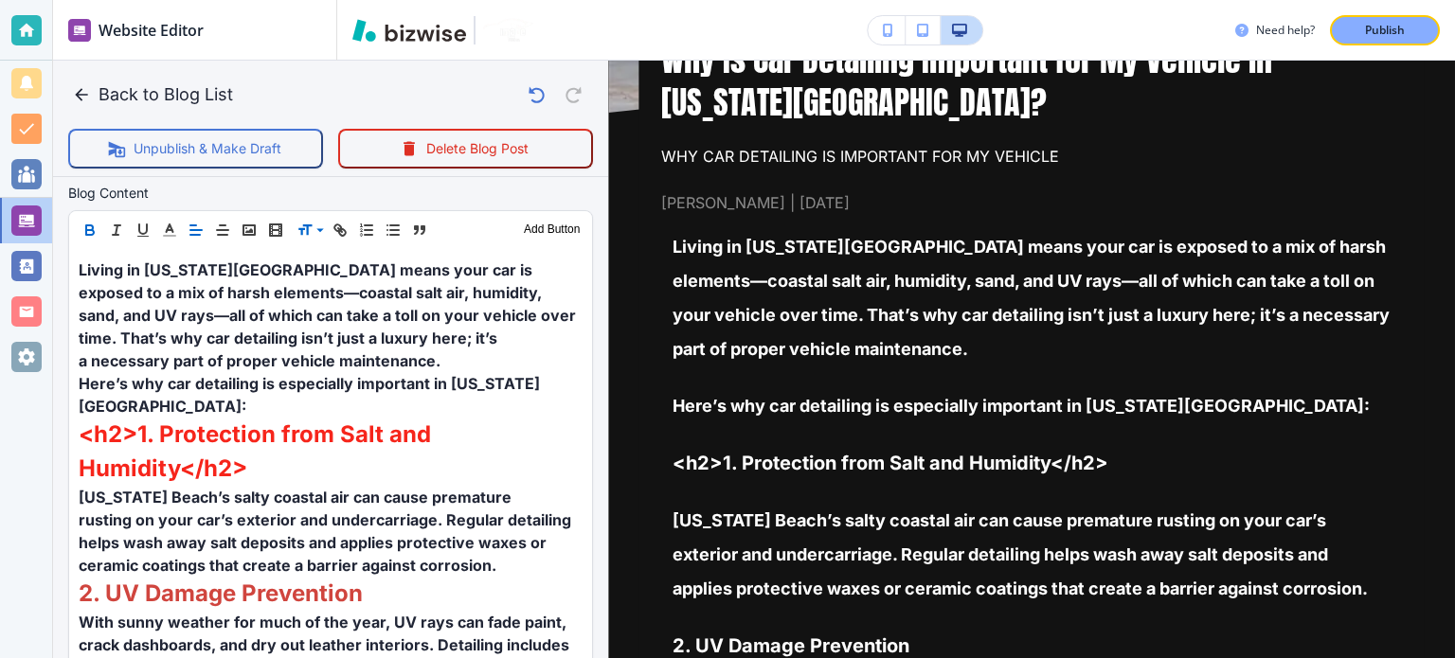
click at [1394, 13] on div "Need help? Publish" at bounding box center [895, 30] width 1117 height 61
click at [1394, 27] on p "Publish" at bounding box center [1385, 30] width 40 height 17
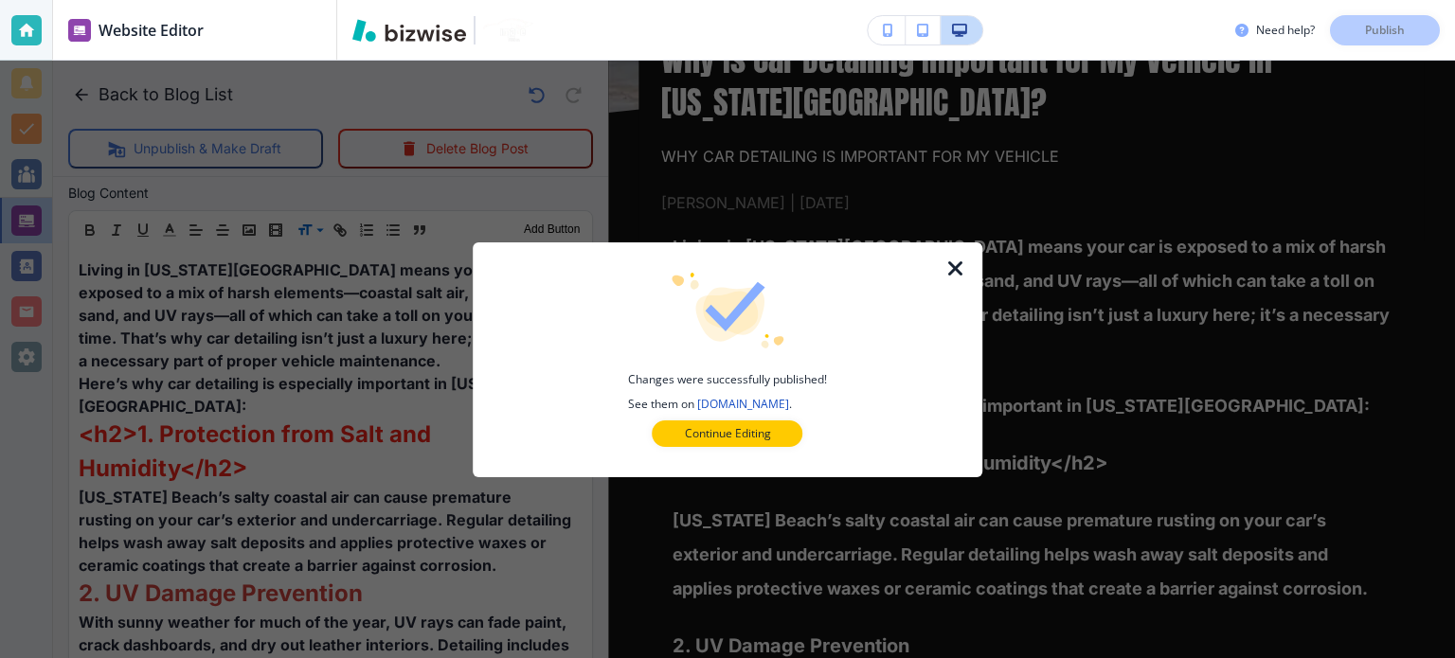
click at [964, 274] on icon "button" at bounding box center [955, 269] width 23 height 23
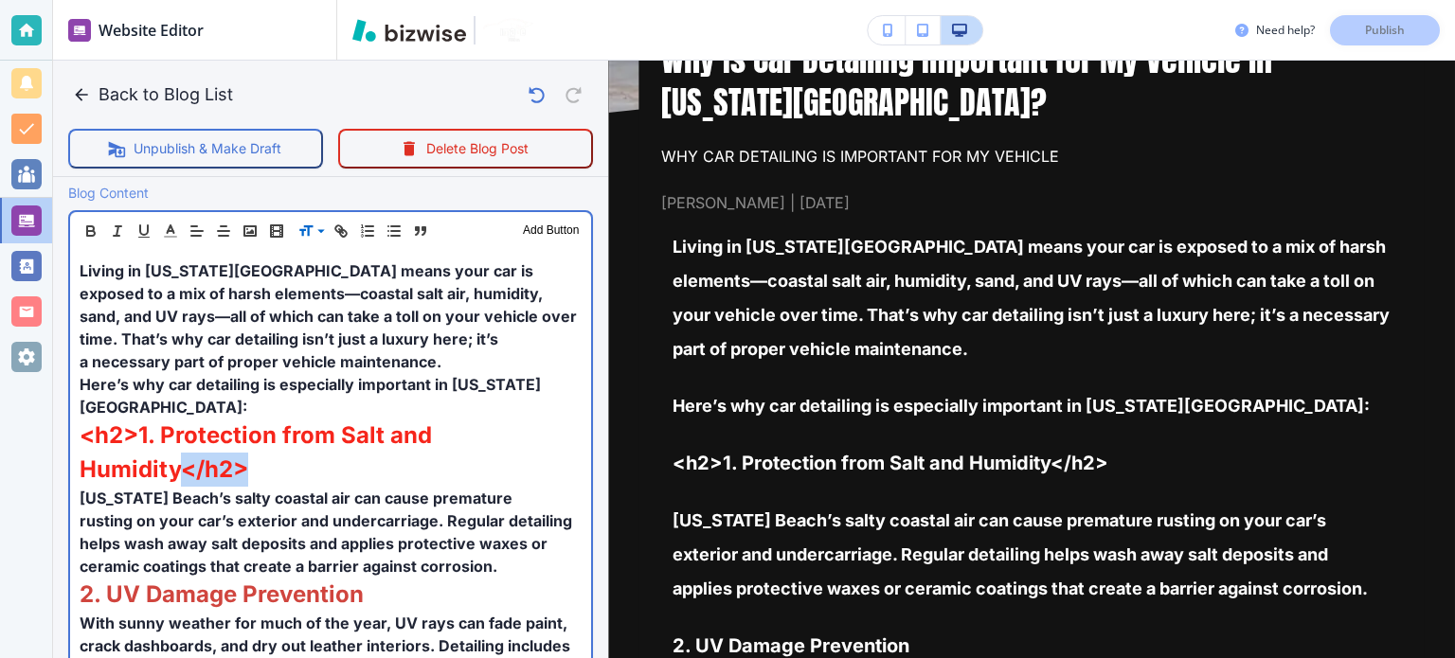
drag, startPoint x: 250, startPoint y: 449, endPoint x: 183, endPoint y: 450, distance: 67.2
click at [183, 450] on p "<h2>1. Protection from Salt and Humidity</h2>" at bounding box center [331, 453] width 502 height 68
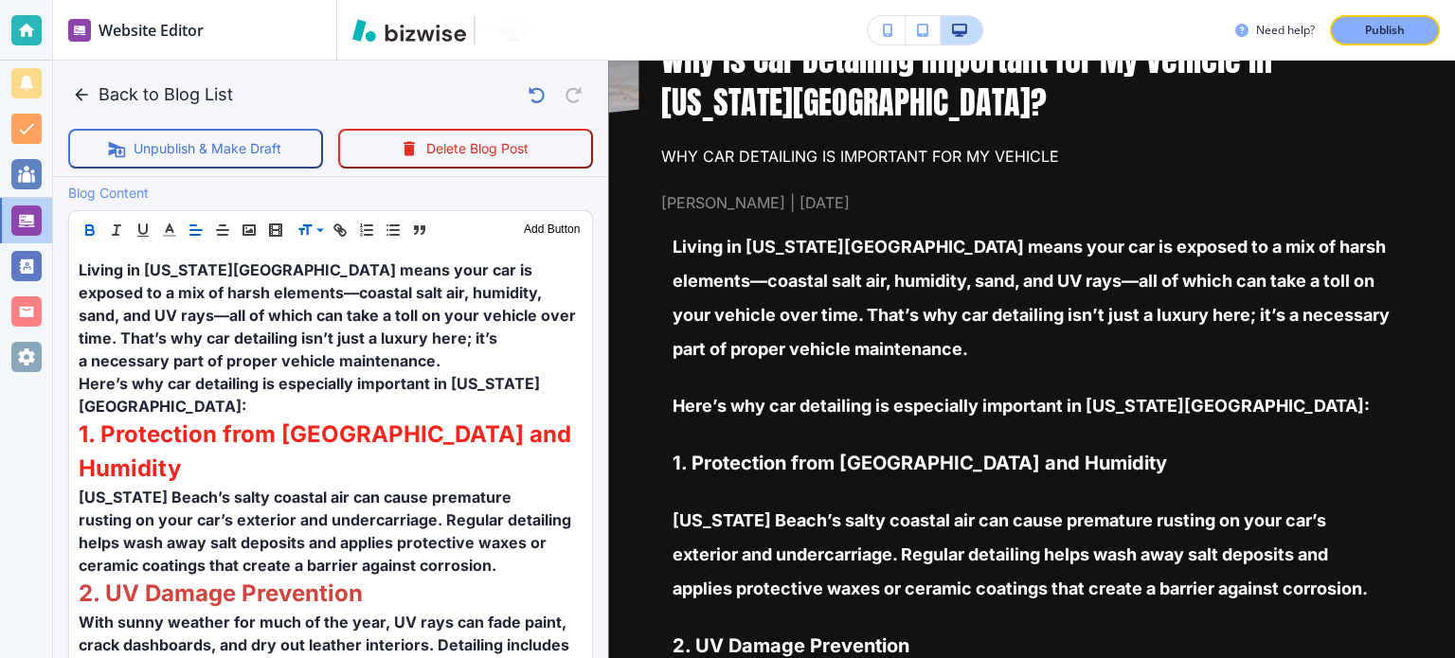
scroll to position [605, 0]
